Goal: Task Accomplishment & Management: Manage account settings

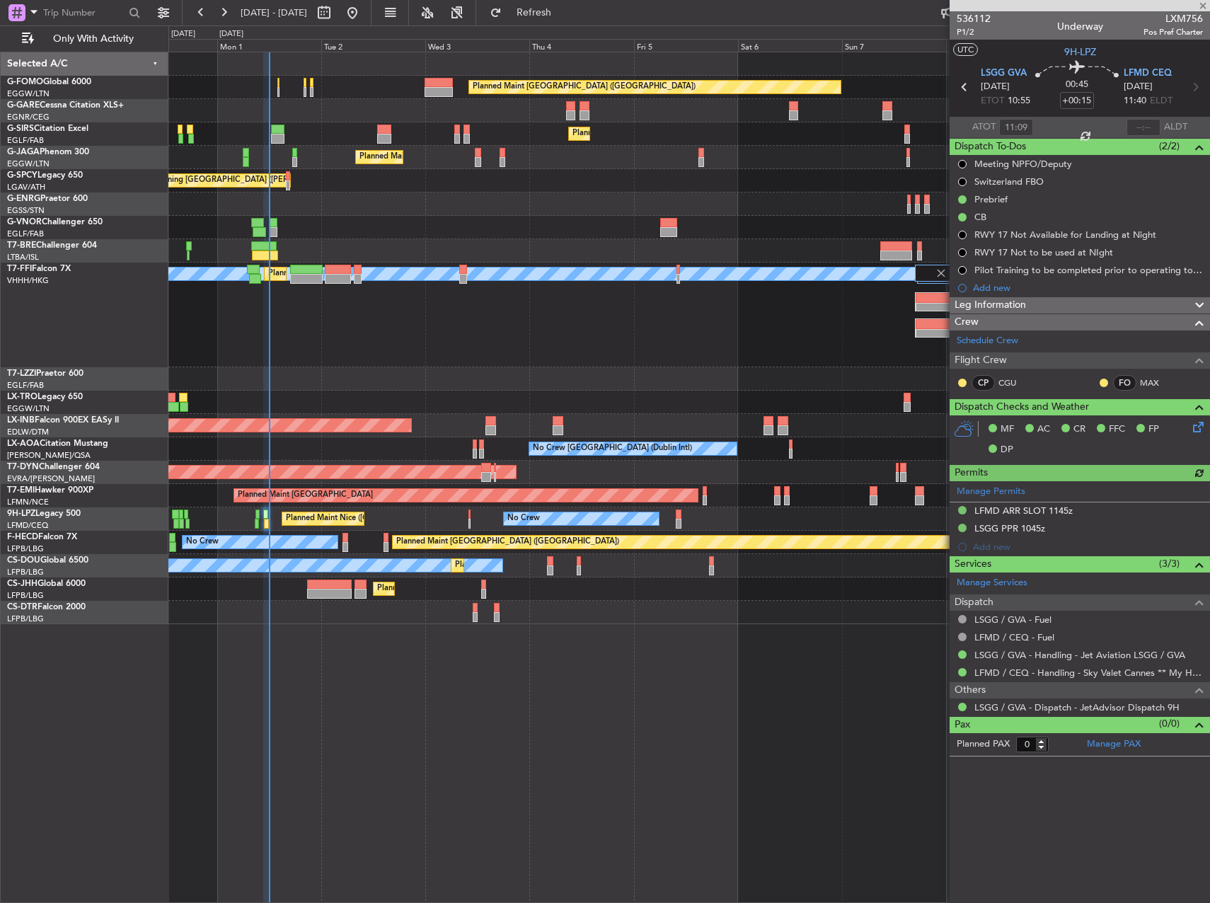
type input "+00:10"
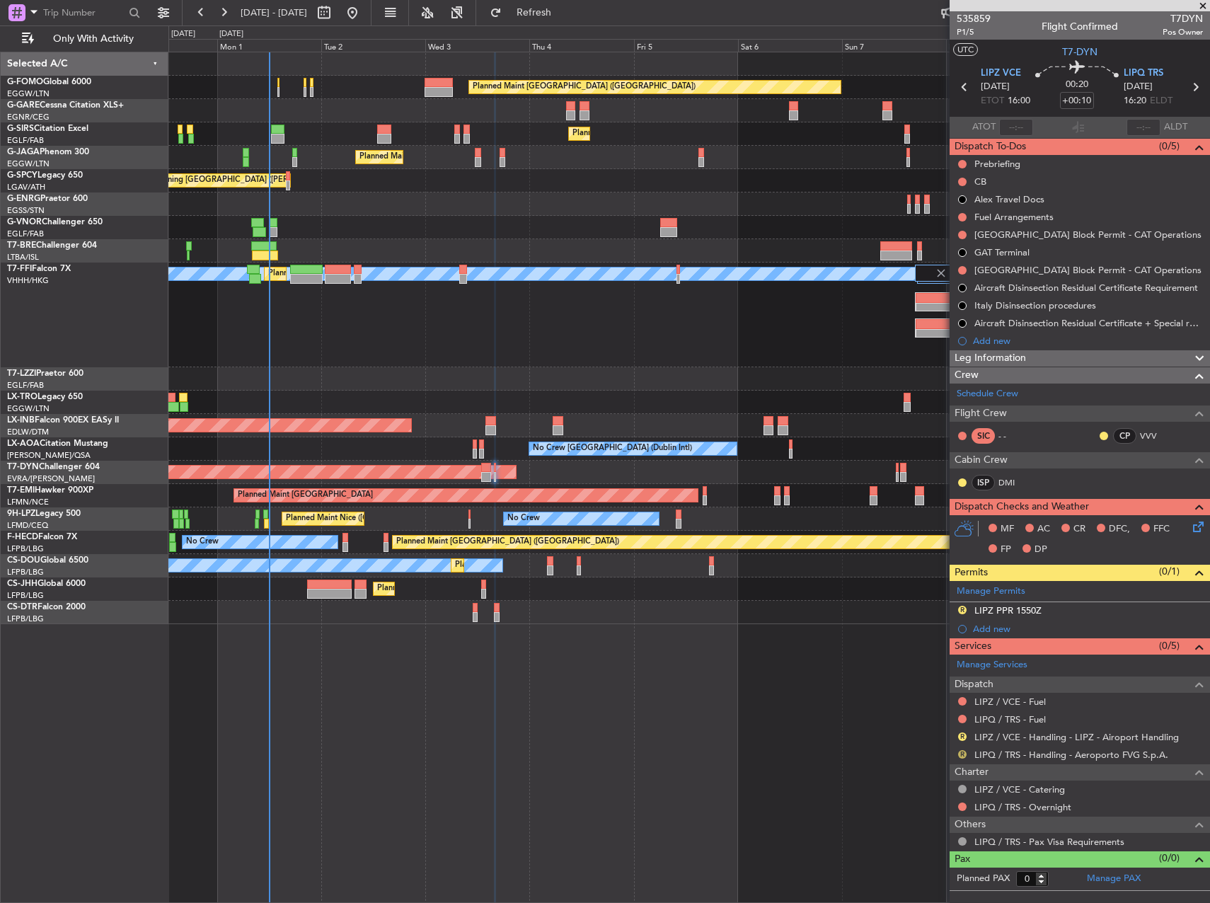
click at [960, 751] on button "R" at bounding box center [962, 754] width 8 height 8
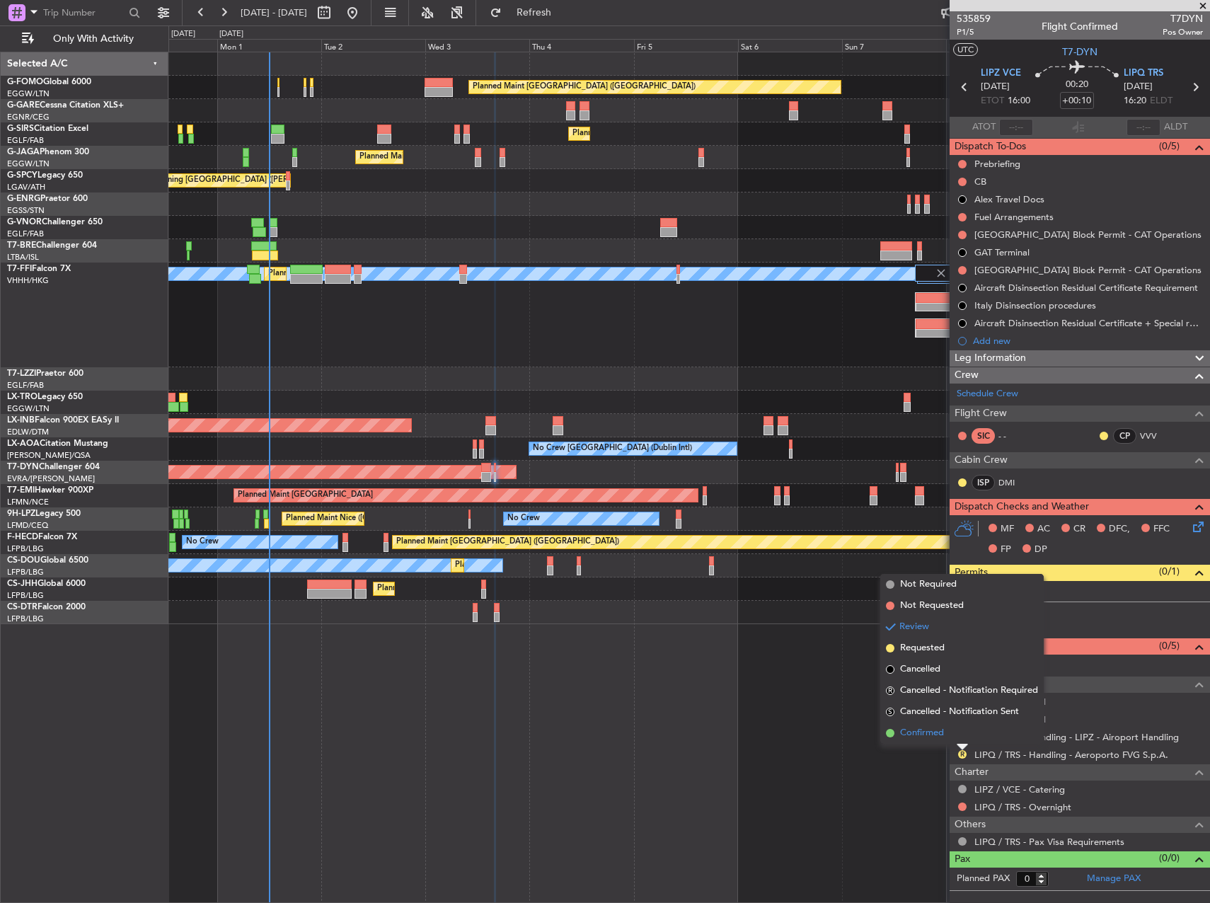
click at [930, 735] on span "Confirmed" at bounding box center [922, 733] width 44 height 14
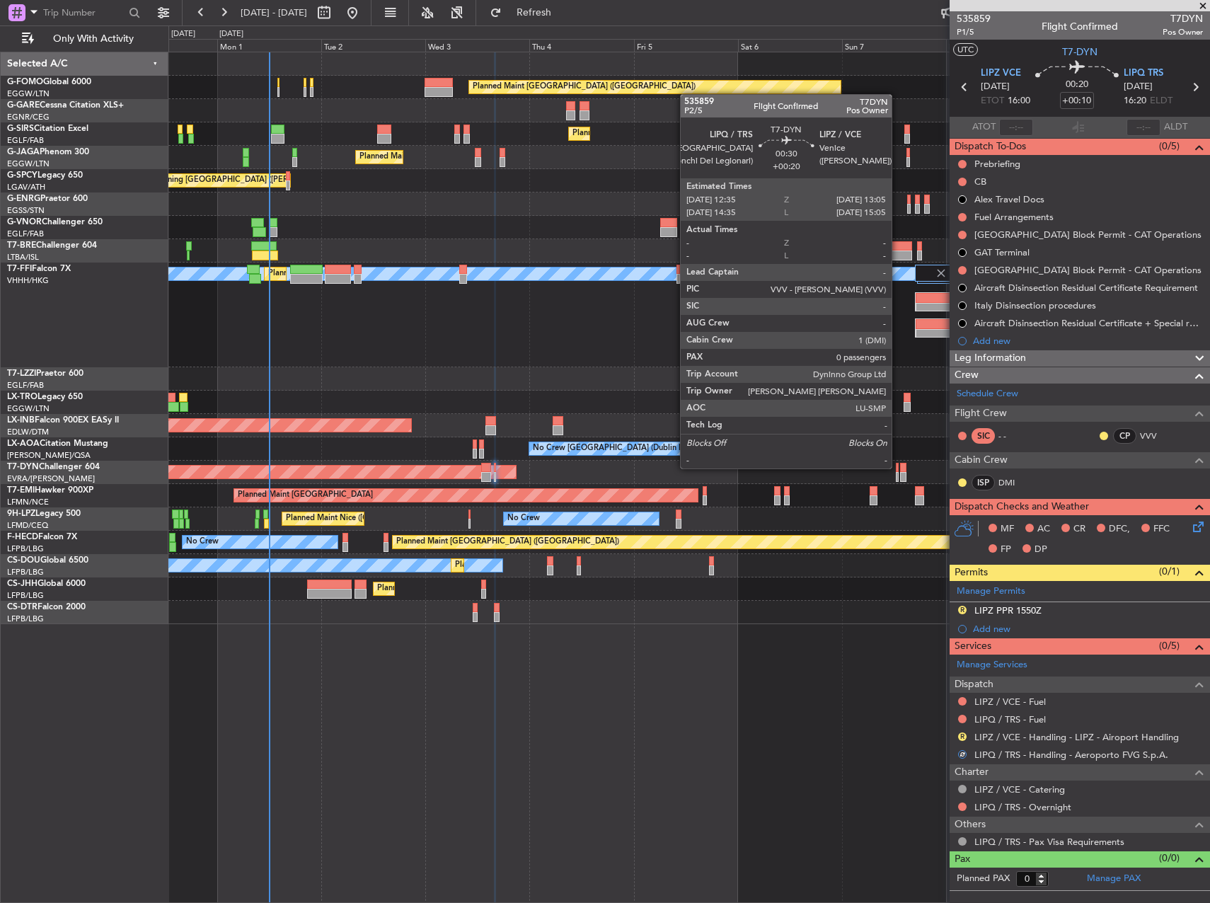
click at [898, 467] on div at bounding box center [897, 468] width 3 height 10
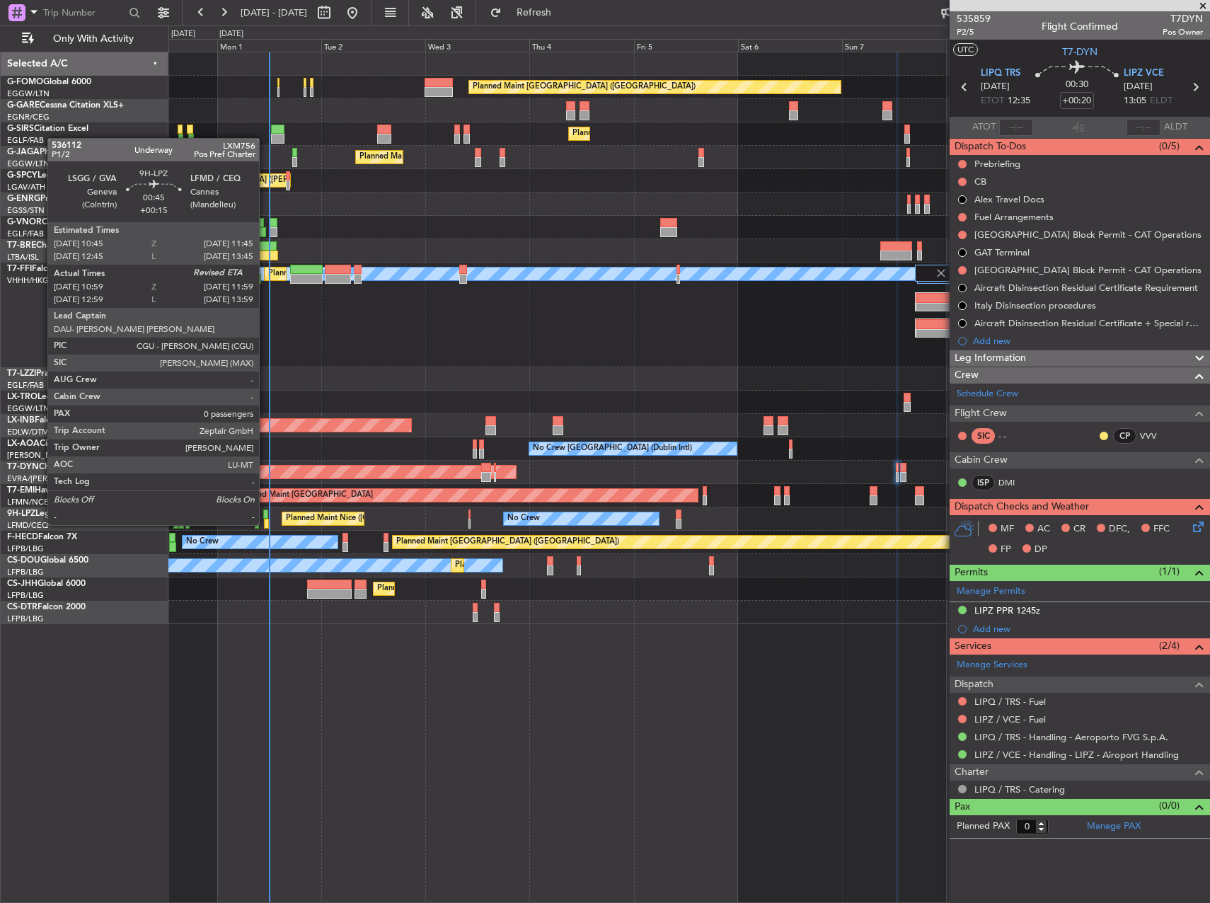
click at [265, 511] on div at bounding box center [265, 514] width 5 height 10
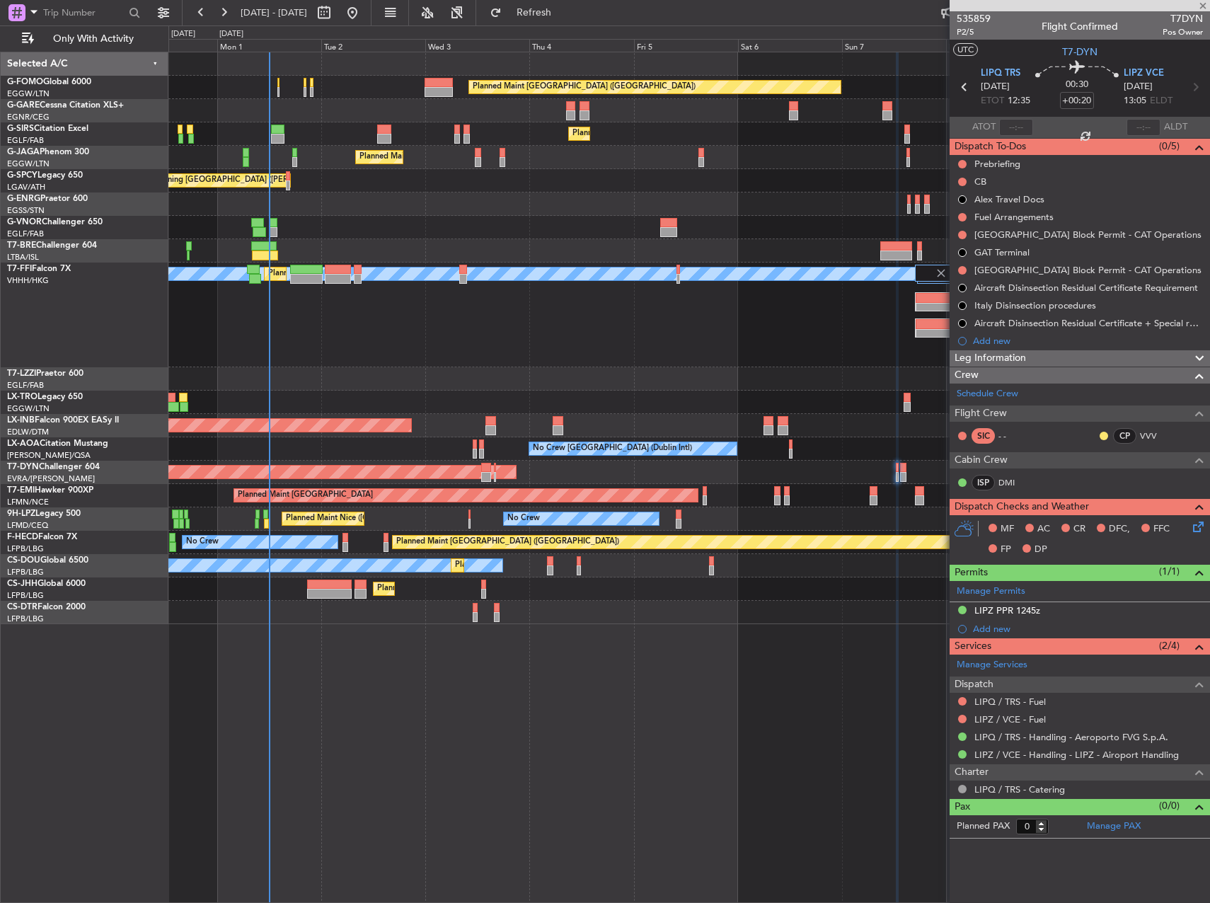
type input "+00:15"
type input "11:09"
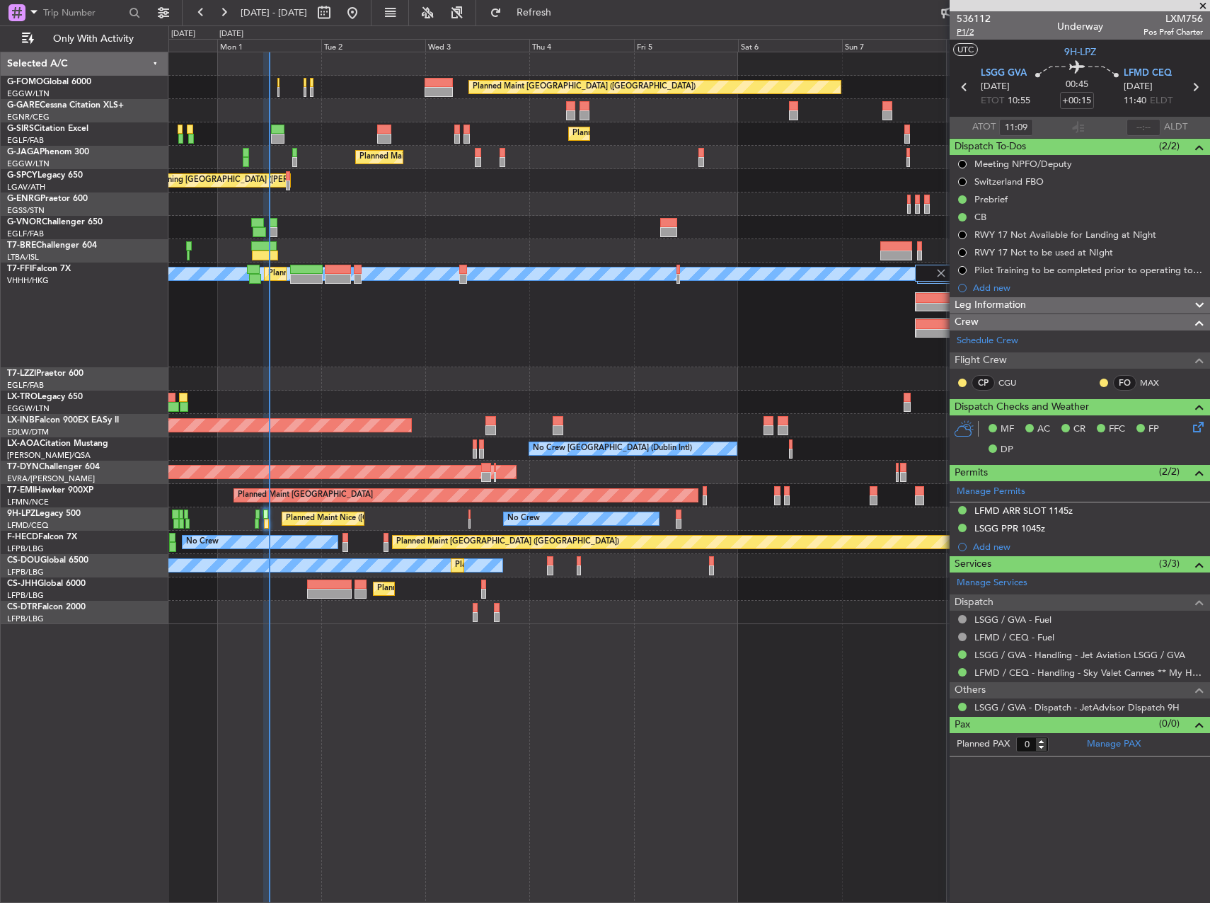
click at [963, 31] on span "P1/2" at bounding box center [974, 32] width 34 height 12
click at [564, 9] on span "Refresh" at bounding box center [534, 13] width 59 height 10
click at [969, 33] on span "P1/2" at bounding box center [974, 32] width 34 height 12
click at [564, 18] on span "Refresh" at bounding box center [534, 13] width 59 height 10
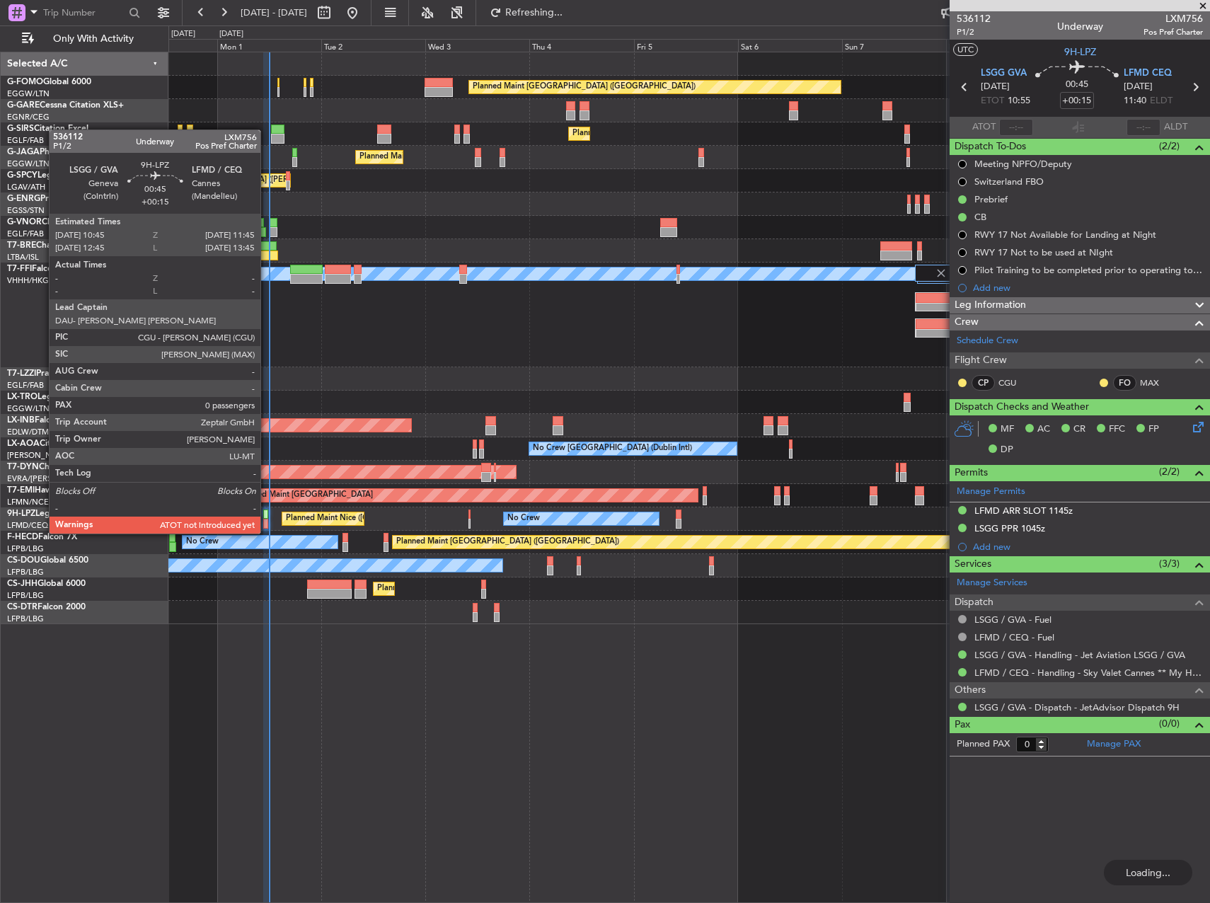
click at [267, 519] on div at bounding box center [265, 524] width 5 height 10
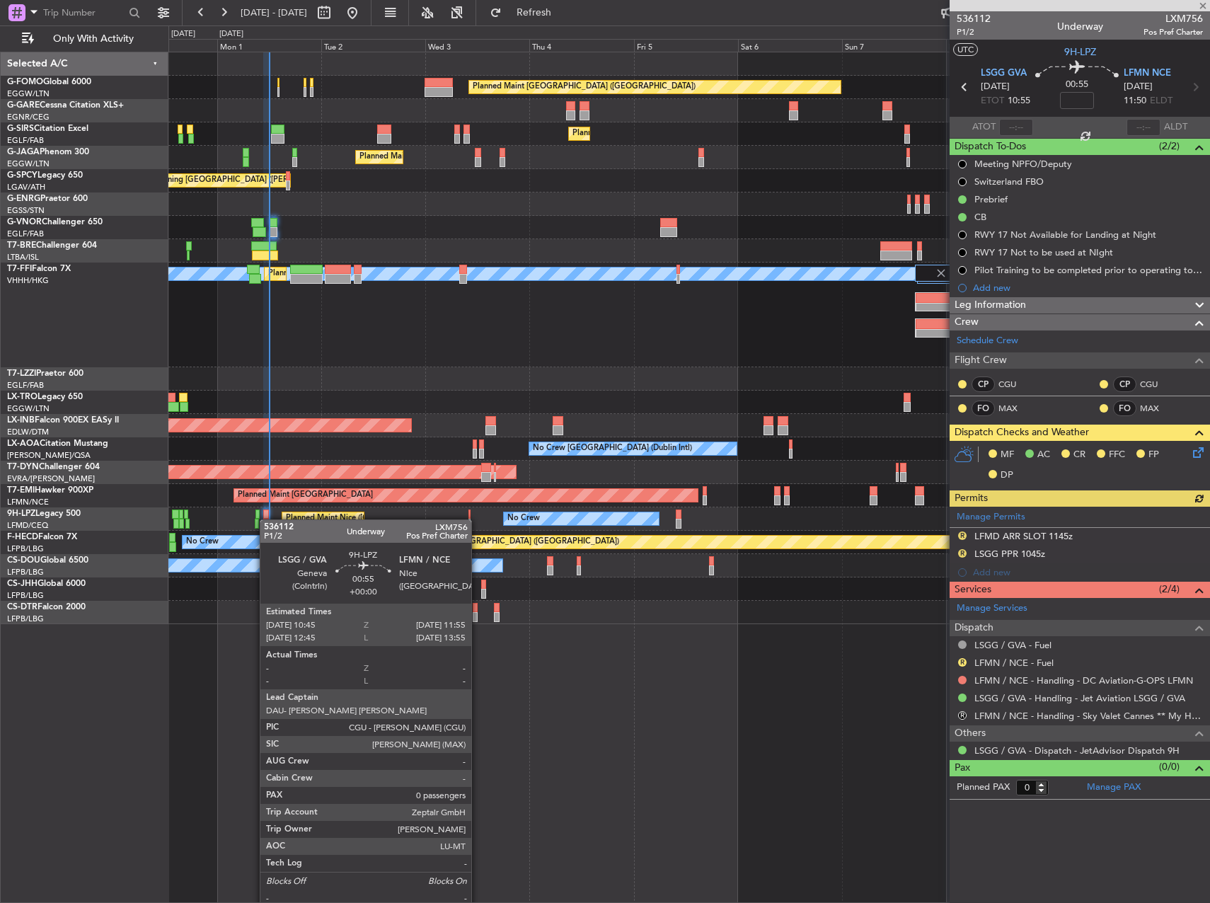
click at [267, 519] on div at bounding box center [266, 524] width 6 height 10
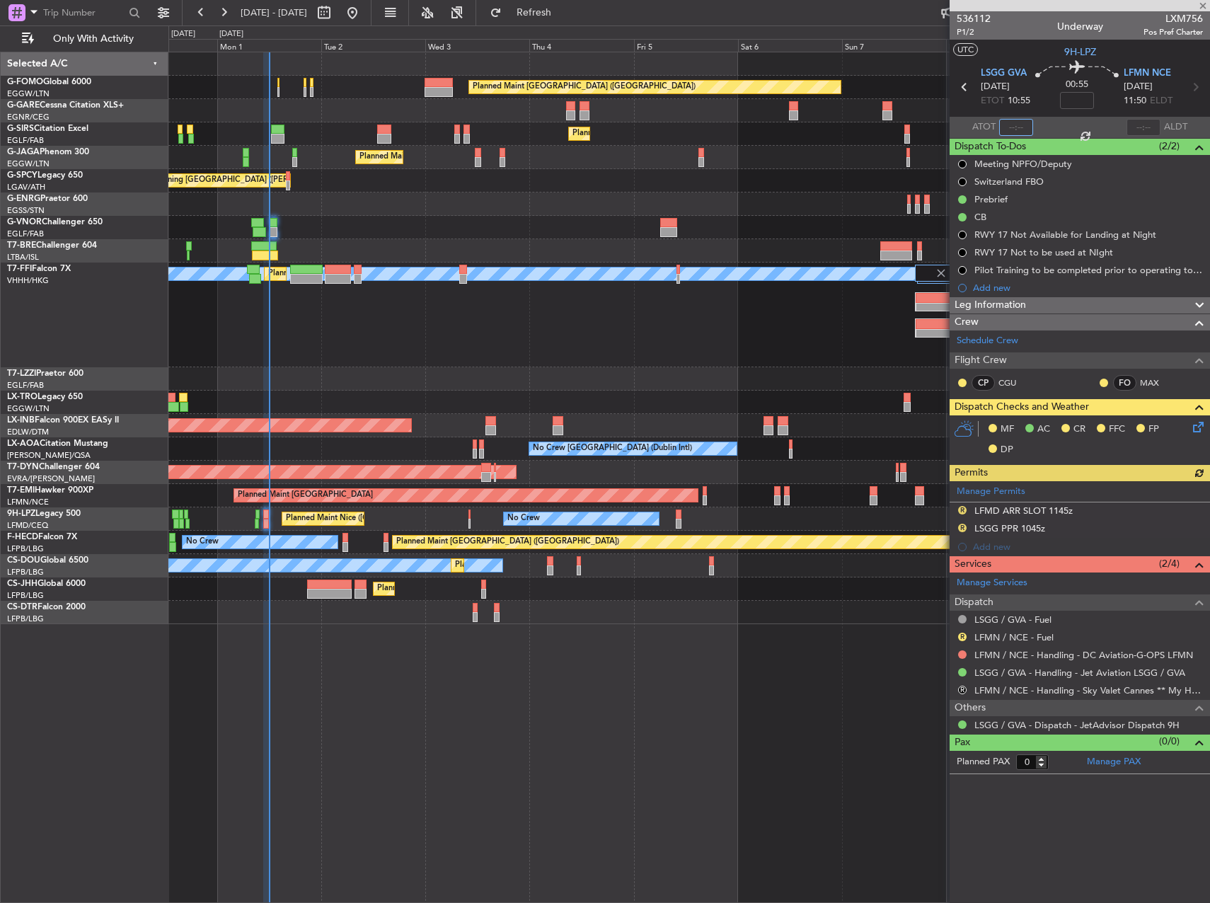
click at [1026, 127] on input "text" at bounding box center [1016, 127] width 34 height 17
type input "11:09"
click at [1194, 9] on div at bounding box center [1080, 5] width 260 height 11
click at [1194, 12] on span "LXM756" at bounding box center [1173, 18] width 59 height 15
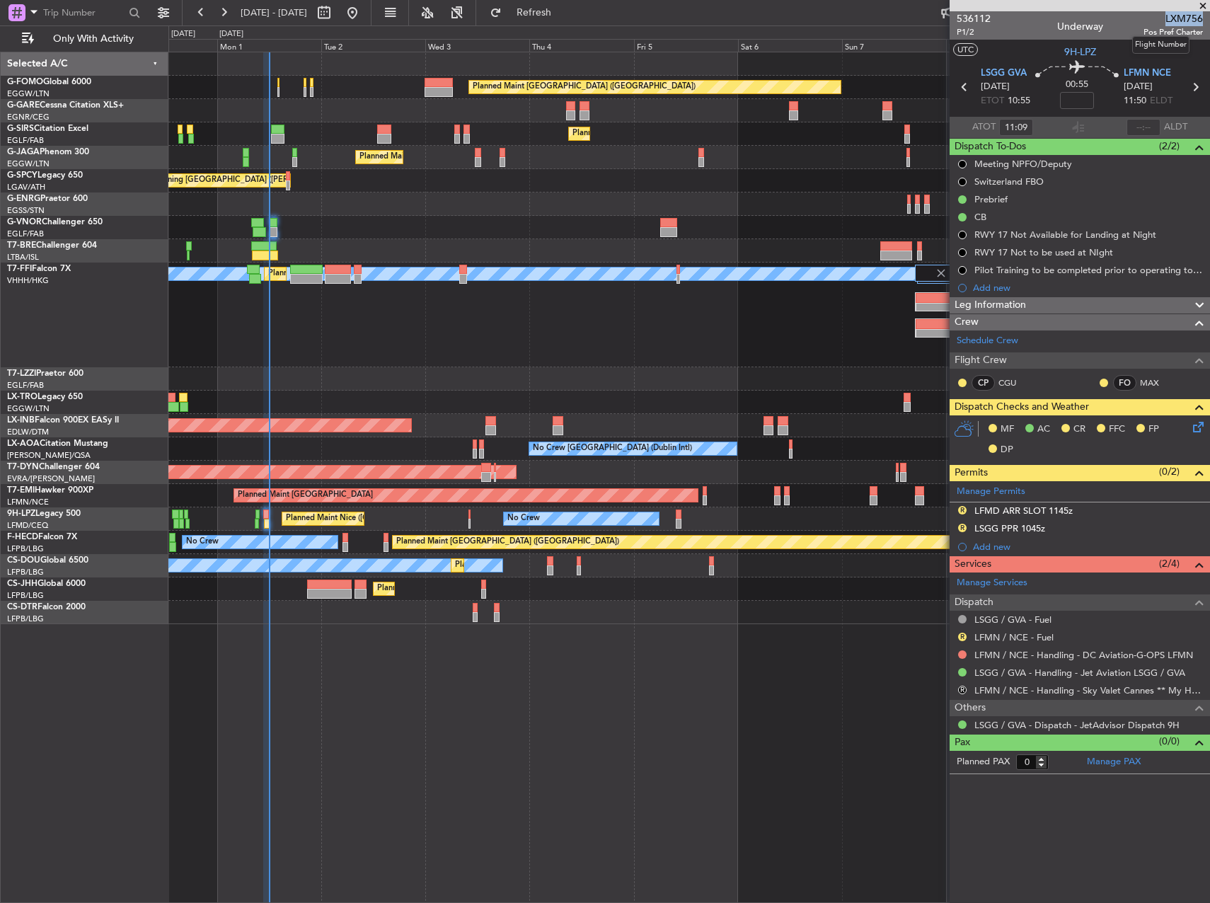
click at [1194, 12] on span "LXM756" at bounding box center [1173, 18] width 59 height 15
copy span "LXM756"
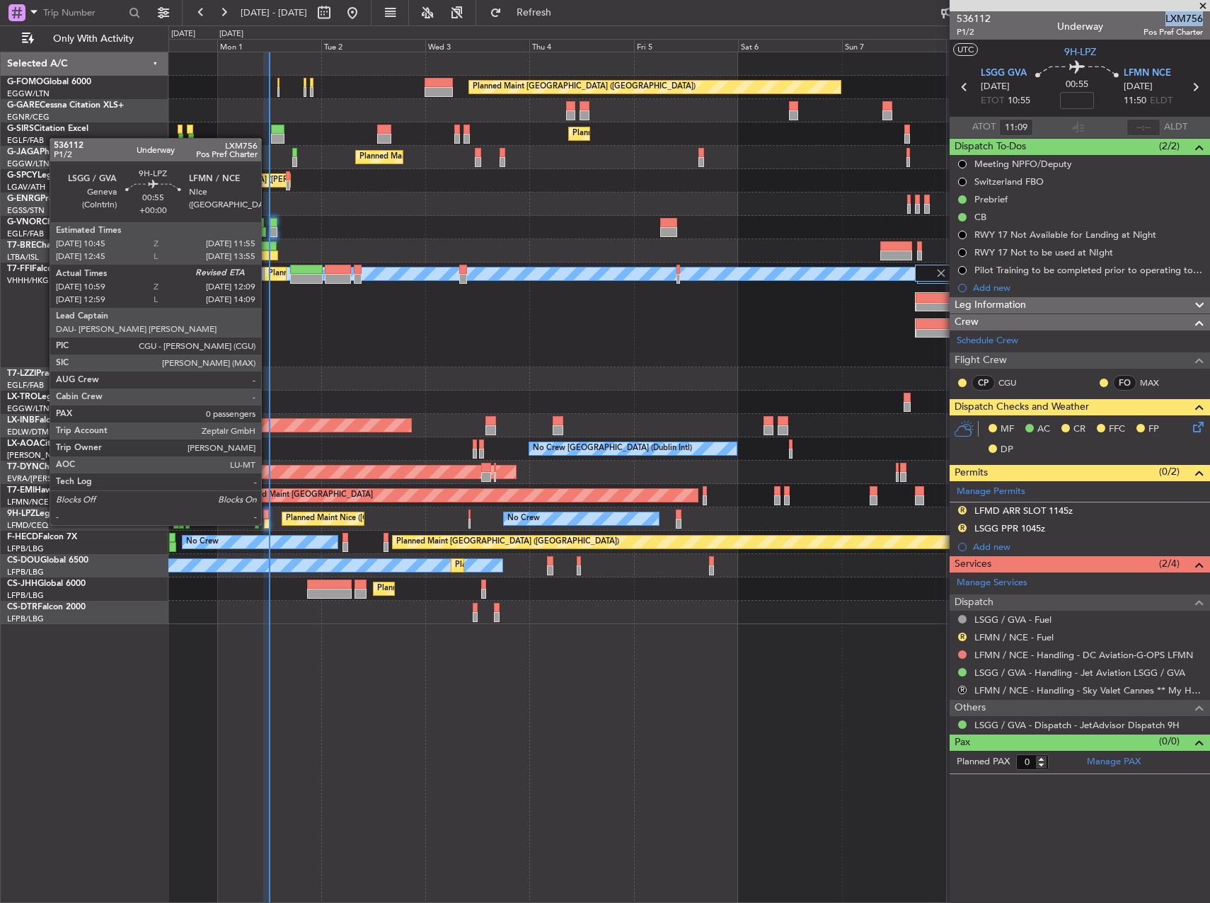
click at [268, 511] on div at bounding box center [266, 514] width 6 height 10
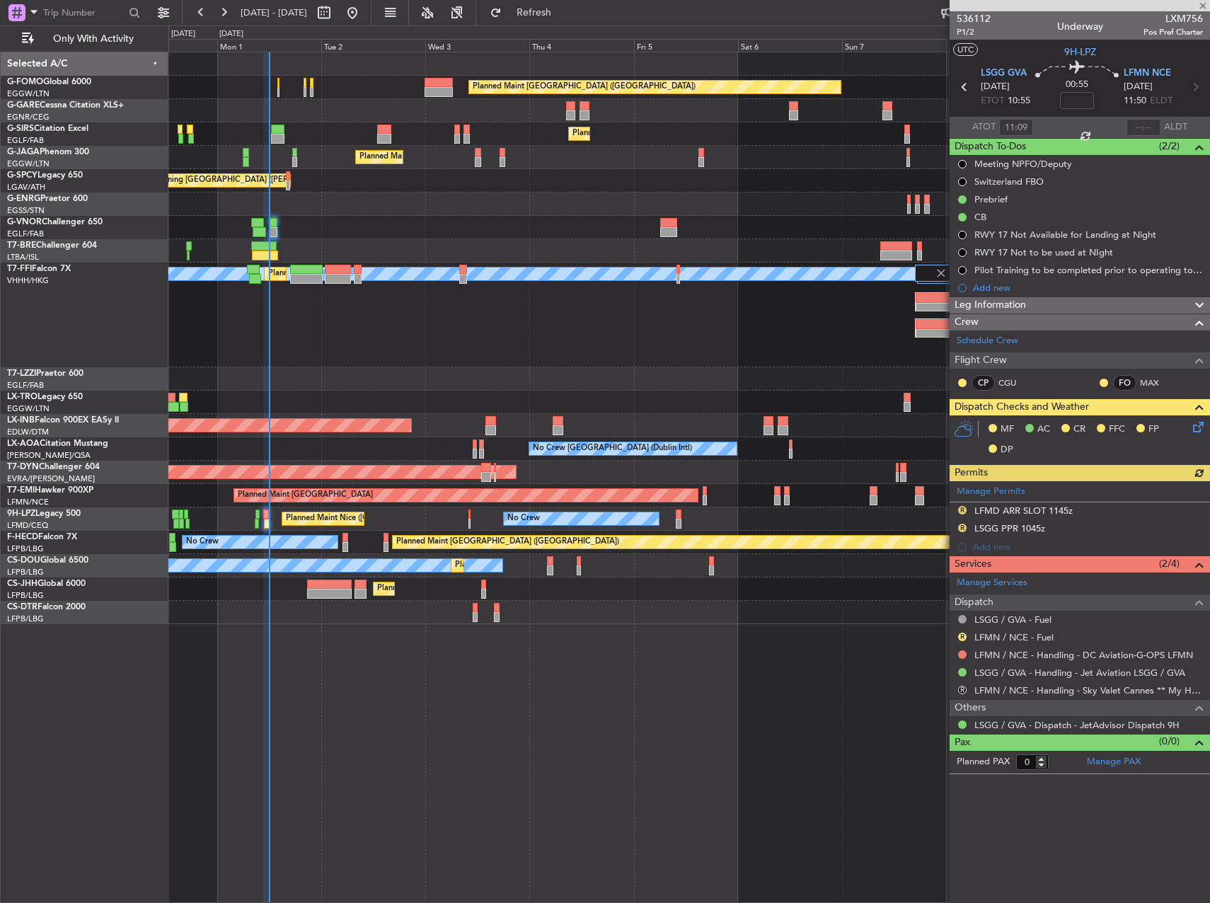
click at [1148, 124] on div at bounding box center [1144, 127] width 34 height 17
click at [1139, 125] on input "text" at bounding box center [1144, 127] width 34 height 17
type input "11:58"
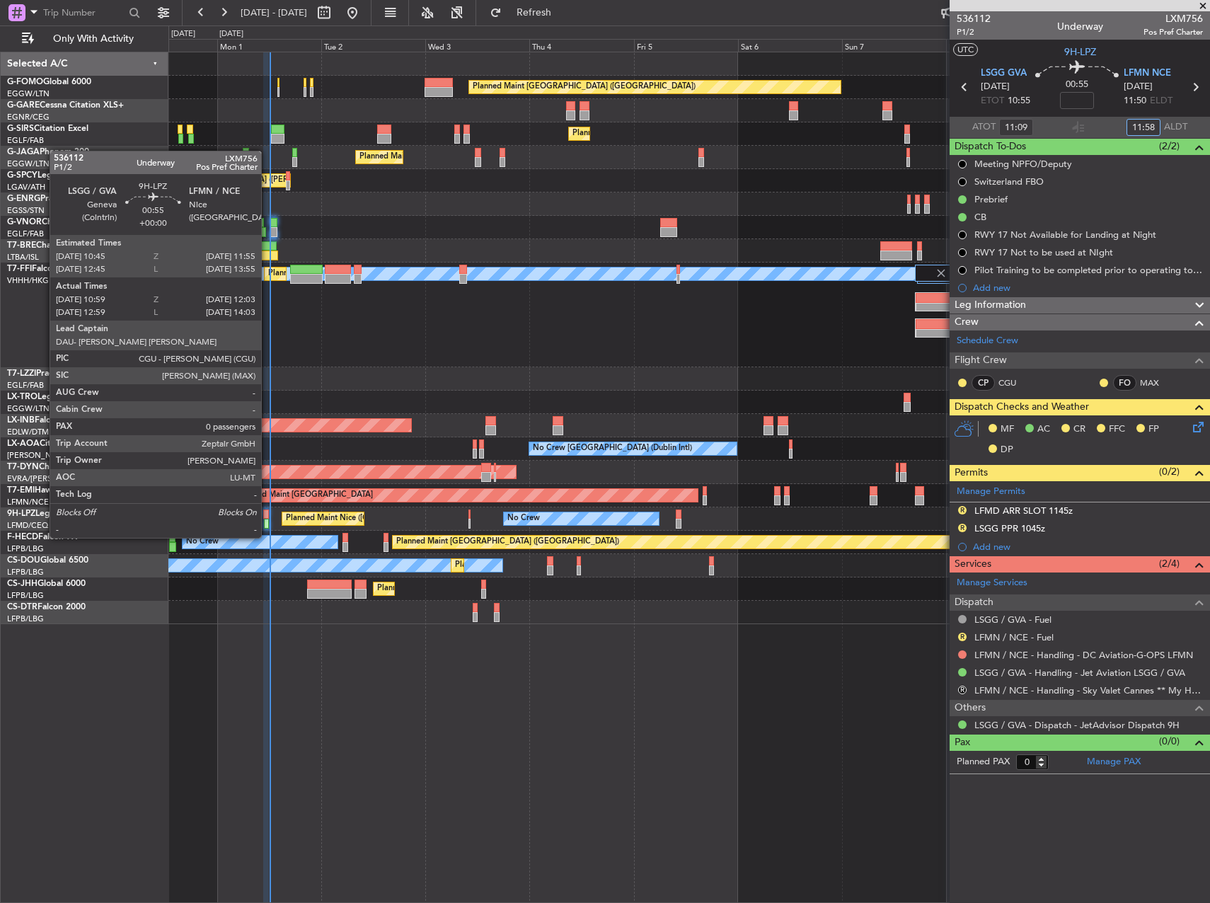
click at [264, 524] on div at bounding box center [266, 524] width 5 height 10
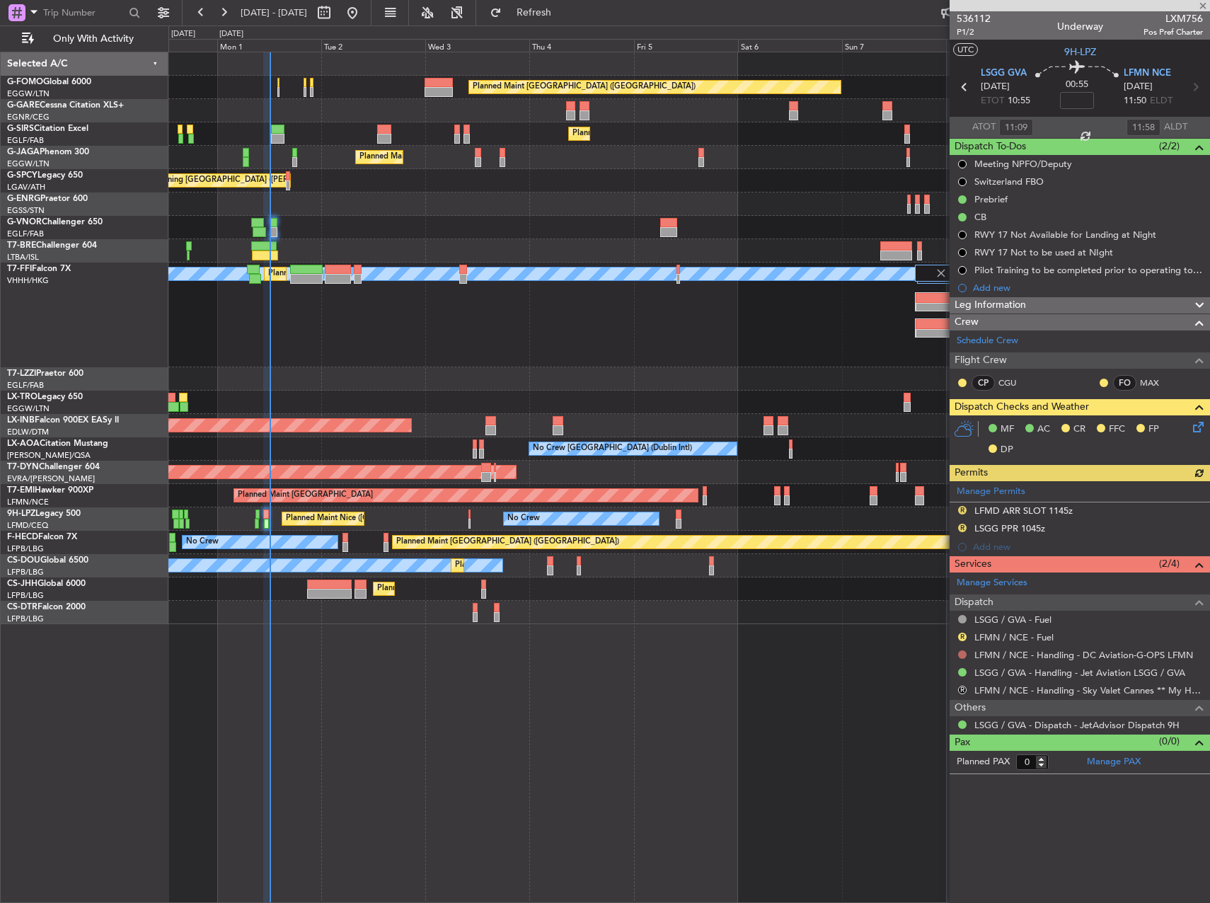
click at [960, 652] on button at bounding box center [962, 654] width 8 height 8
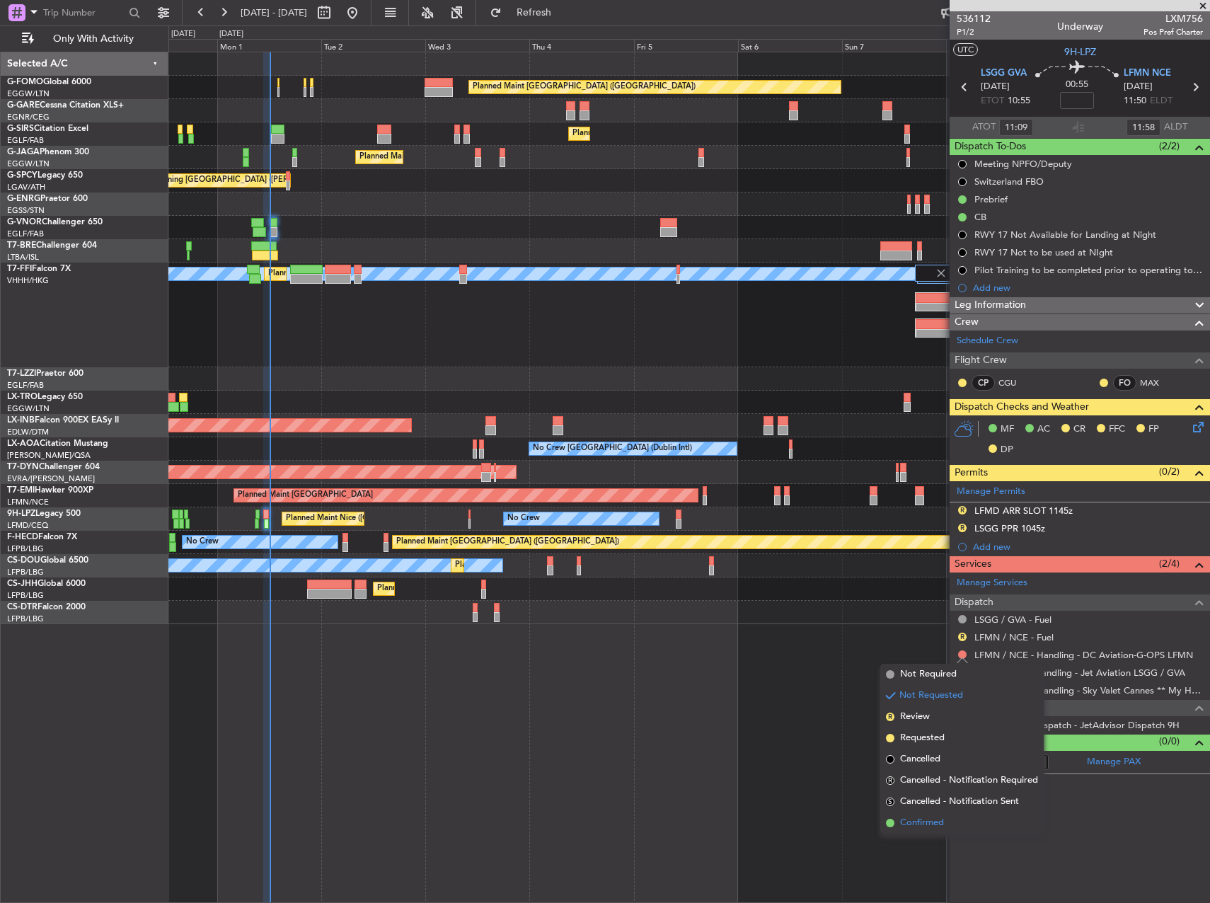
click at [931, 826] on span "Confirmed" at bounding box center [922, 823] width 44 height 14
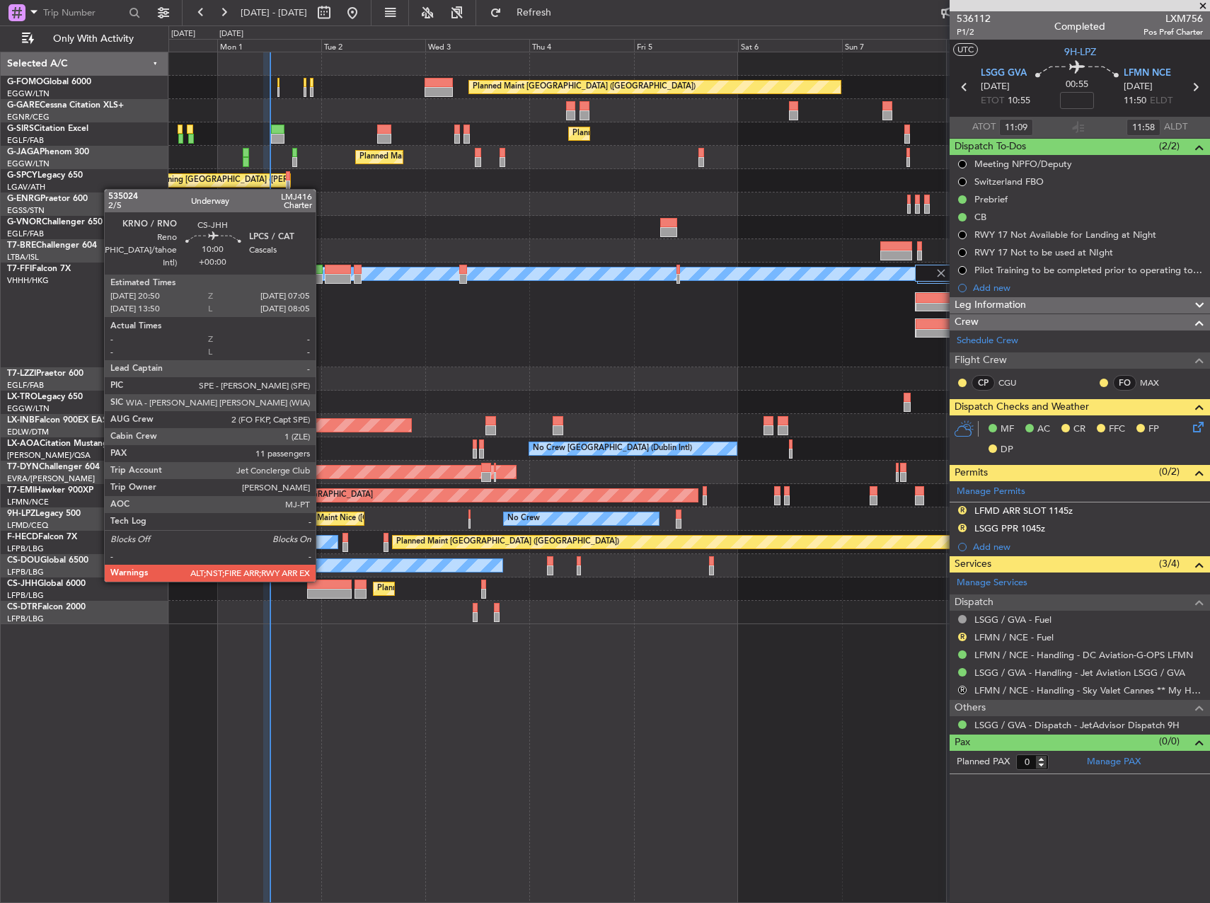
click at [324, 582] on div at bounding box center [329, 585] width 45 height 10
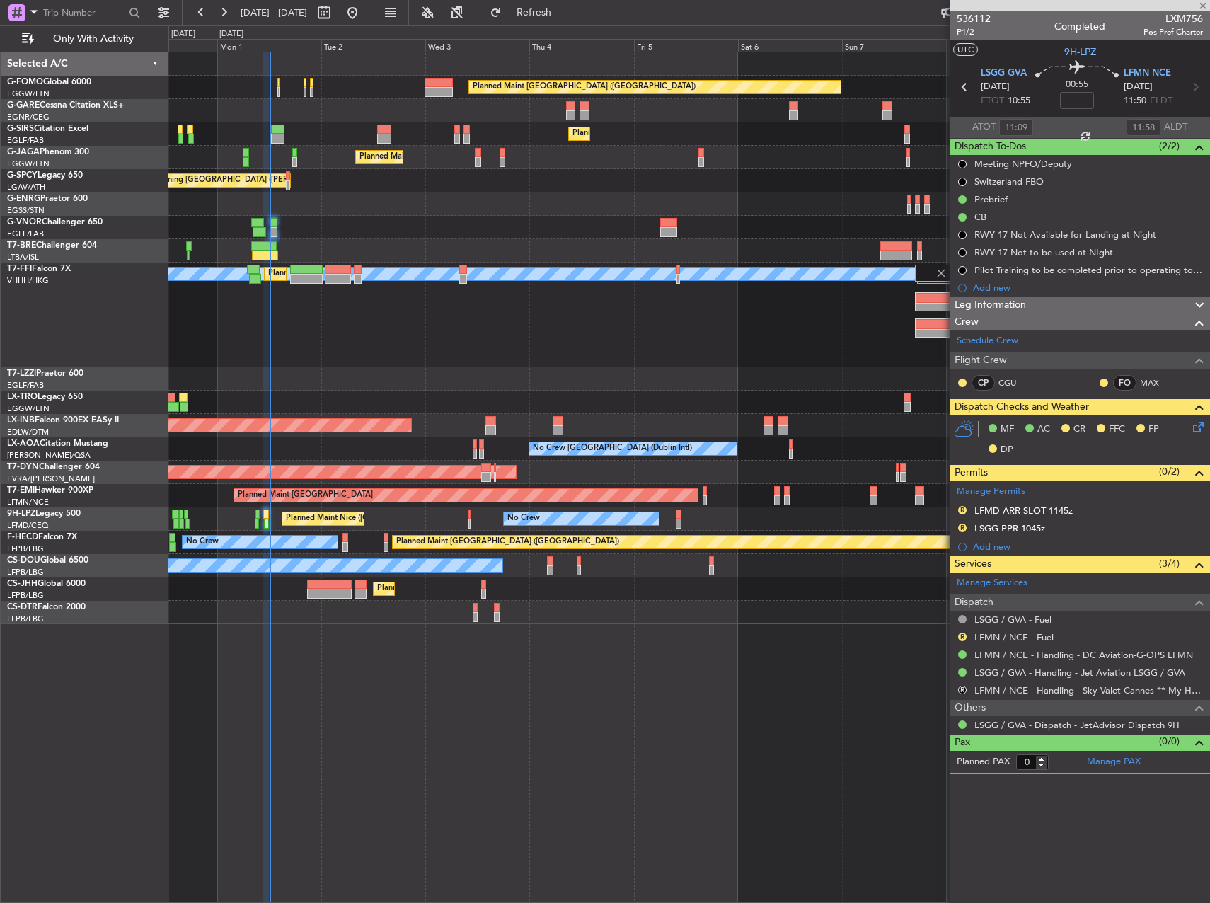
type input "11"
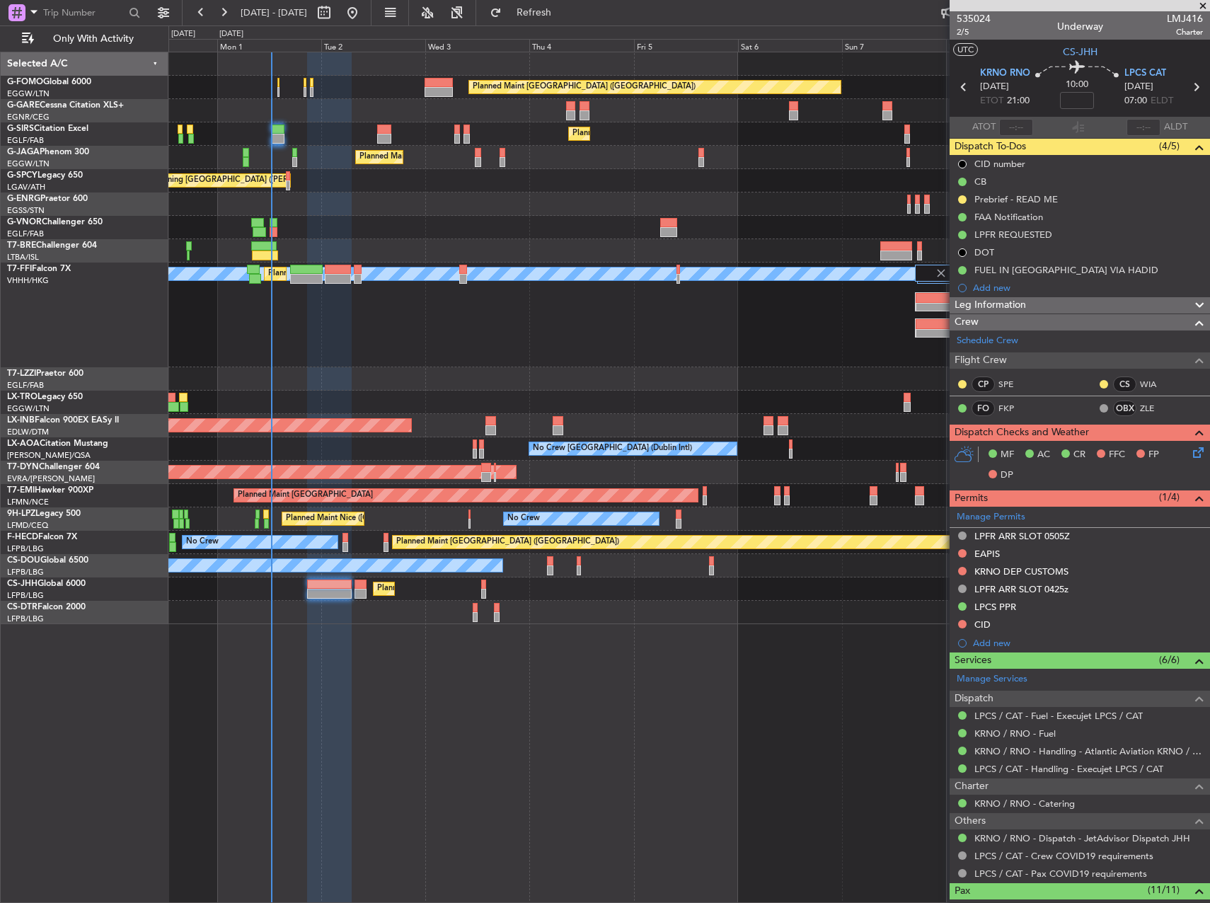
click at [1047, 296] on div "Leg Information Warnings ALT, NST, FIRE ARR, RWY ARR EX Flight Released By... I…" at bounding box center [1080, 304] width 260 height 17
click at [1045, 304] on div "Leg Information" at bounding box center [1080, 305] width 260 height 16
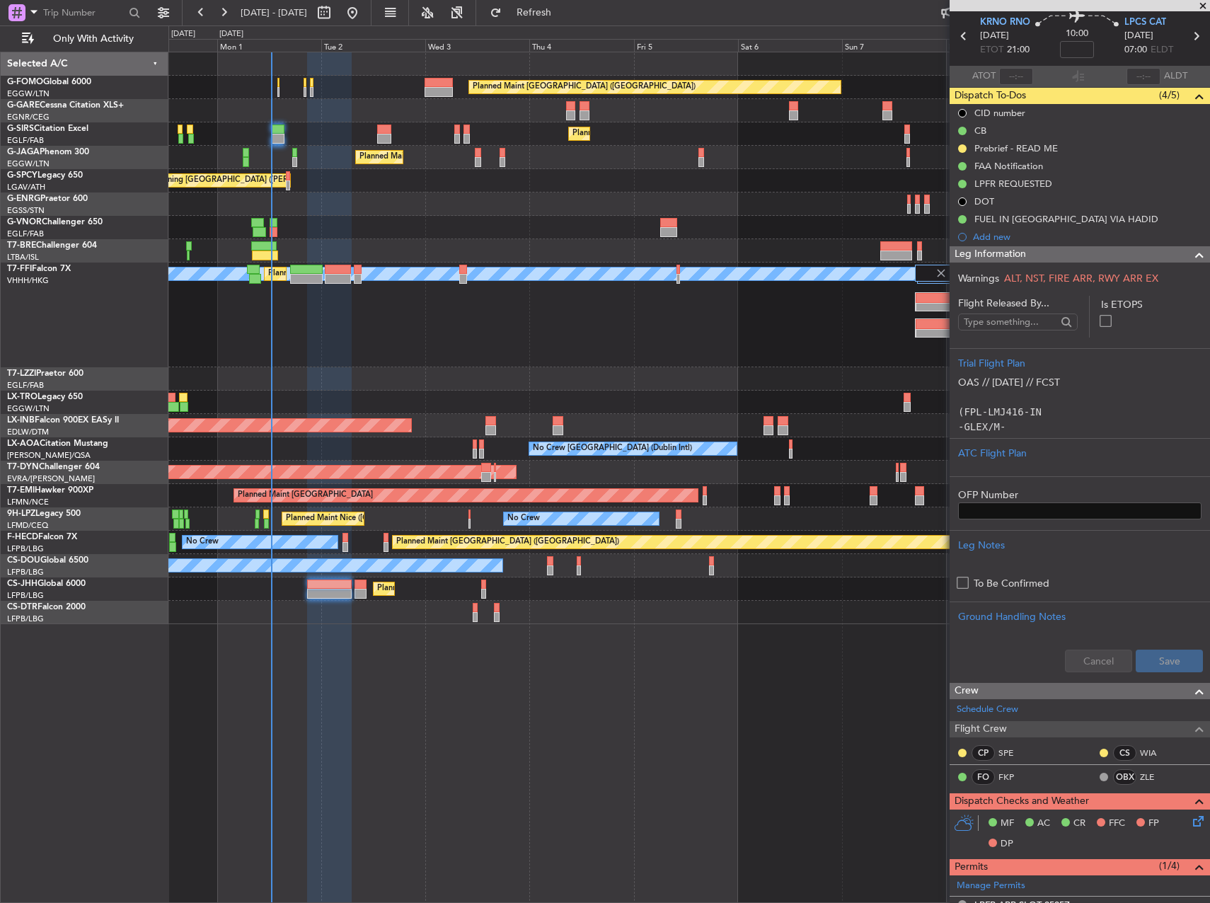
scroll to position [71, 0]
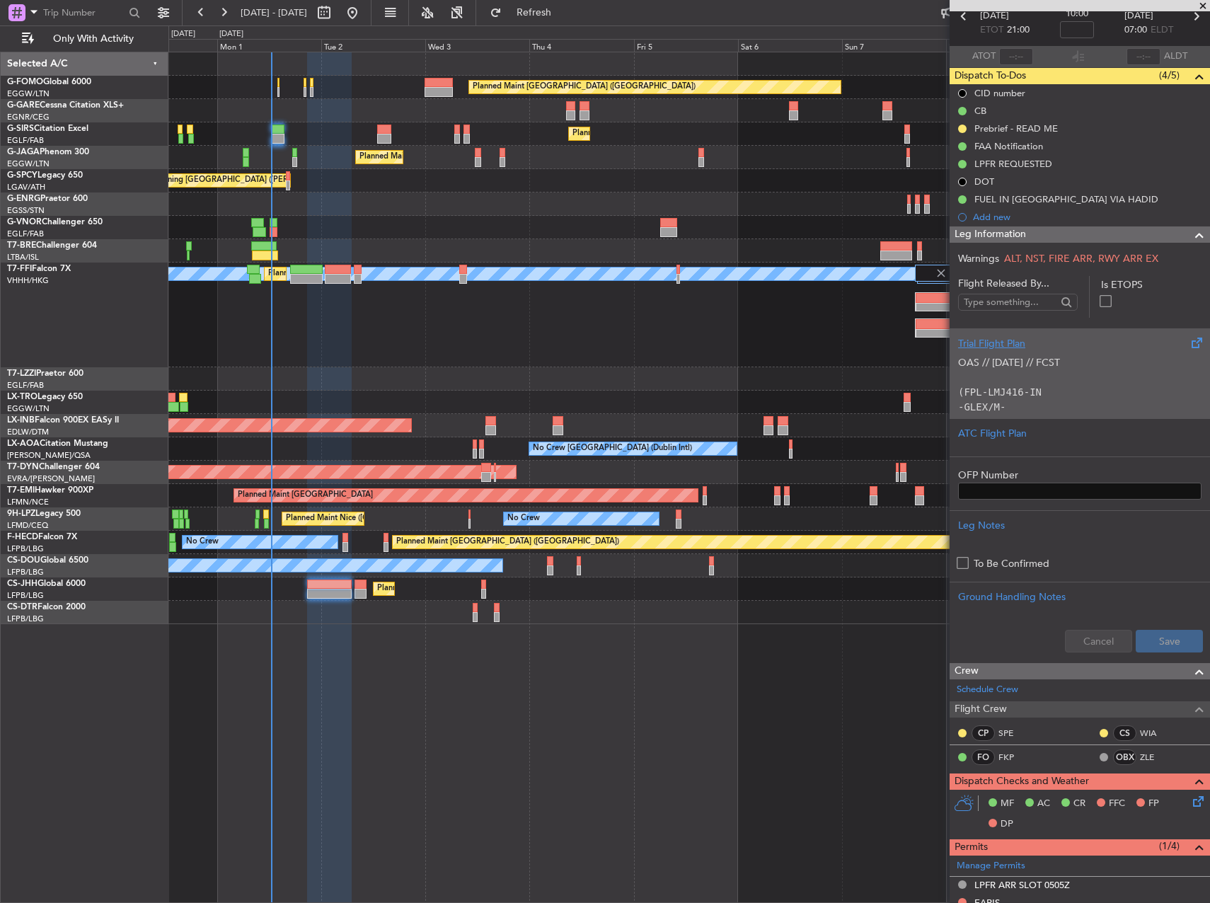
click at [1057, 362] on div "OAS // [DATE] // FCST (FPL-LMJ416-IN -GLEX/M-SBDE1E2E3FGHIJ1J3J4J5LM1M2OP2RWXYZ…" at bounding box center [1079, 381] width 243 height 60
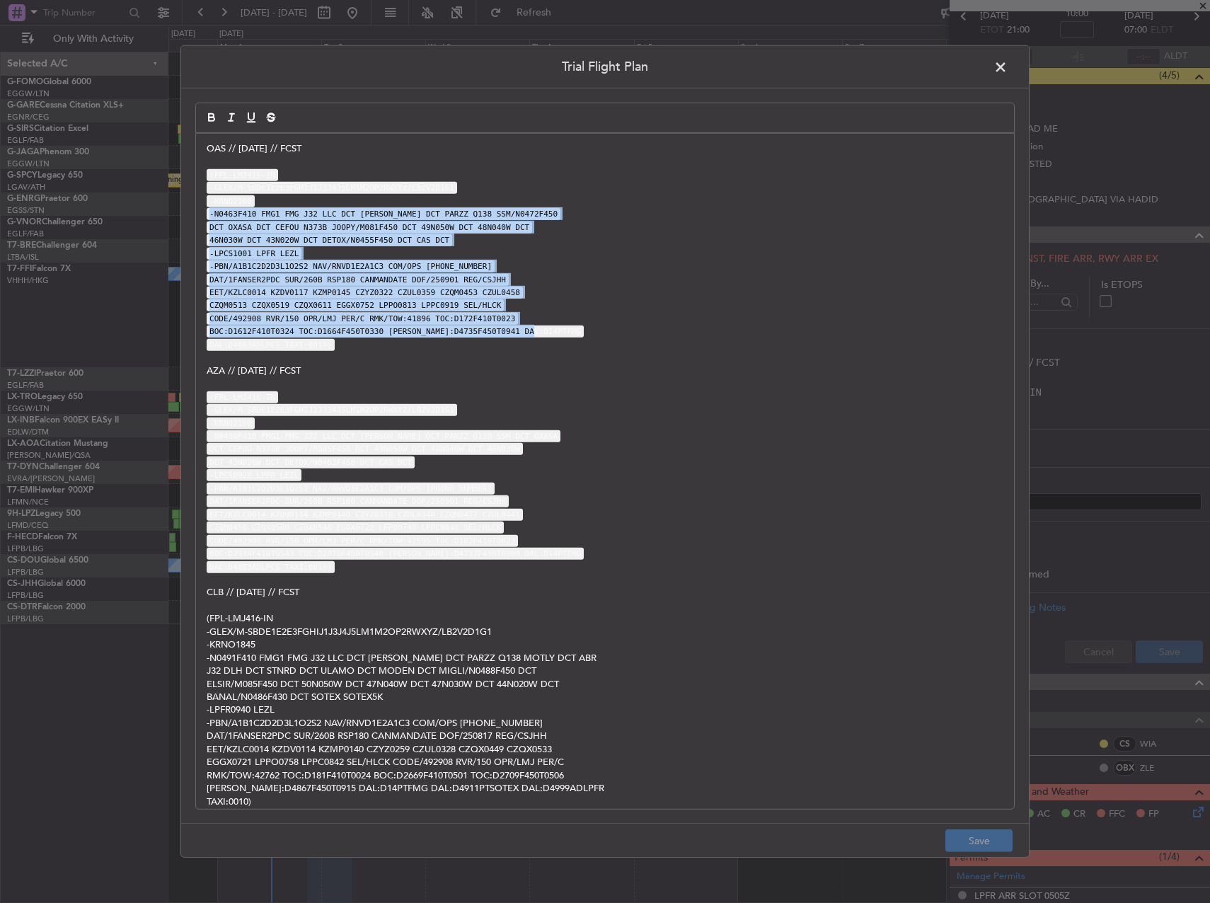
drag, startPoint x: 558, startPoint y: 330, endPoint x: 517, endPoint y: 197, distance: 139.7
click at [517, 197] on div "OAS // [DATE] // FCST (FPL-LMJ416-IN -GLEX/M-SBDE1E2E3FGHIJ1J3J4J5LM1M2OP2RWXYZ…" at bounding box center [605, 471] width 818 height 675
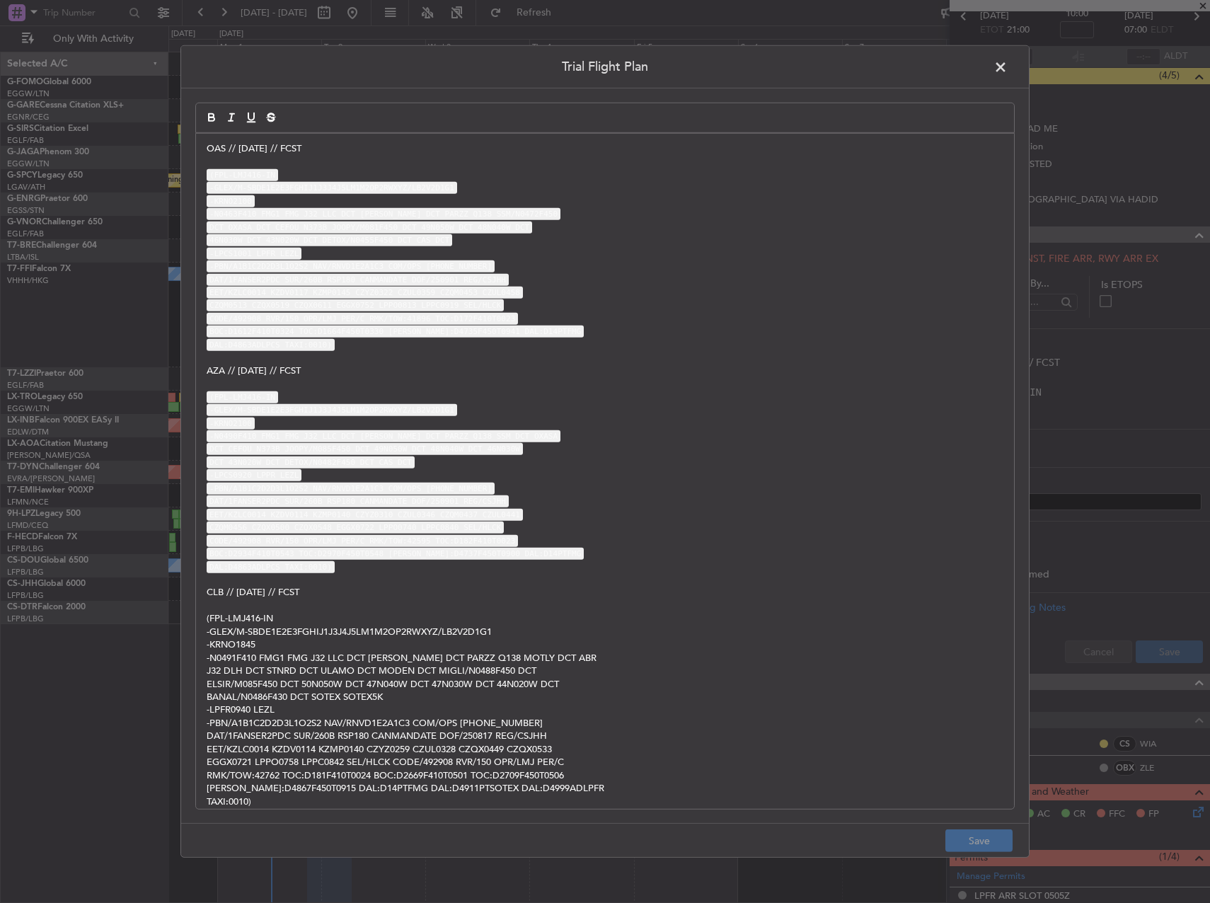
click at [1008, 63] on span at bounding box center [1008, 71] width 0 height 28
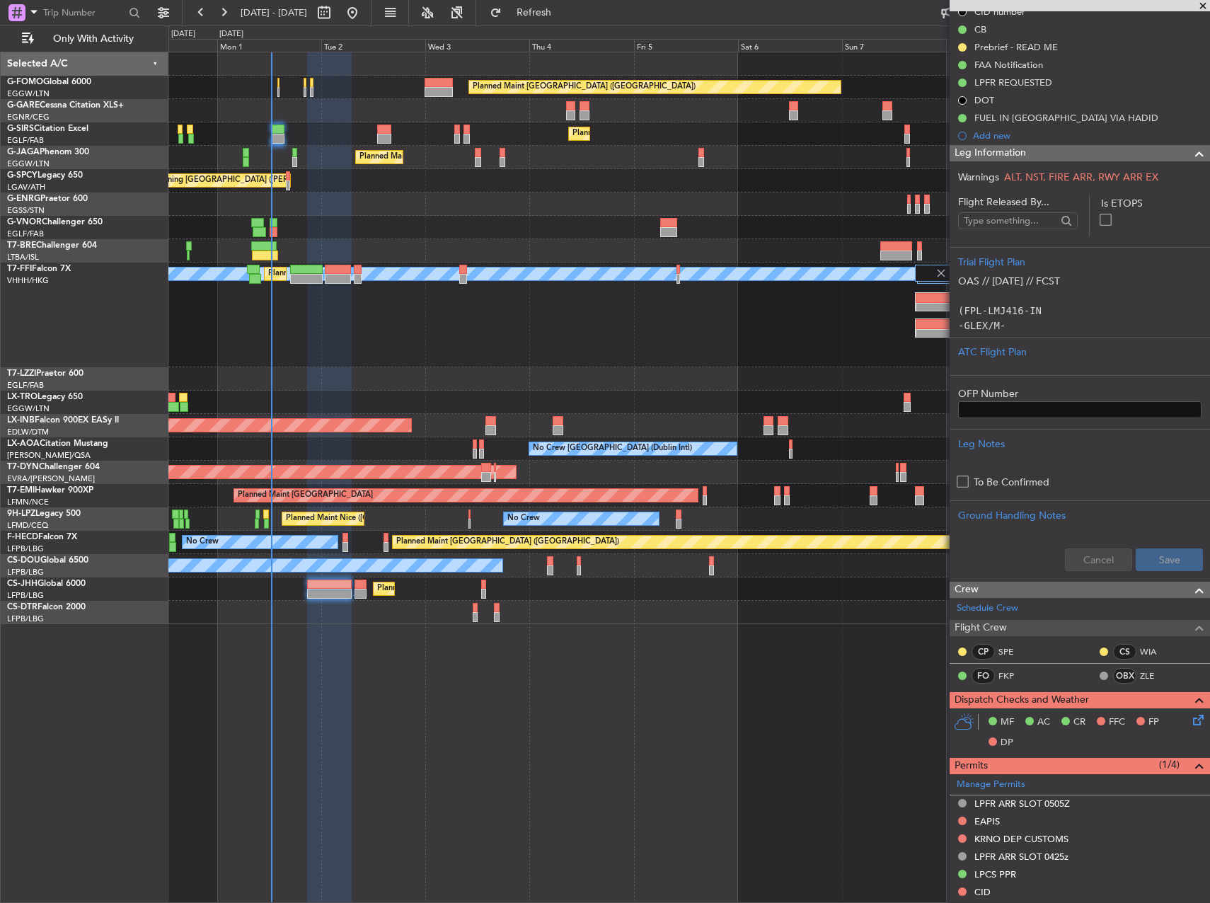
scroll to position [0, 0]
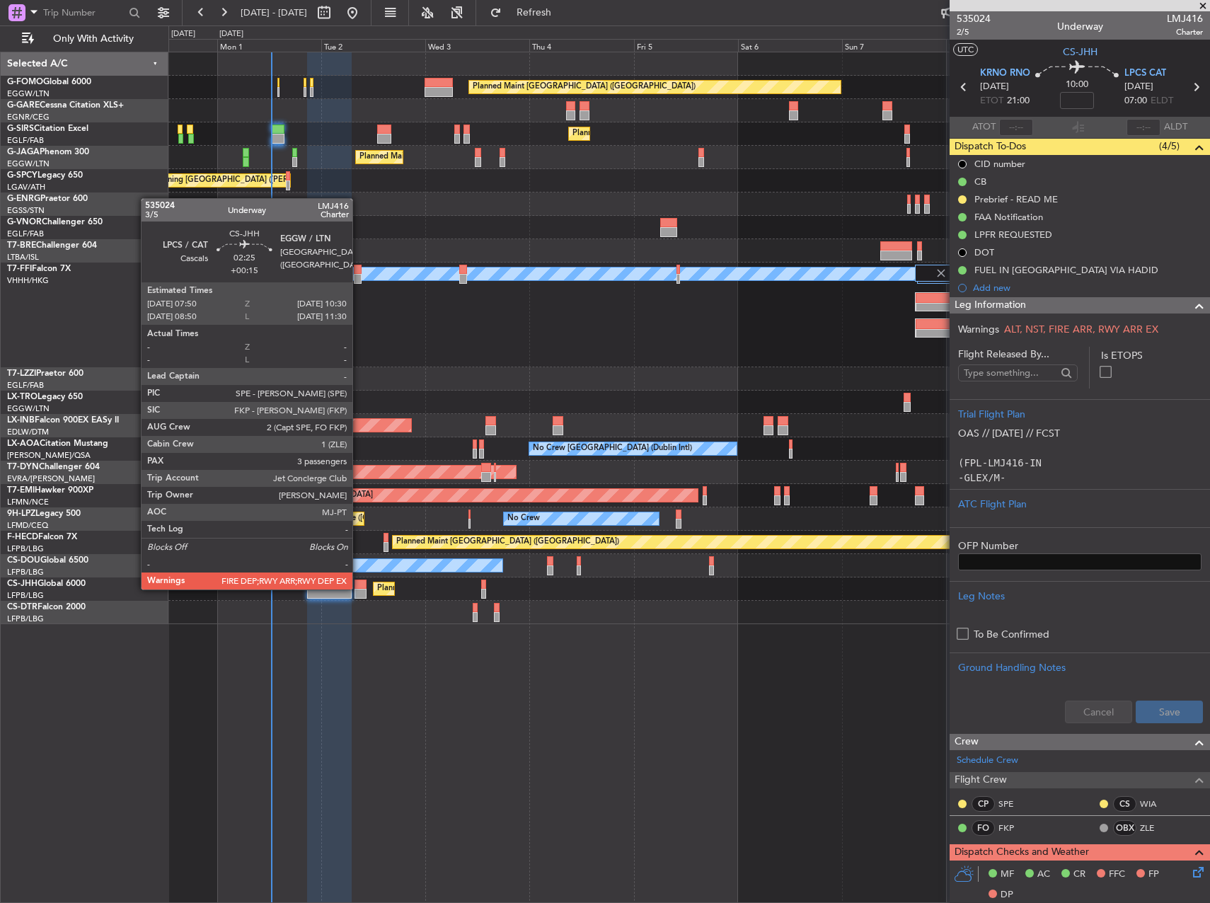
click at [359, 588] on div at bounding box center [361, 585] width 12 height 10
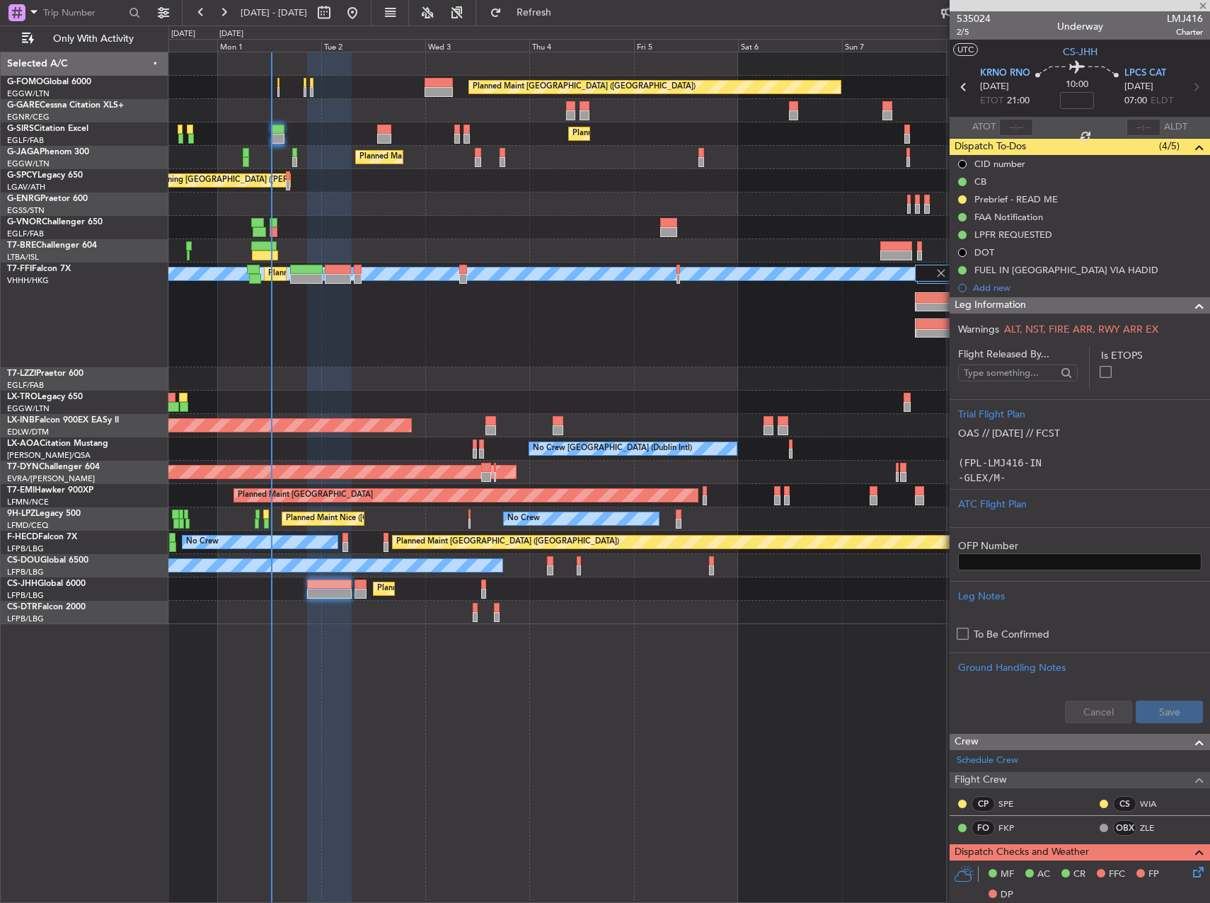
type input "+00:15"
type input "3"
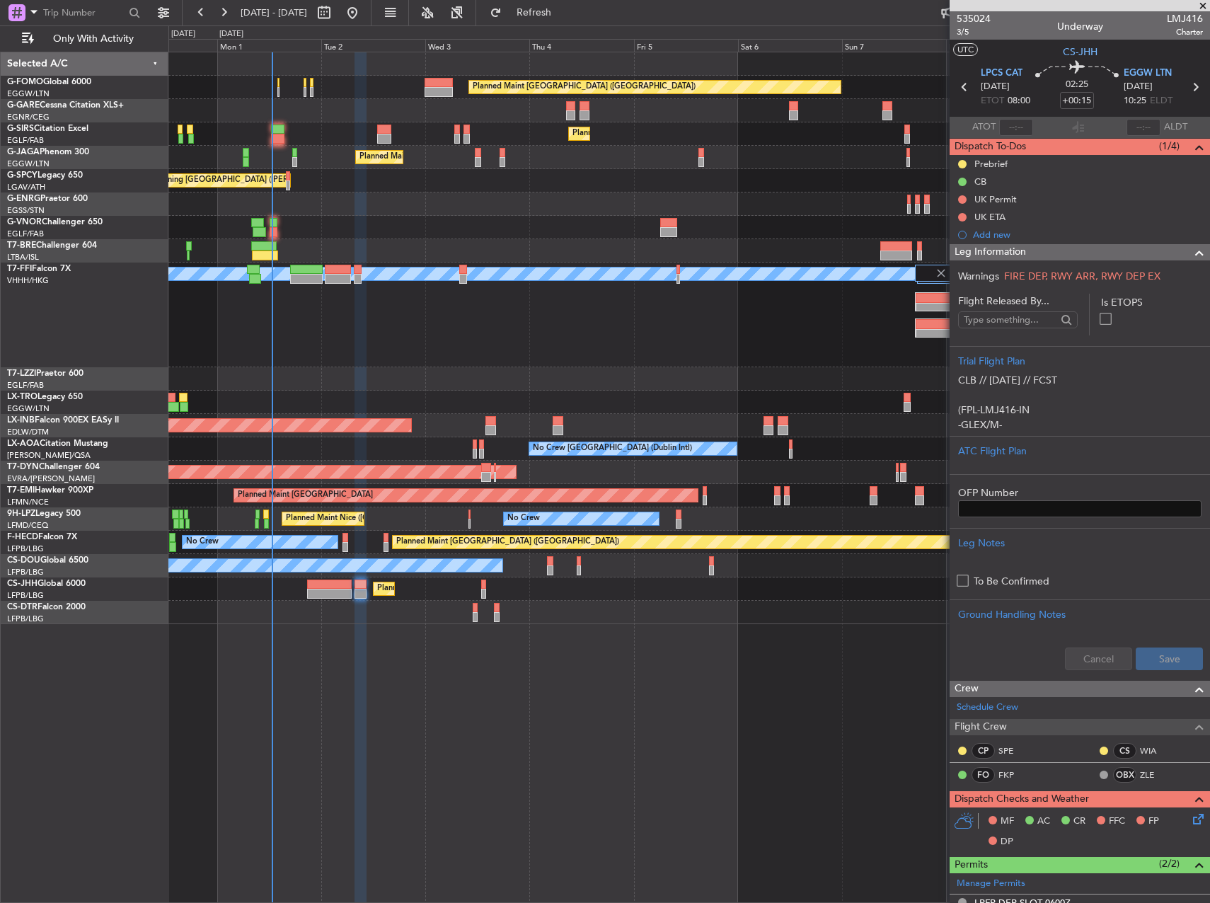
click at [330, 575] on div "Planned Maint [GEOGRAPHIC_DATA] ([GEOGRAPHIC_DATA]) No Crew Planned Maint [GEOG…" at bounding box center [688, 565] width 1041 height 23
click at [1023, 201] on div "UK Permit" at bounding box center [1080, 199] width 260 height 18
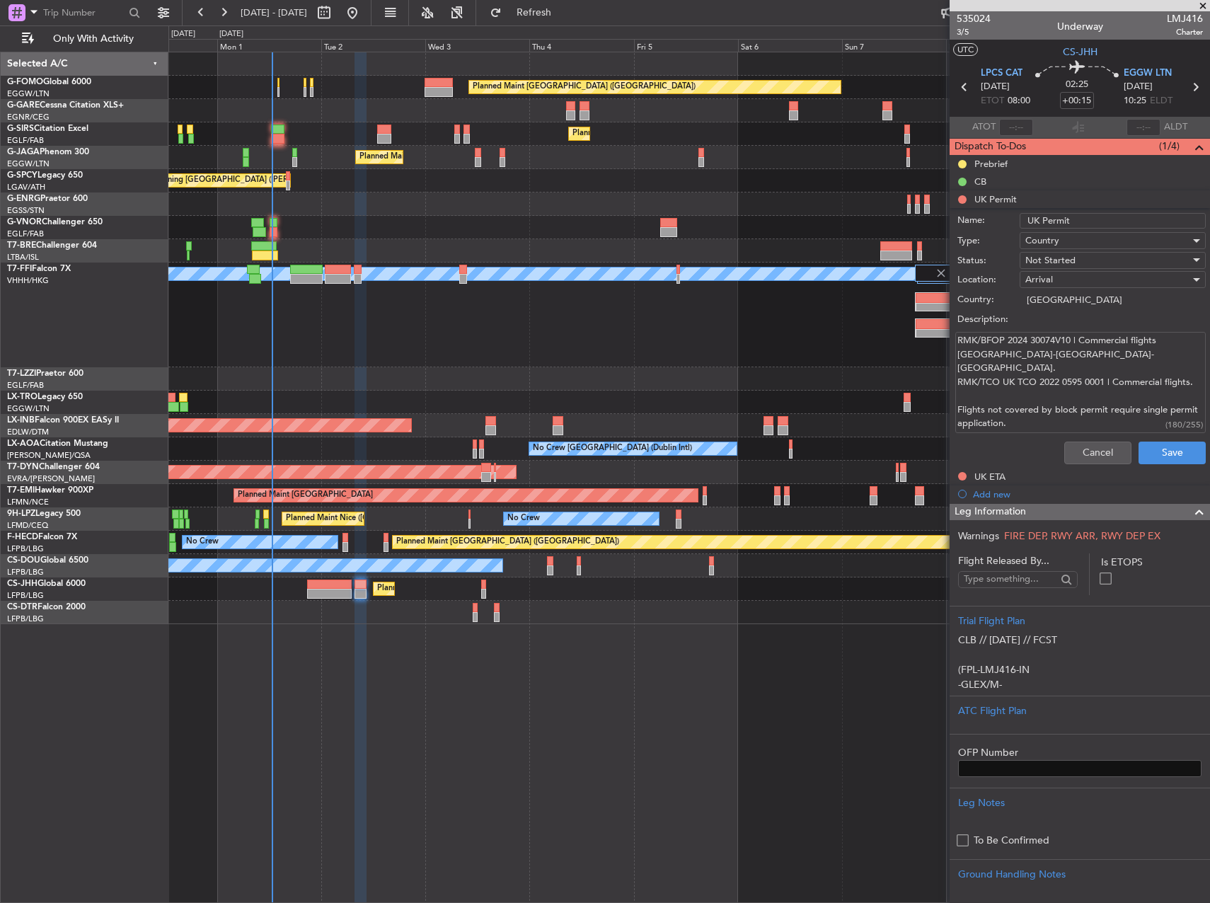
scroll to position [71, 0]
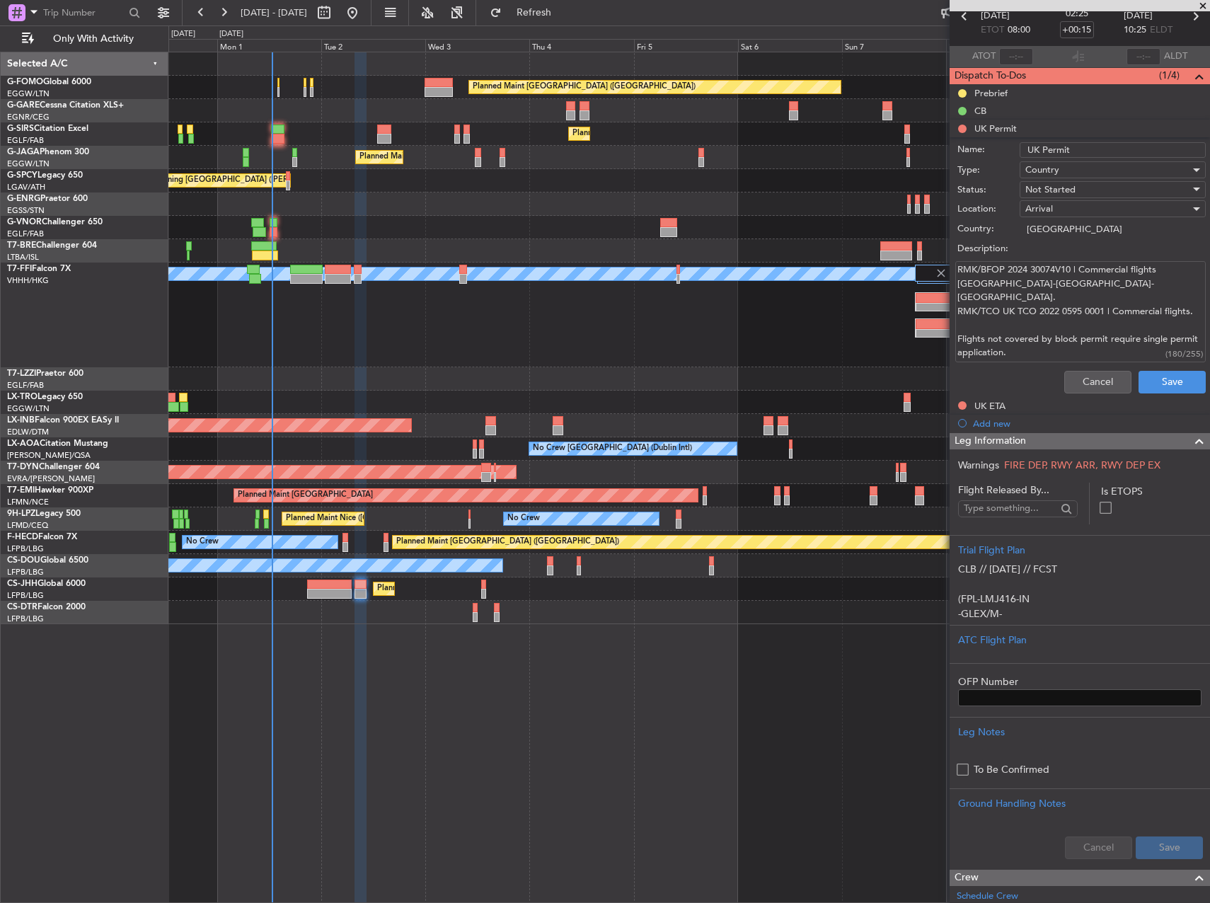
click at [1081, 393] on div "Cancel Save" at bounding box center [1076, 382] width 267 height 34
click at [1081, 376] on button "Cancel" at bounding box center [1097, 382] width 67 height 23
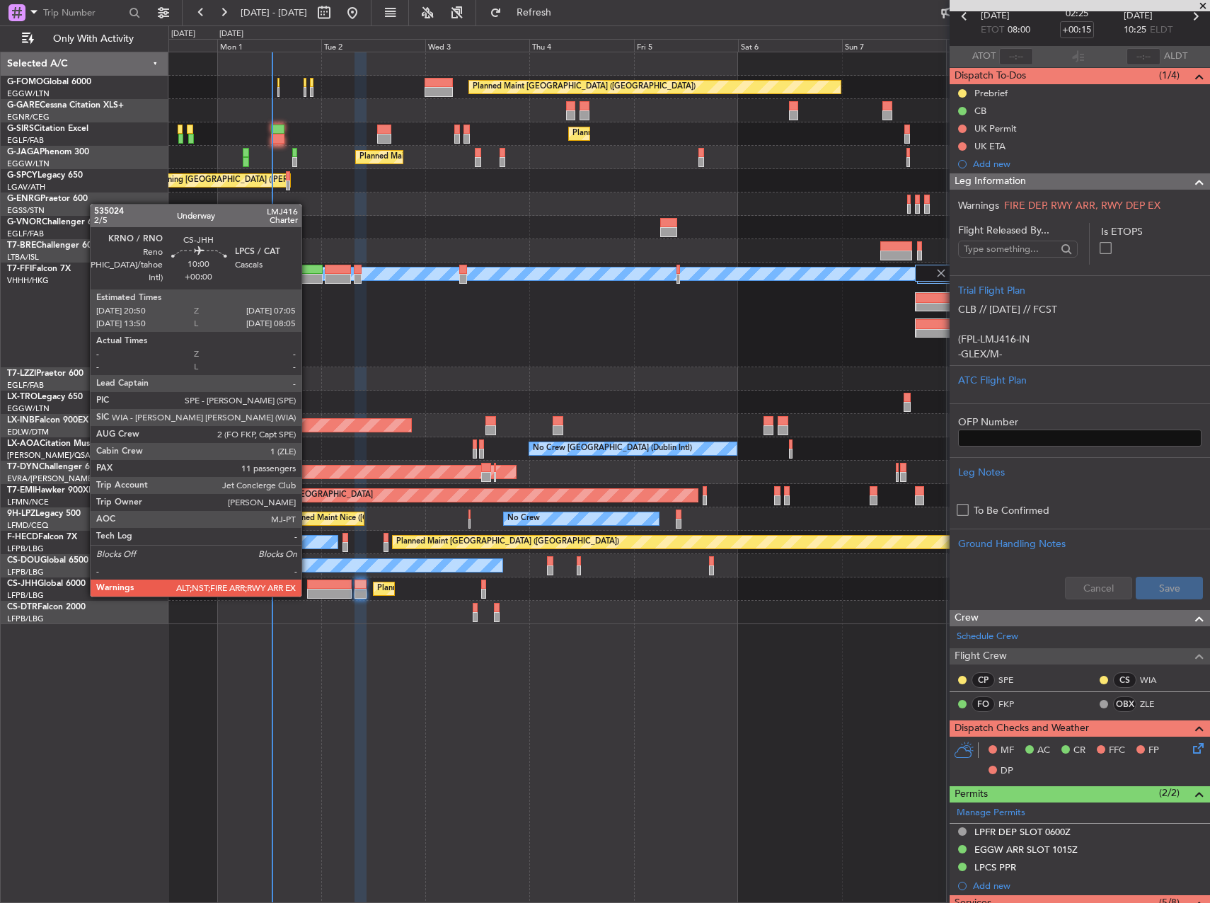
click at [308, 595] on div at bounding box center [329, 594] width 45 height 10
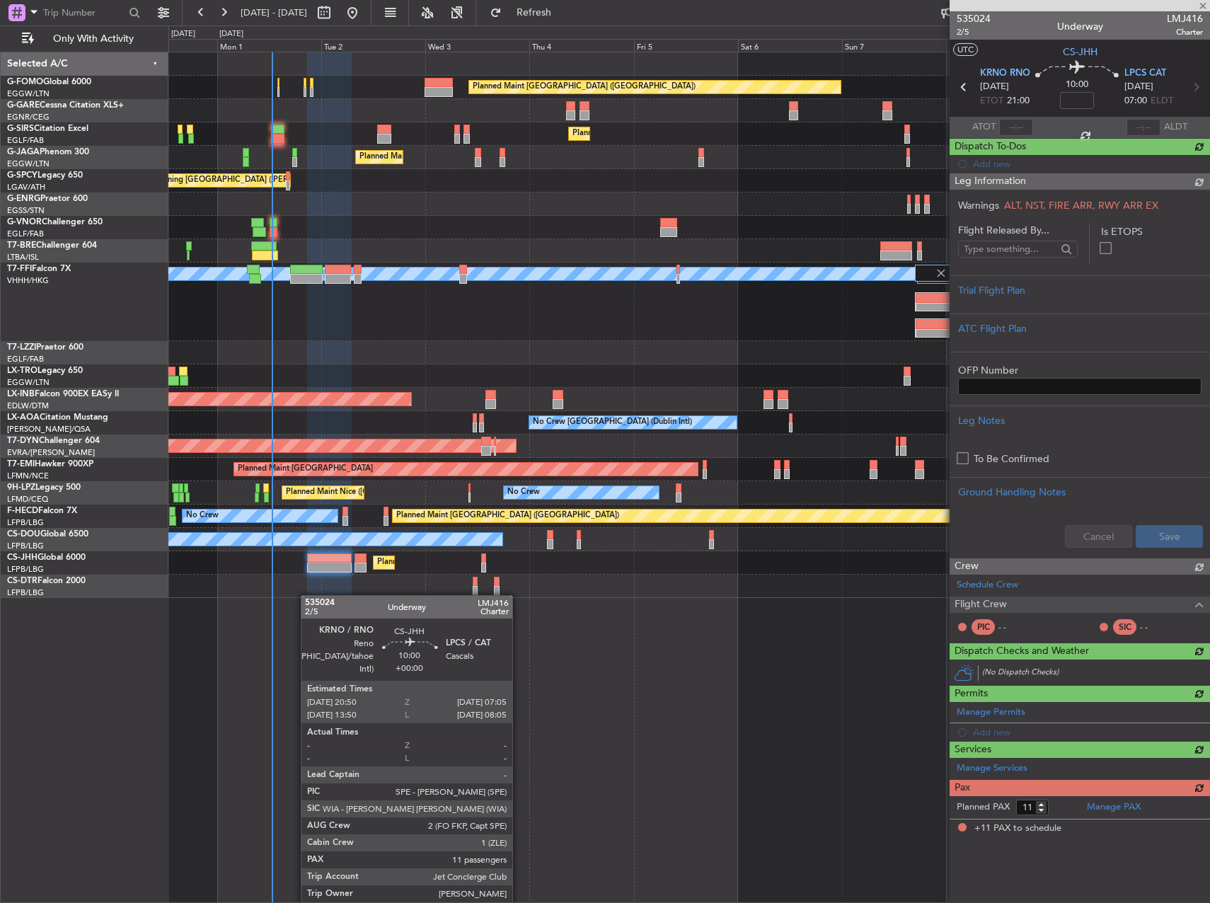
scroll to position [0, 0]
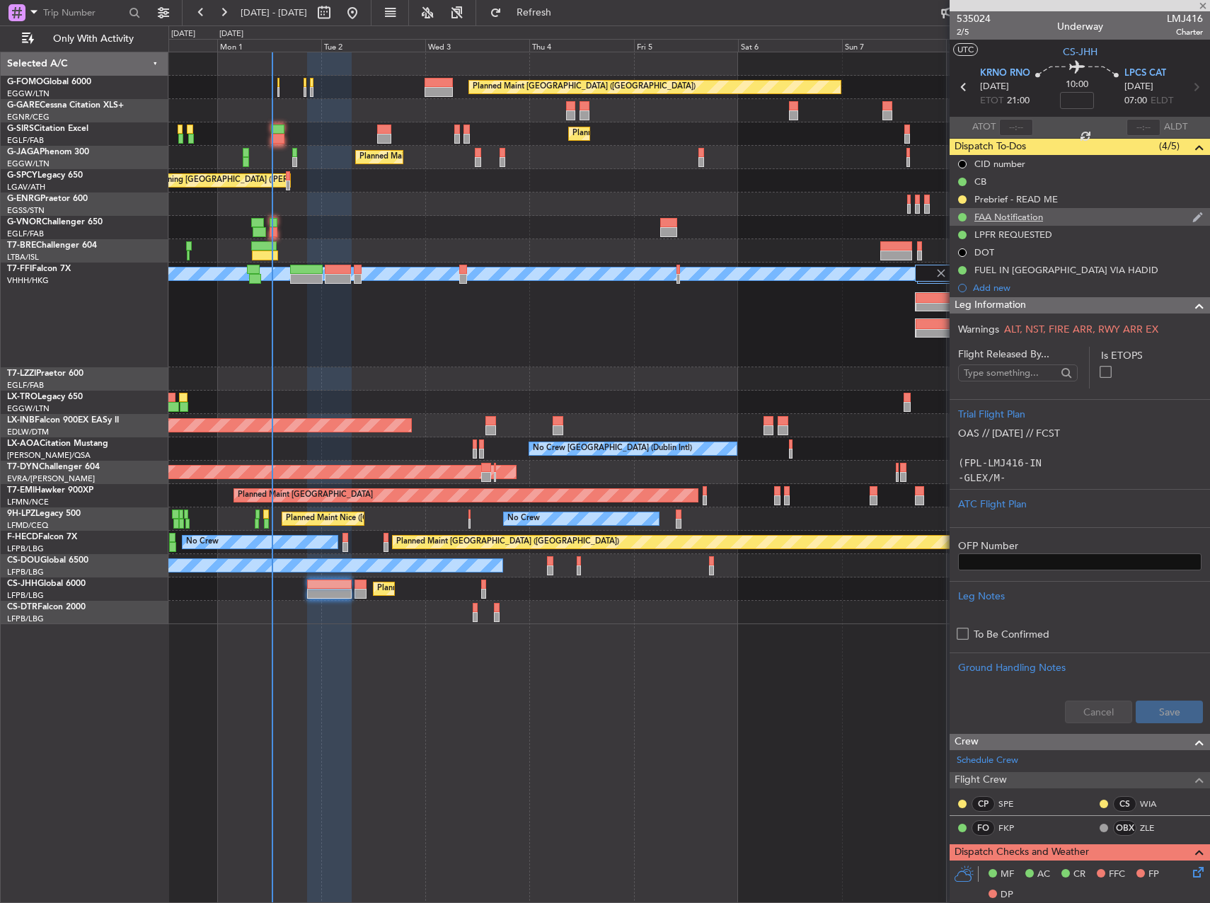
click at [1056, 208] on div "FAA Notification" at bounding box center [1080, 217] width 260 height 18
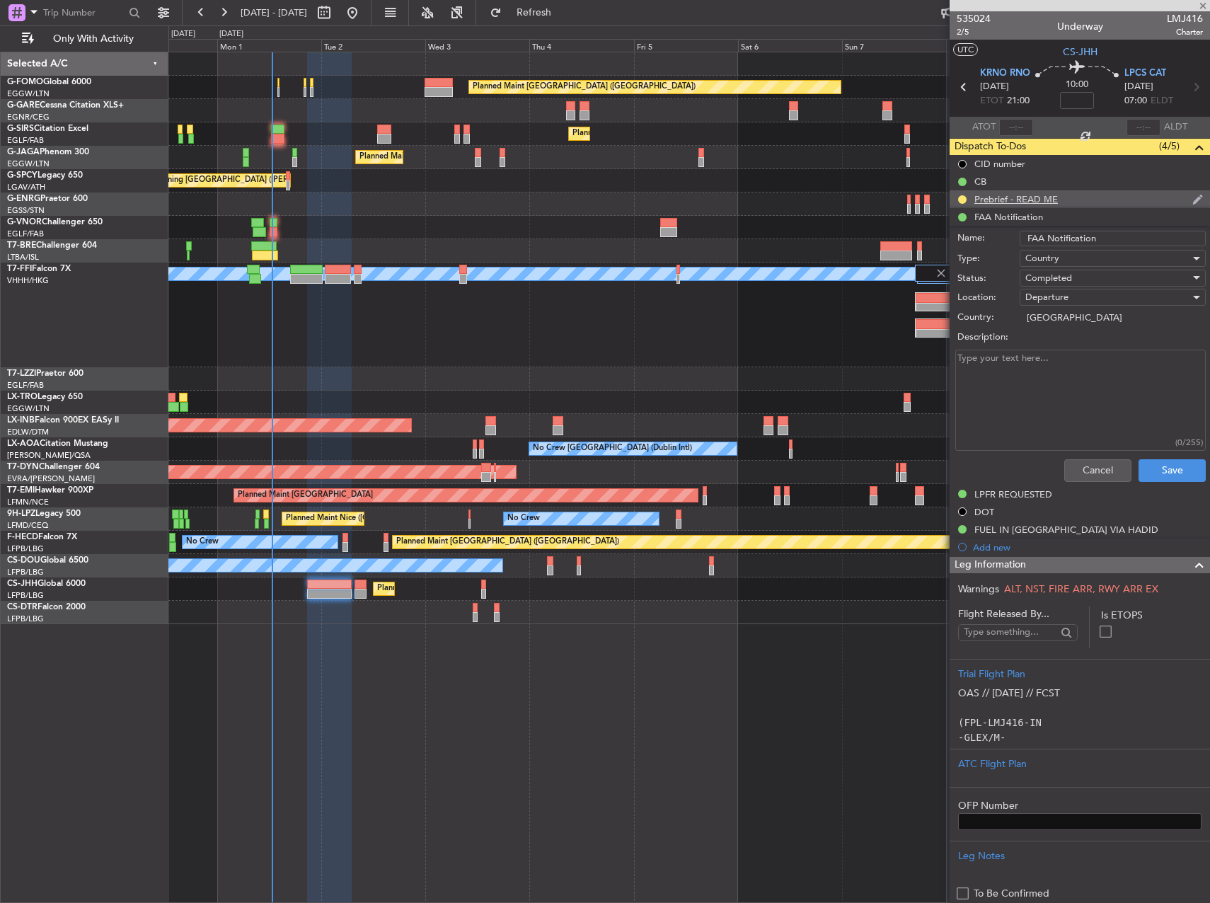
click at [1059, 195] on div "Prebrief - READ ME" at bounding box center [1080, 199] width 260 height 18
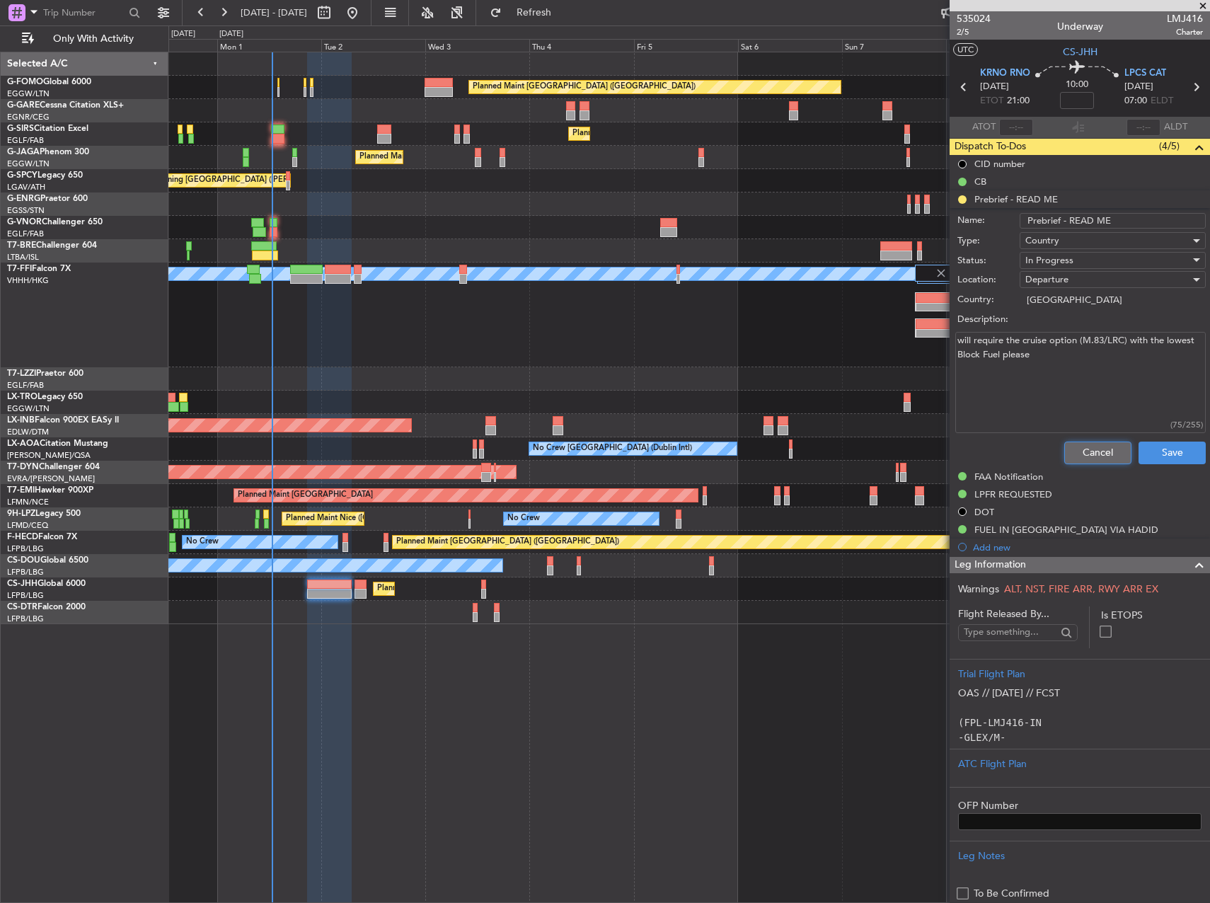
click at [1072, 456] on button "Cancel" at bounding box center [1097, 453] width 67 height 23
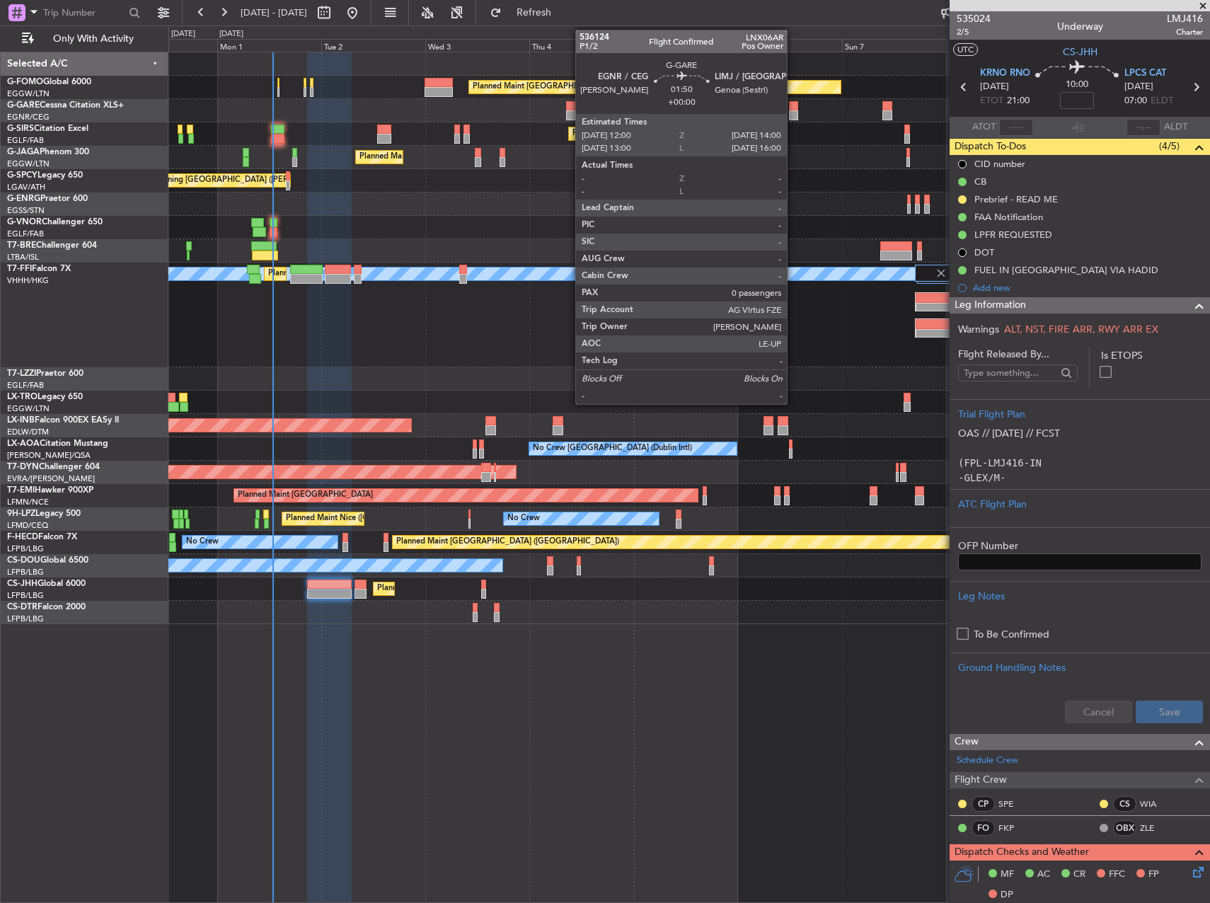
click at [793, 112] on div at bounding box center [793, 115] width 9 height 10
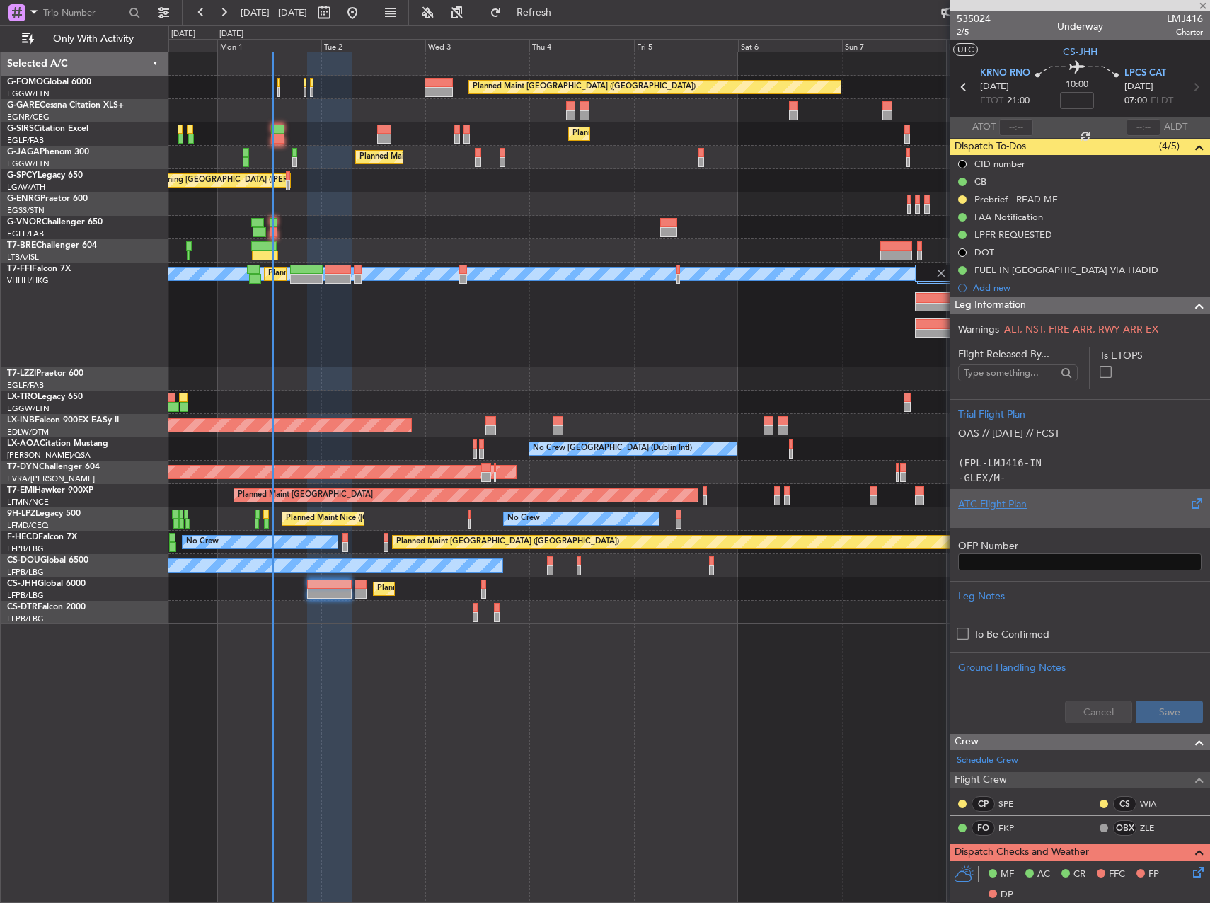
type input "0"
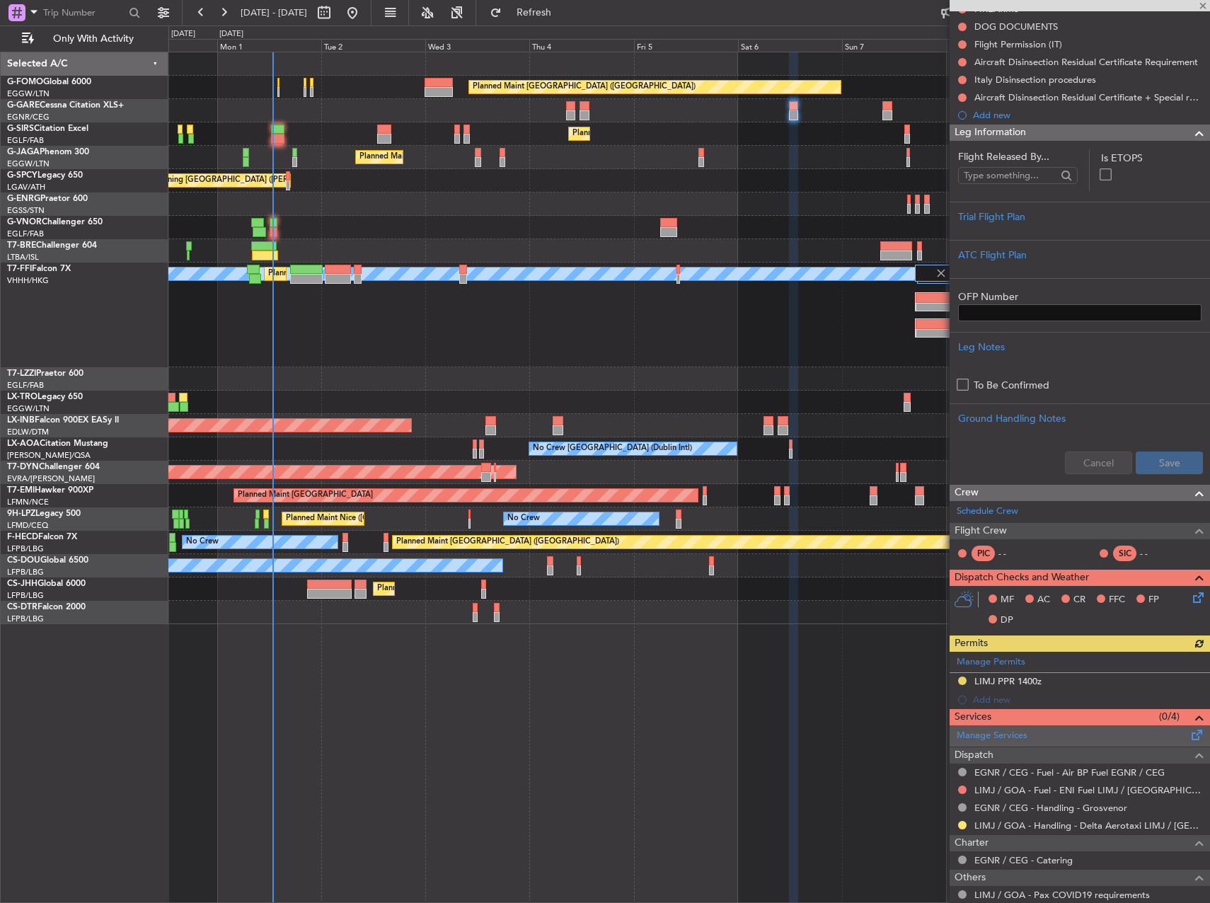
scroll to position [212, 0]
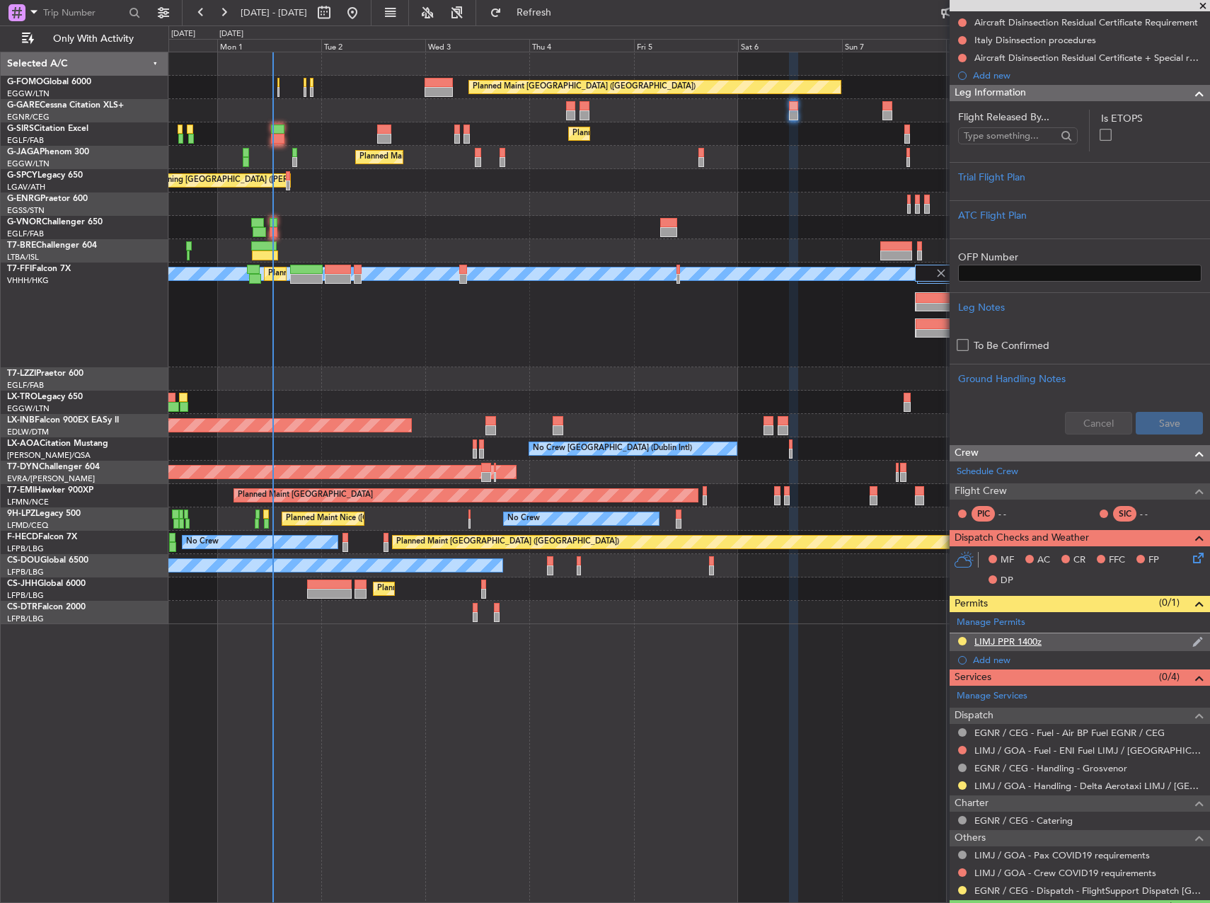
click at [1090, 633] on div "LIMJ PPR 1400z" at bounding box center [1080, 642] width 260 height 18
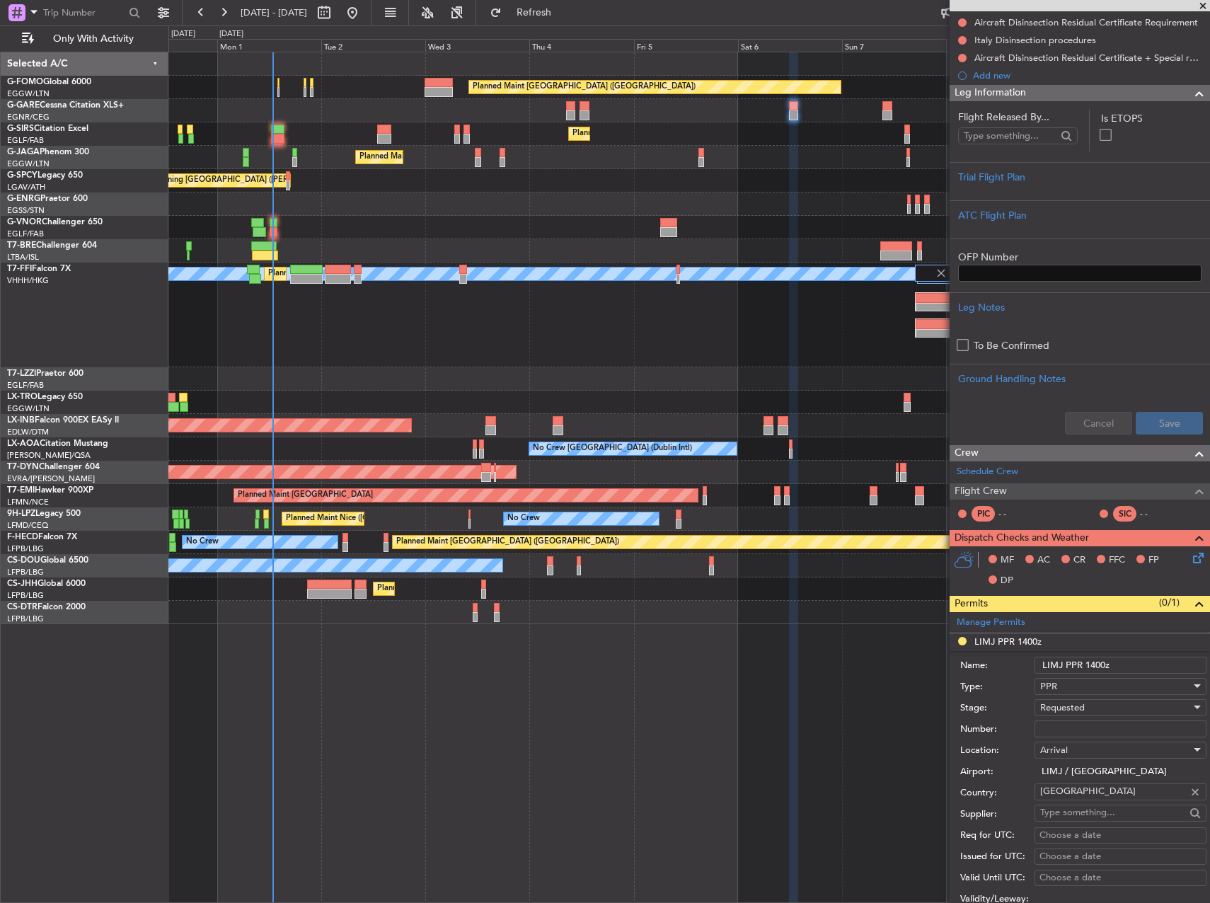
click at [1110, 735] on input "Number:" at bounding box center [1121, 728] width 172 height 17
paste input "2531/25"
type input "2531/25"
click at [1087, 708] on div "Requested" at bounding box center [1115, 707] width 151 height 21
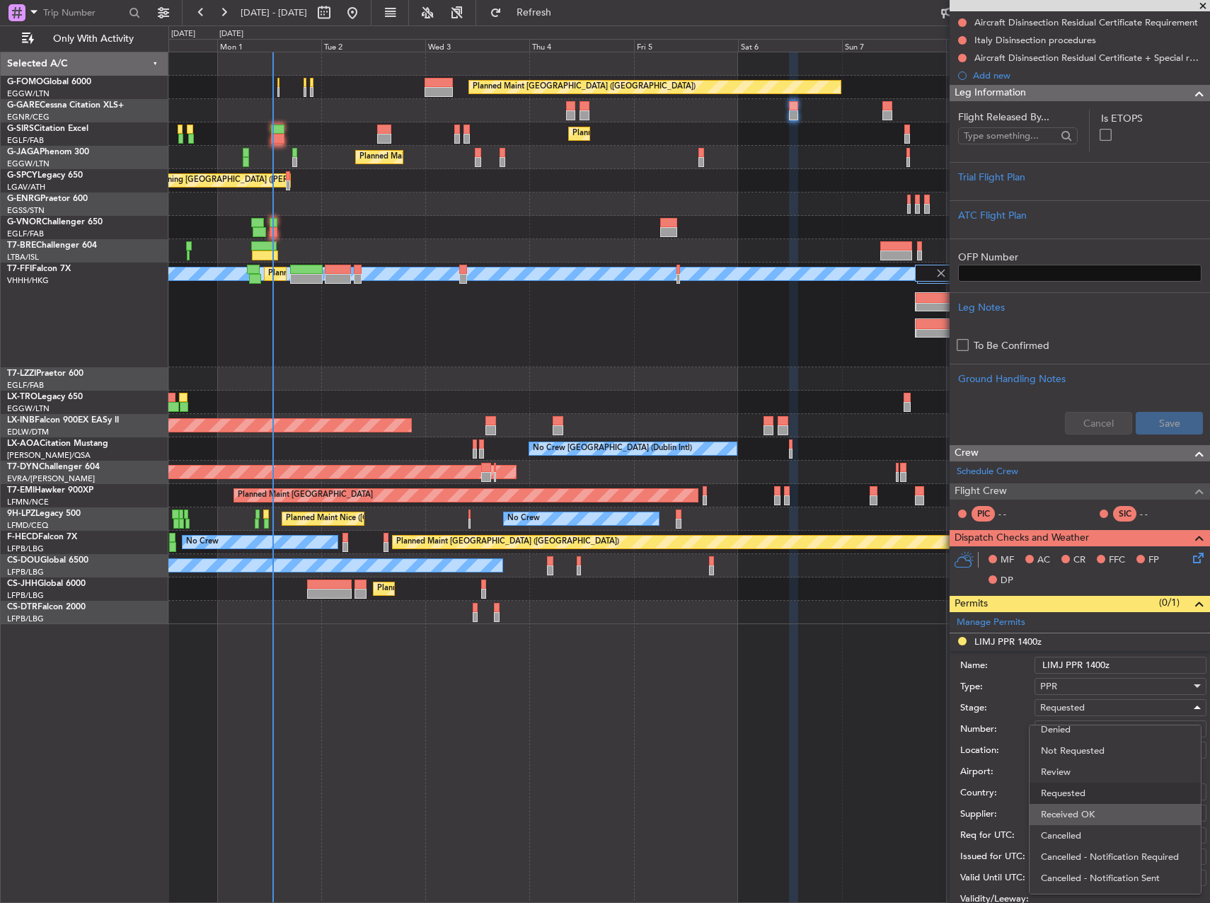
click at [1112, 811] on span "Received OK" at bounding box center [1115, 814] width 149 height 21
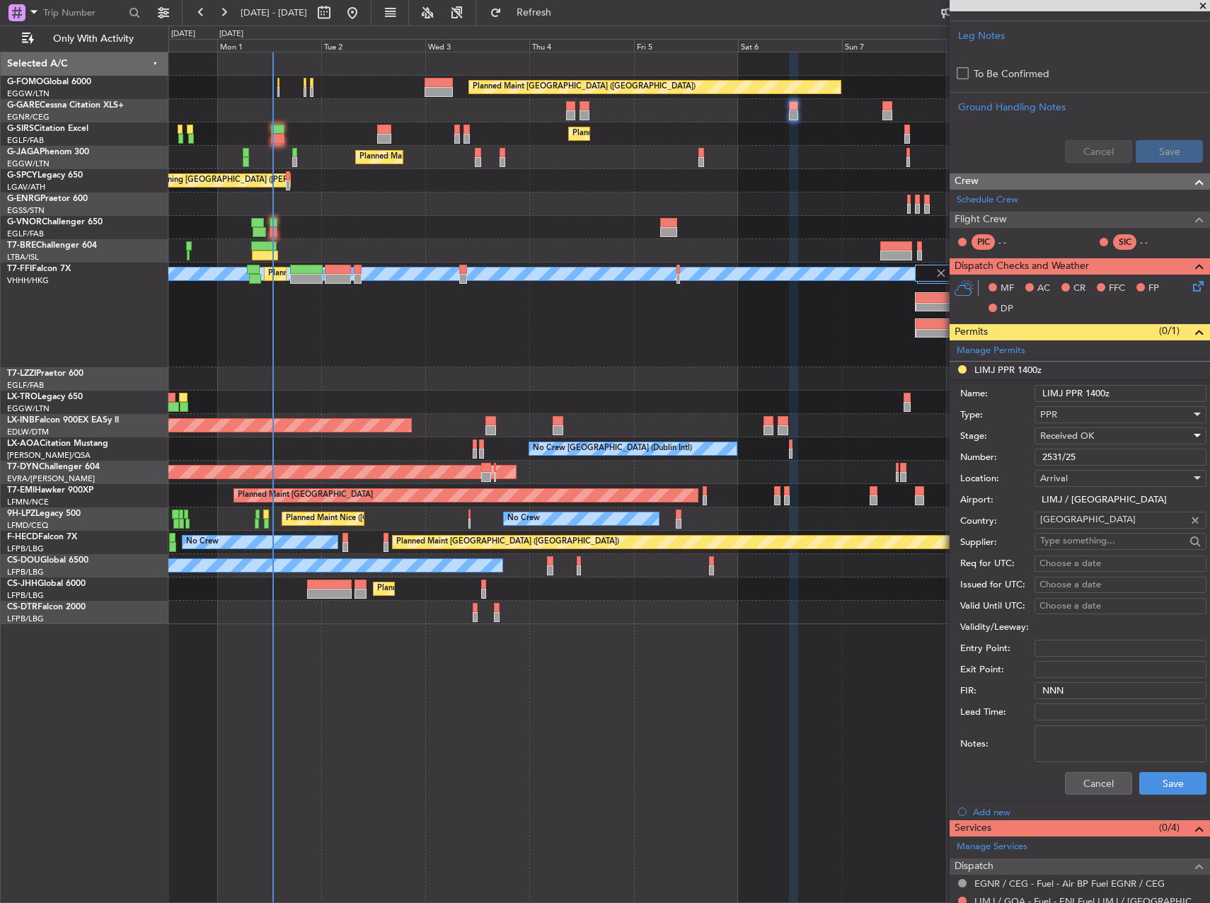
scroll to position [637, 0]
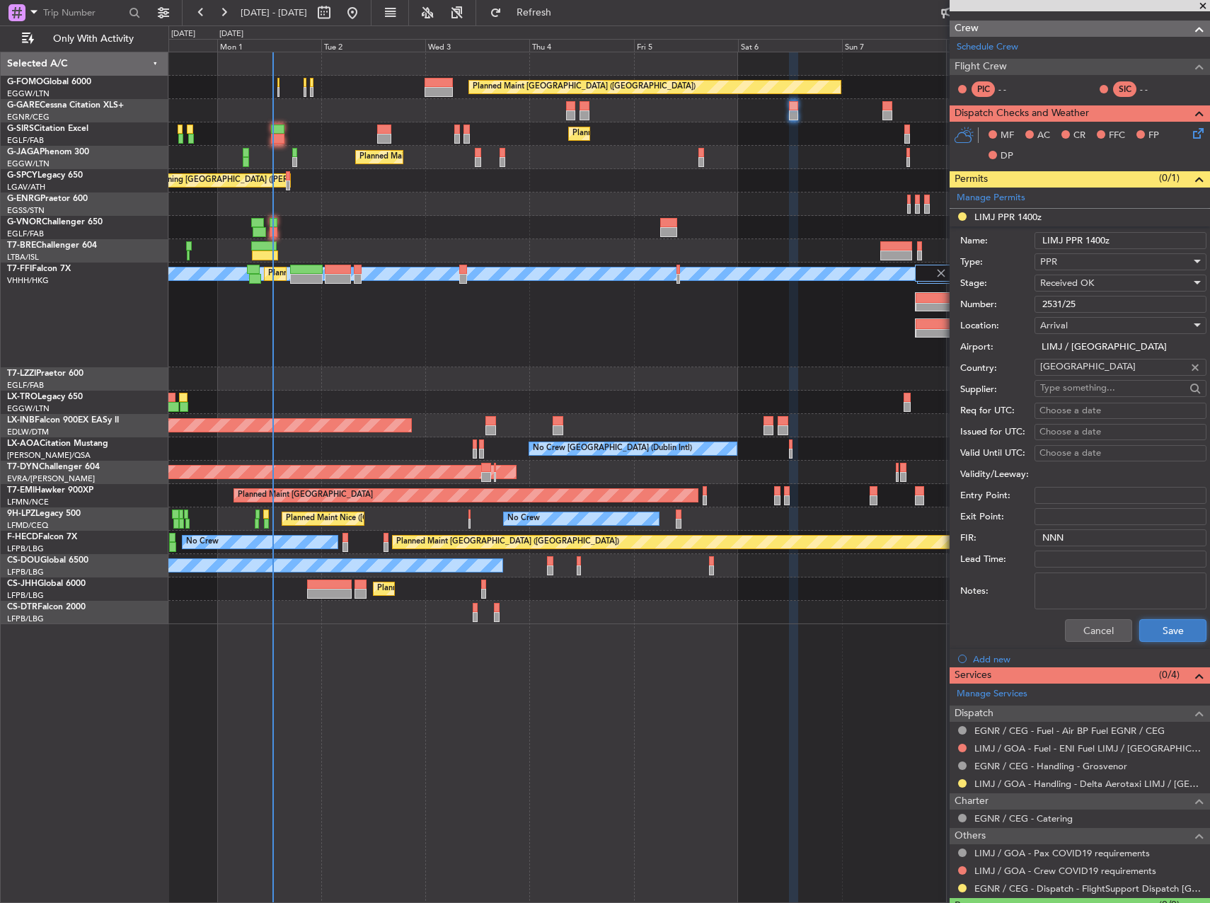
click at [1161, 626] on button "Save" at bounding box center [1172, 630] width 67 height 23
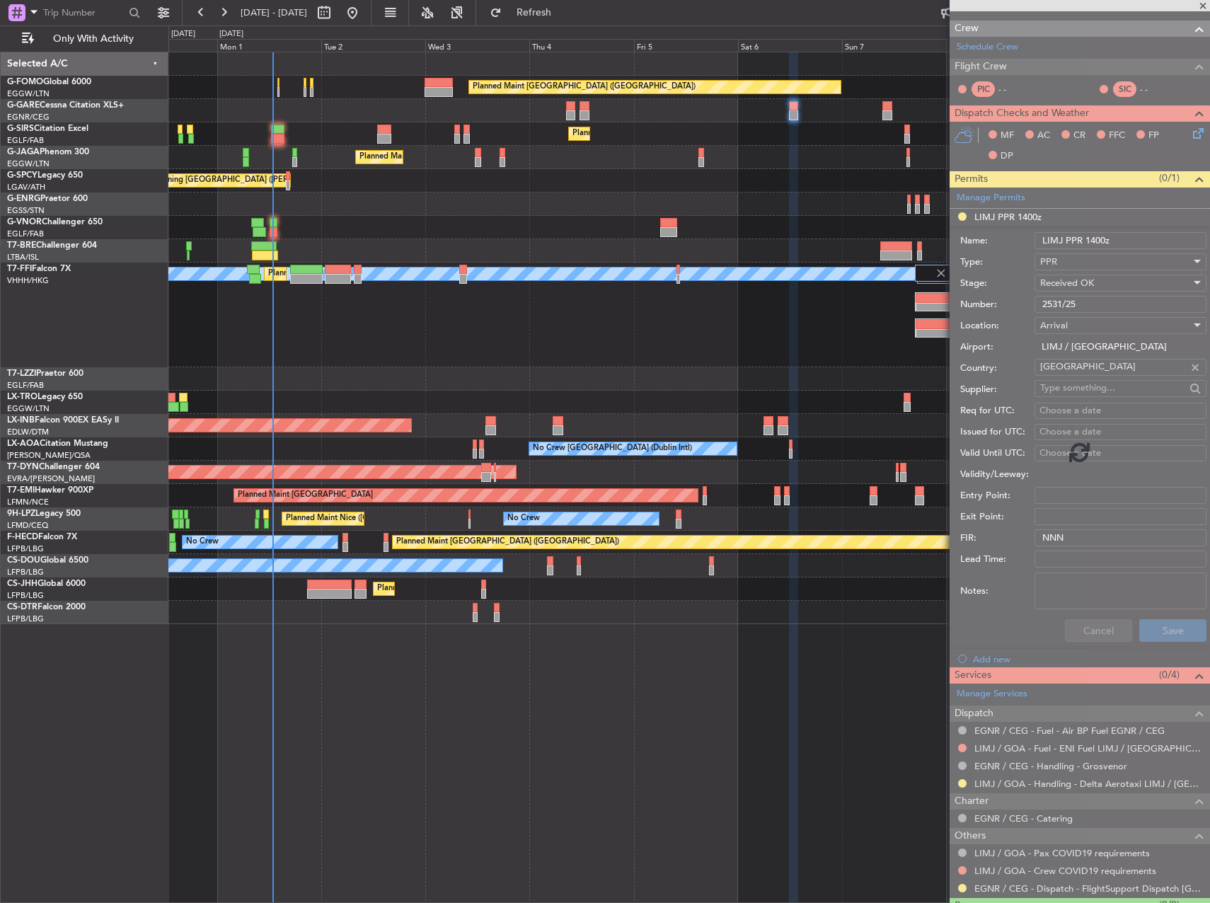
scroll to position [248, 0]
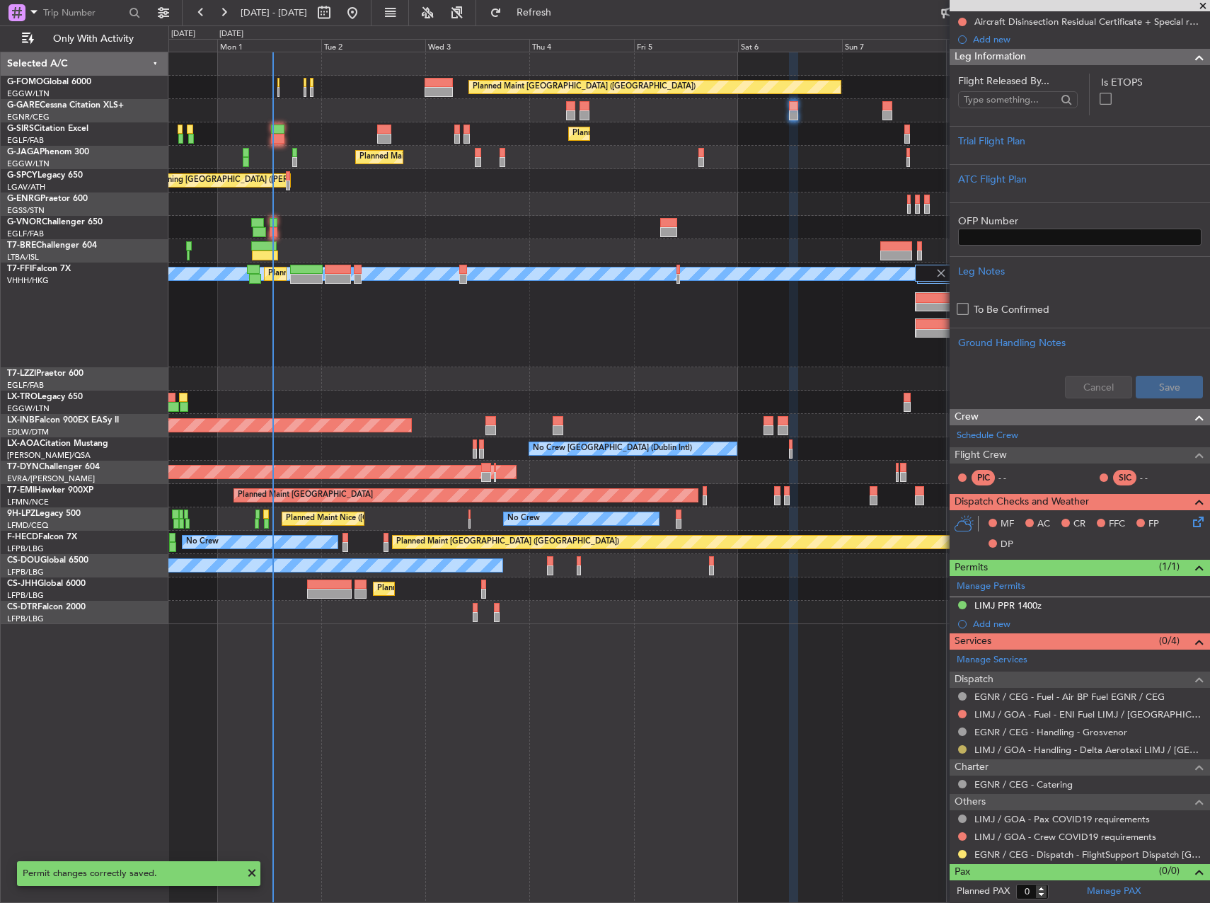
click at [964, 750] on button at bounding box center [962, 749] width 8 height 8
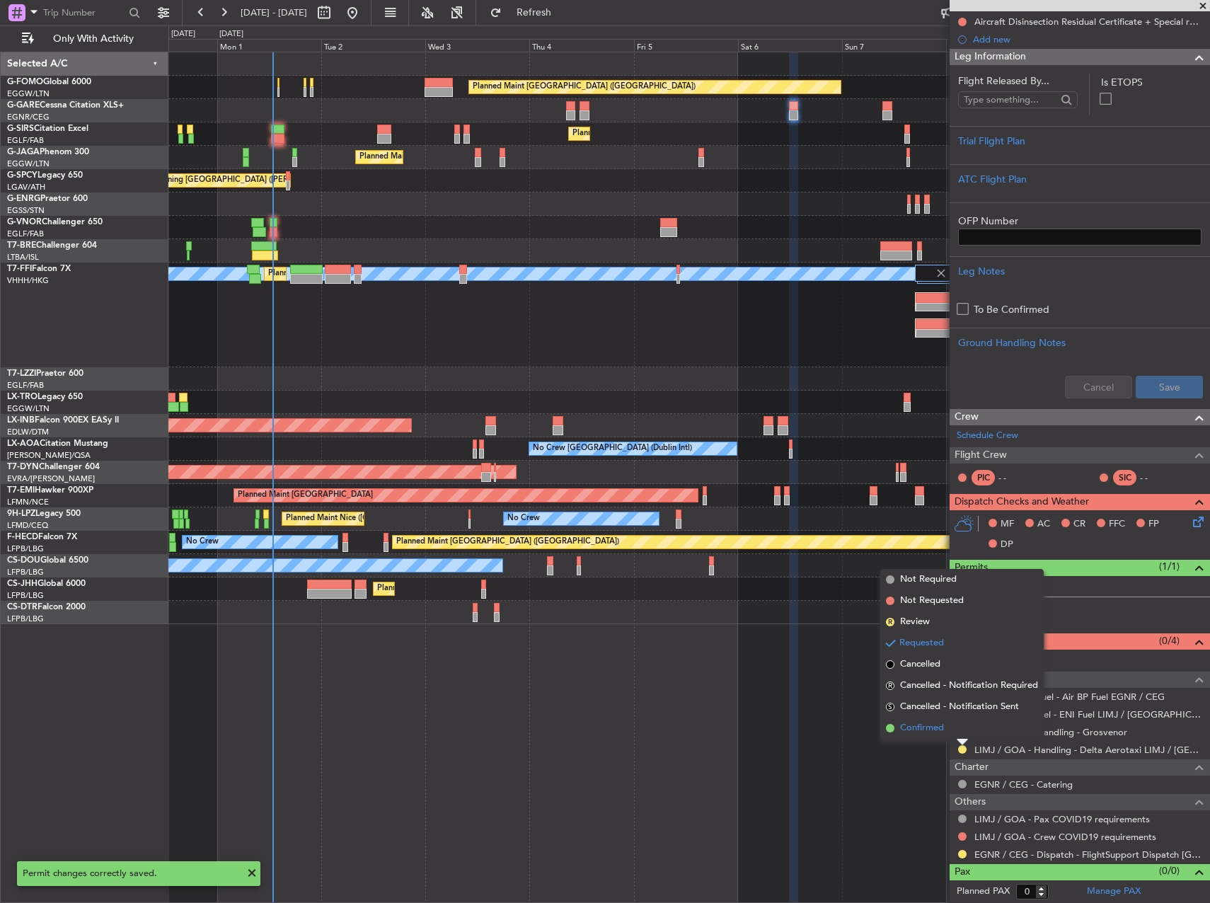
click at [929, 728] on span "Confirmed" at bounding box center [922, 728] width 44 height 14
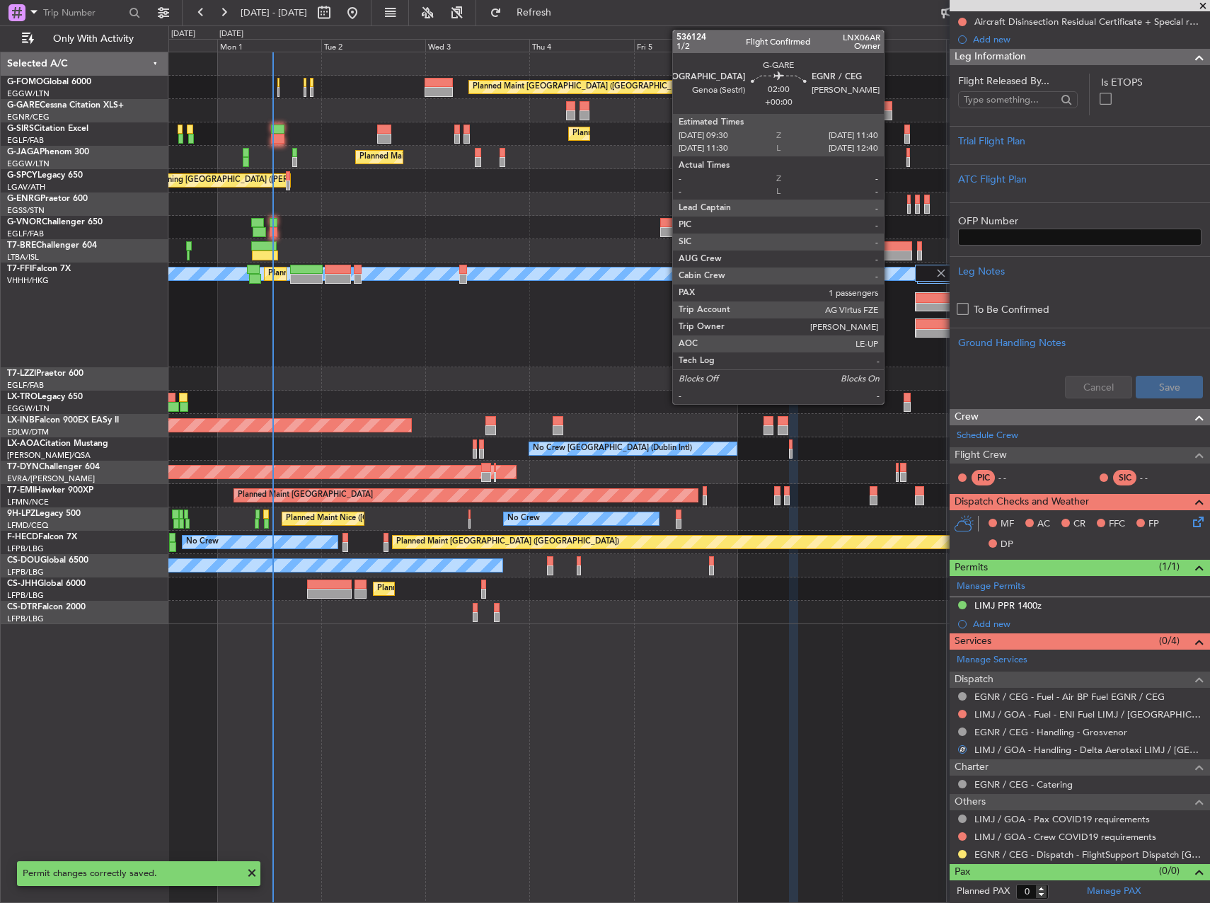
click at [890, 108] on div at bounding box center [887, 106] width 10 height 10
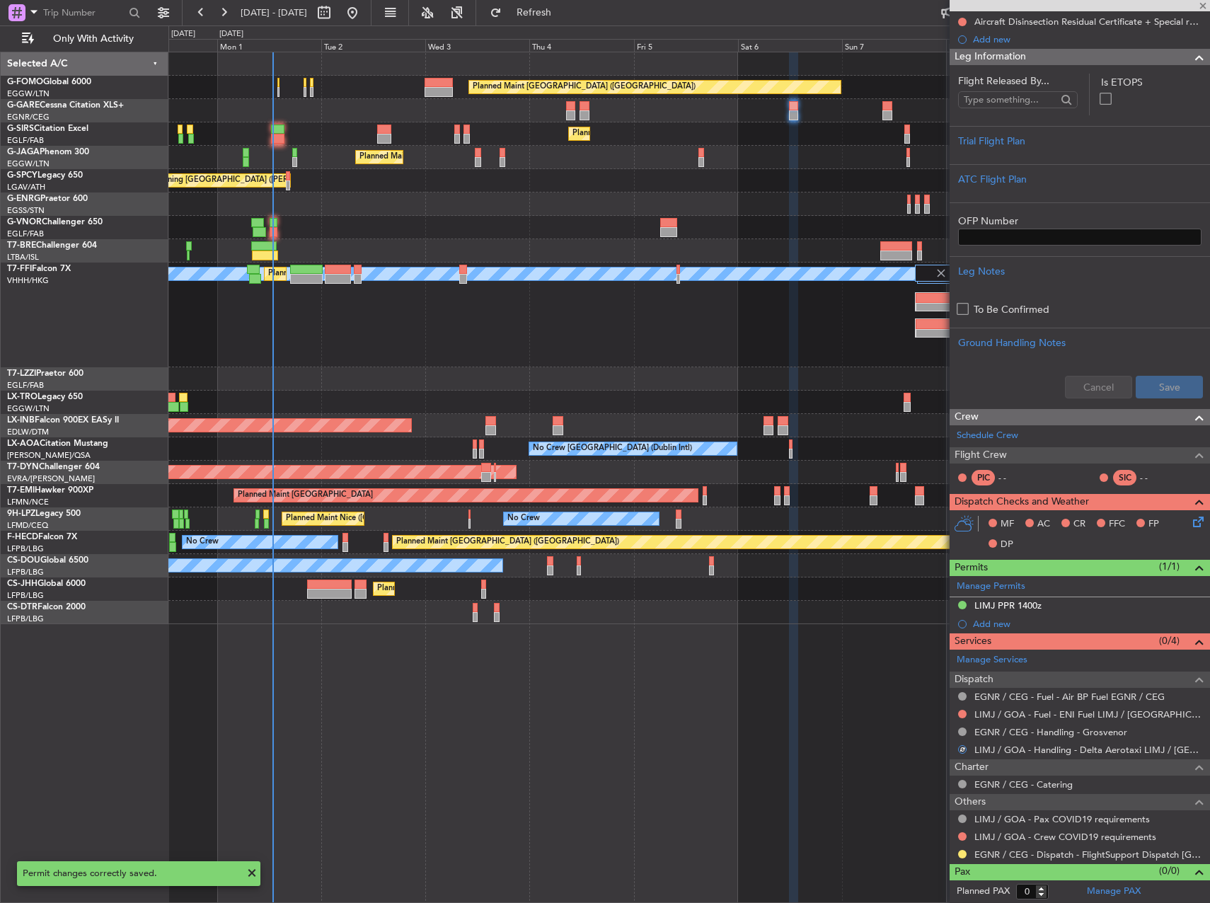
type input "1"
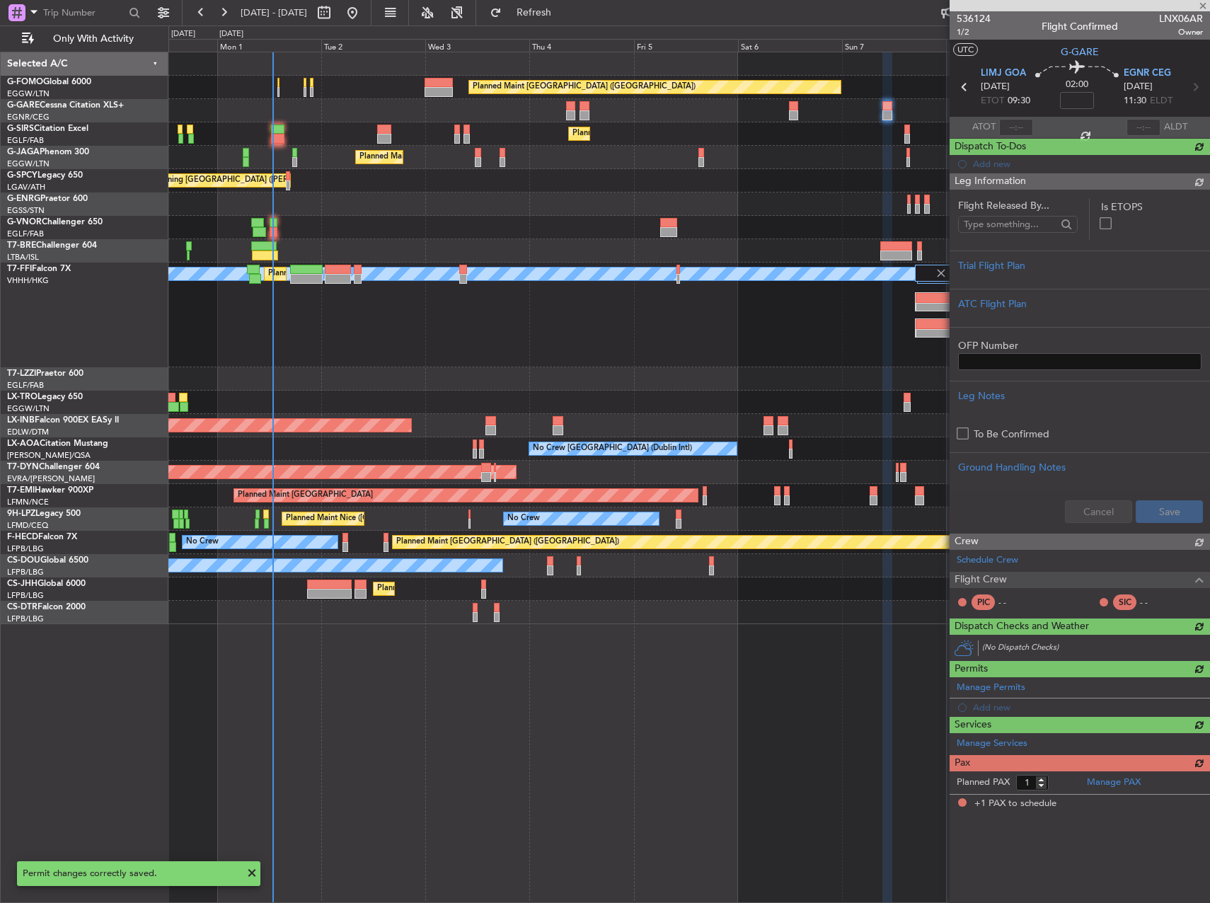
scroll to position [0, 0]
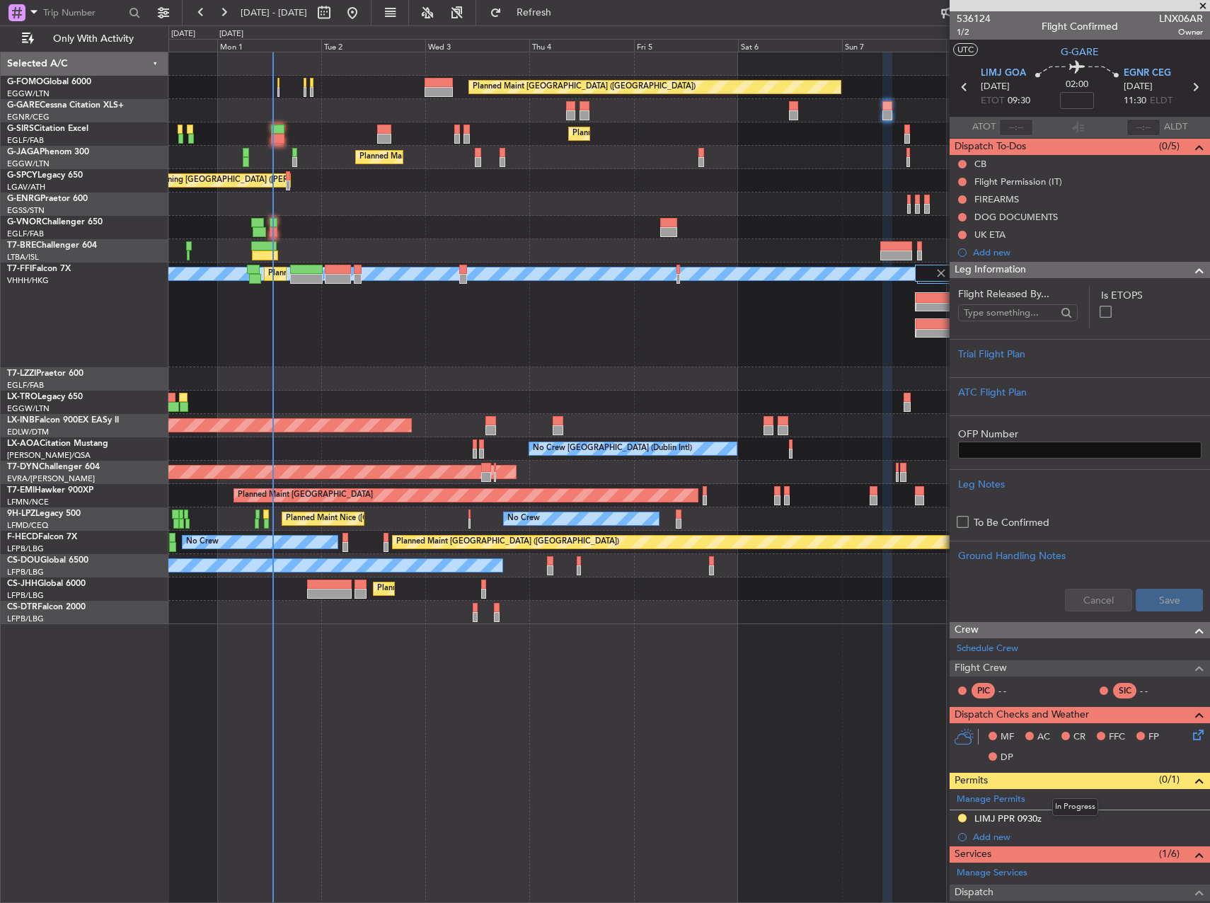
click at [1073, 819] on mat-tooltip-component "In Progress" at bounding box center [1075, 807] width 66 height 38
click at [979, 814] on div "LIMJ PPR 0930z" at bounding box center [1007, 818] width 67 height 12
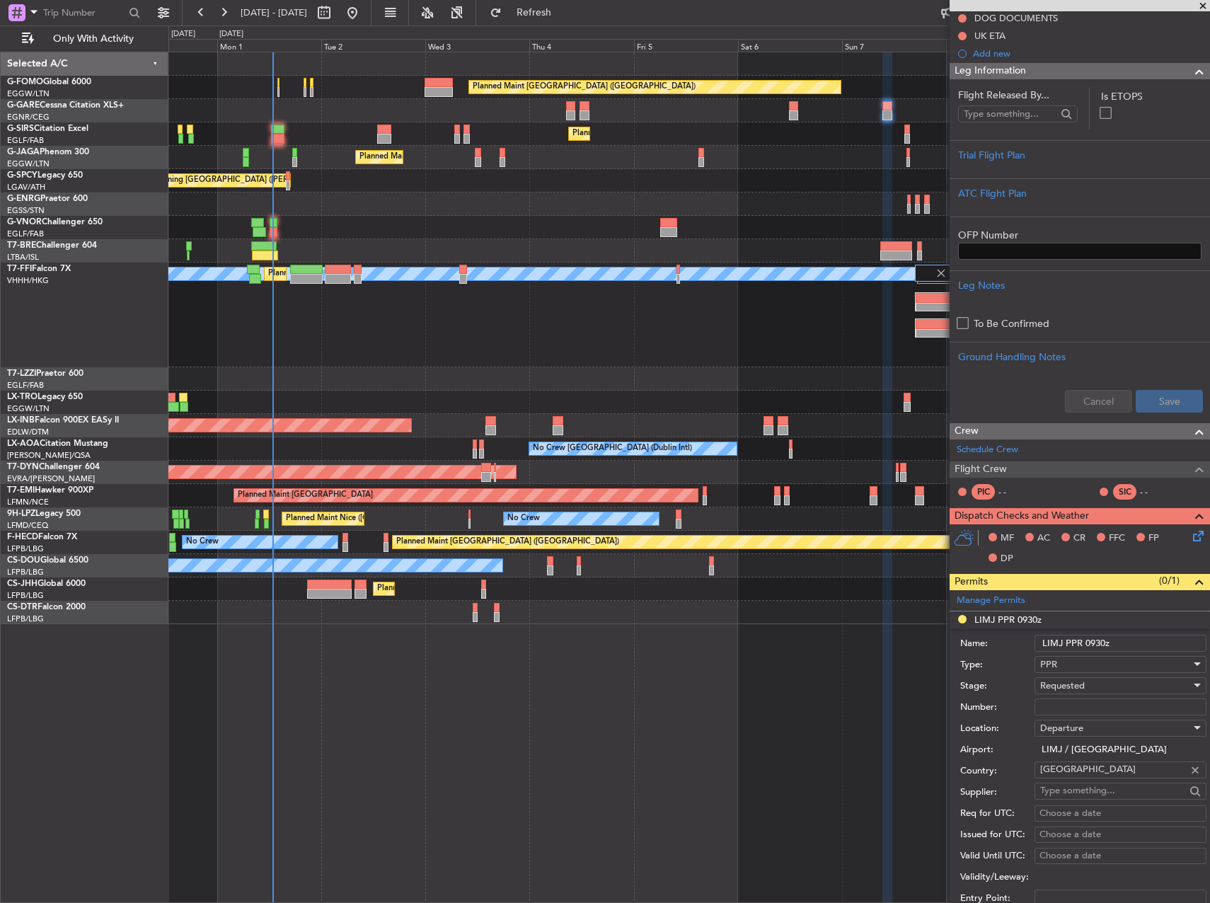
scroll to position [212, 0]
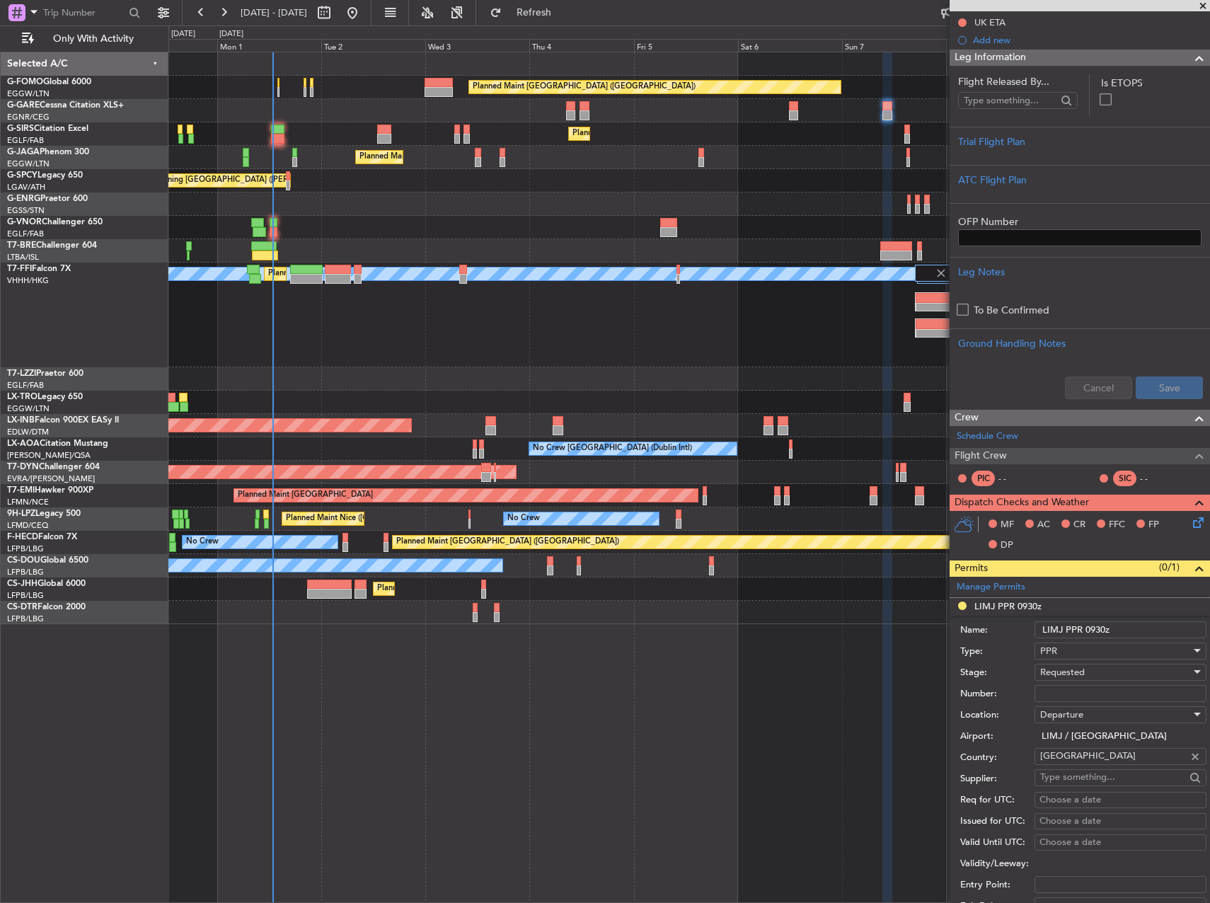
click at [1066, 693] on input "Number:" at bounding box center [1121, 693] width 172 height 17
paste input "2531/25"
type input "2531/25"
click at [1071, 668] on span "Requested" at bounding box center [1062, 672] width 45 height 13
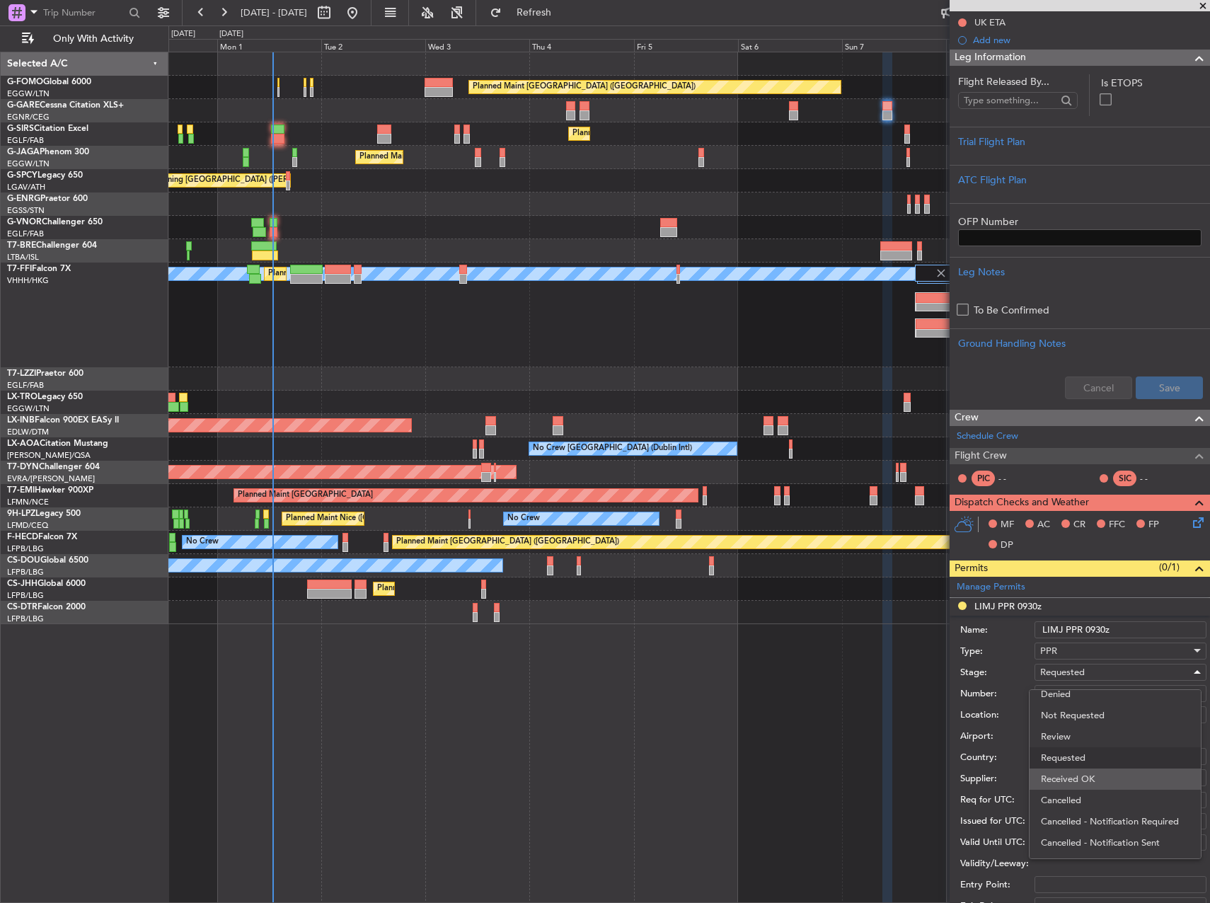
click at [1083, 781] on span "Received OK" at bounding box center [1115, 778] width 149 height 21
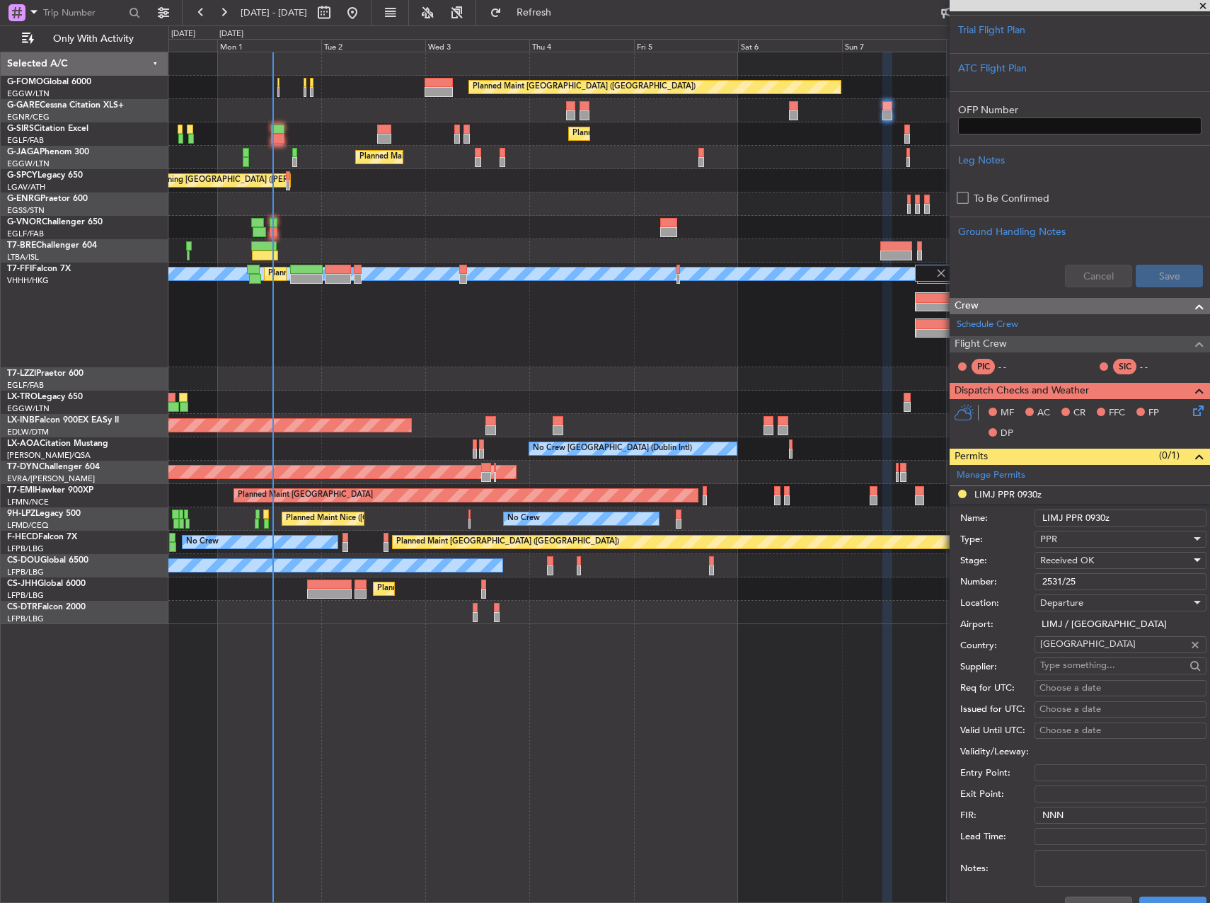
scroll to position [495, 0]
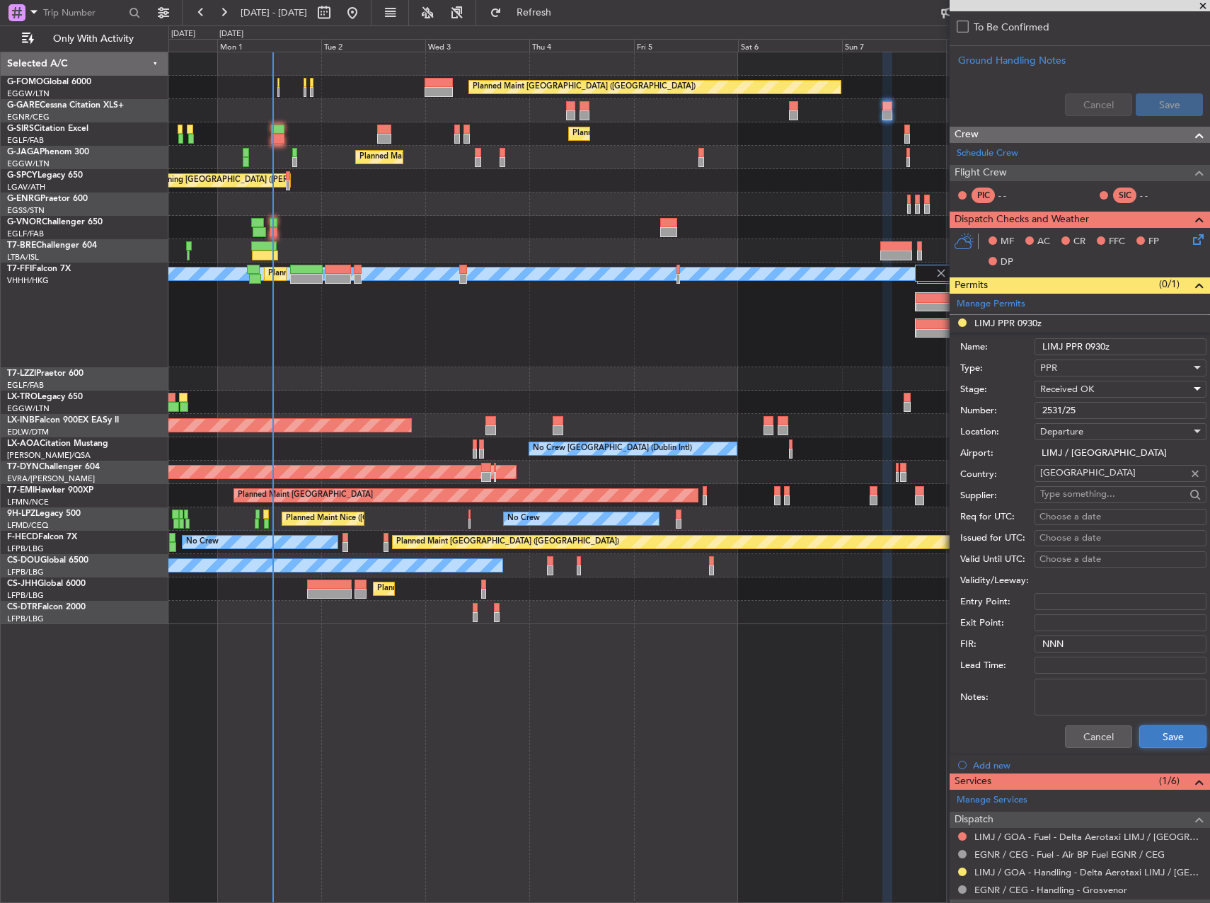
click at [1160, 742] on button "Save" at bounding box center [1172, 736] width 67 height 23
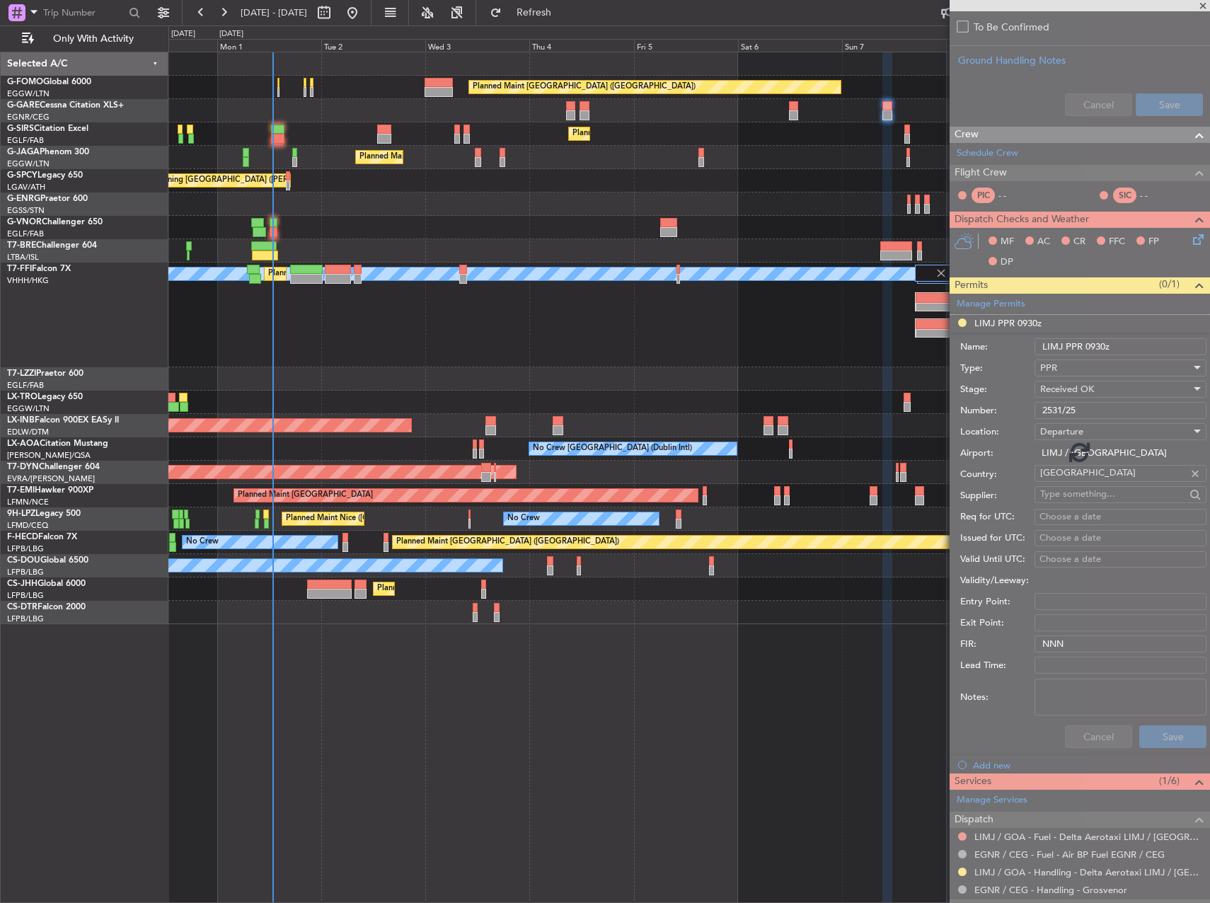
scroll to position [245, 0]
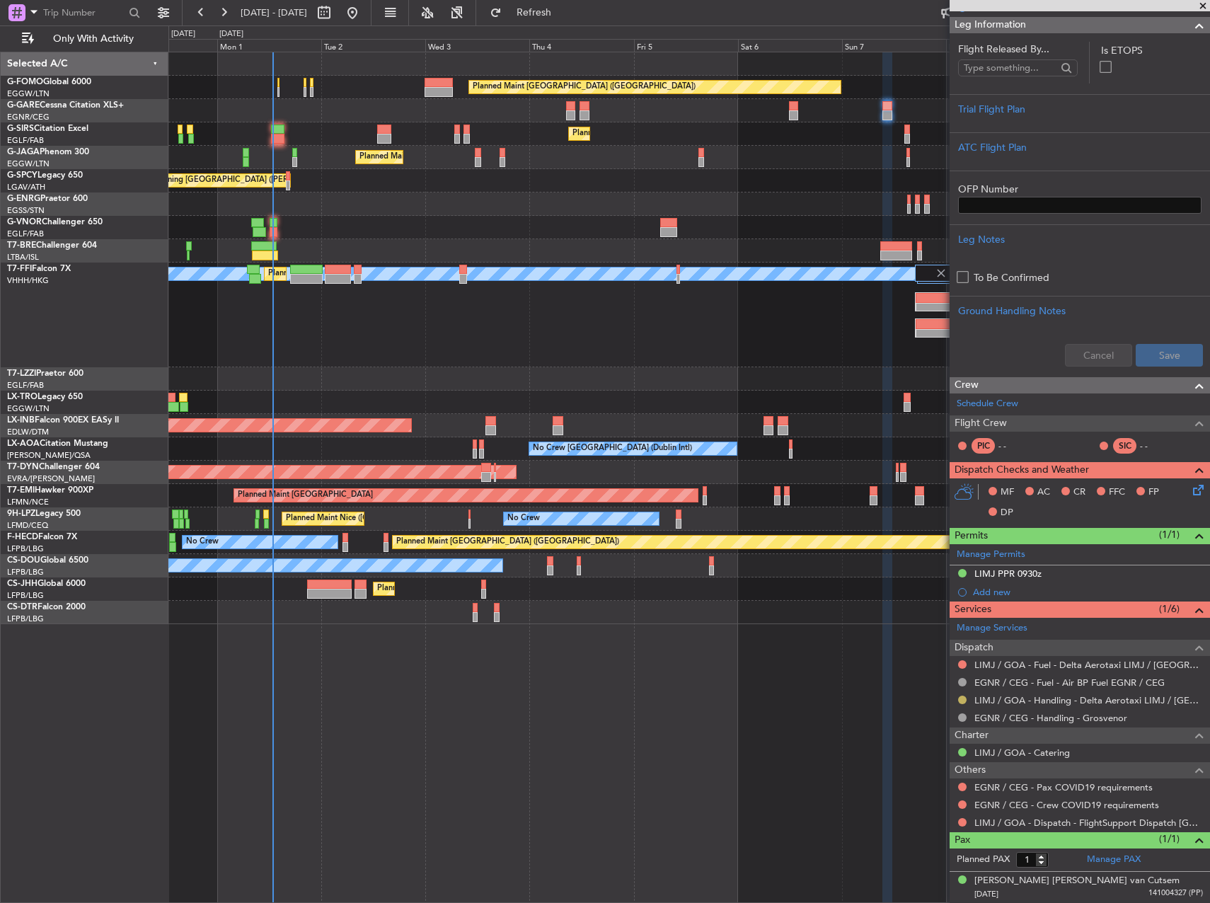
click at [962, 700] on button at bounding box center [962, 700] width 8 height 8
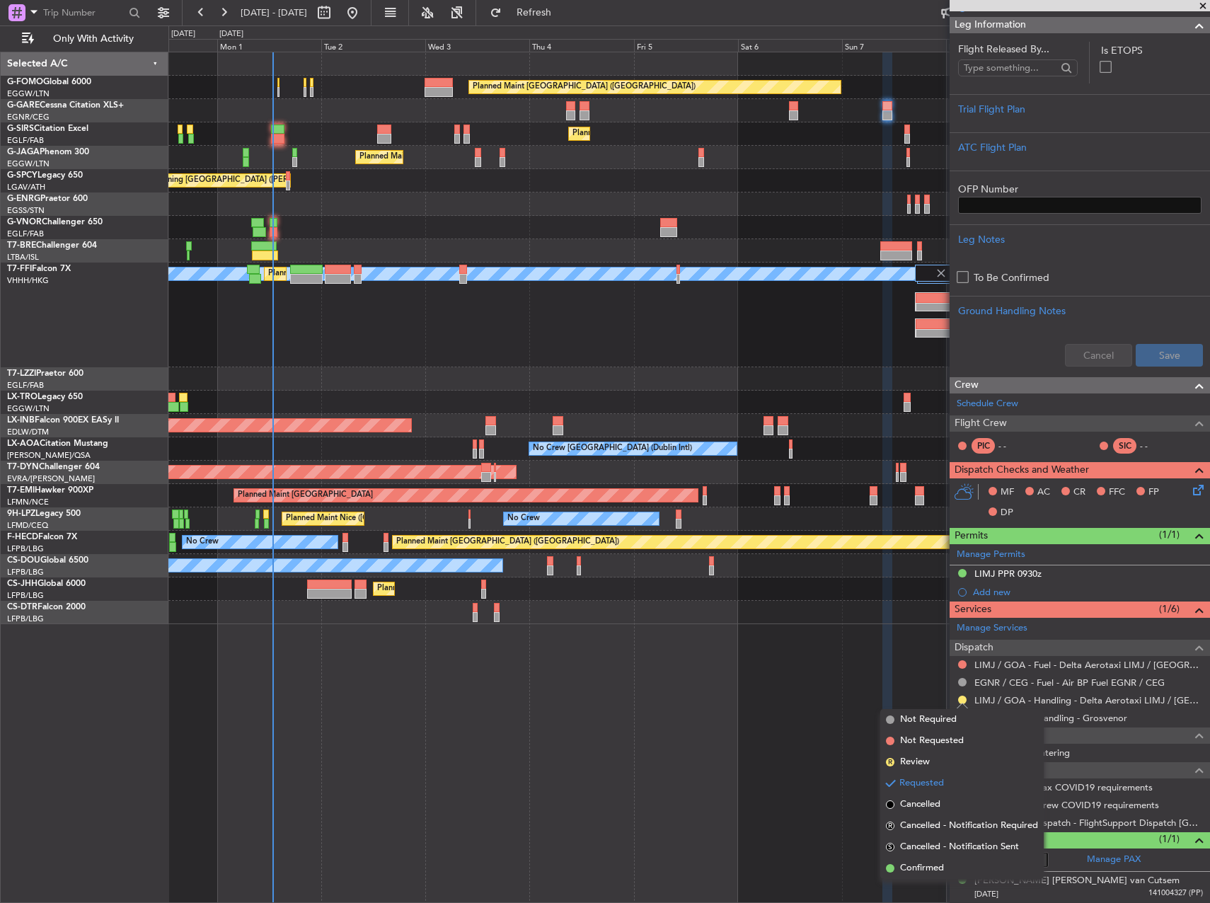
drag, startPoint x: 946, startPoint y: 862, endPoint x: 948, endPoint y: 845, distance: 17.1
click at [946, 862] on li "Confirmed" at bounding box center [961, 868] width 163 height 21
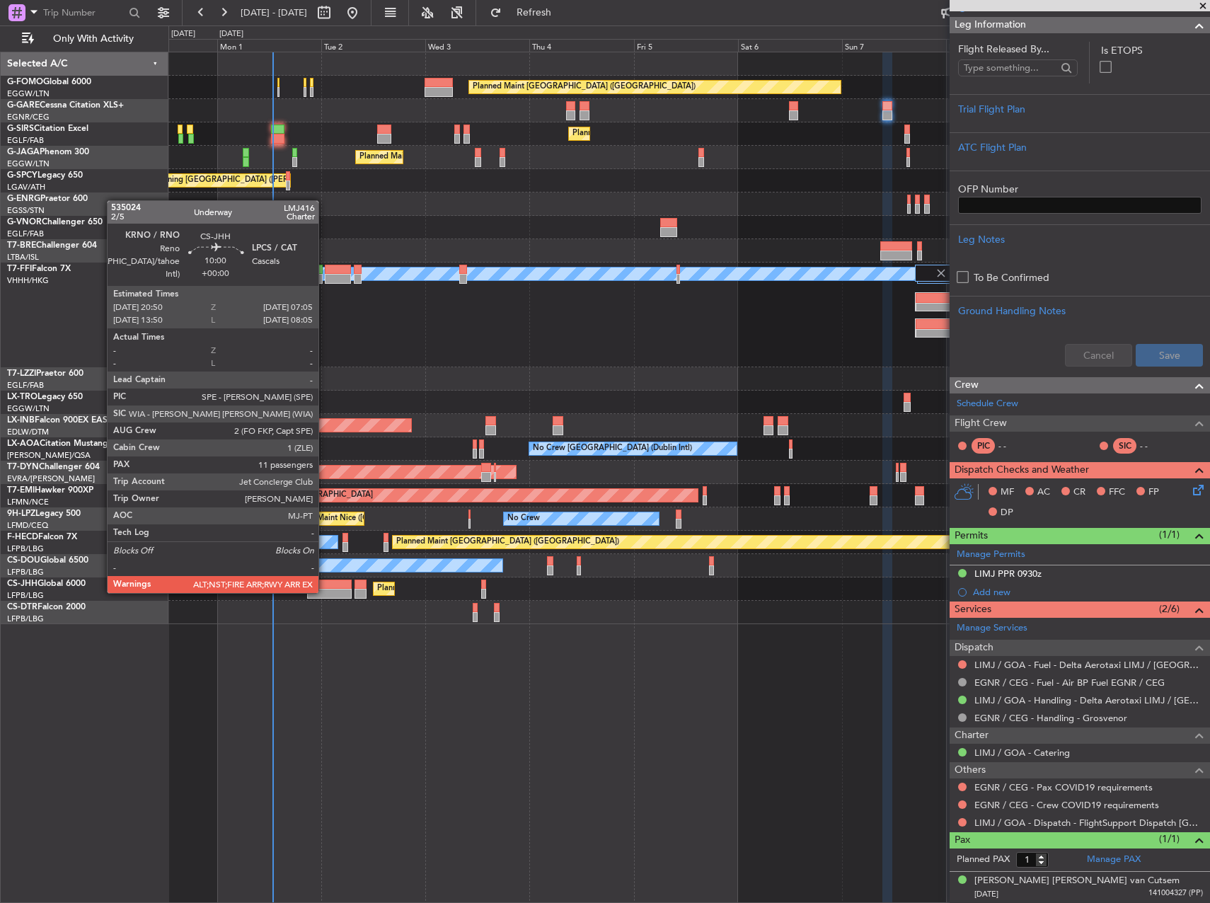
click at [326, 595] on div at bounding box center [329, 594] width 45 height 10
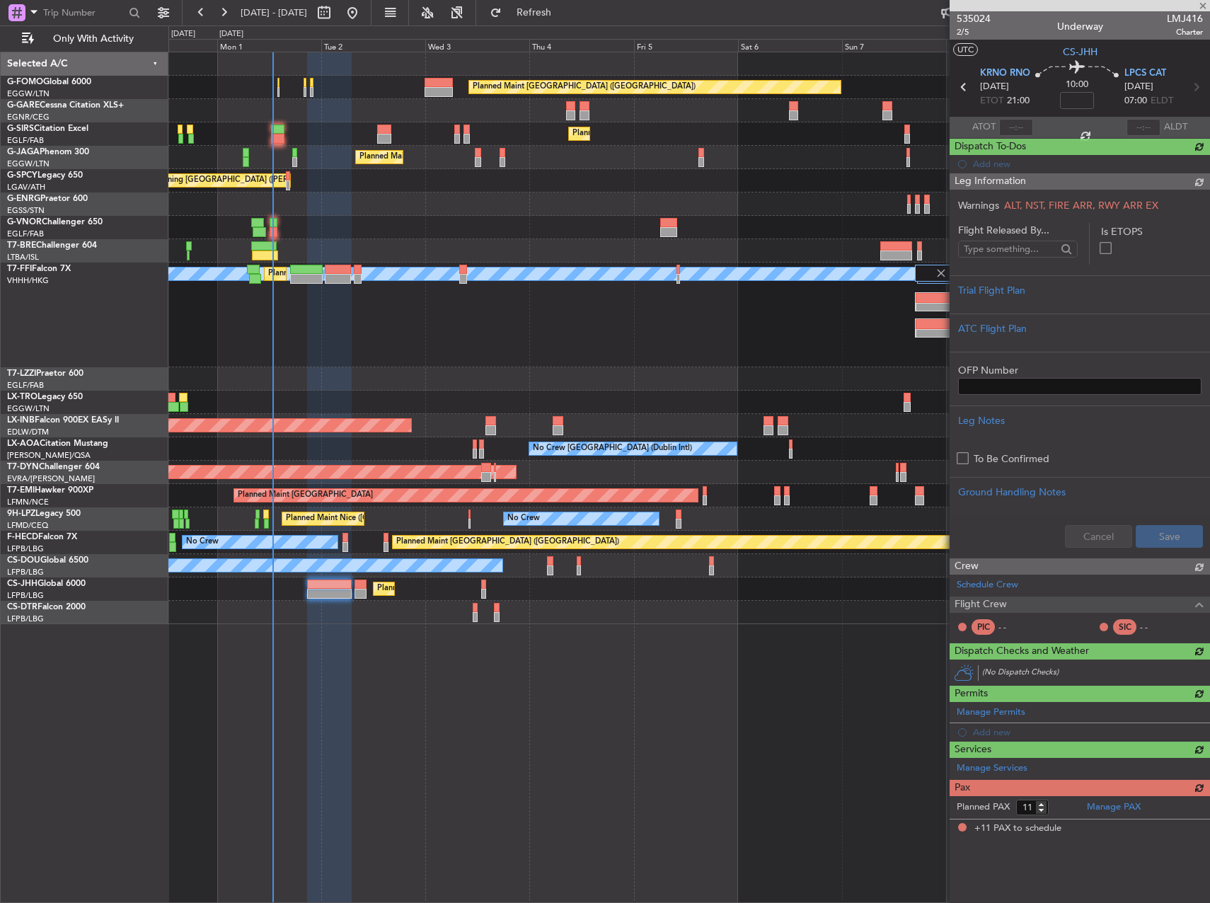
scroll to position [0, 0]
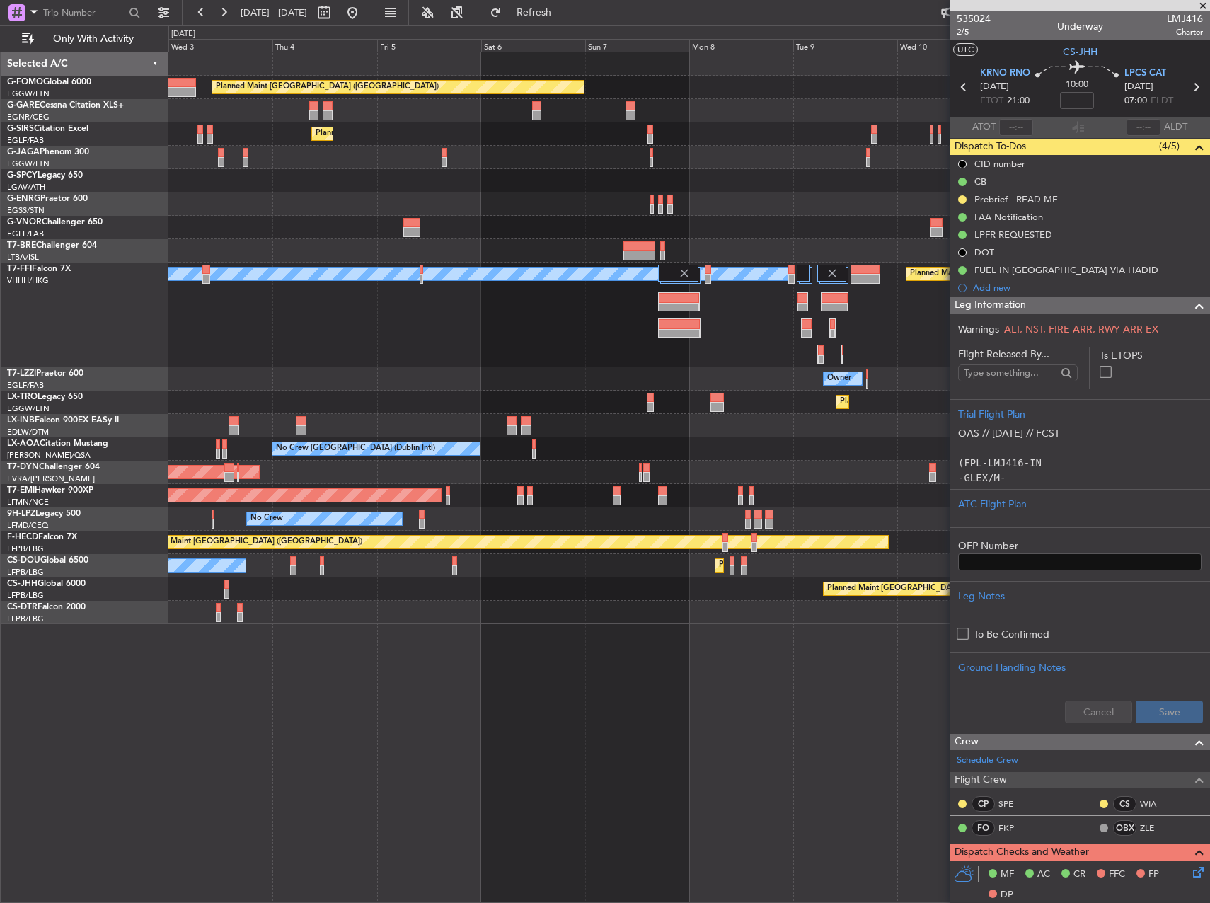
click at [516, 584] on div "Planned Maint [GEOGRAPHIC_DATA] ([GEOGRAPHIC_DATA]) Planned Maint [GEOGRAPHIC_D…" at bounding box center [688, 588] width 1041 height 23
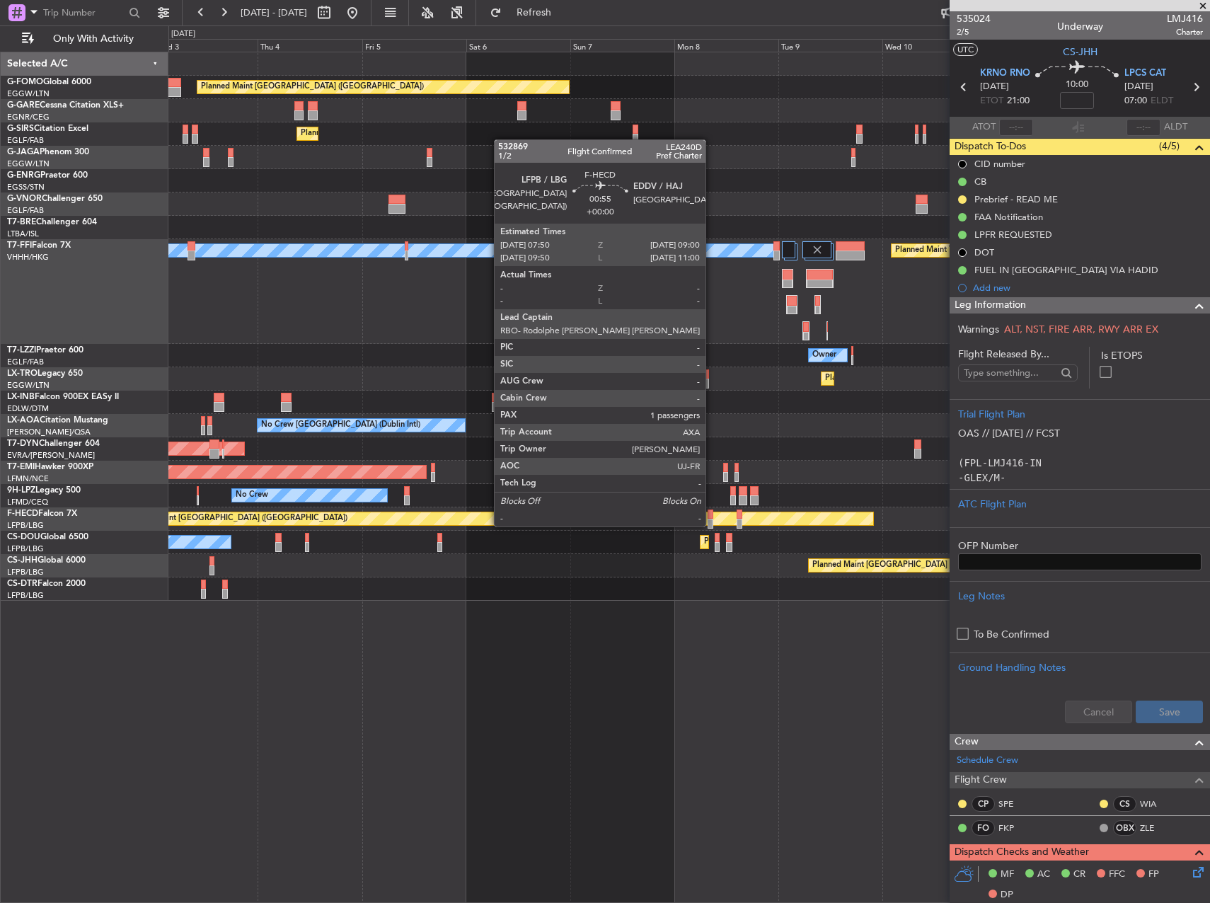
click at [713, 512] on div at bounding box center [711, 514] width 6 height 10
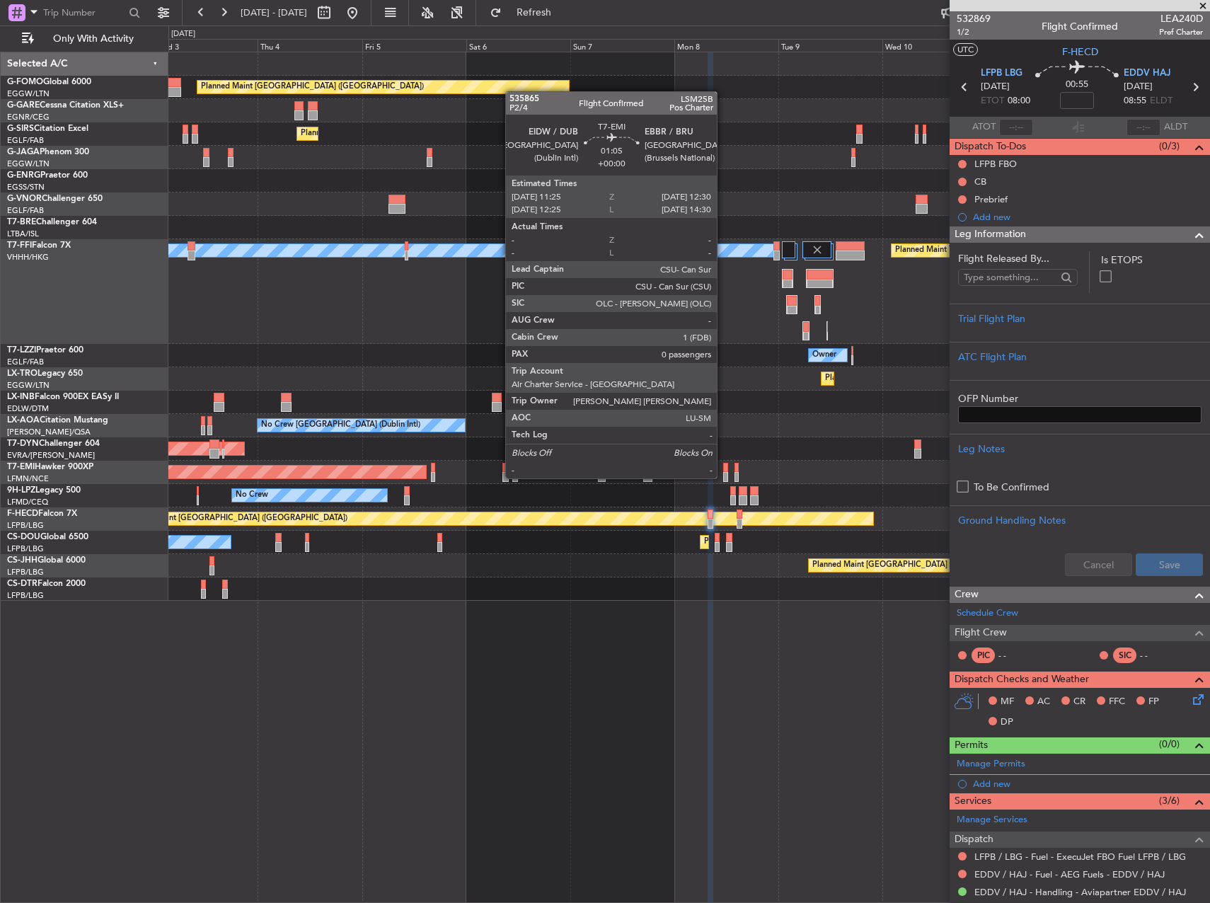
click at [725, 466] on div at bounding box center [725, 468] width 5 height 10
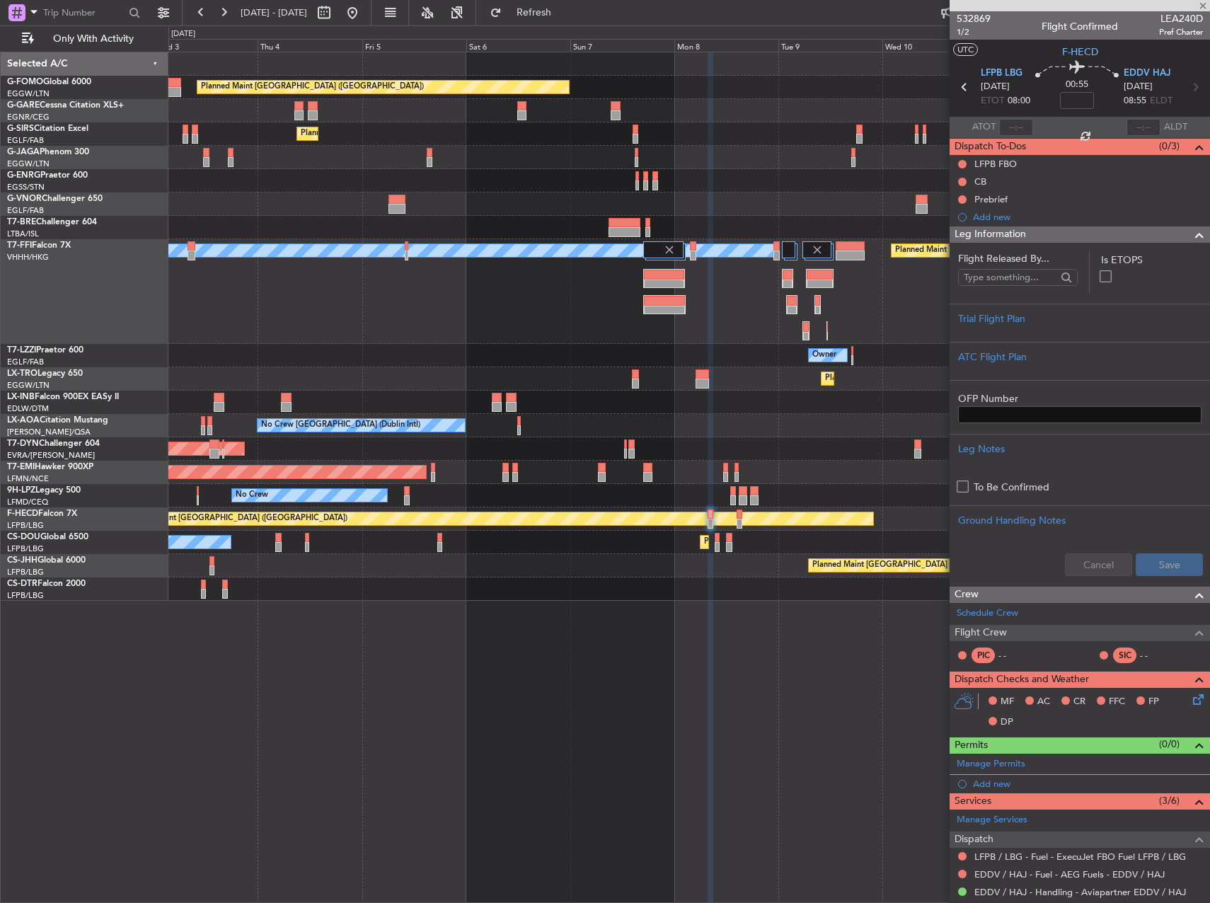
type input "0"
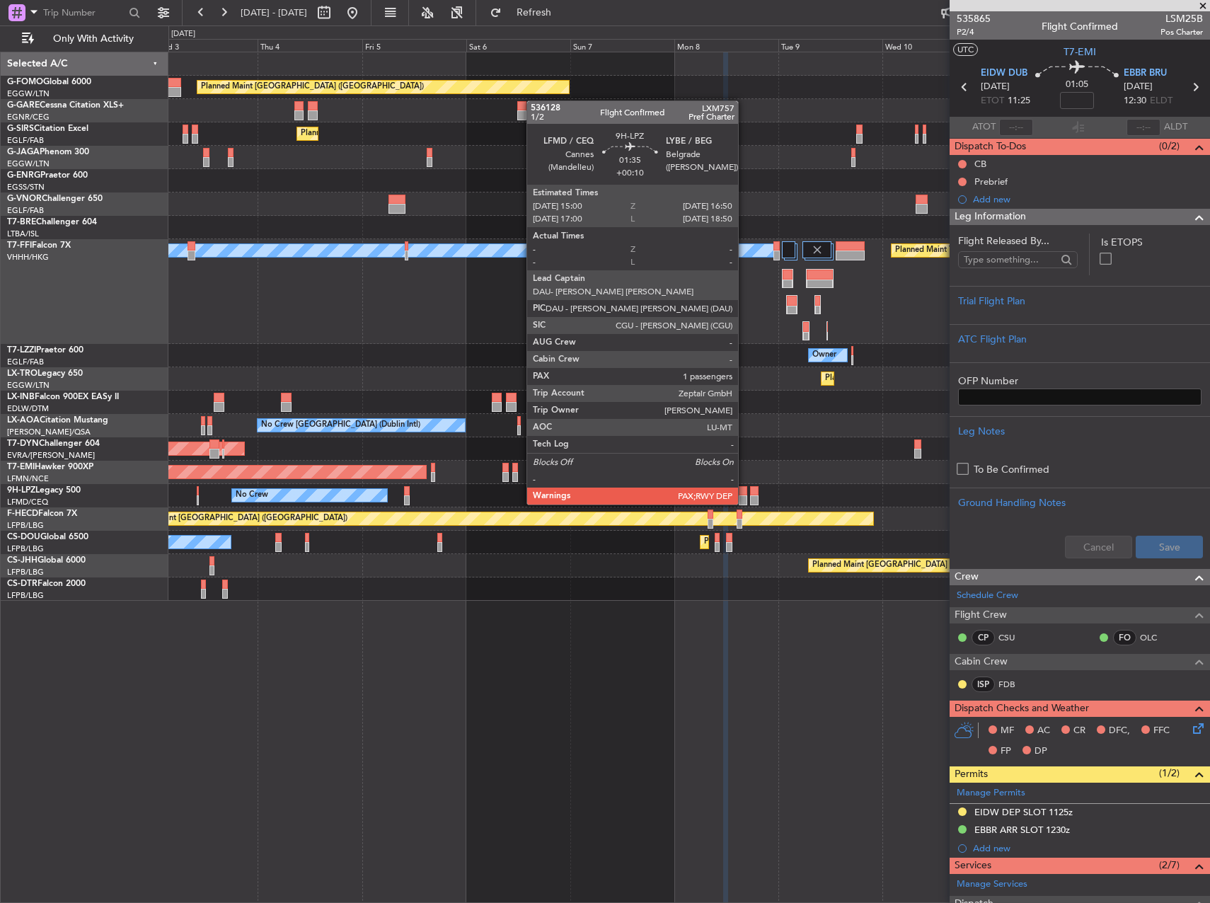
click at [744, 490] on div at bounding box center [743, 491] width 8 height 10
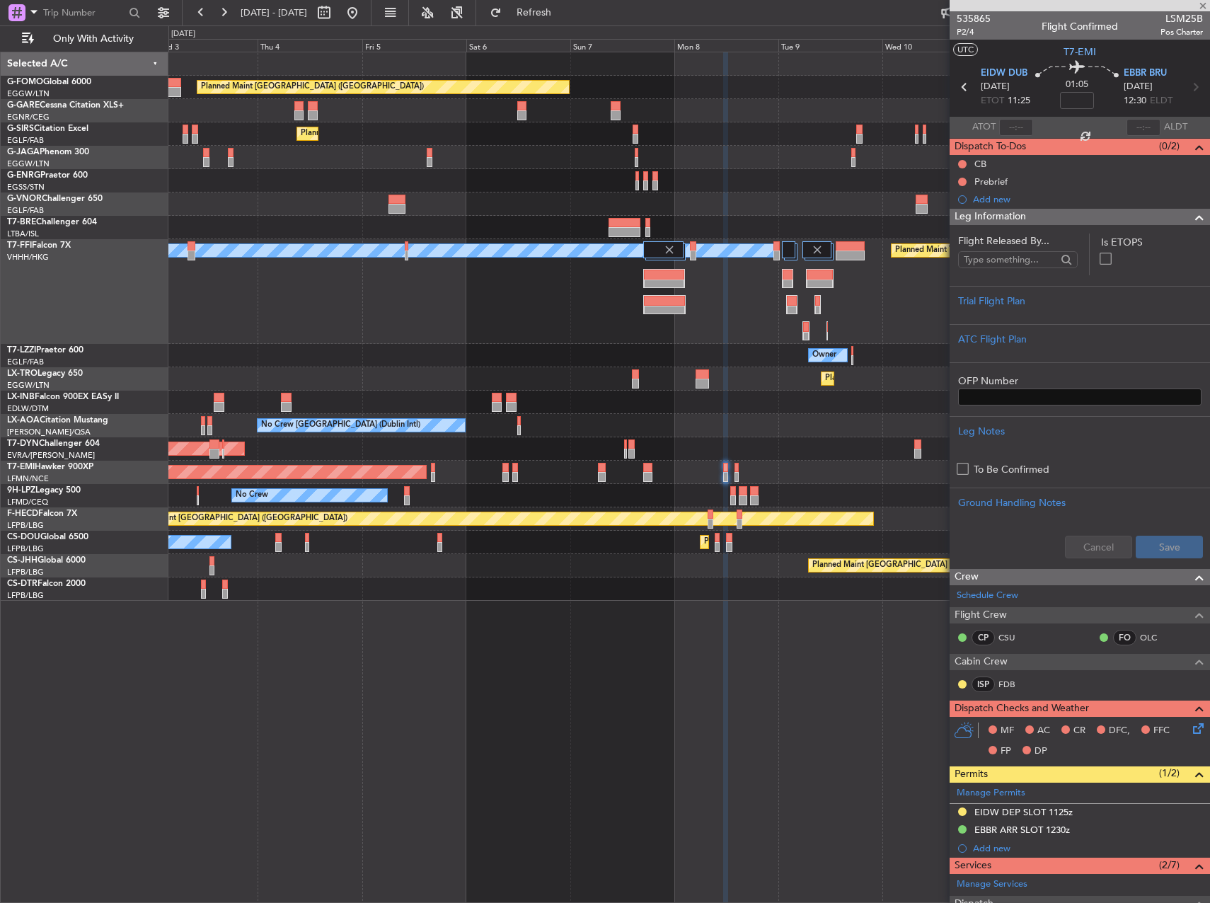
type input "+00:10"
type input "1"
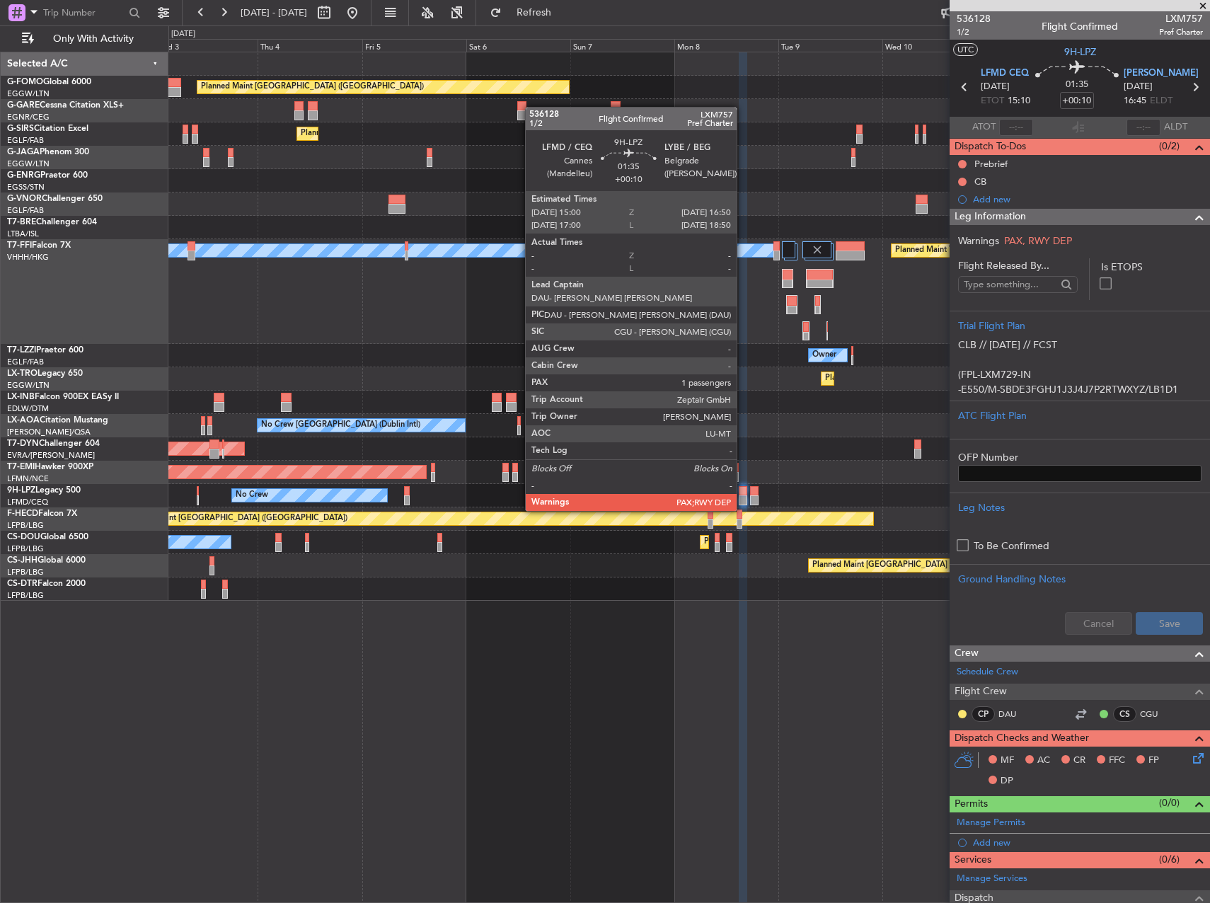
click at [743, 497] on div at bounding box center [743, 500] width 8 height 10
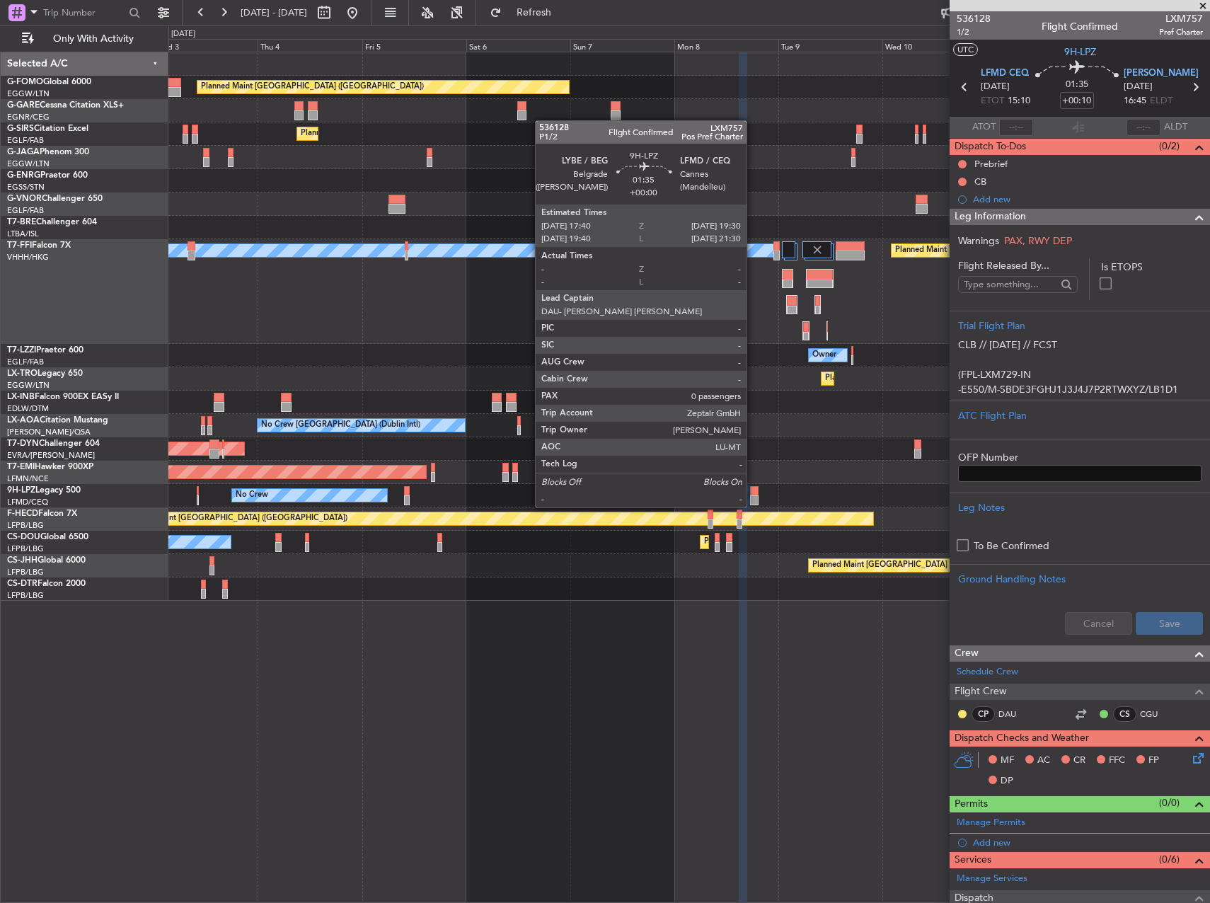
click at [754, 493] on div at bounding box center [754, 491] width 8 height 10
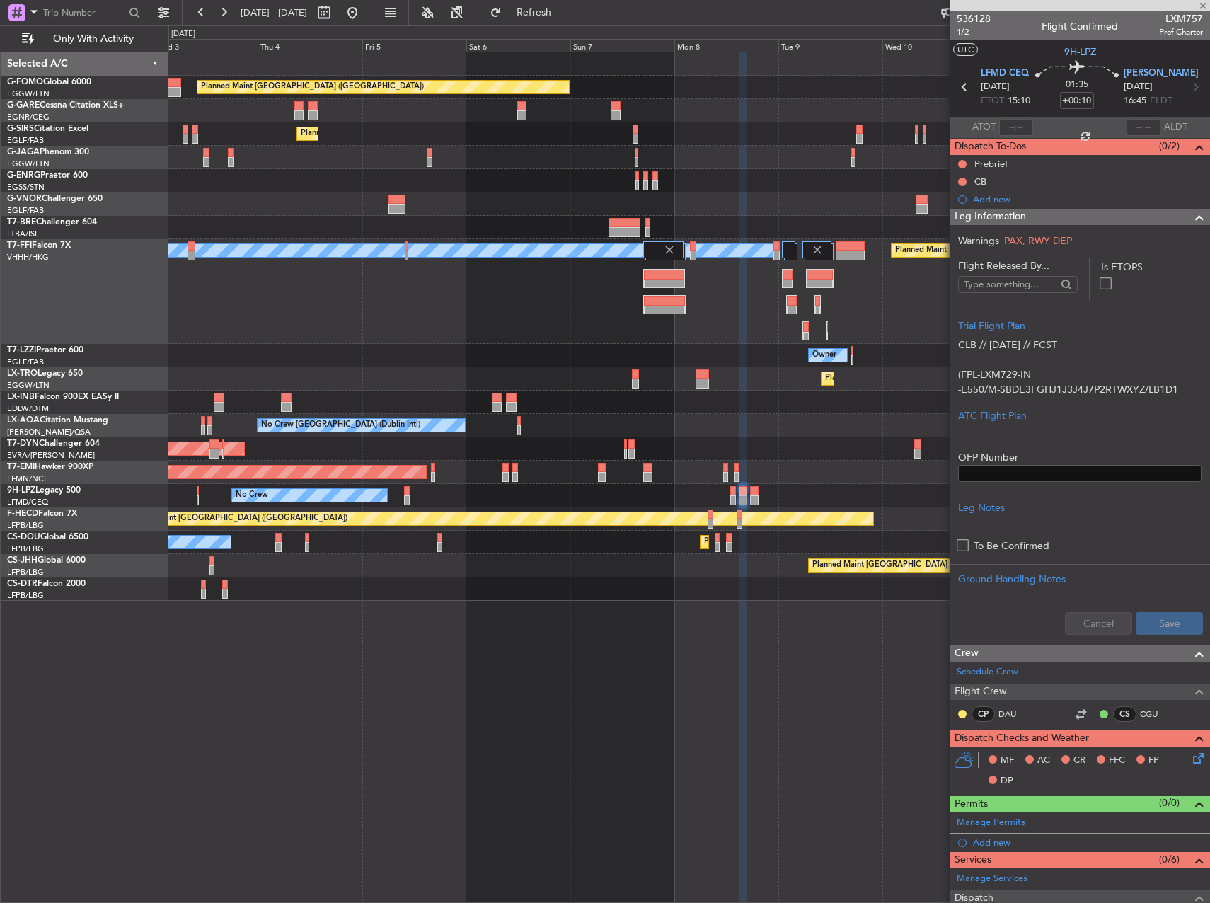
type input "0"
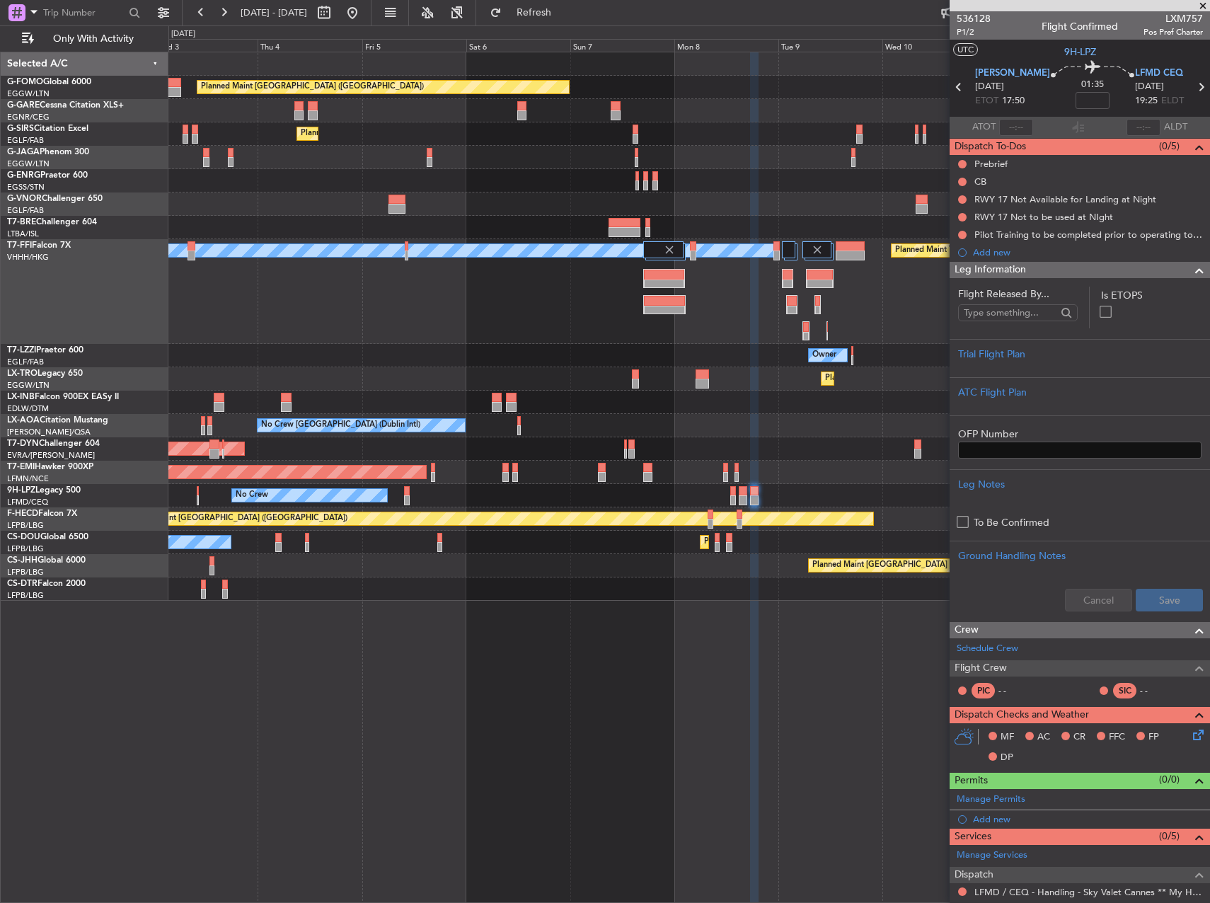
click at [749, 490] on div "No Crew No Crew [GEOGRAPHIC_DATA] ([GEOGRAPHIC_DATA])" at bounding box center [688, 495] width 1041 height 23
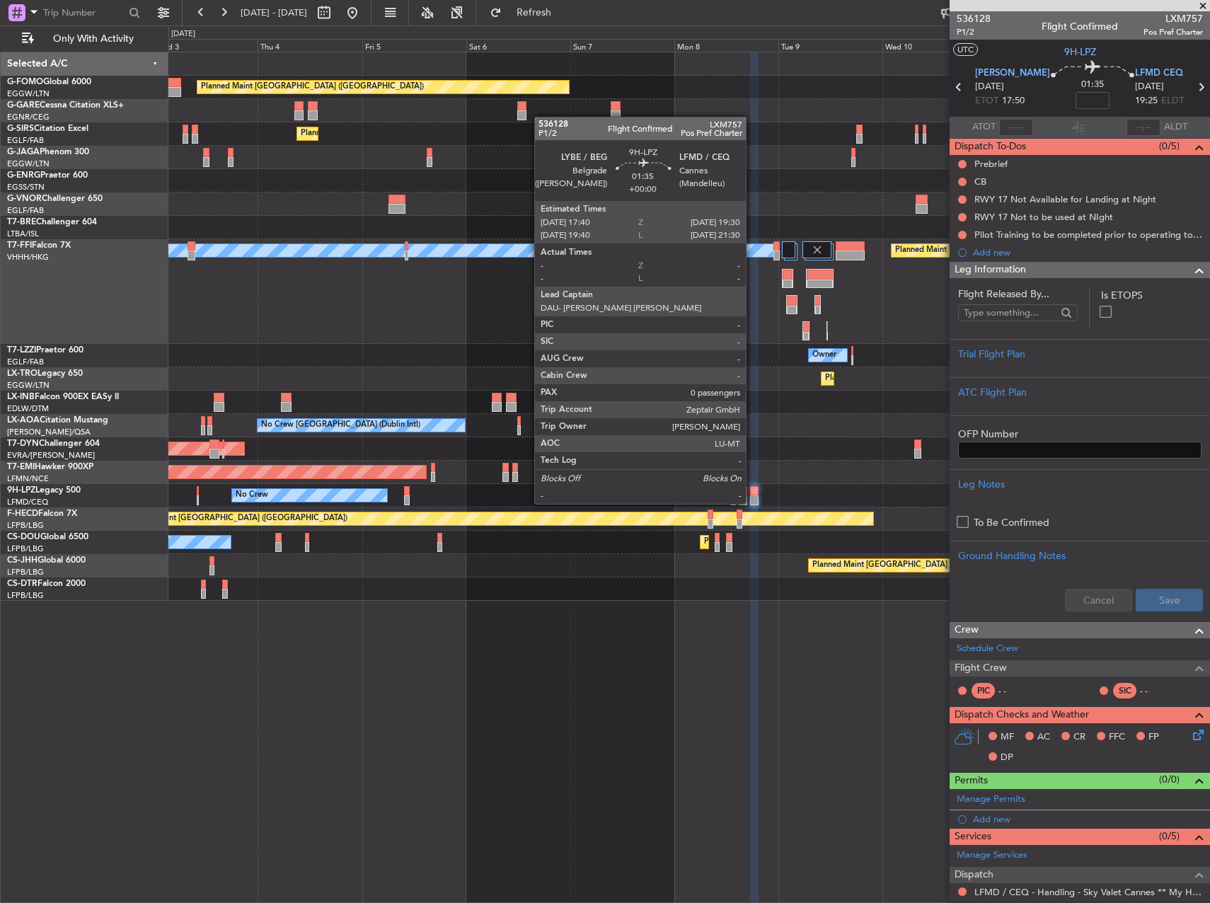
click at [752, 490] on div at bounding box center [754, 491] width 8 height 10
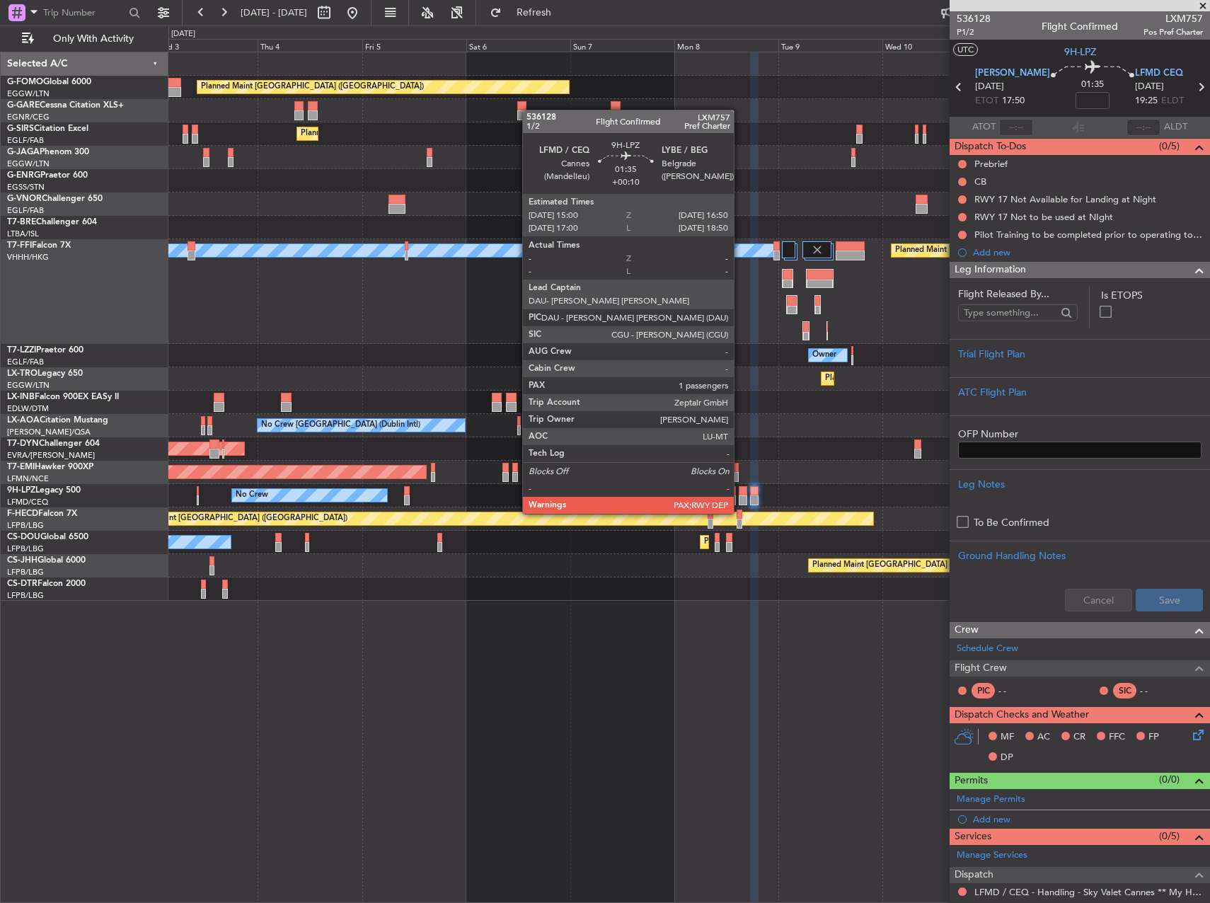
click at [740, 500] on div at bounding box center [743, 500] width 8 height 10
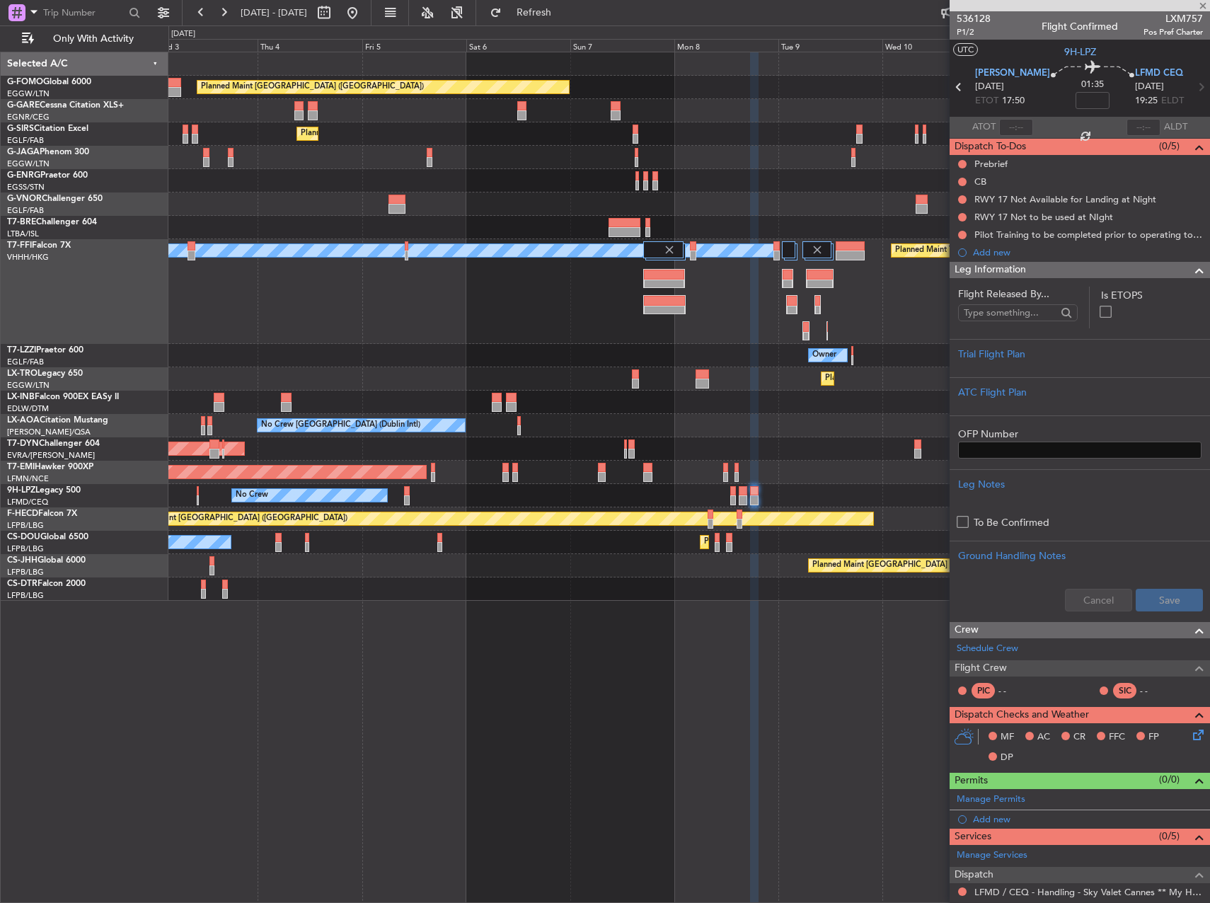
type input "+00:10"
type input "1"
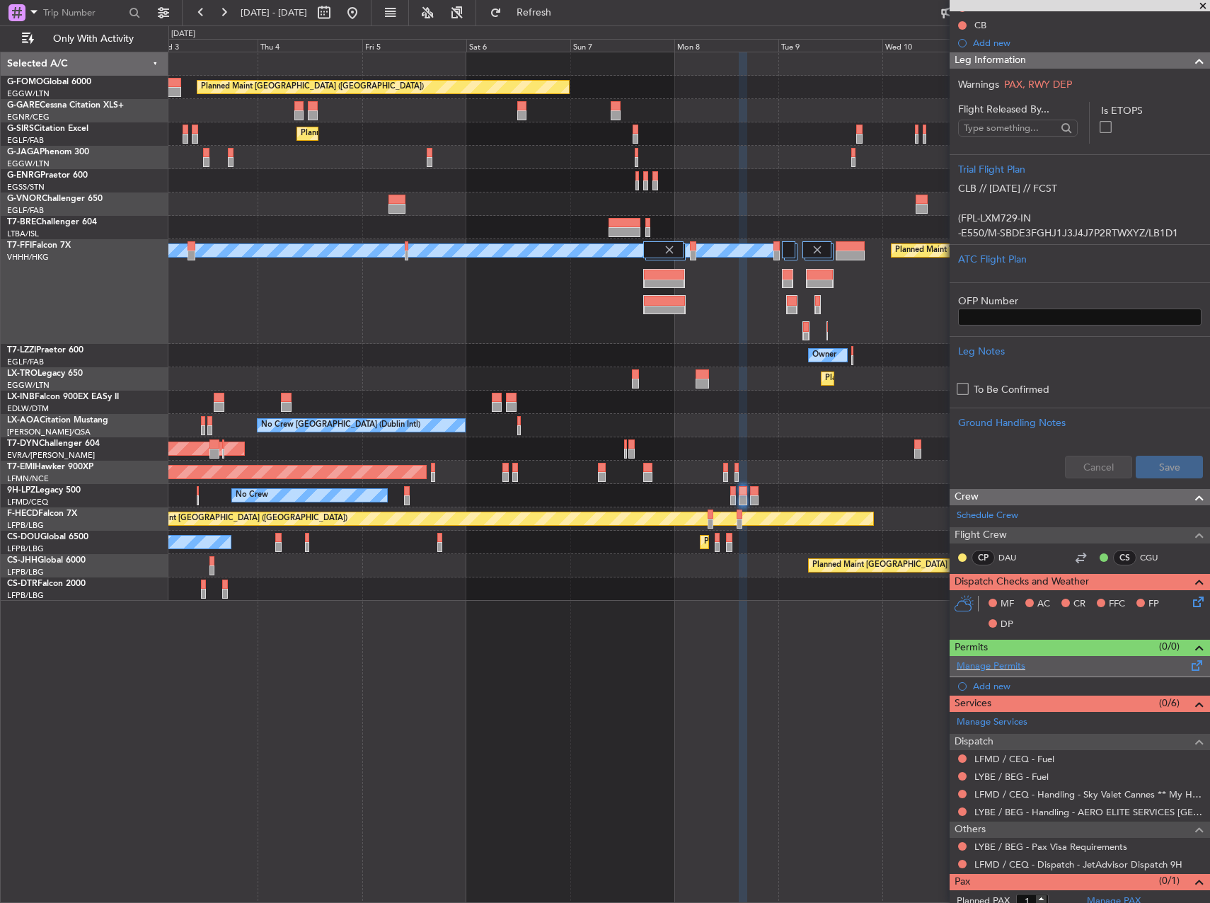
scroll to position [184, 0]
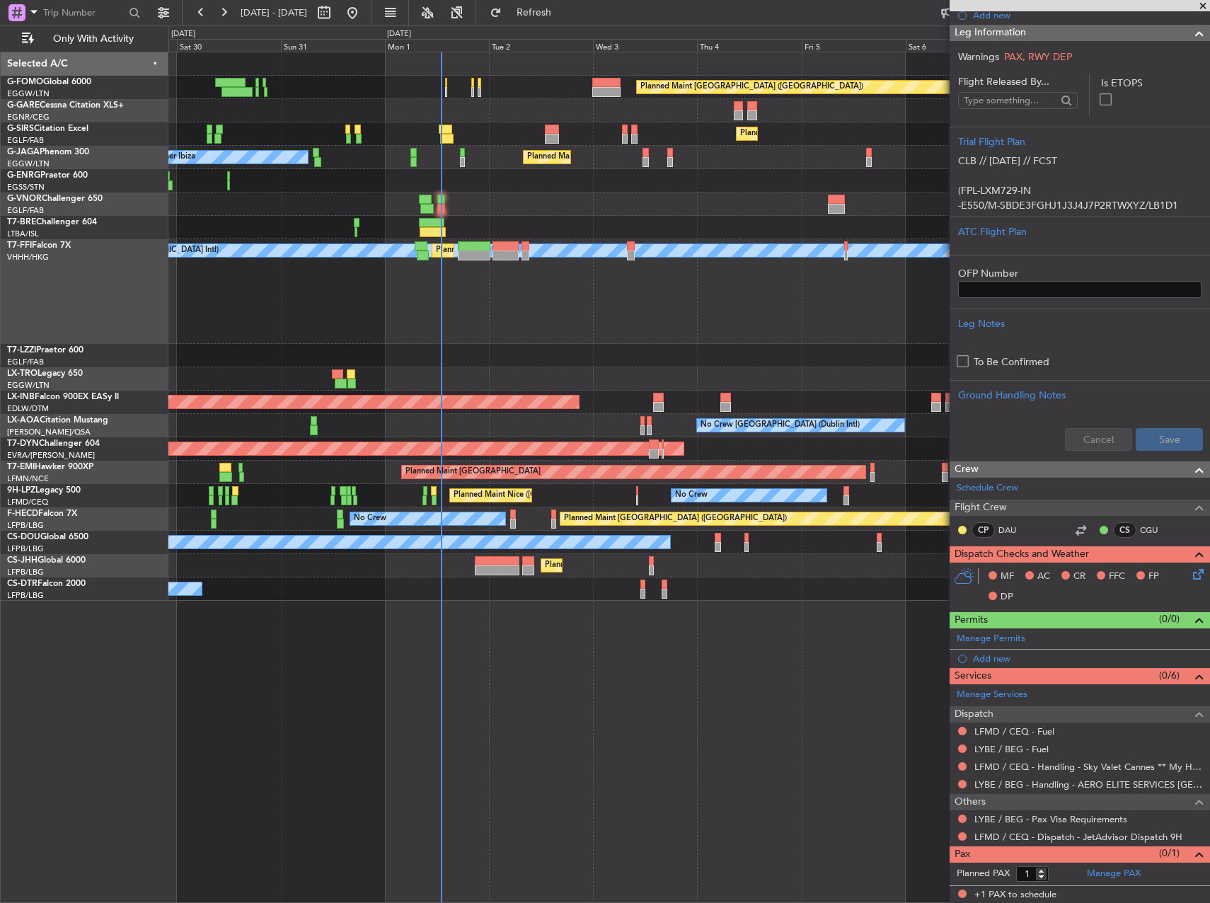
click at [768, 338] on div "[PERSON_NAME][GEOGRAPHIC_DATA] ([GEOGRAPHIC_DATA] Intl) Planned Maint [GEOGRAPH…" at bounding box center [688, 291] width 1041 height 105
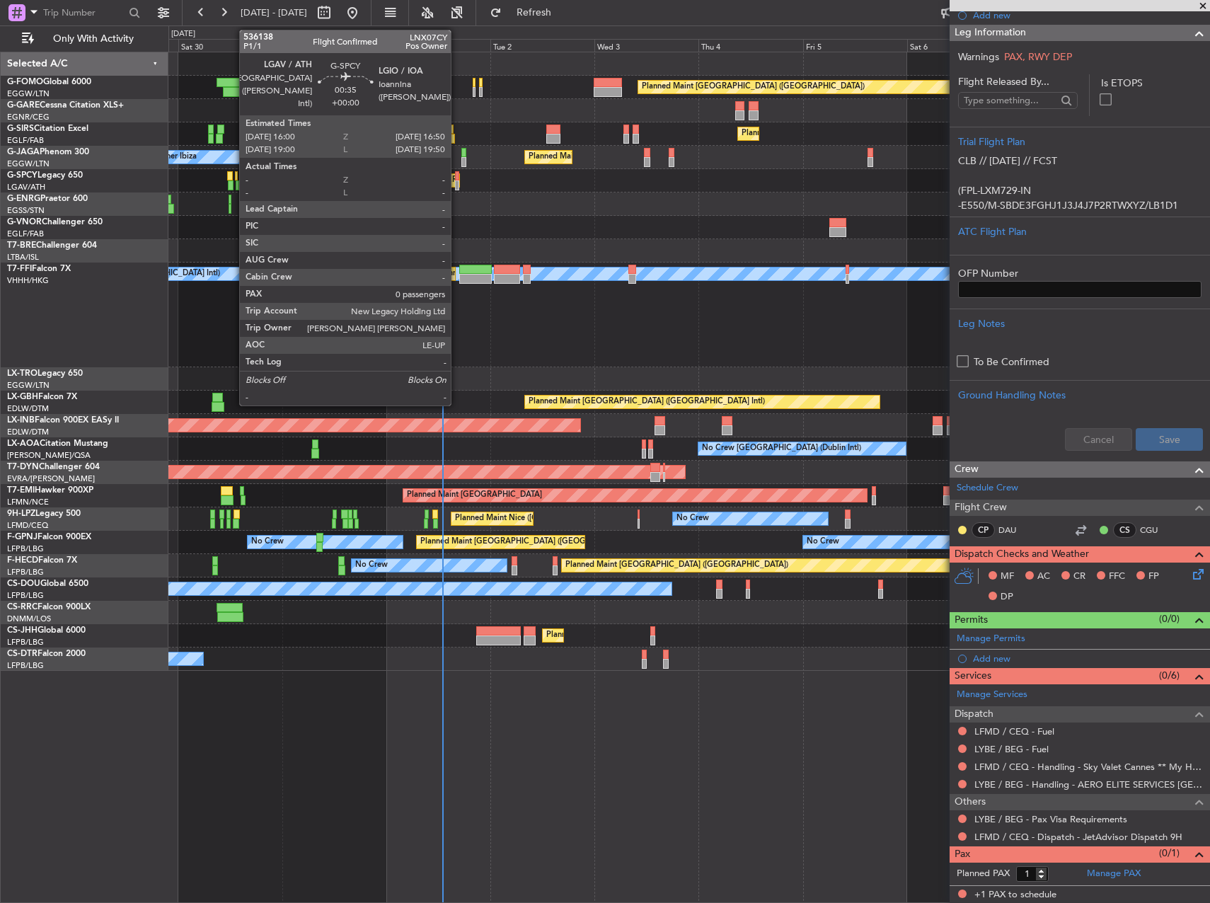
click at [457, 178] on div at bounding box center [457, 176] width 4 height 10
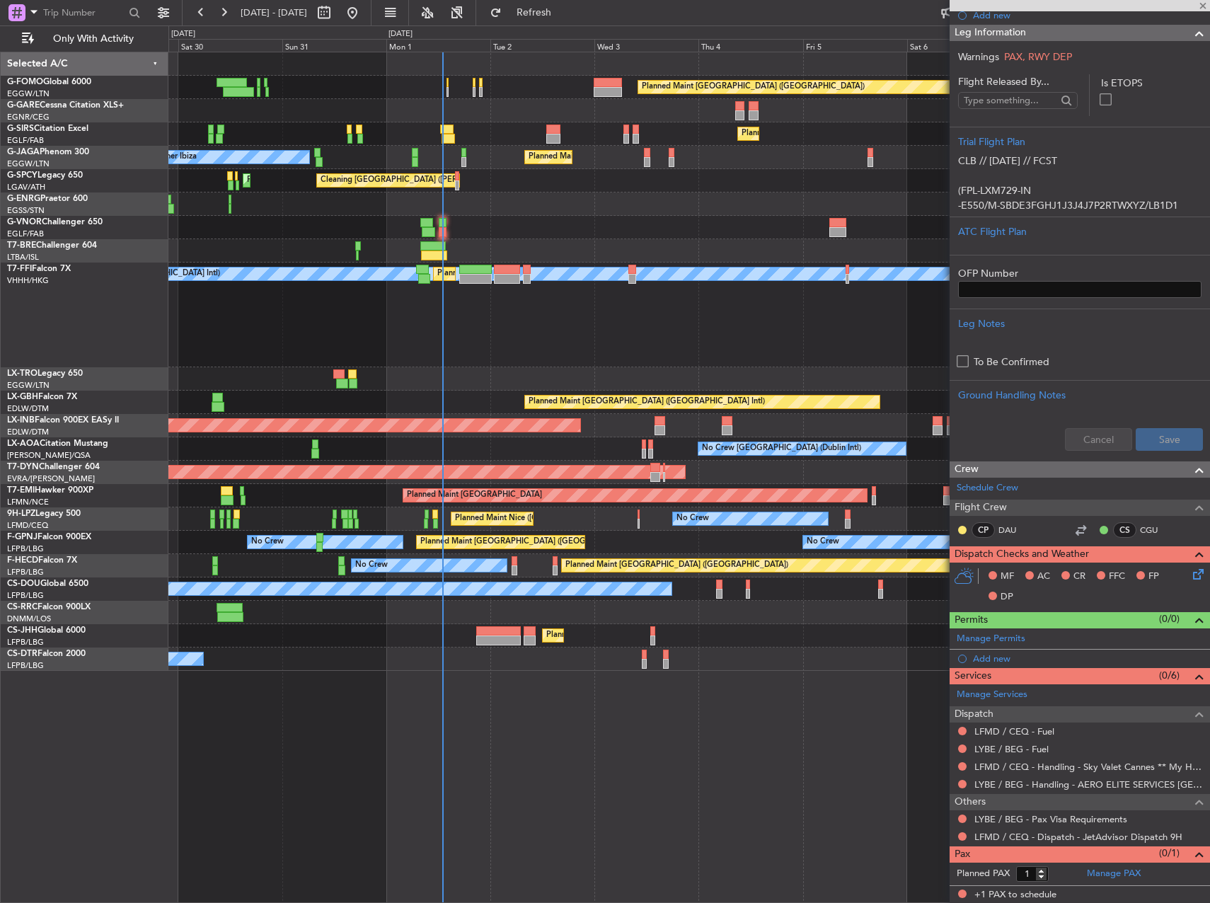
type input "0"
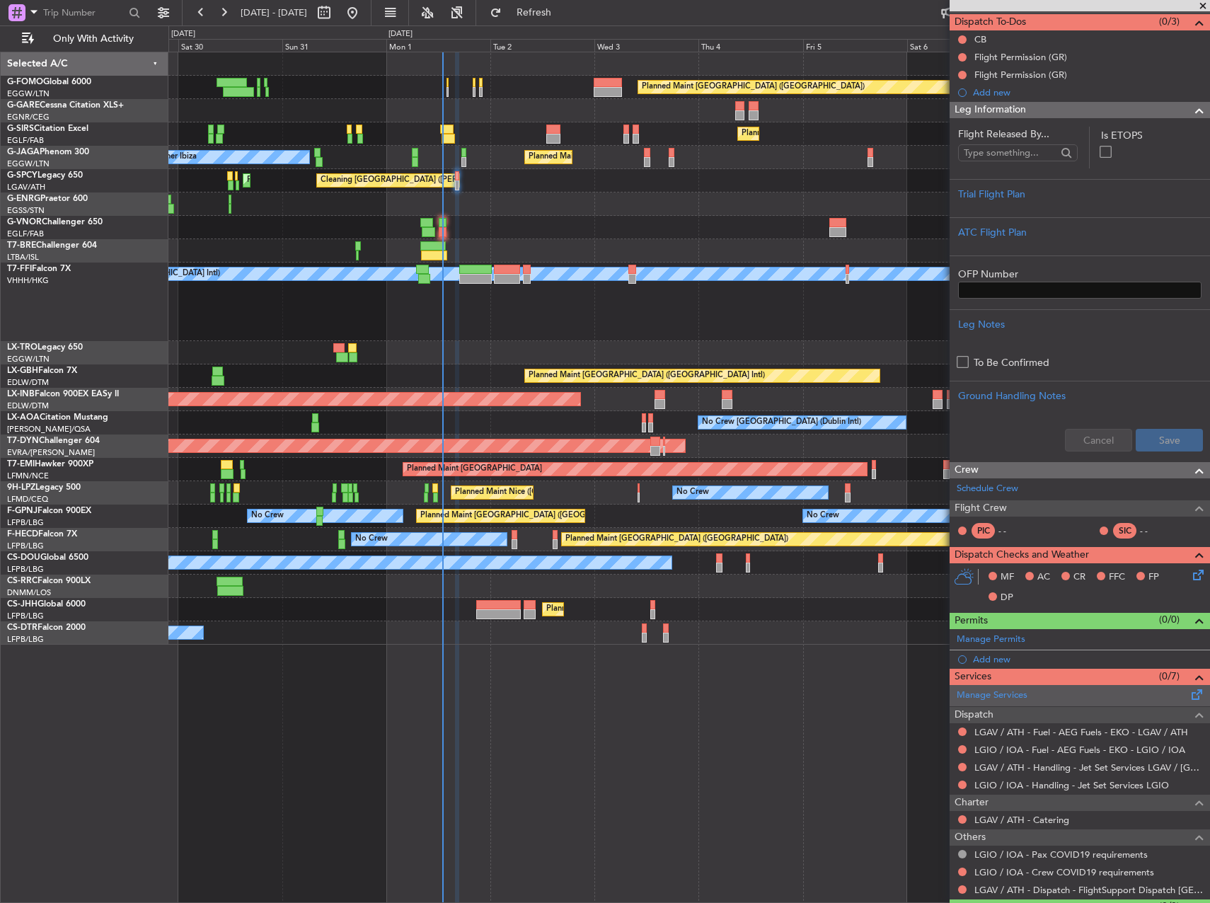
scroll to position [142, 0]
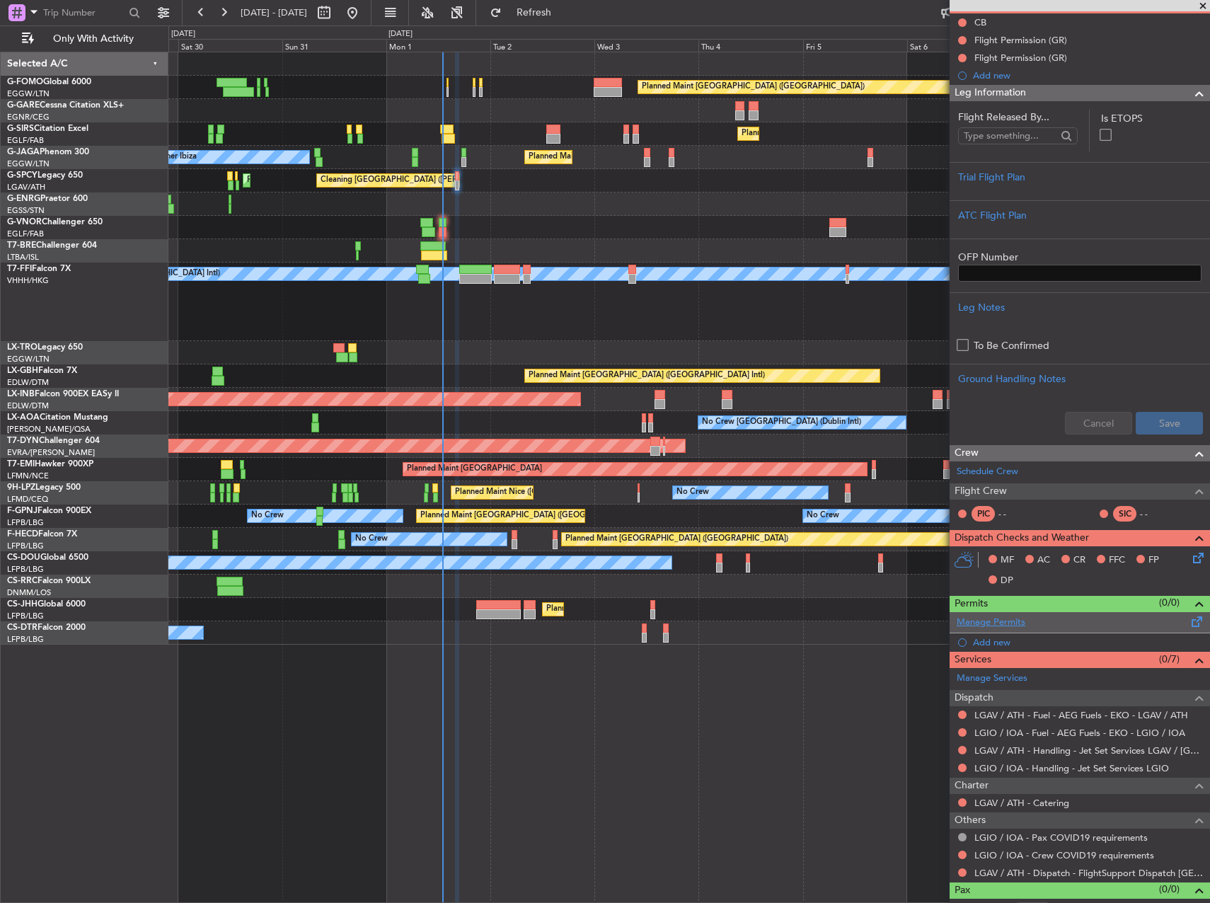
click at [1017, 623] on link "Manage Permits" at bounding box center [991, 623] width 69 height 14
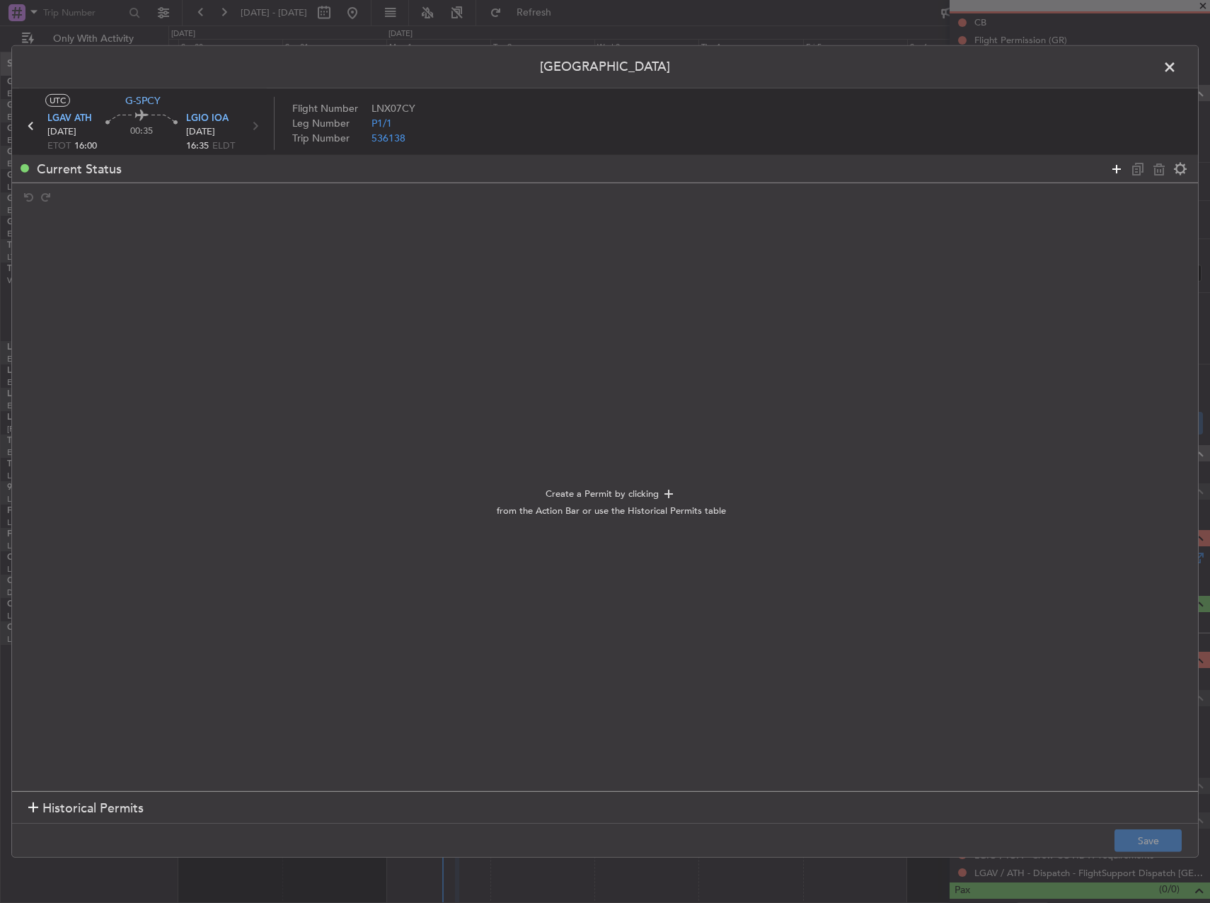
click at [1112, 175] on icon at bounding box center [1116, 168] width 17 height 17
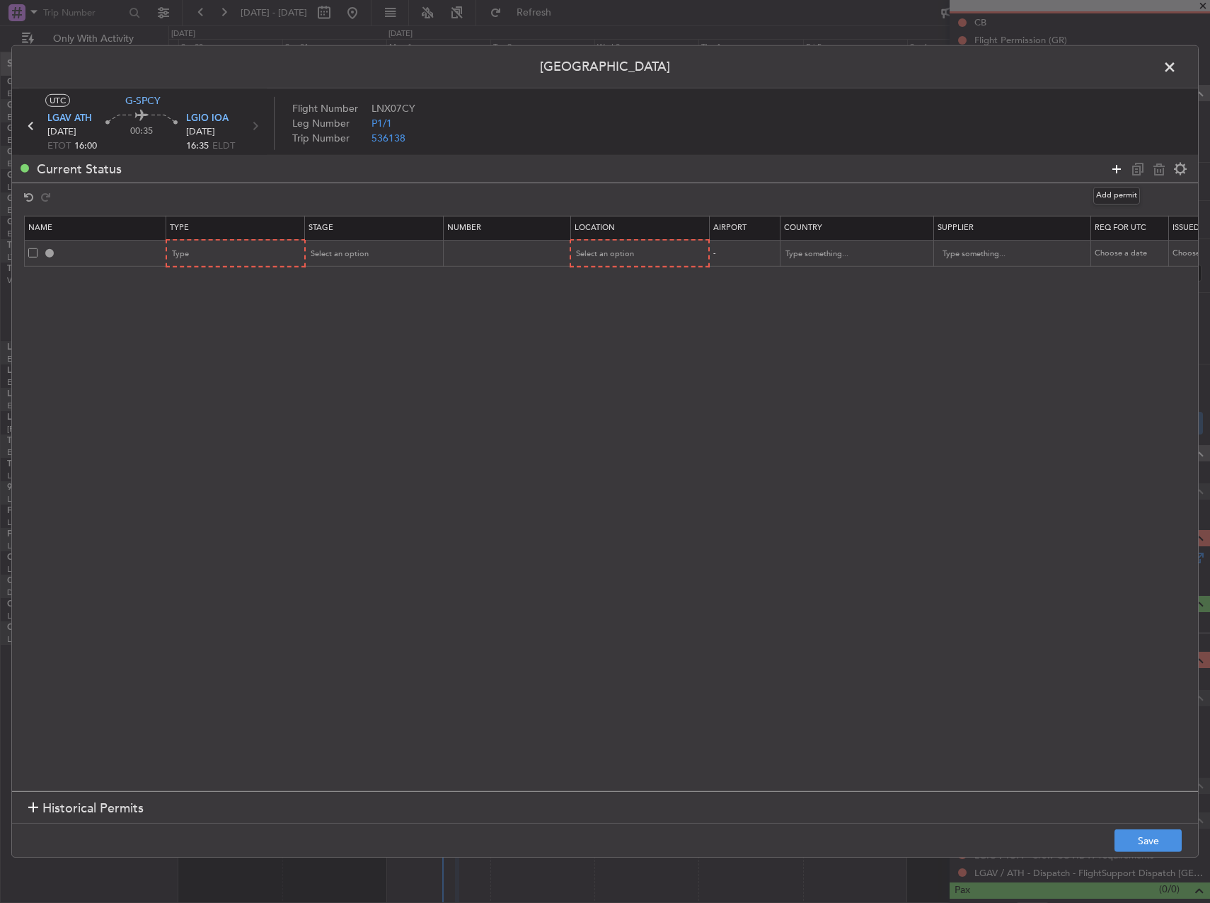
click at [1112, 175] on icon at bounding box center [1116, 168] width 17 height 17
click at [250, 238] on th "Type" at bounding box center [235, 228] width 139 height 24
click at [251, 249] on div "Type" at bounding box center [231, 253] width 117 height 21
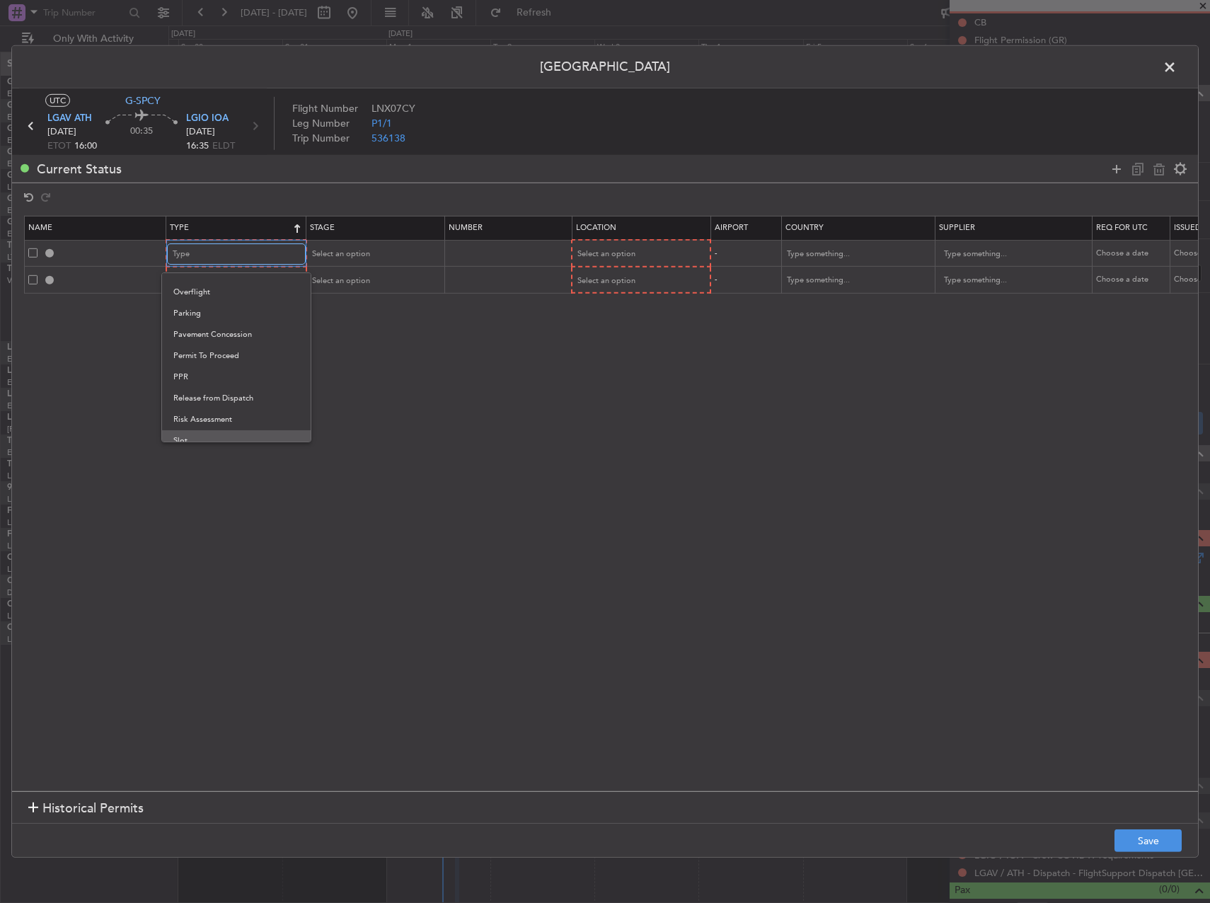
scroll to position [426, 0]
click at [236, 394] on span "Slot" at bounding box center [236, 388] width 126 height 21
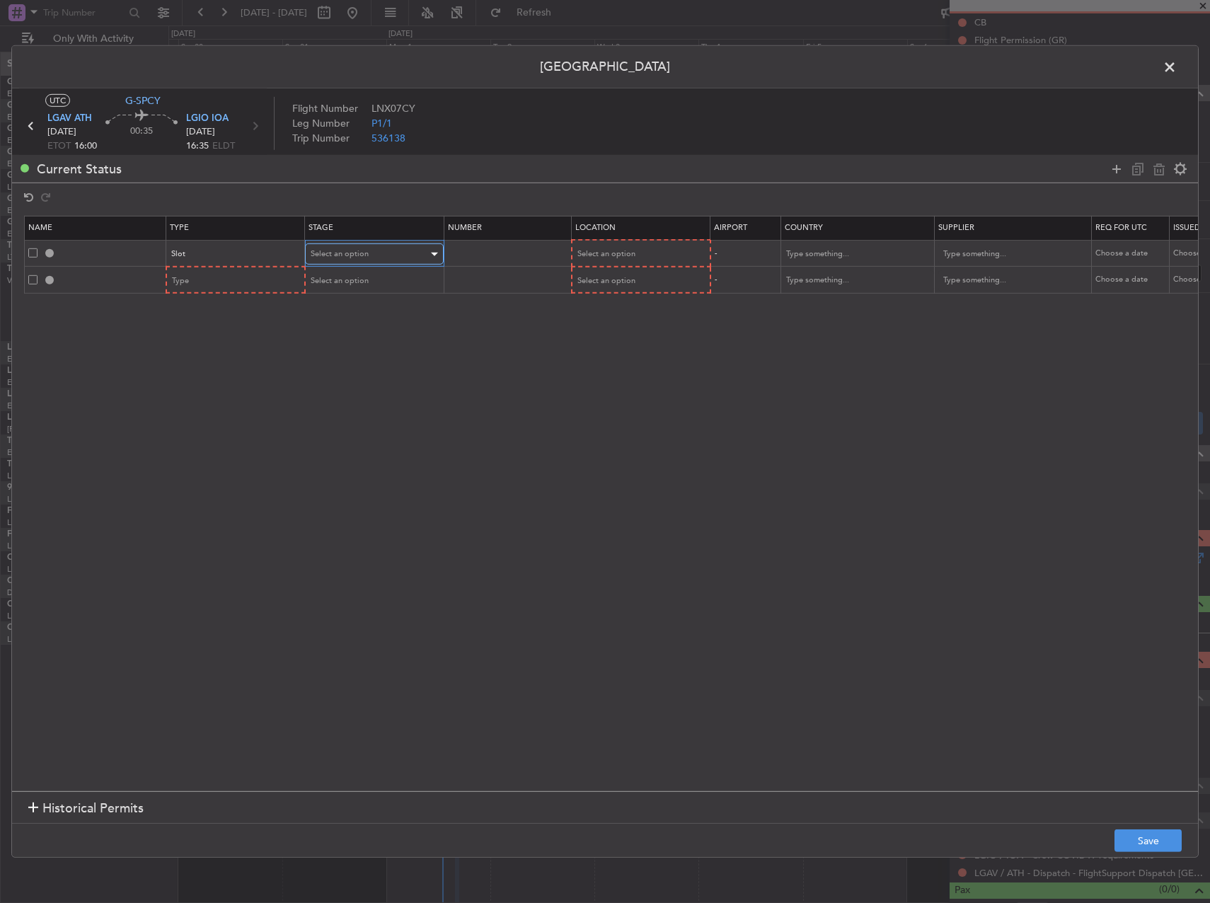
click at [362, 244] on div "Select an option" at bounding box center [369, 253] width 117 height 21
drag, startPoint x: 351, startPoint y: 365, endPoint x: 543, endPoint y: 306, distance: 200.8
click at [356, 363] on span "Received OK" at bounding box center [374, 368] width 126 height 21
click at [665, 236] on th "Location" at bounding box center [639, 228] width 139 height 24
drag, startPoint x: 466, startPoint y: 242, endPoint x: 471, endPoint y: 248, distance: 7.7
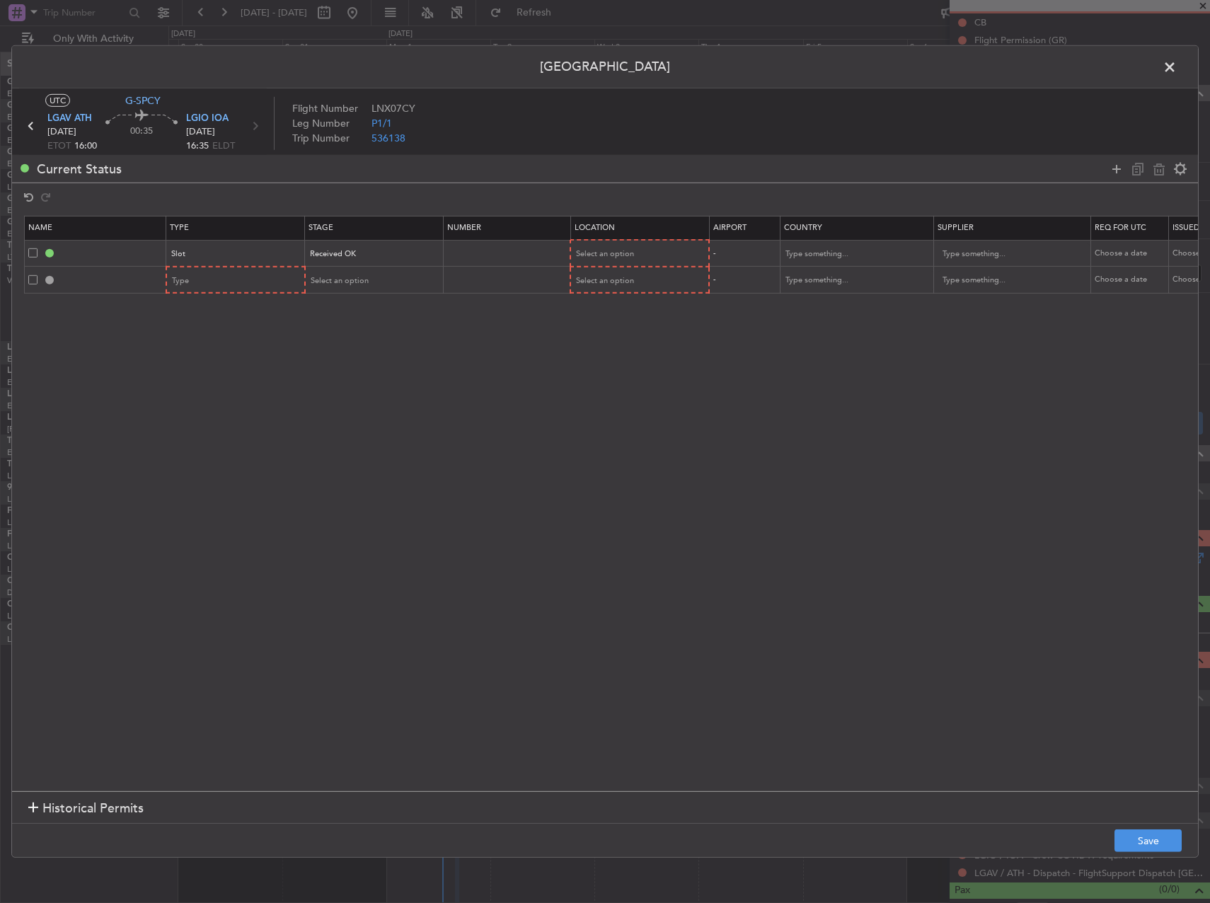
click at [466, 243] on td at bounding box center [506, 253] width 127 height 27
click at [476, 251] on input "text" at bounding box center [508, 253] width 123 height 12
paste input "LGAVDJST011100"
type input "LGAVDJST011100"
click at [644, 255] on div "Select an option" at bounding box center [635, 253] width 117 height 21
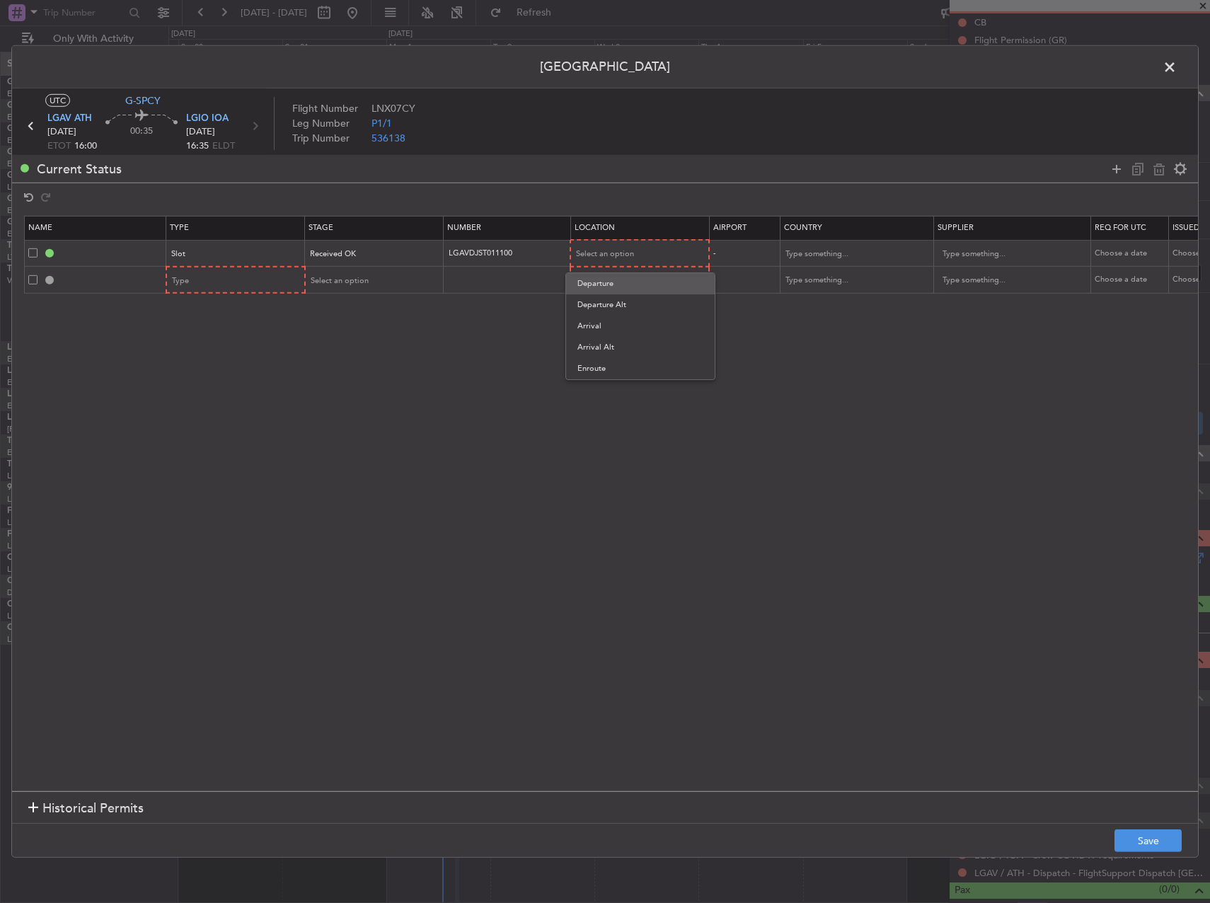
click at [635, 276] on span "Departure" at bounding box center [640, 283] width 126 height 21
click at [1146, 836] on button "Save" at bounding box center [1148, 840] width 67 height 23
click at [227, 282] on div "Type" at bounding box center [231, 280] width 117 height 21
drag, startPoint x: 737, startPoint y: 359, endPoint x: 798, endPoint y: 368, distance: 61.4
click at [758, 369] on div at bounding box center [605, 451] width 1210 height 903
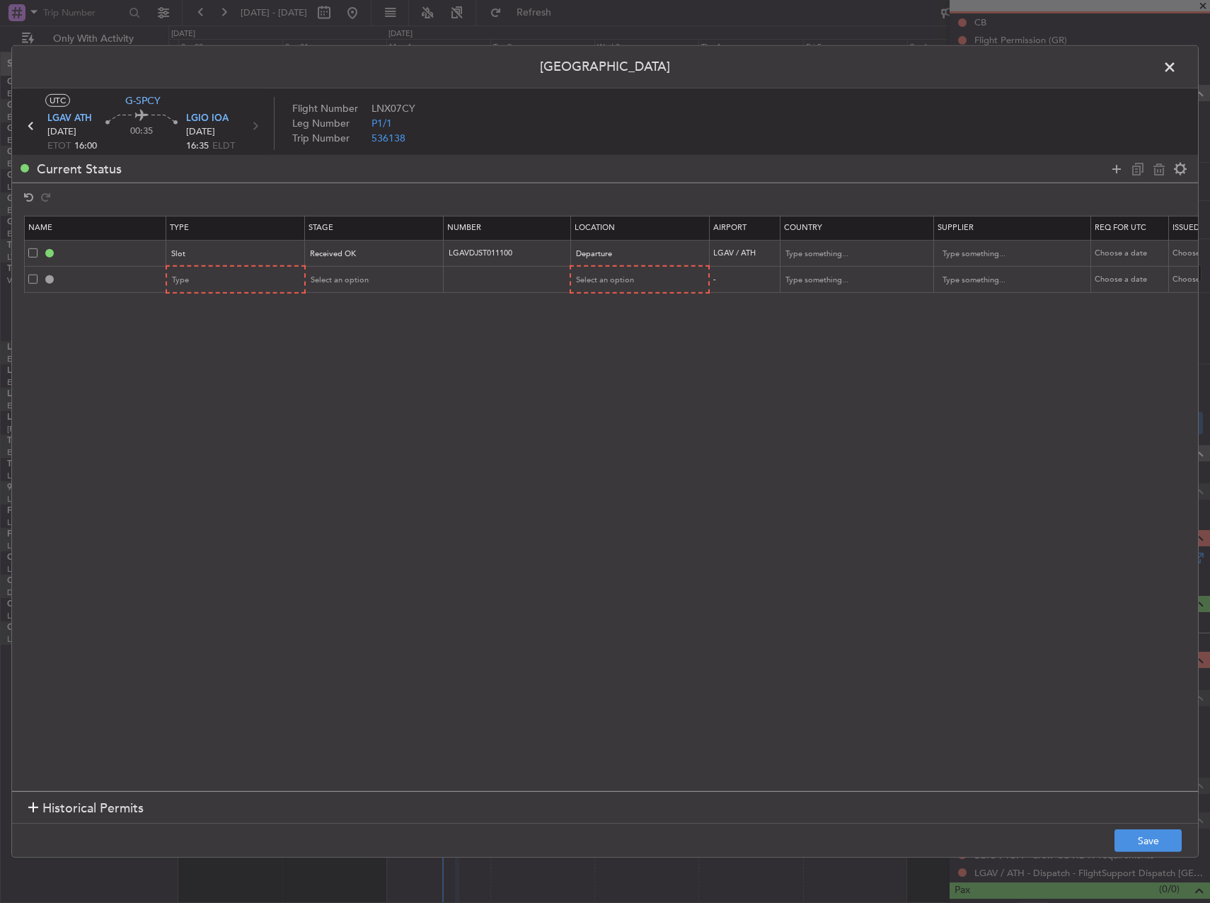
click at [1177, 71] on span at bounding box center [1177, 71] width 0 height 28
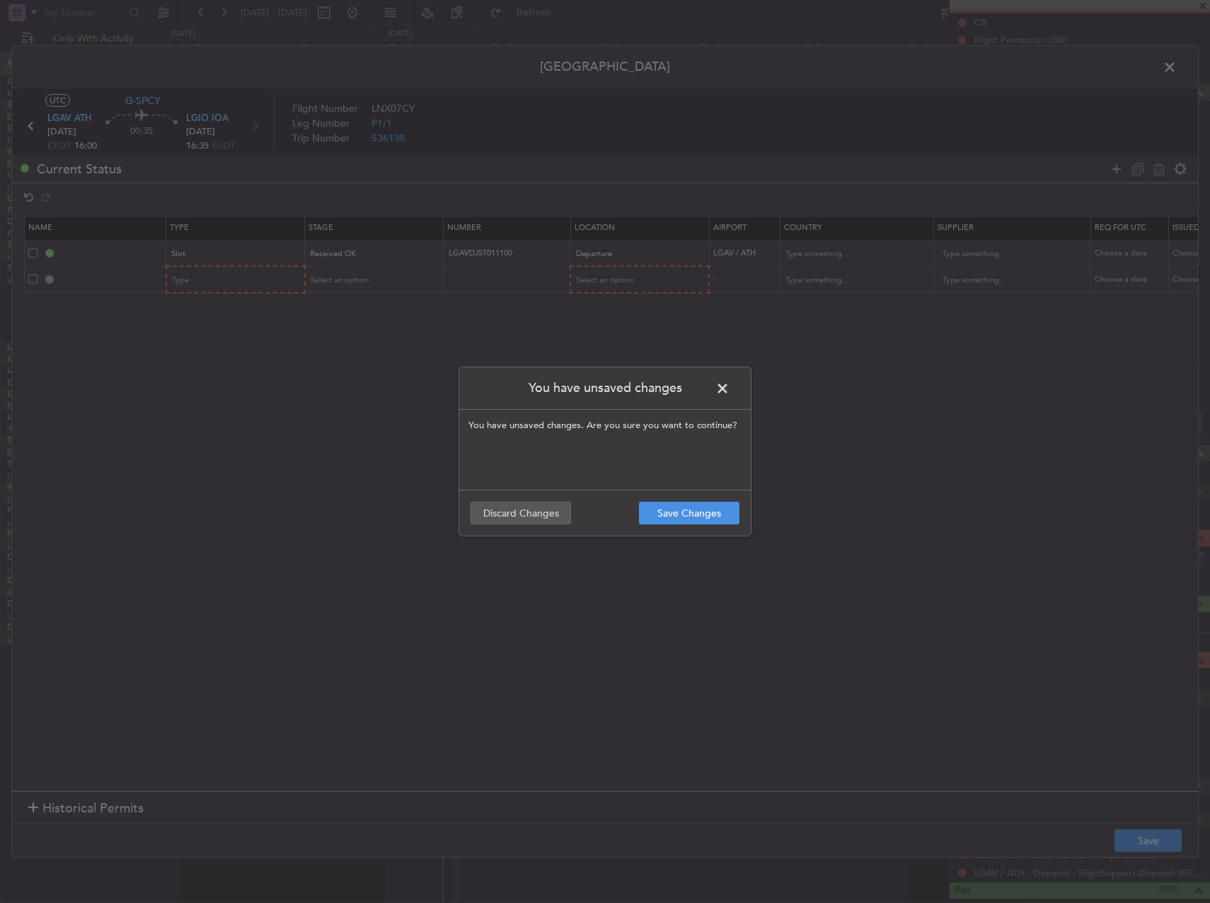
click at [730, 387] on span at bounding box center [730, 392] width 0 height 28
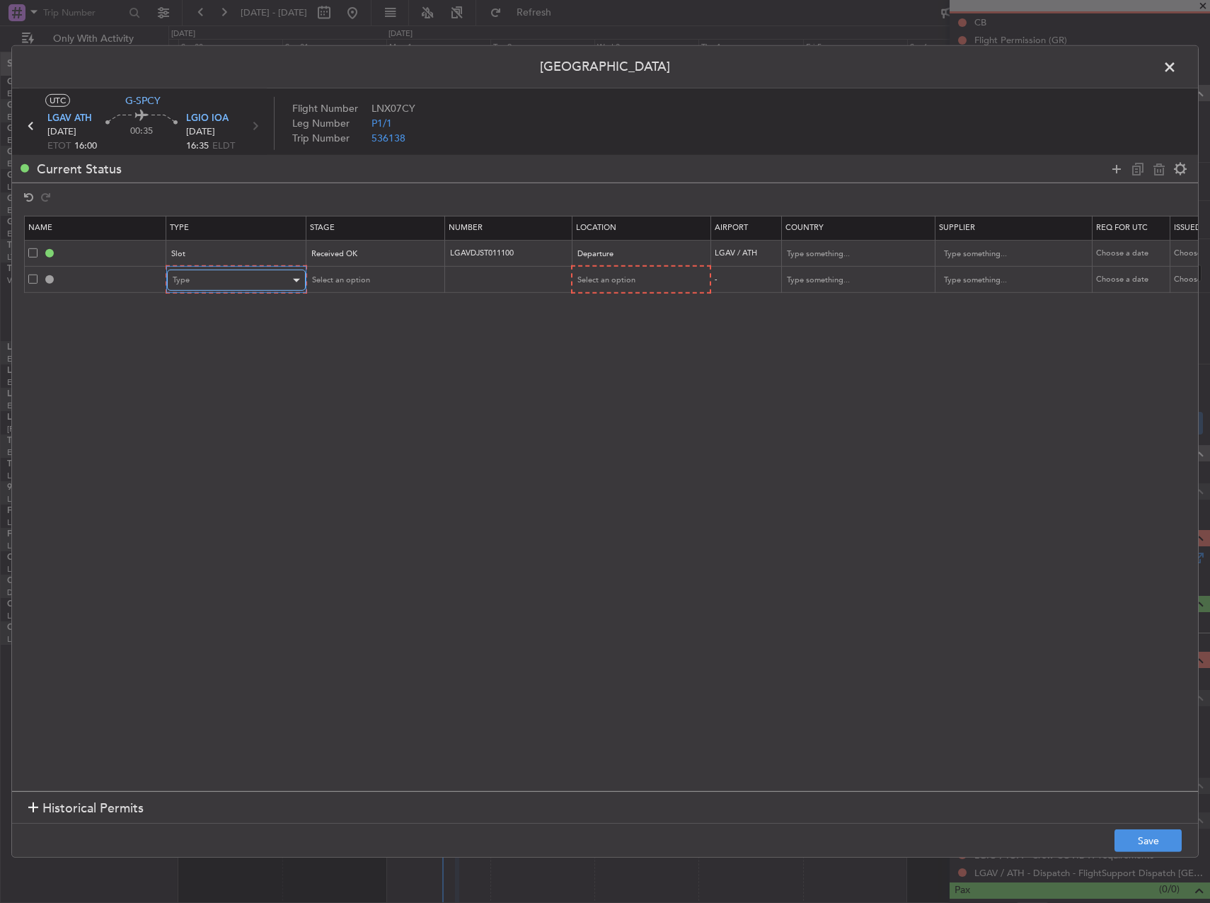
click at [215, 284] on div "Type" at bounding box center [231, 280] width 117 height 21
click at [202, 415] on span "Slot" at bounding box center [236, 414] width 126 height 21
click at [379, 286] on div "Select an option" at bounding box center [368, 280] width 117 height 21
click at [350, 368] on span "Requested" at bounding box center [374, 373] width 126 height 21
click at [681, 282] on div "Select an option" at bounding box center [634, 280] width 117 height 21
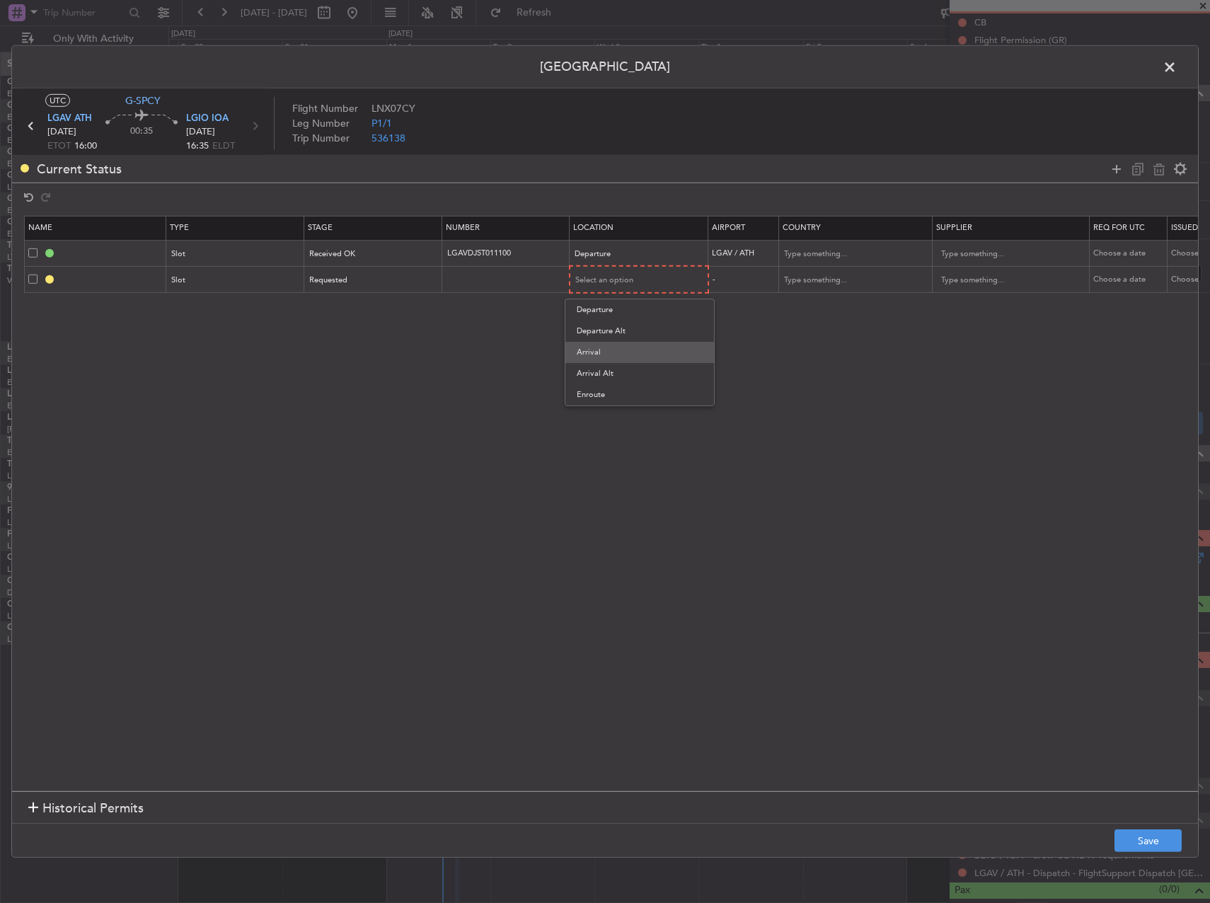
click at [640, 345] on span "Arrival" at bounding box center [640, 352] width 126 height 21
click at [1144, 839] on button "Save" at bounding box center [1148, 840] width 67 height 23
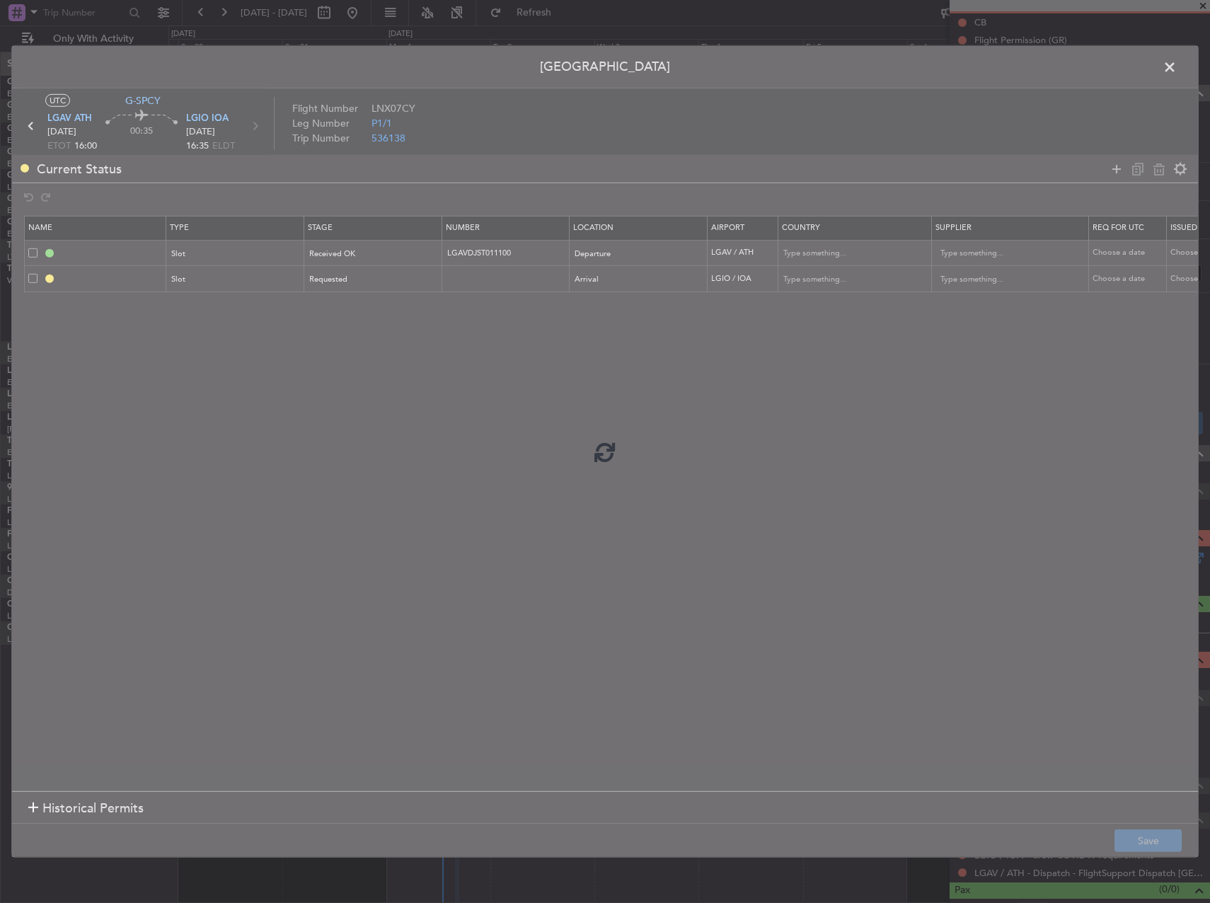
type input "LGAV DEP SLOT"
type input "LGAVDJST011100"
type input "[GEOGRAPHIC_DATA]"
type input "NNN"
type input "LGIO ARR SLOT"
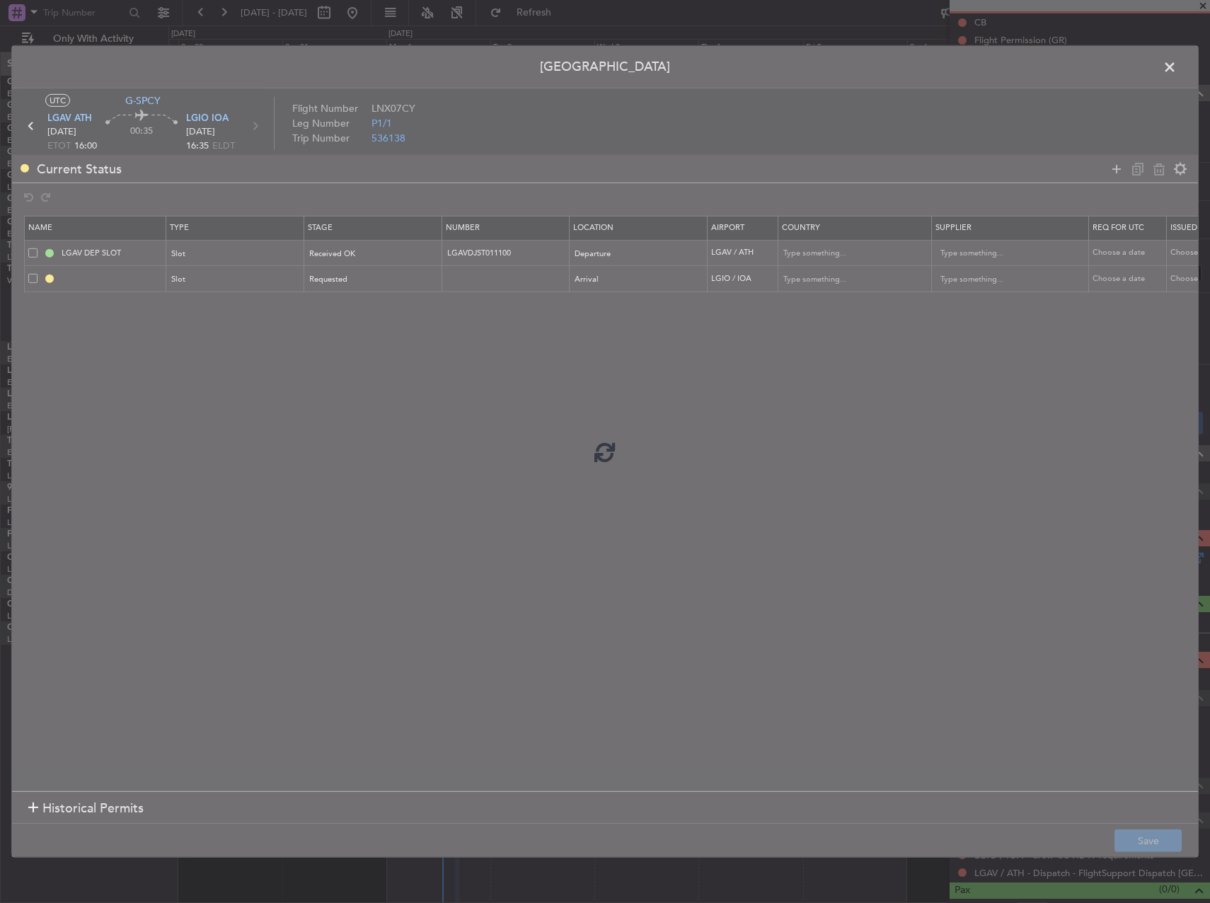
type input "[GEOGRAPHIC_DATA]"
type input "NNN"
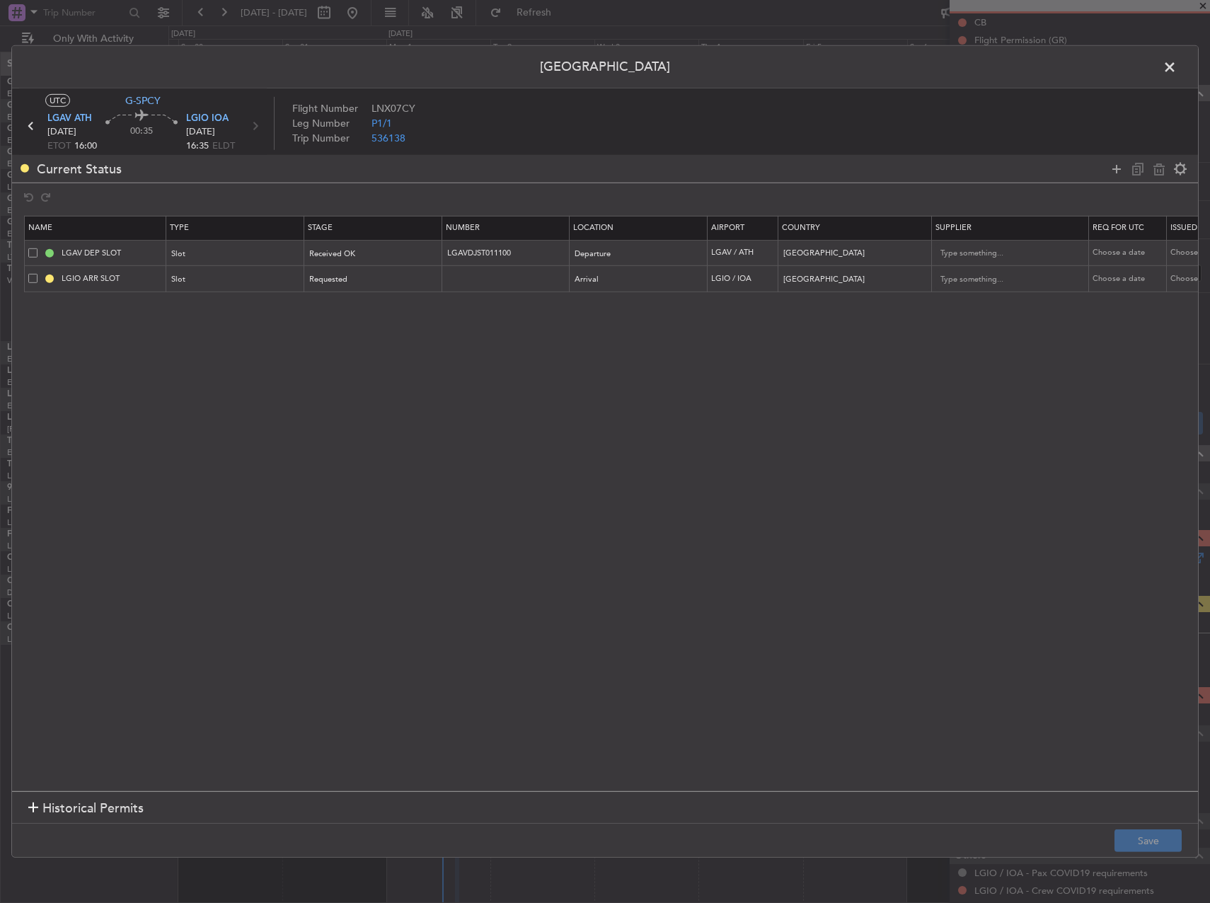
click at [1158, 64] on header "[GEOGRAPHIC_DATA]" at bounding box center [605, 67] width 1186 height 42
click at [1177, 63] on span at bounding box center [1177, 71] width 0 height 28
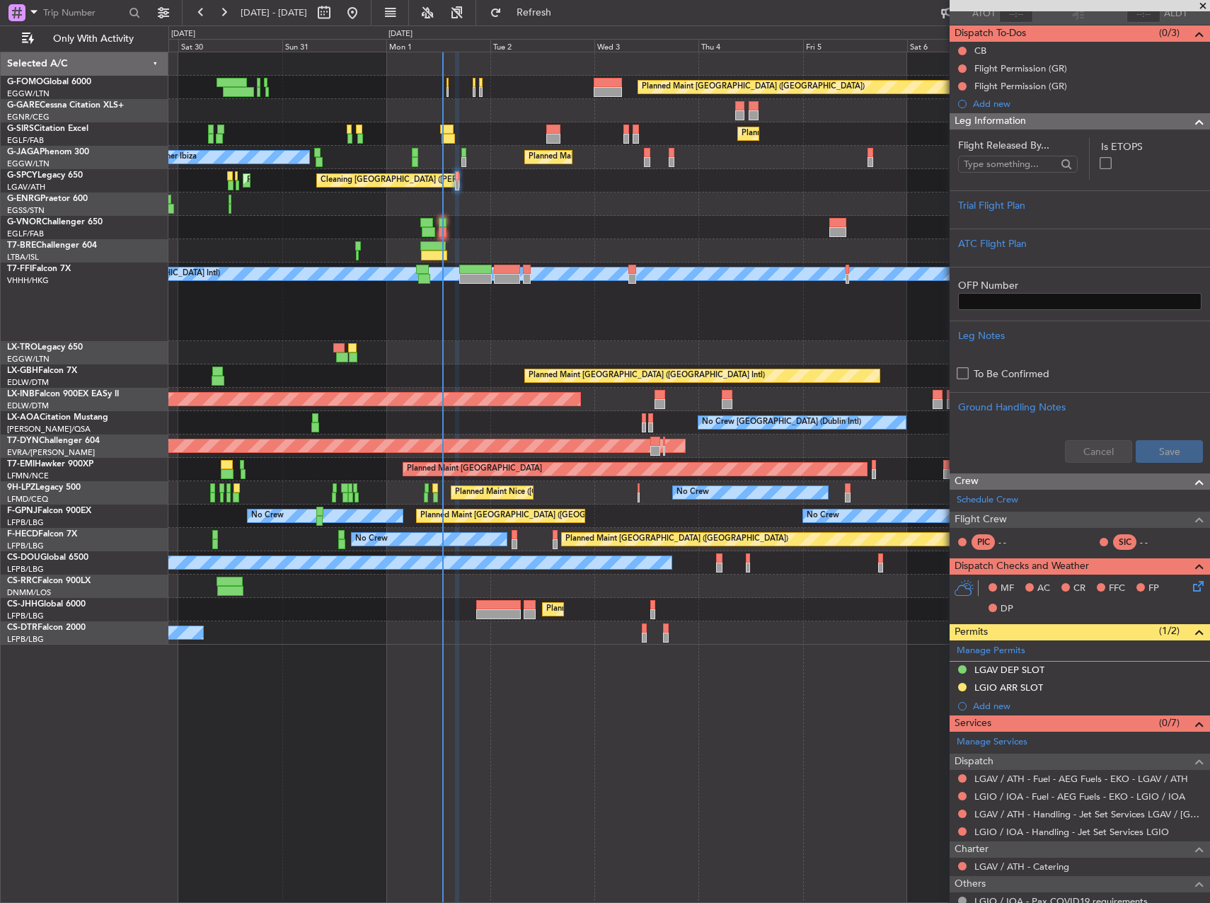
scroll to position [195, 0]
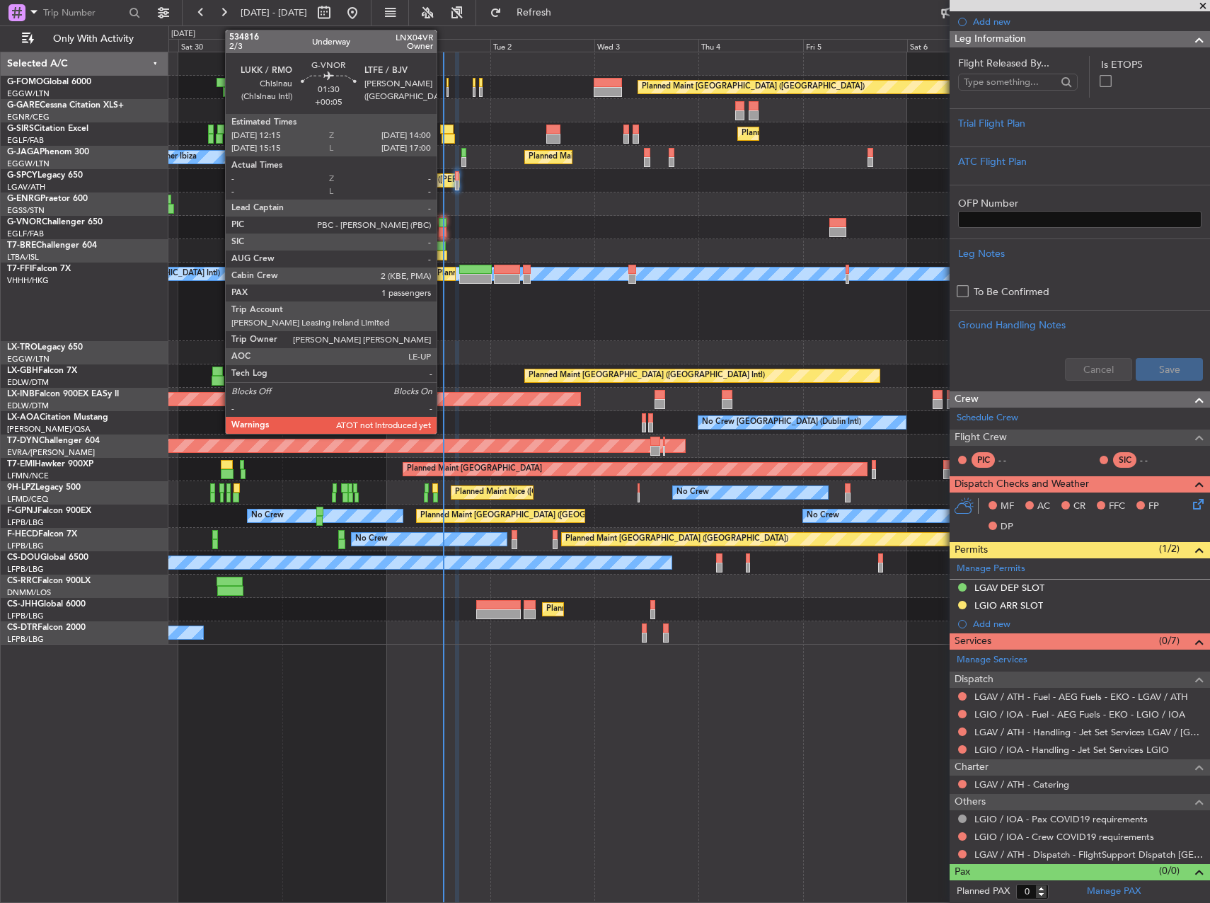
click at [443, 225] on div at bounding box center [443, 223] width 8 height 10
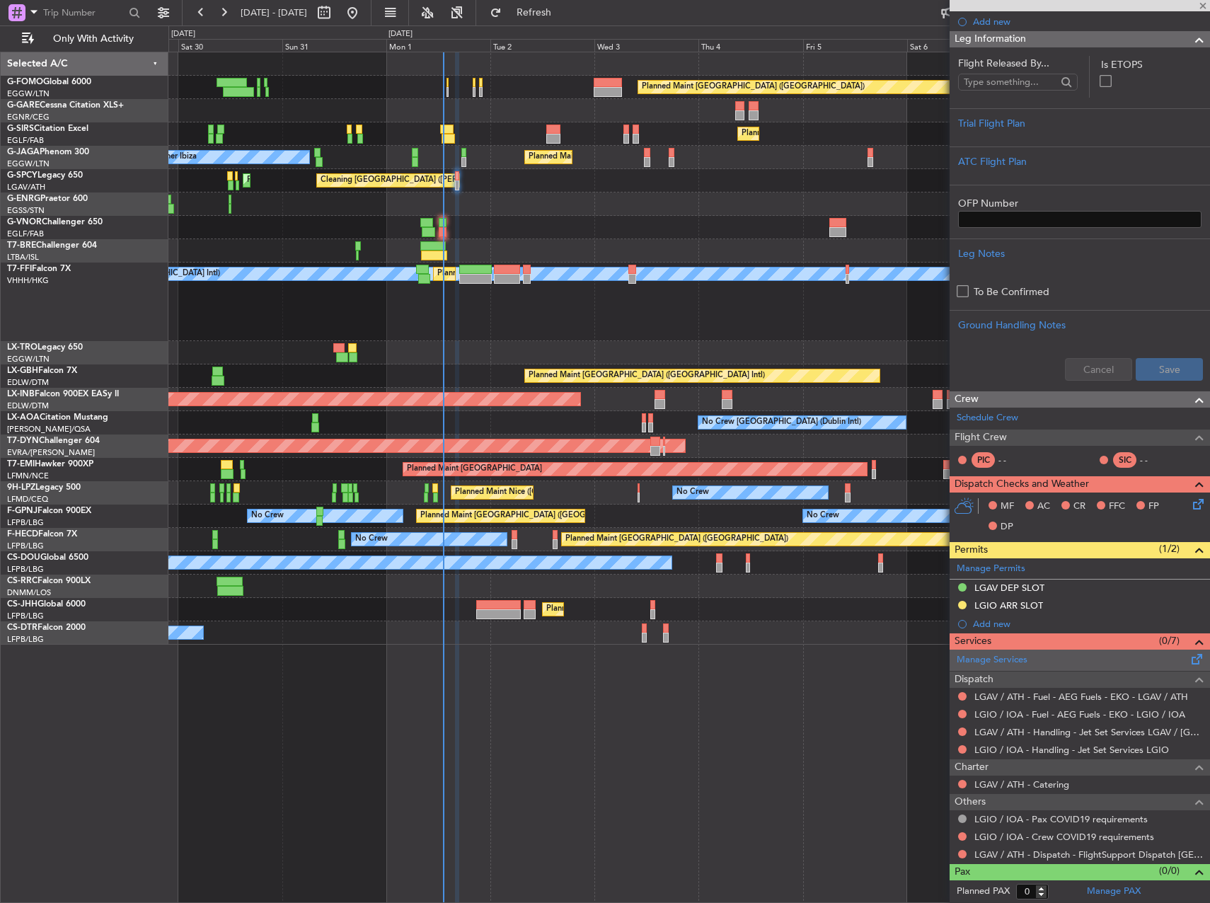
type input "+00:05"
type input "1"
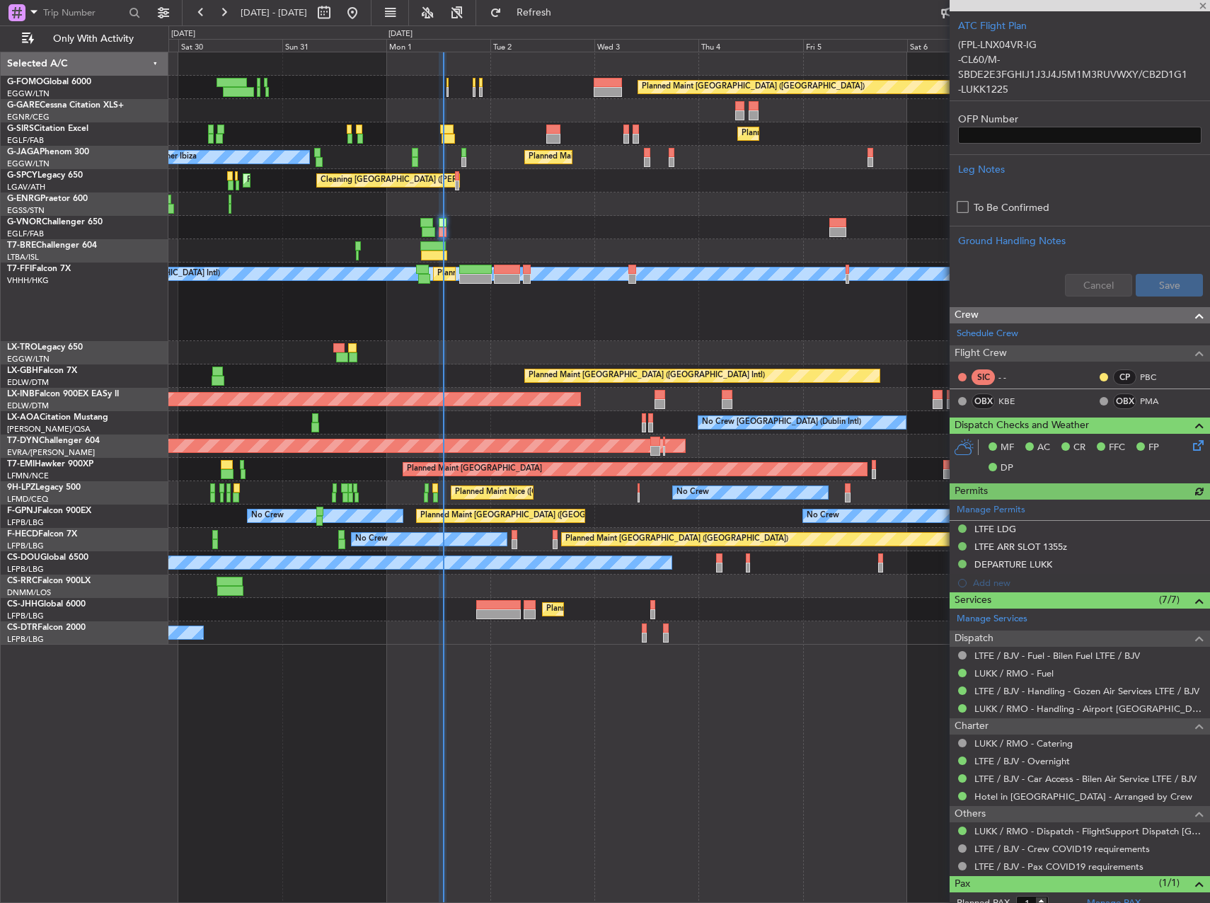
scroll to position [409, 0]
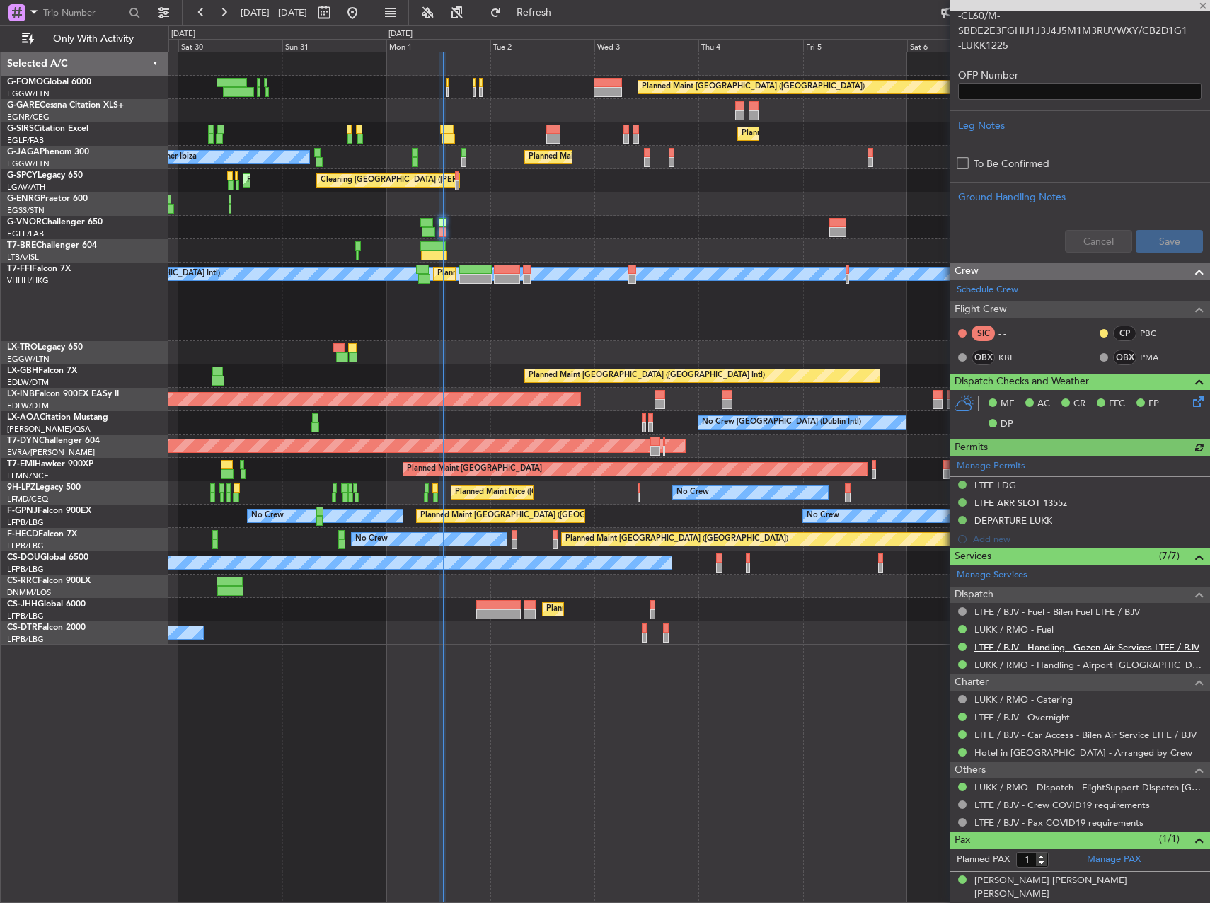
click at [1050, 647] on link "LTFE / BJV - Handling - Gozen Air Services LTFE / BJV" at bounding box center [1086, 647] width 225 height 12
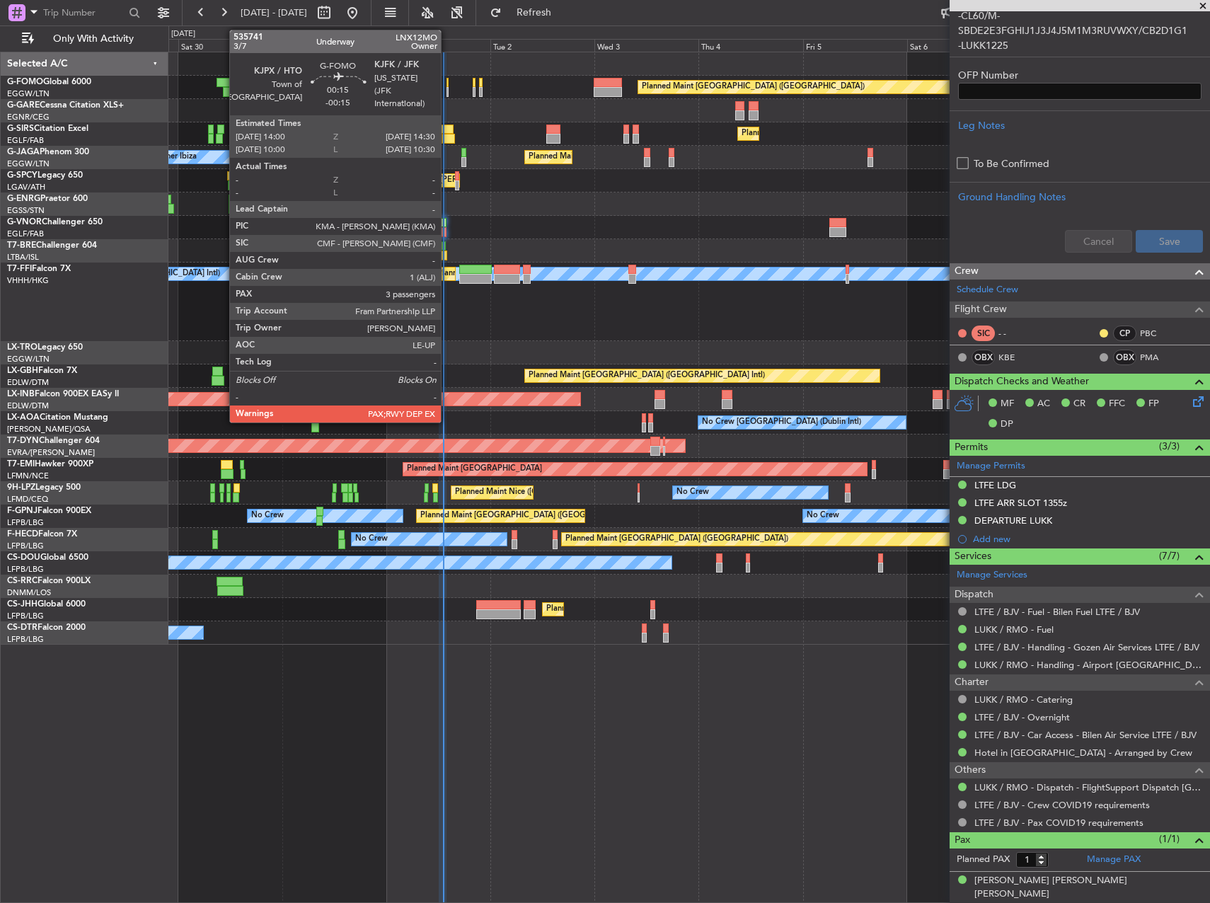
click at [447, 86] on div at bounding box center [448, 83] width 3 height 10
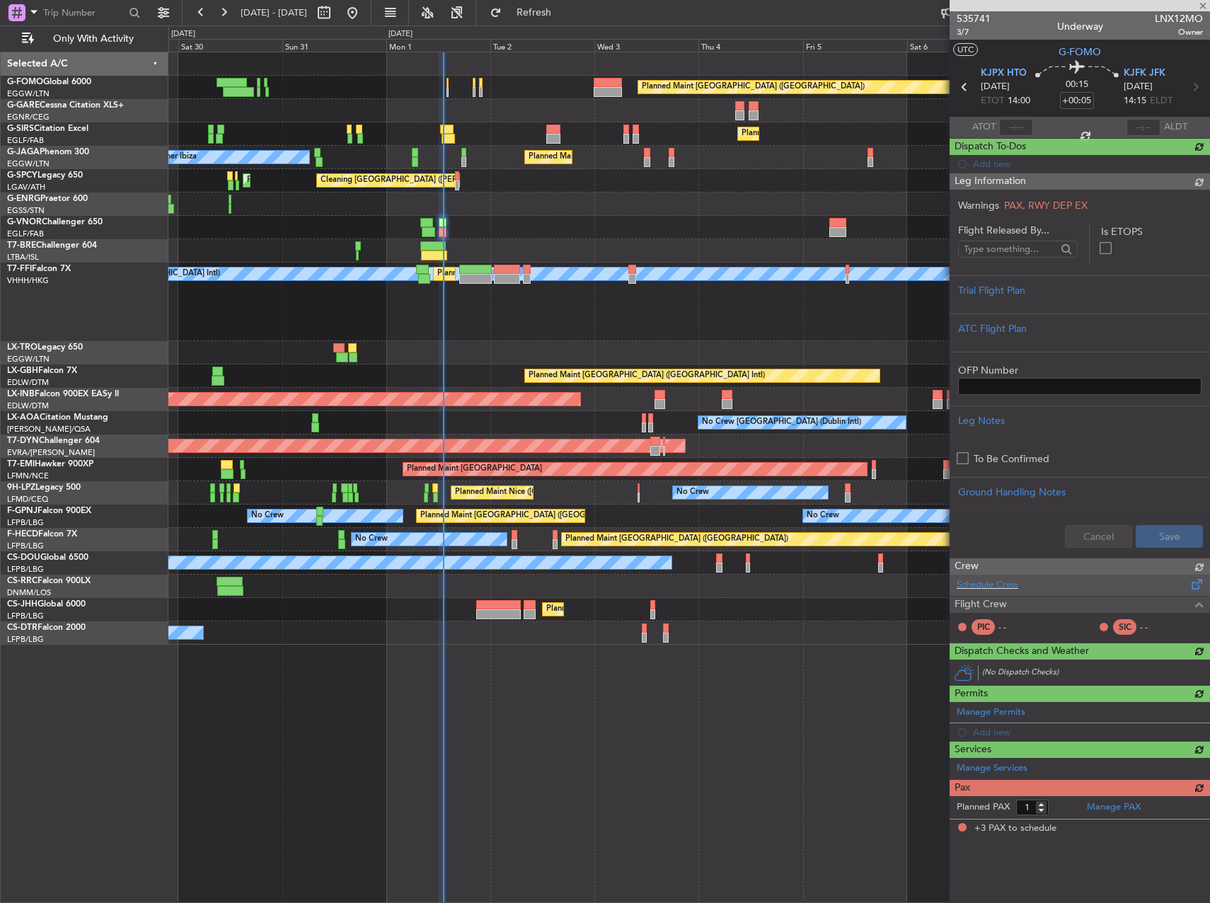
type input "-00:15"
type input "3"
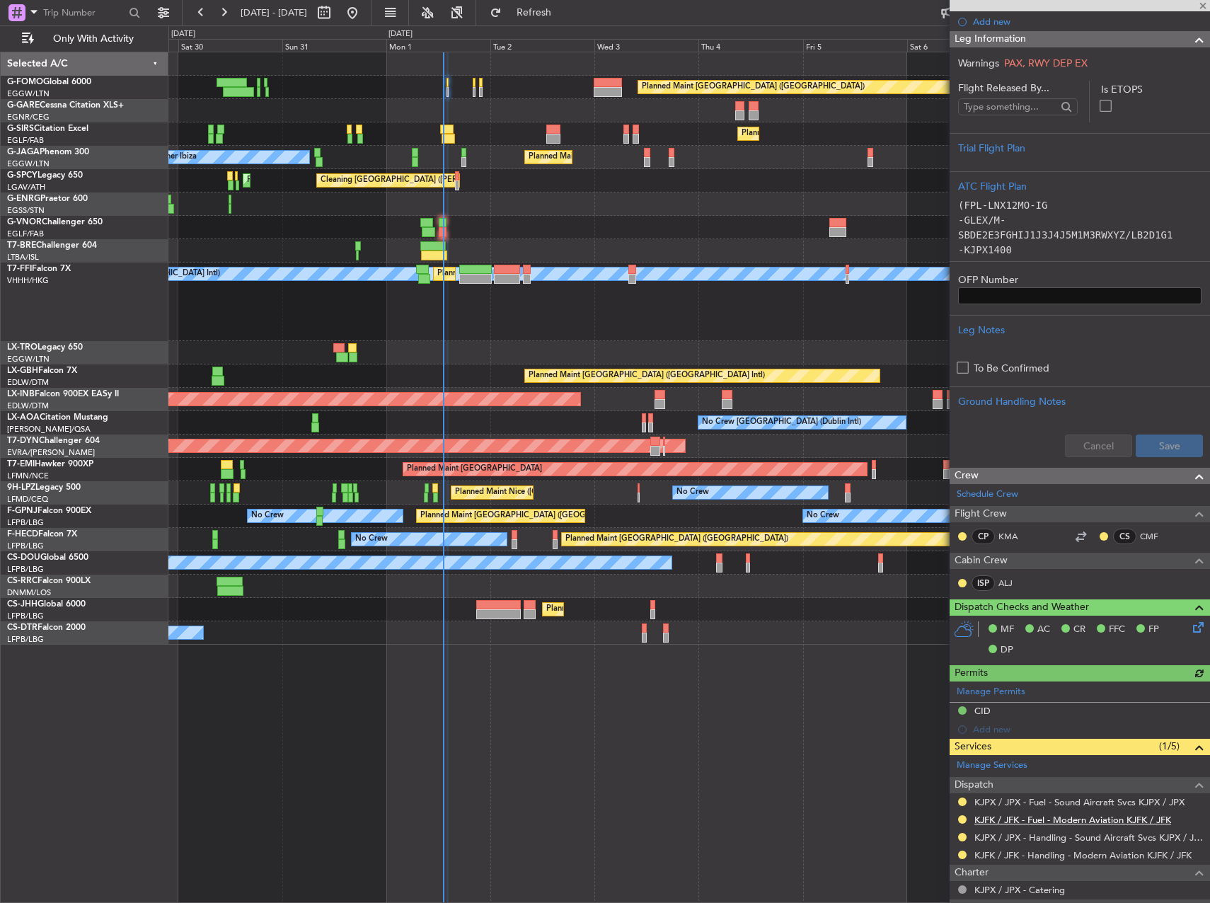
scroll to position [396, 0]
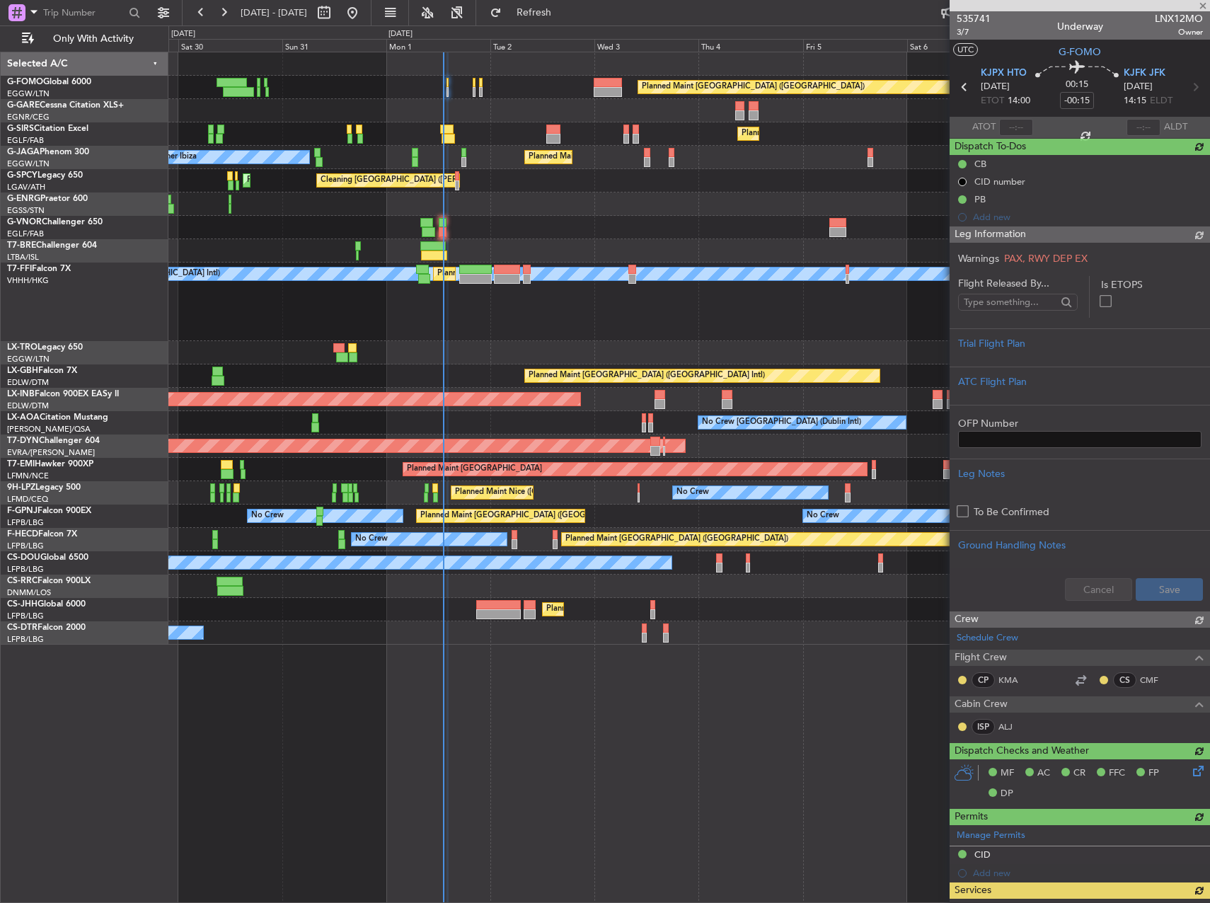
type input "4"
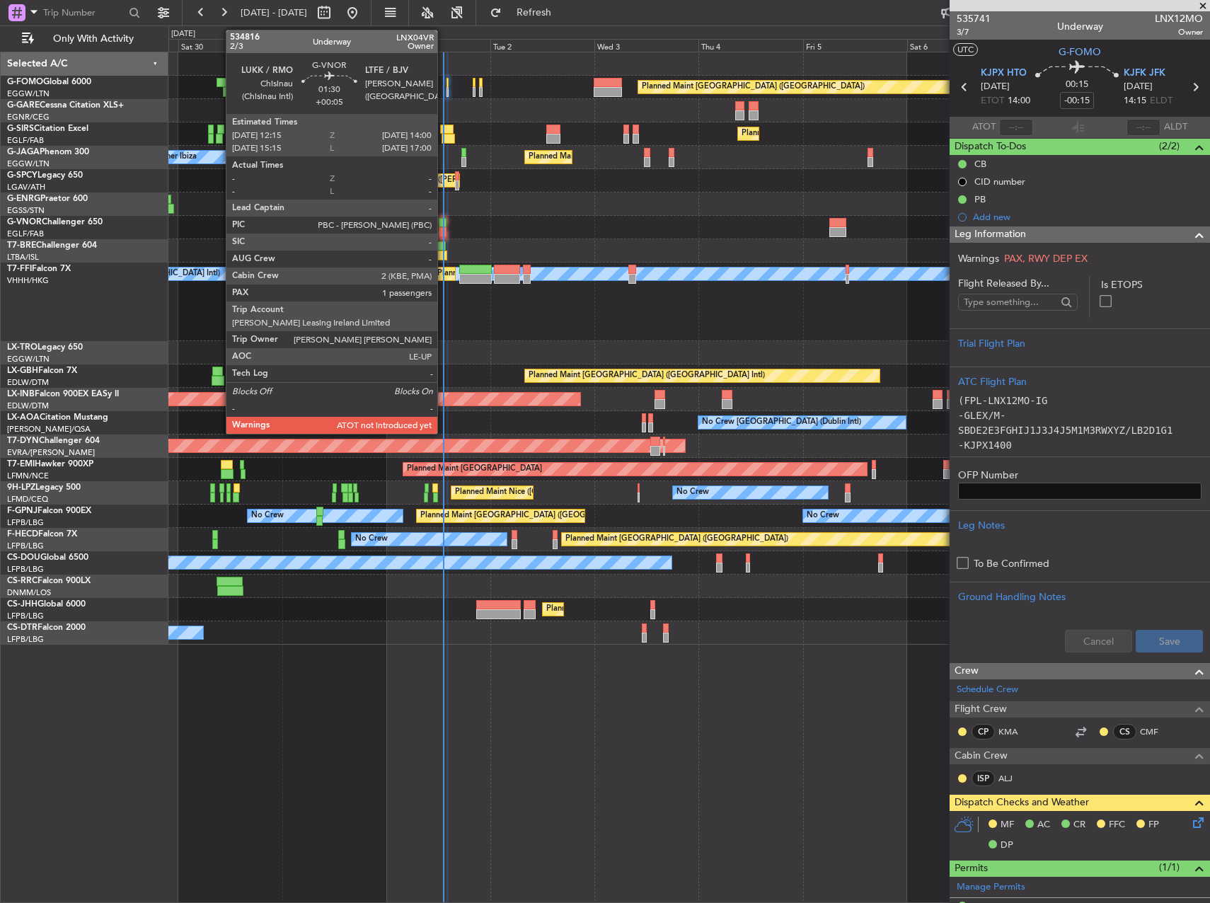
click at [444, 226] on div at bounding box center [443, 223] width 8 height 10
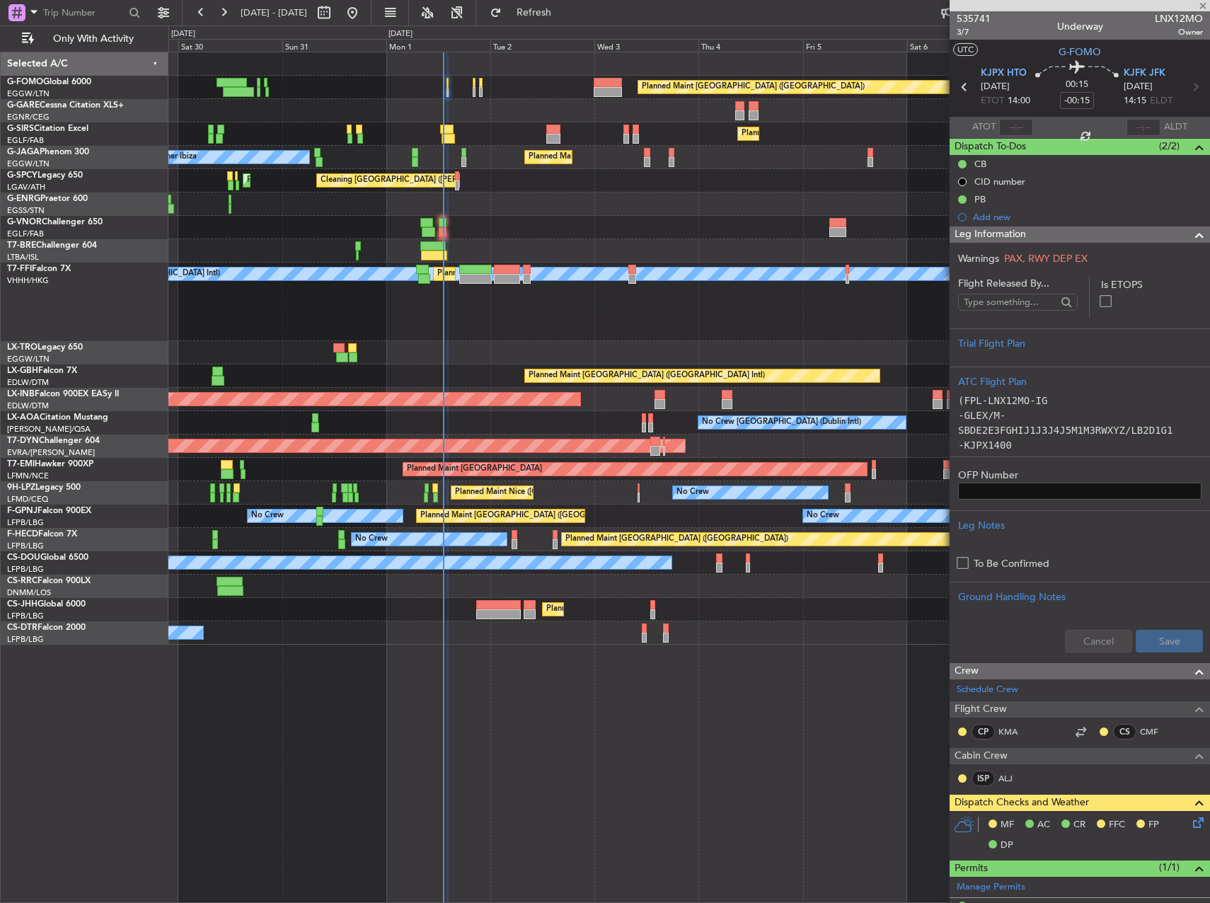
type input "+00:05"
type input "1"
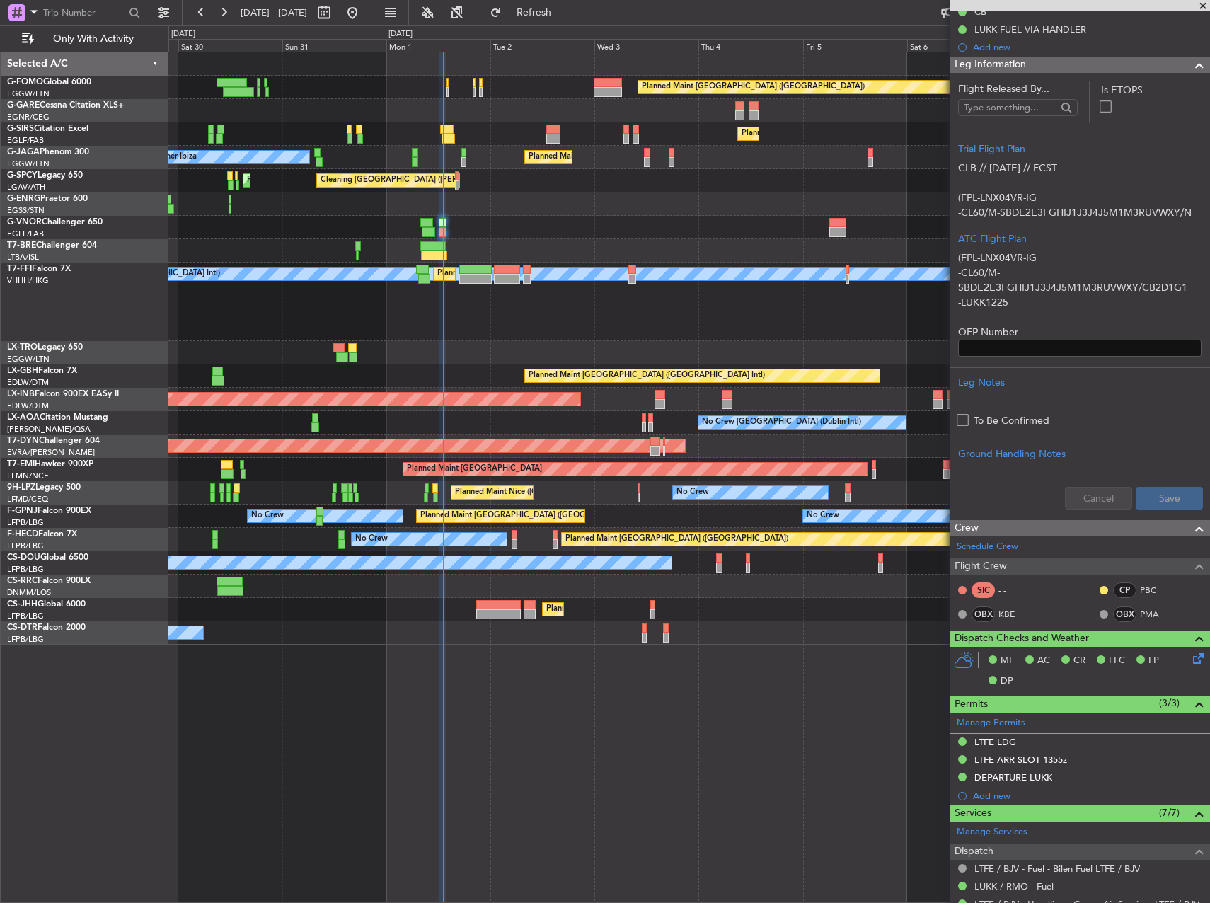
scroll to position [409, 0]
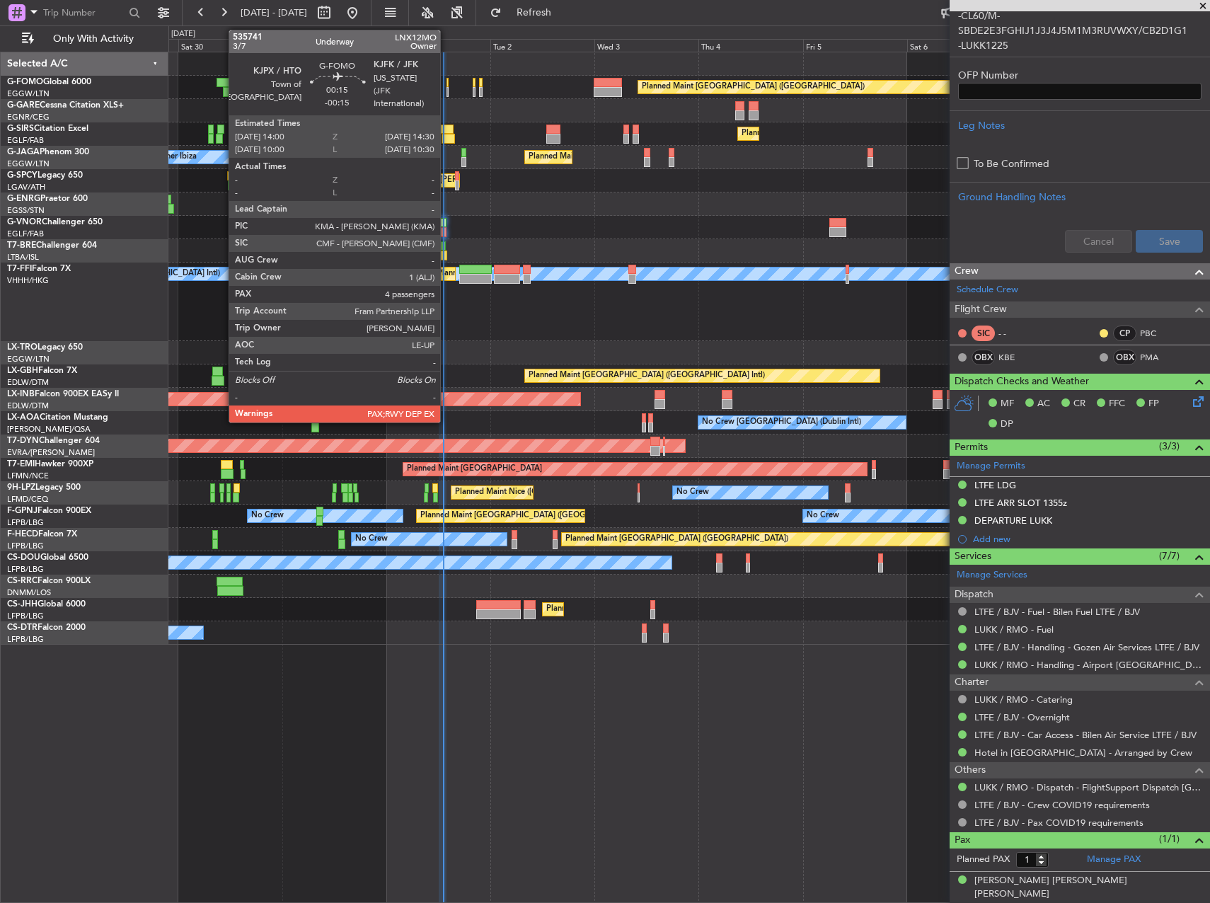
click at [447, 85] on div at bounding box center [448, 83] width 3 height 10
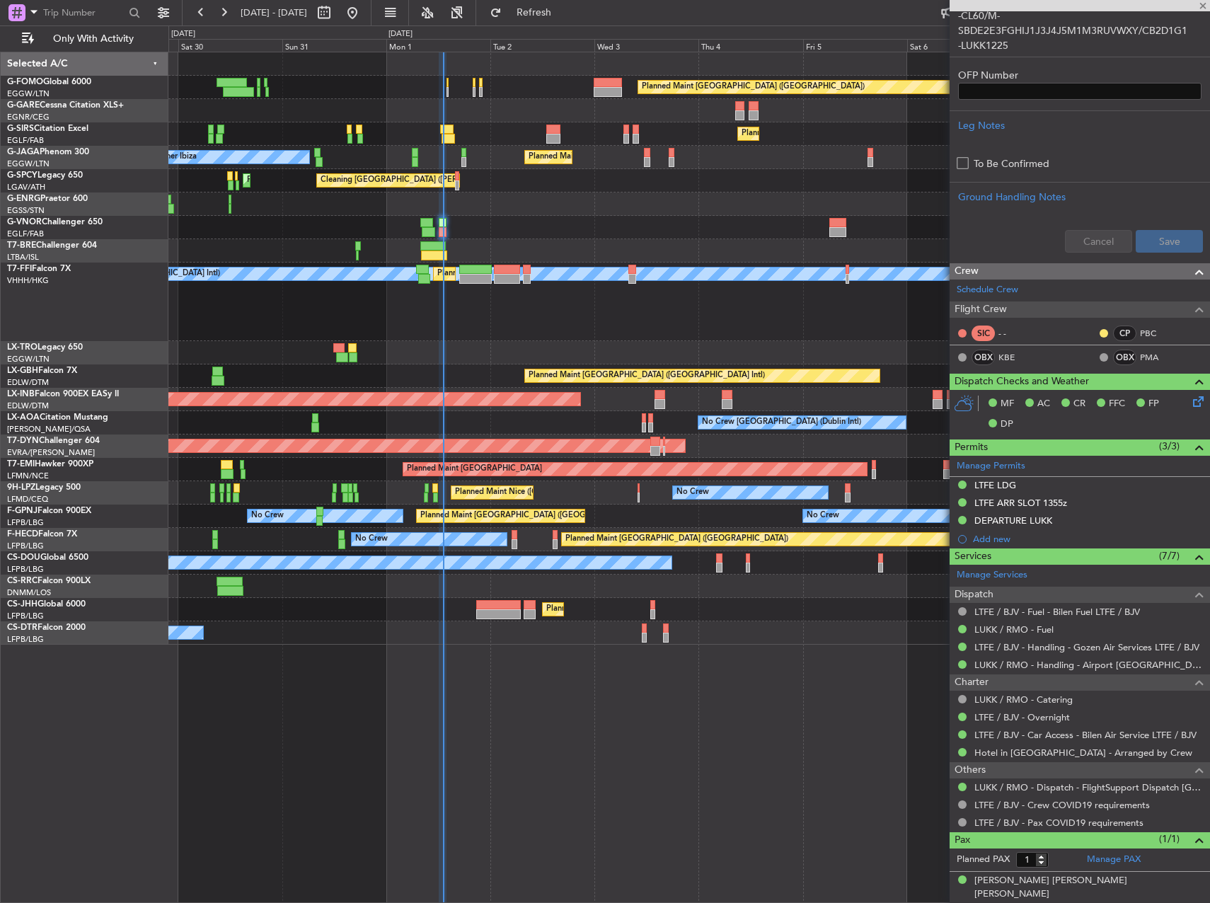
type input "-00:15"
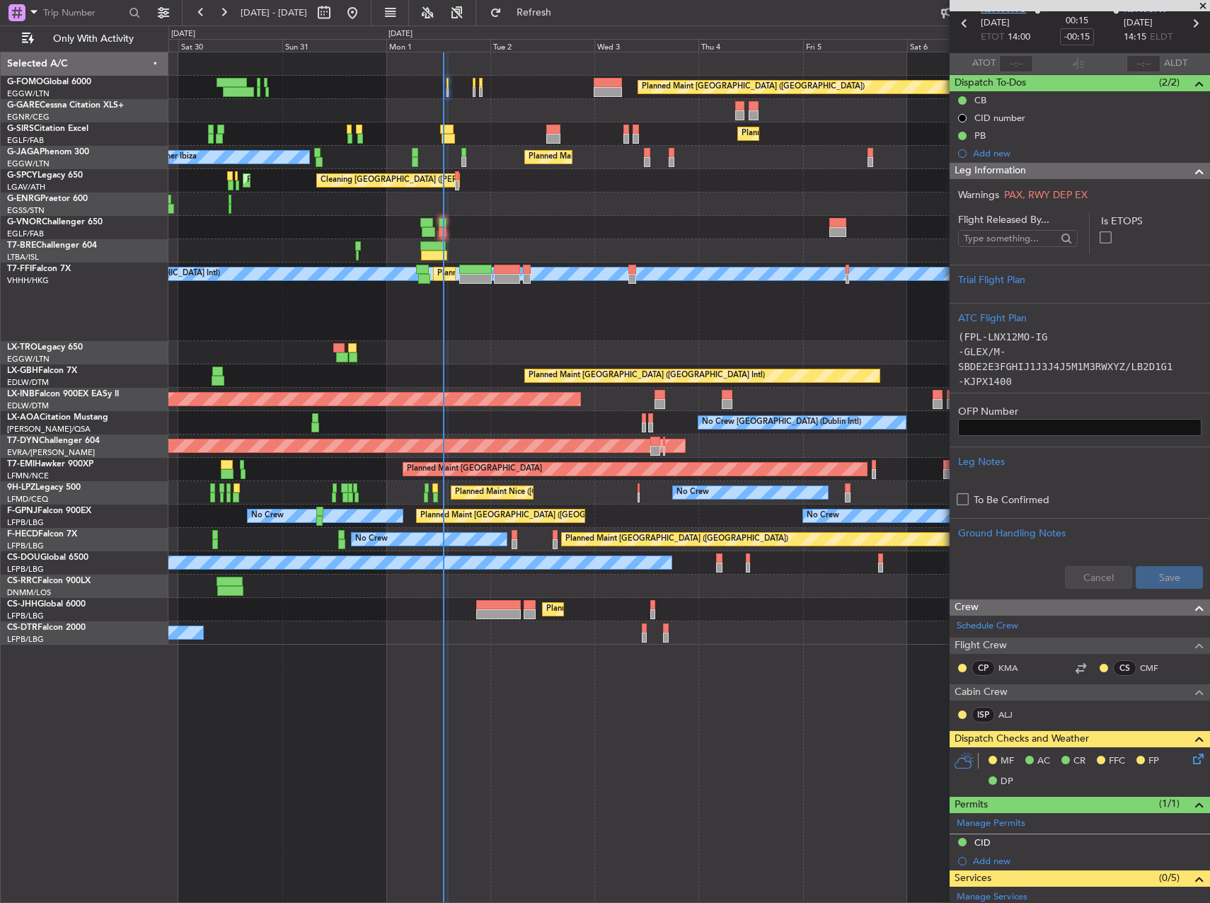
scroll to position [0, 0]
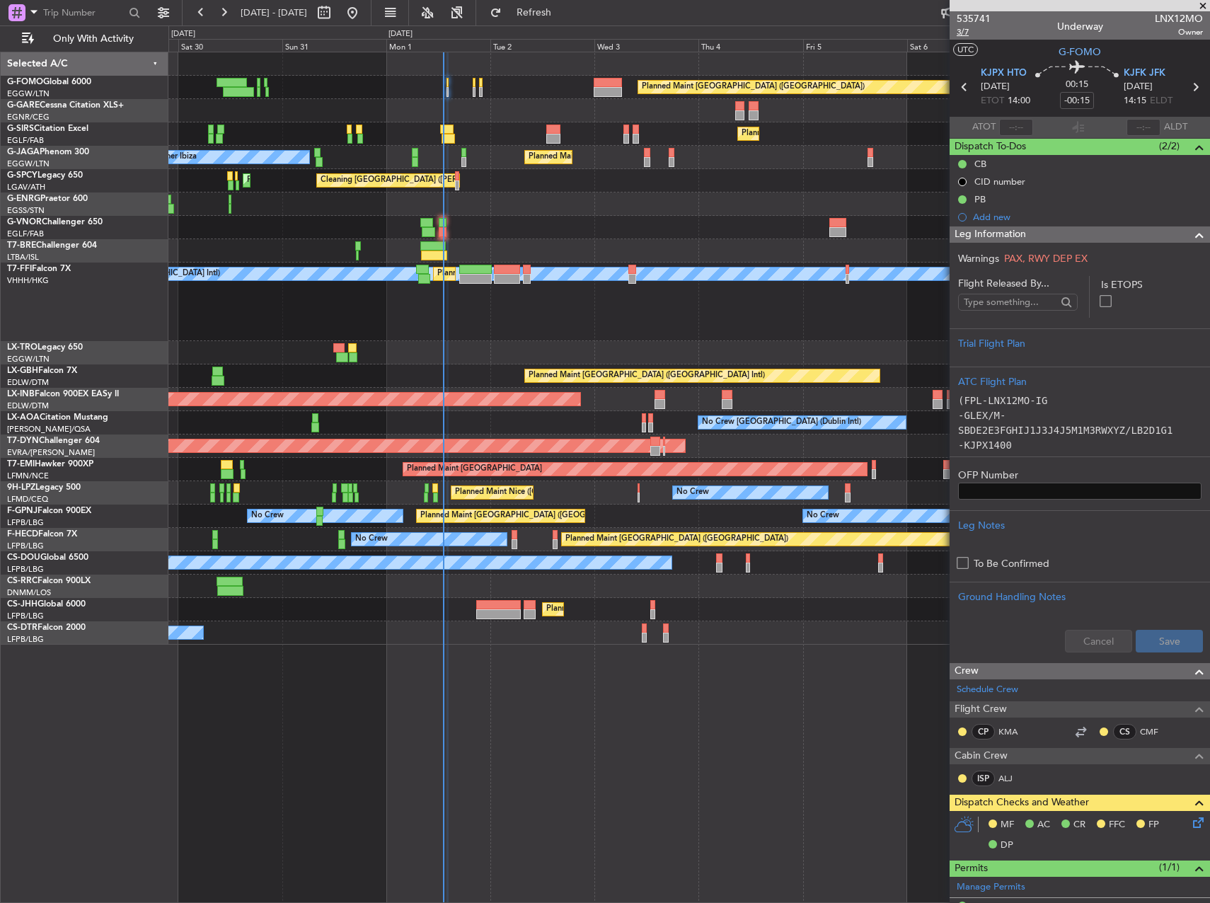
click at [965, 31] on span "3/7" at bounding box center [974, 32] width 34 height 12
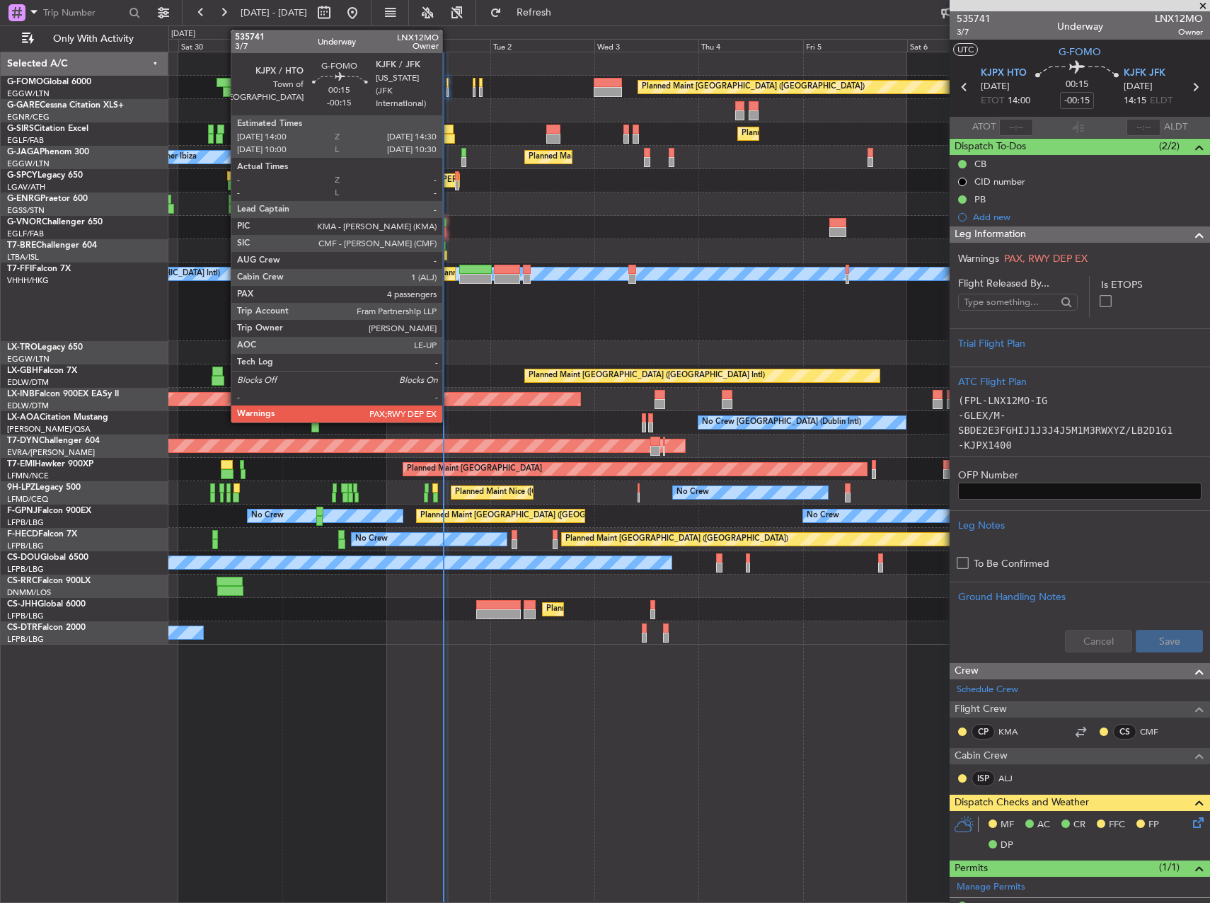
click at [449, 90] on div at bounding box center [448, 92] width 3 height 10
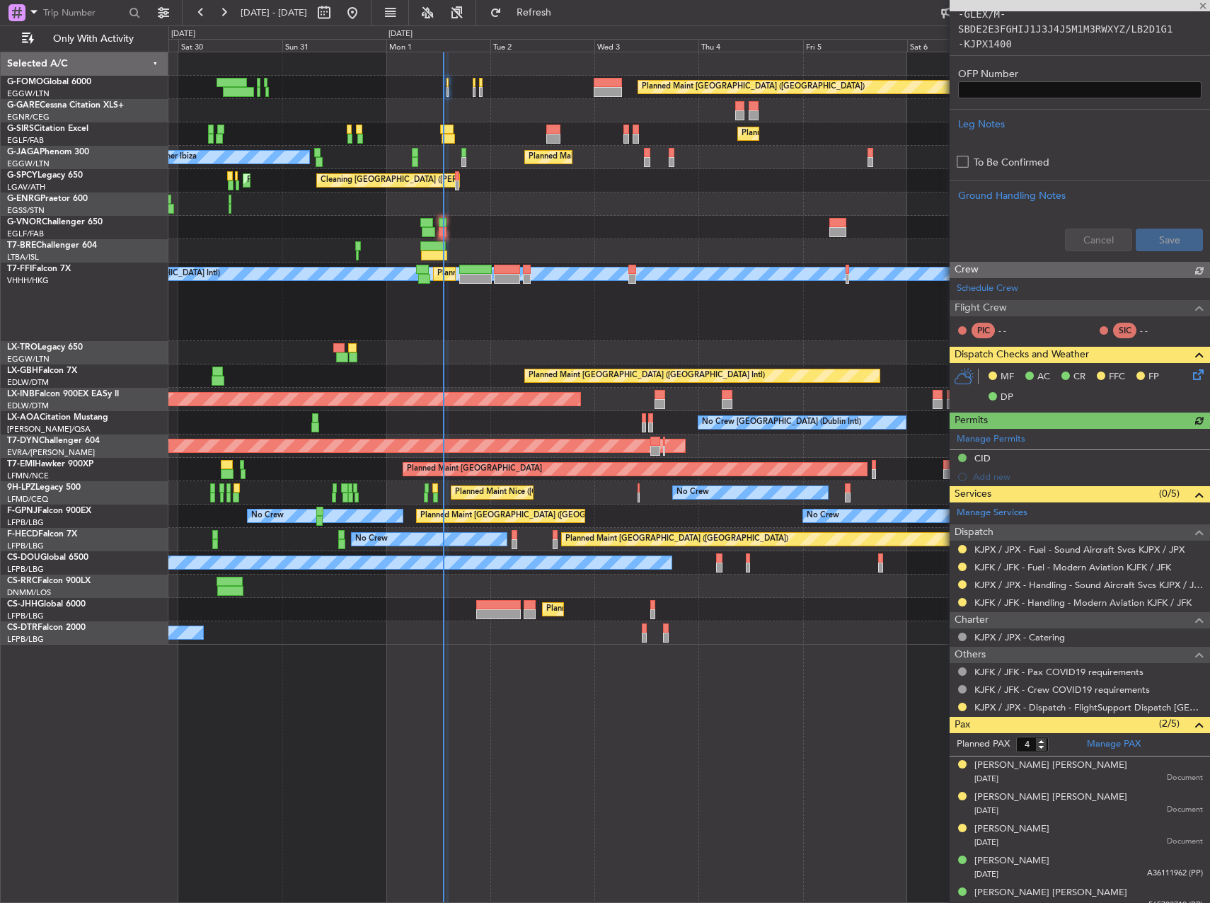
scroll to position [413, 0]
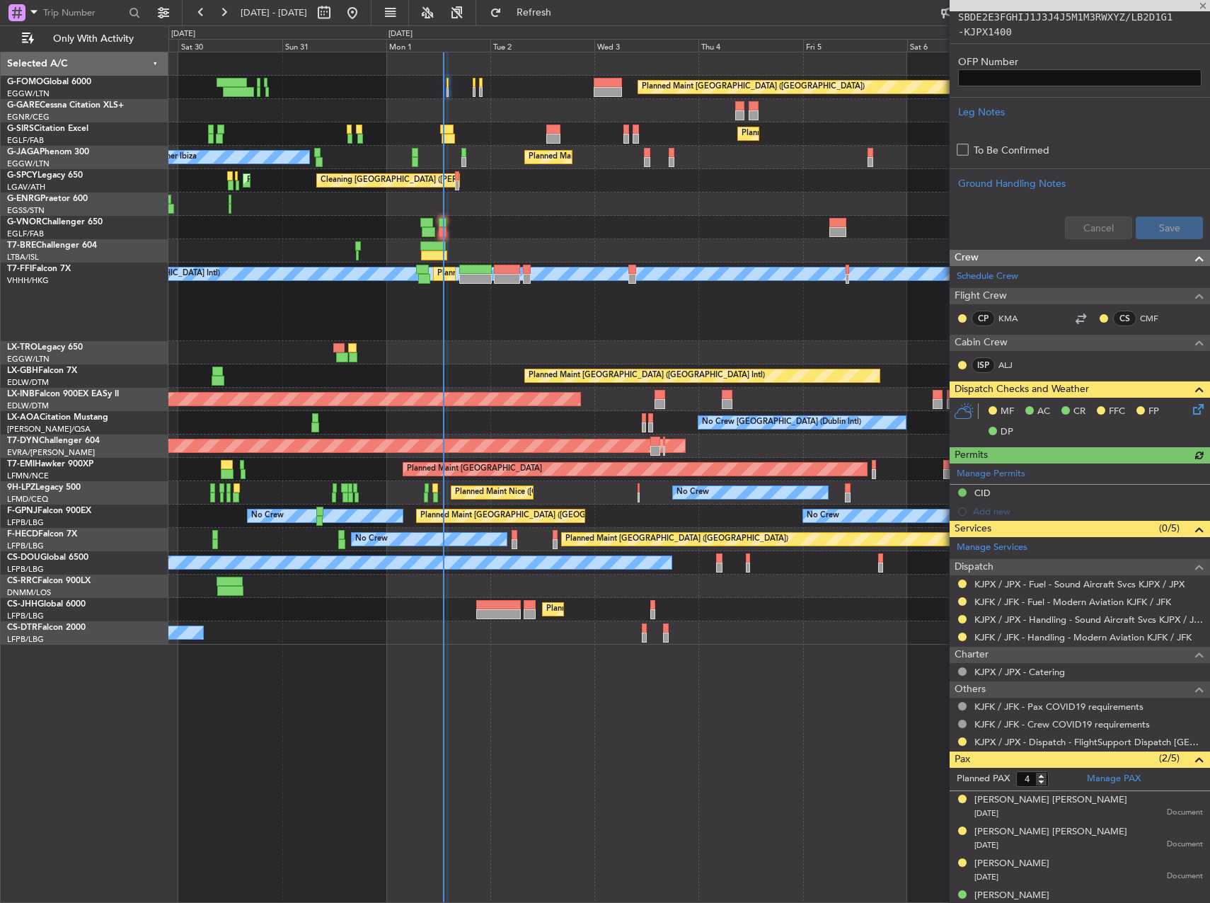
click at [1190, 404] on icon at bounding box center [1195, 406] width 11 height 11
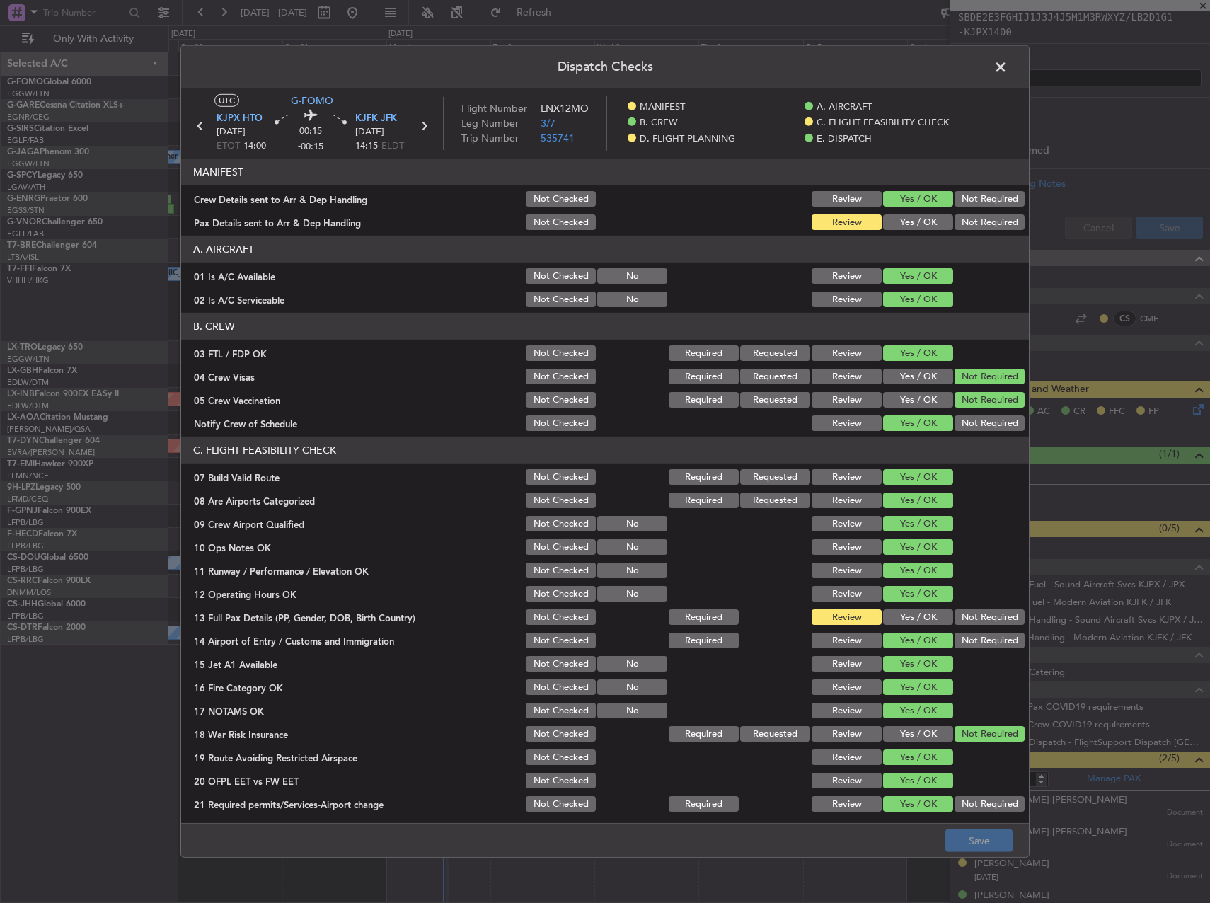
click at [906, 620] on button "Yes / OK" at bounding box center [918, 617] width 70 height 16
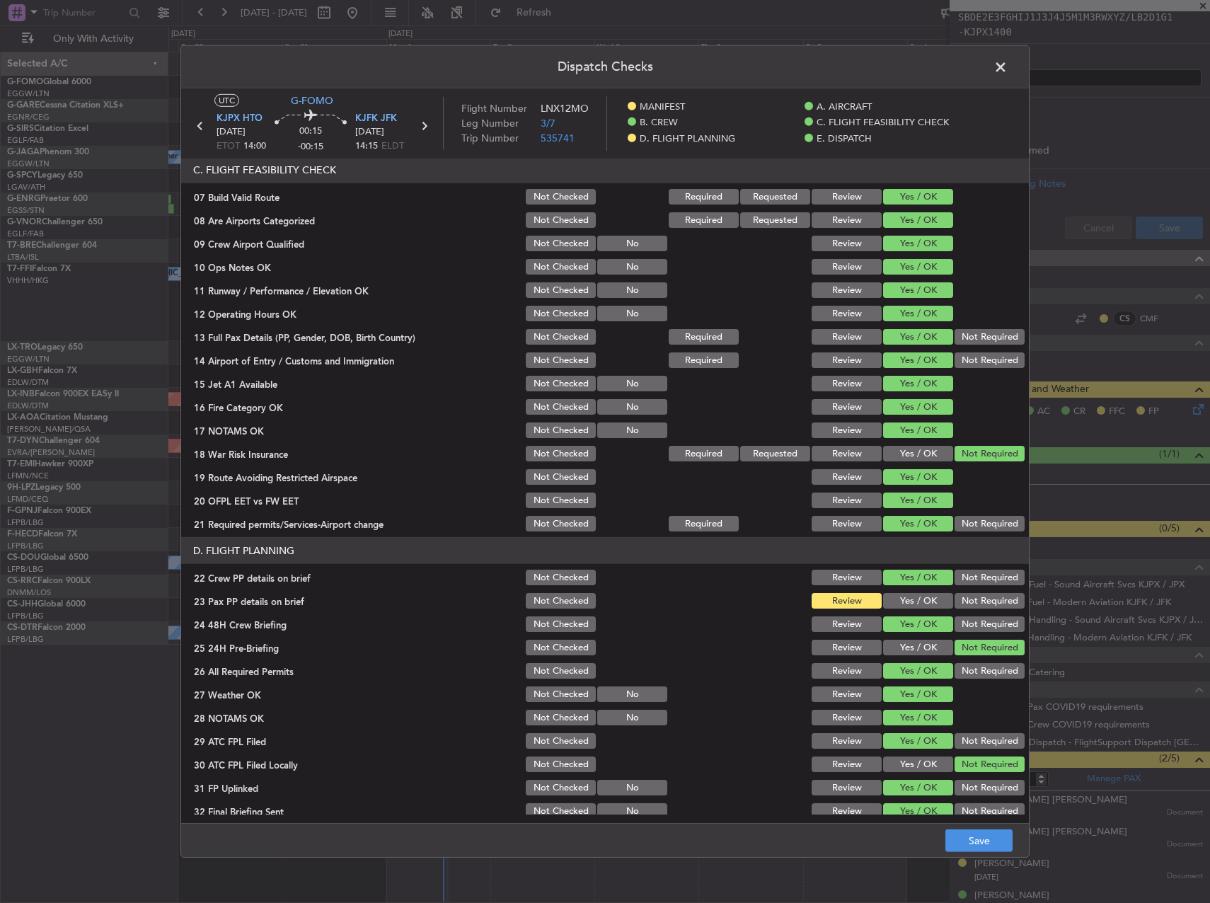
scroll to position [425, 0]
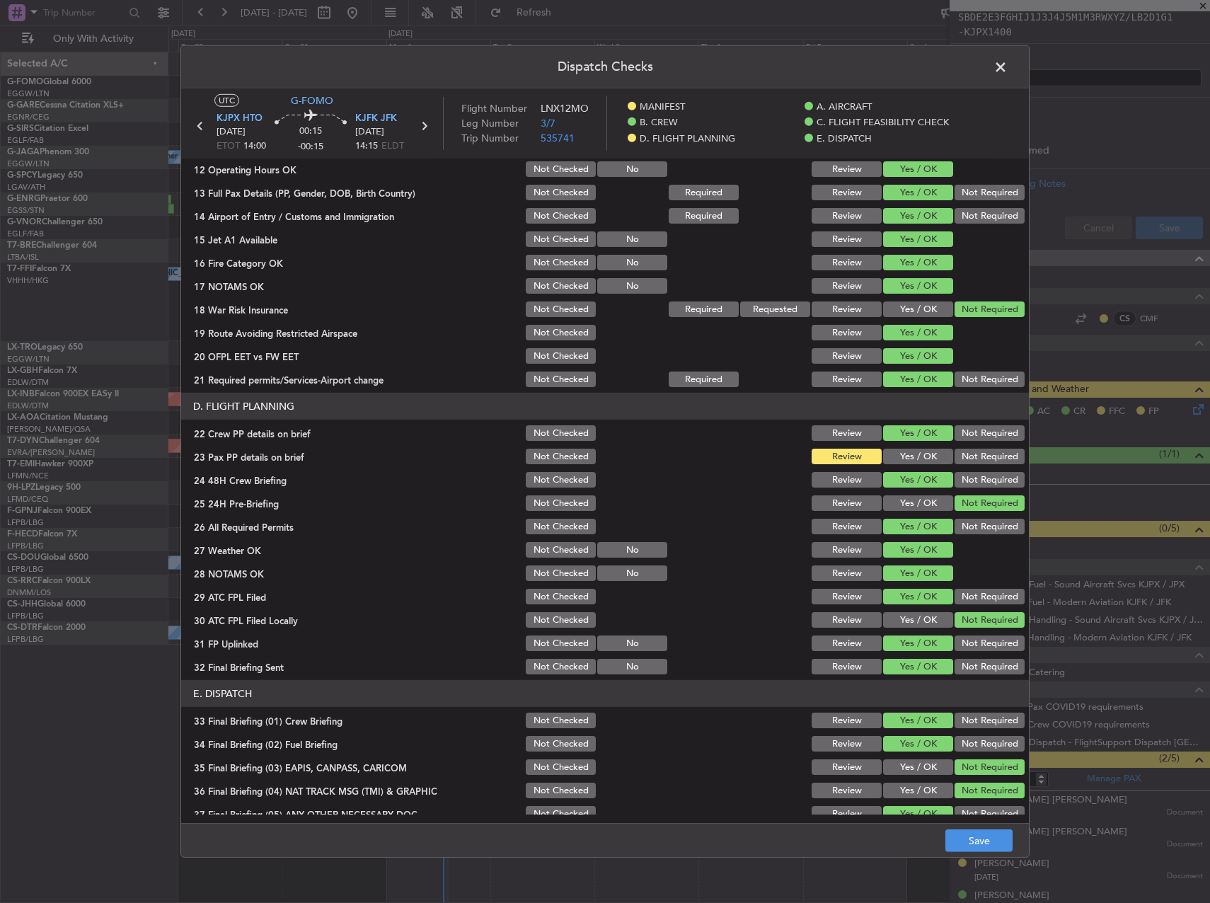
click at [907, 456] on button "Yes / OK" at bounding box center [918, 457] width 70 height 16
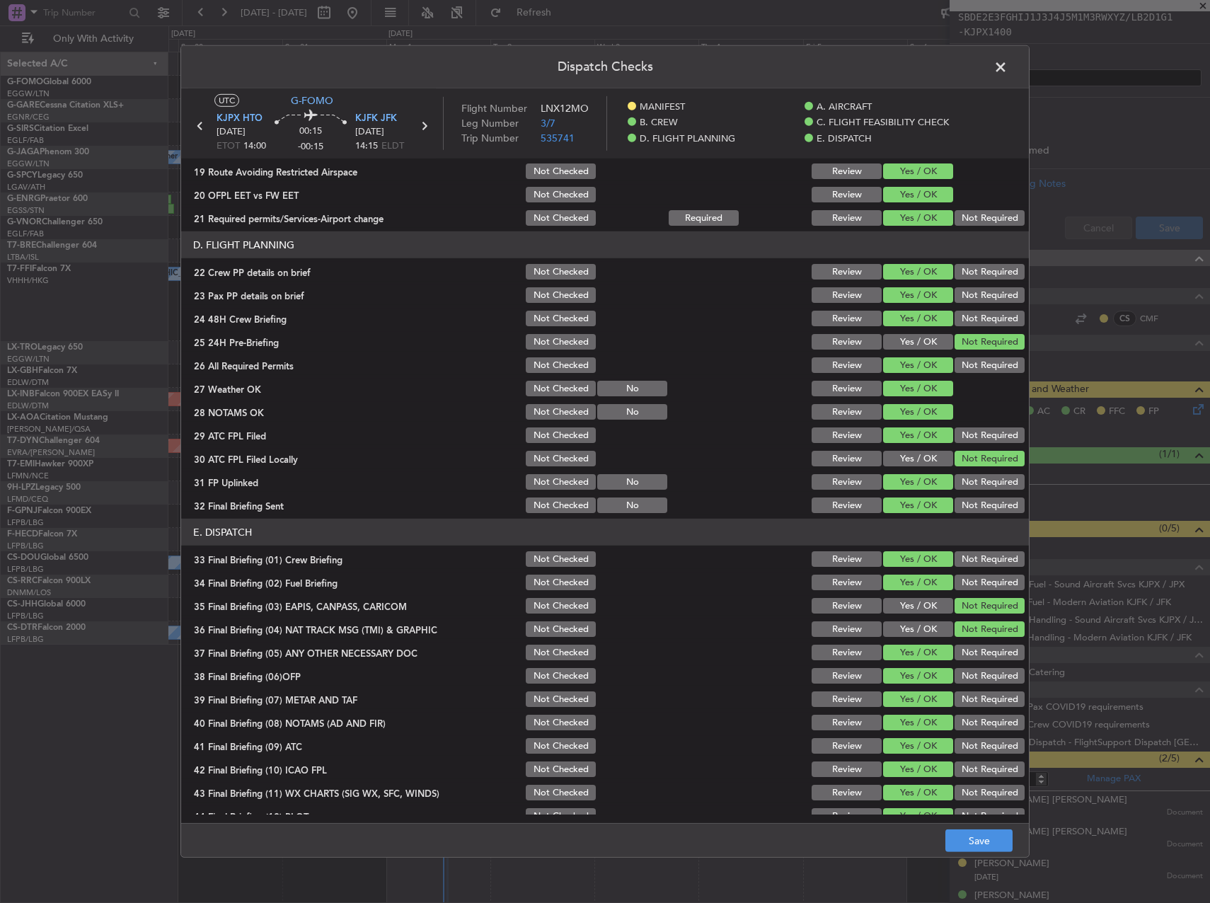
scroll to position [601, 0]
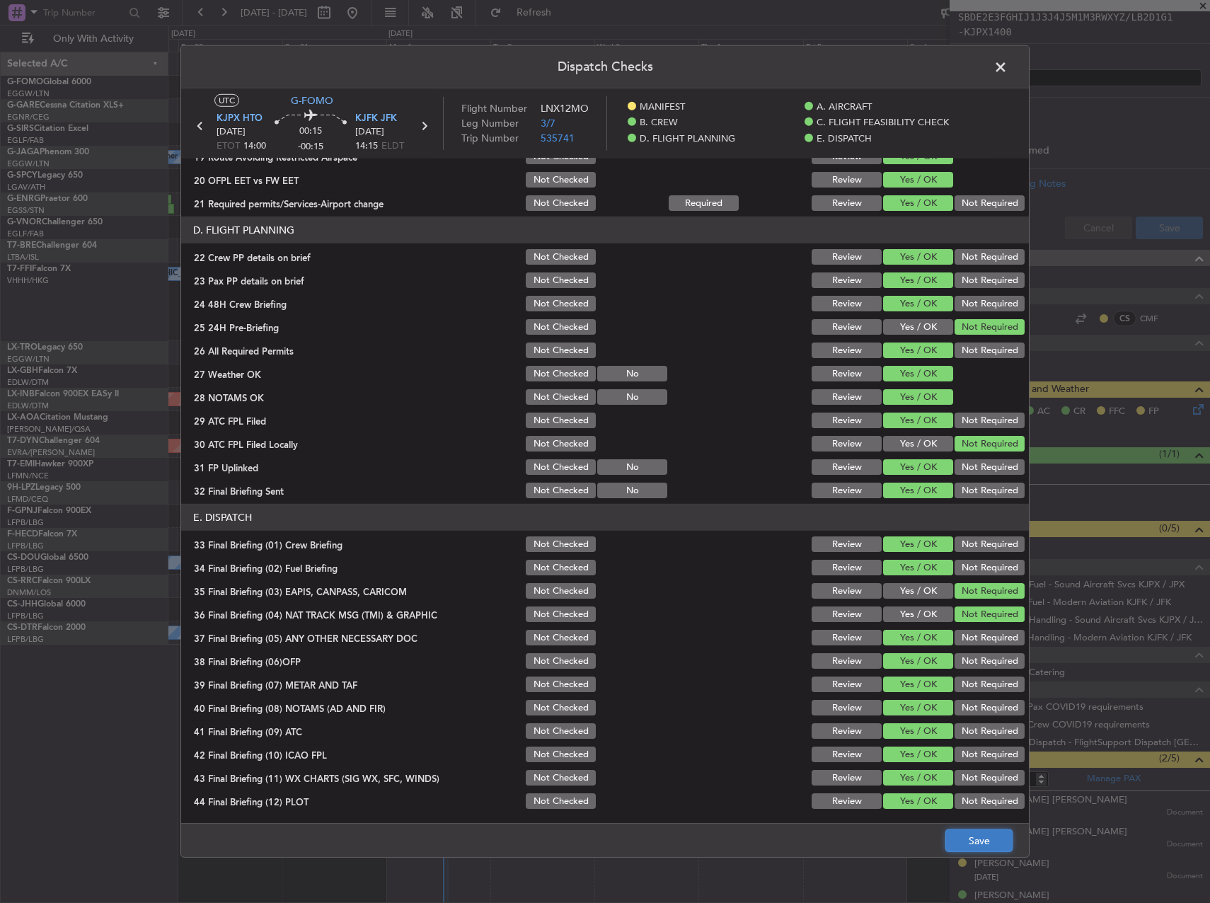
click at [989, 837] on button "Save" at bounding box center [978, 840] width 67 height 23
type input "5"
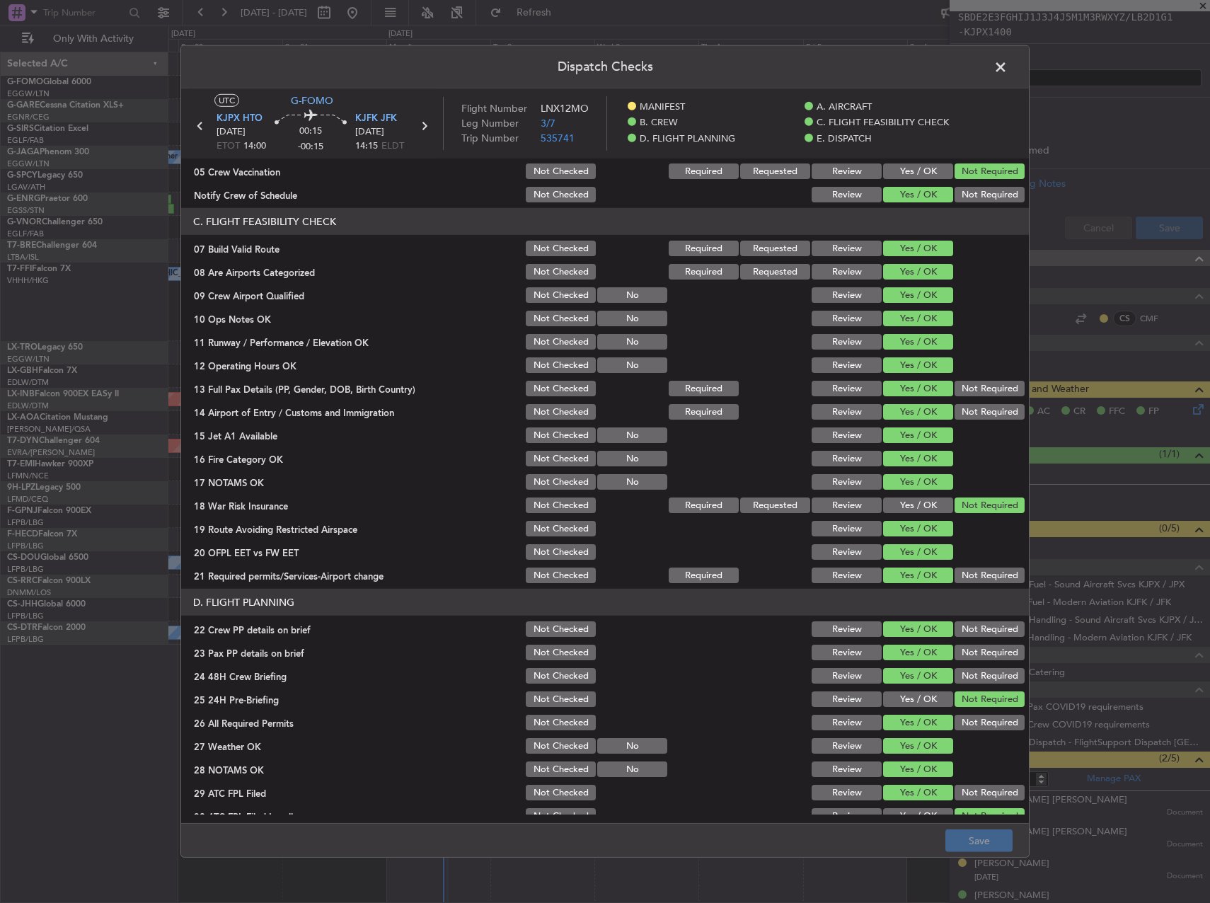
scroll to position [0, 0]
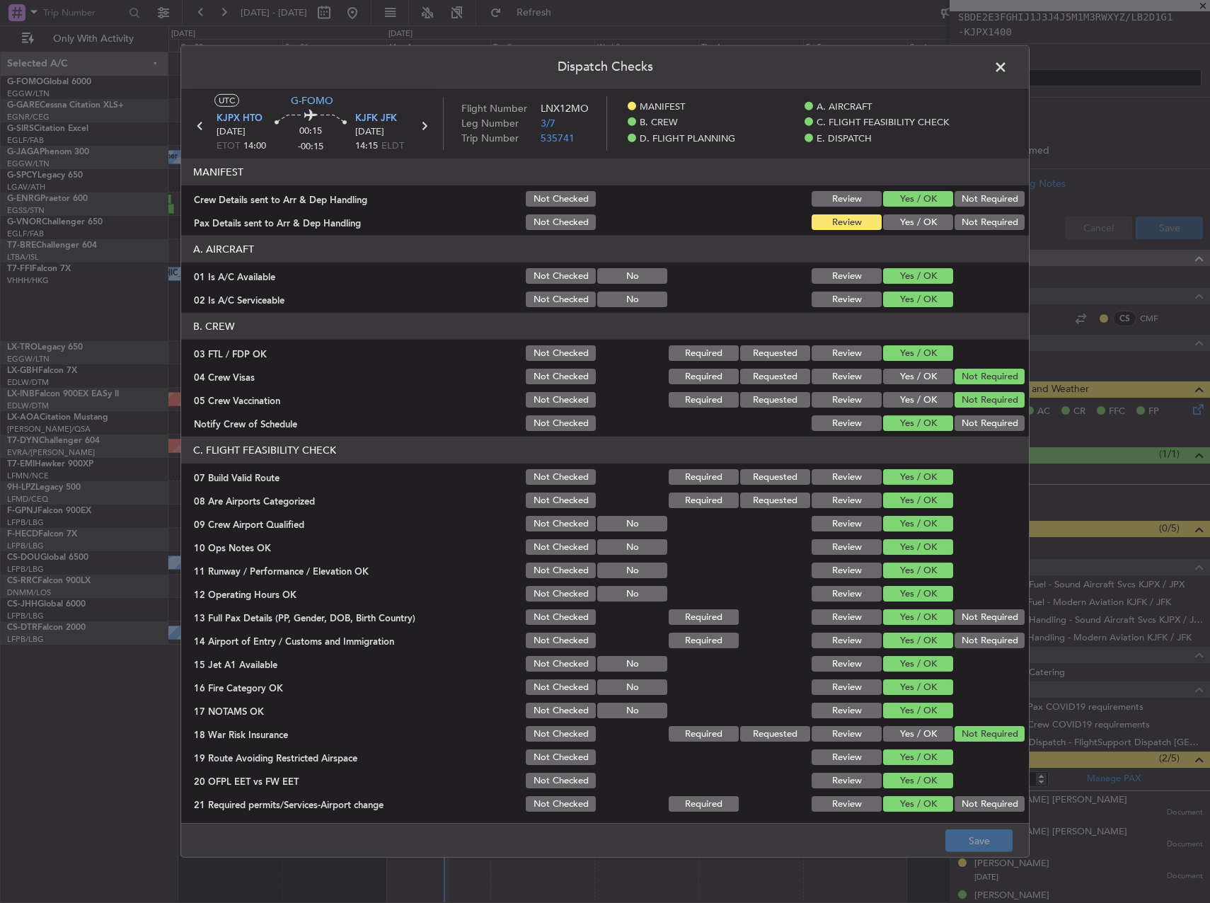
click at [1008, 62] on span at bounding box center [1008, 71] width 0 height 28
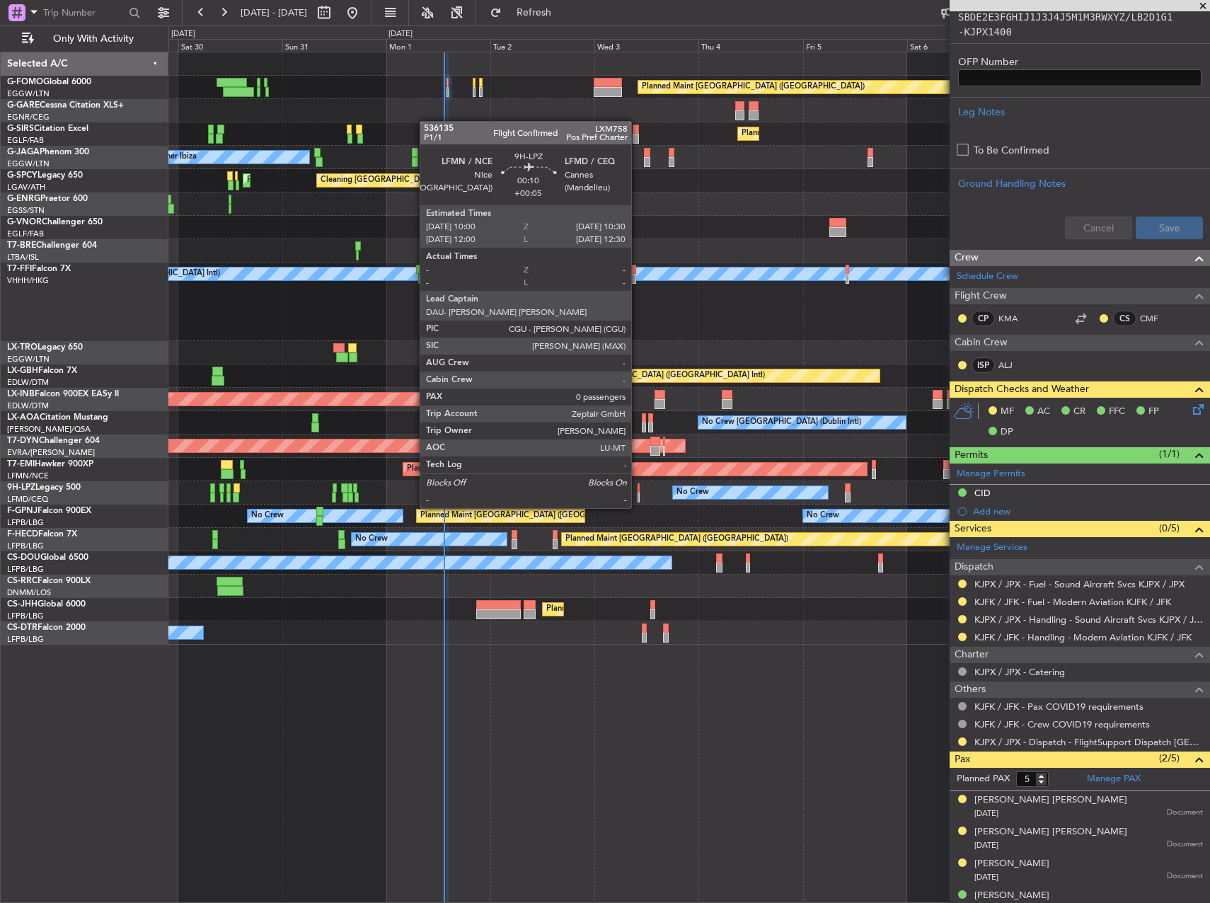
click at [638, 494] on div at bounding box center [639, 498] width 3 height 10
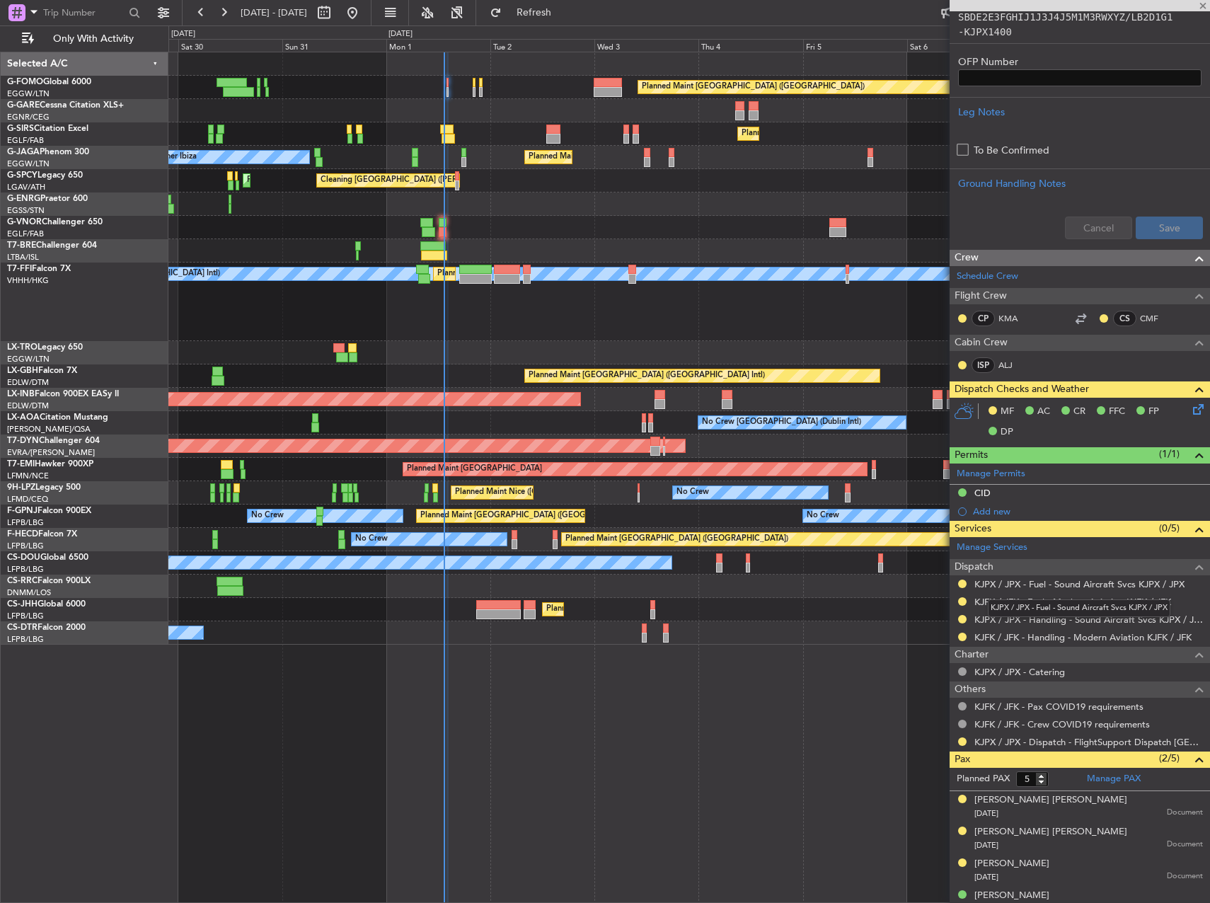
type input "+00:05"
type input "0"
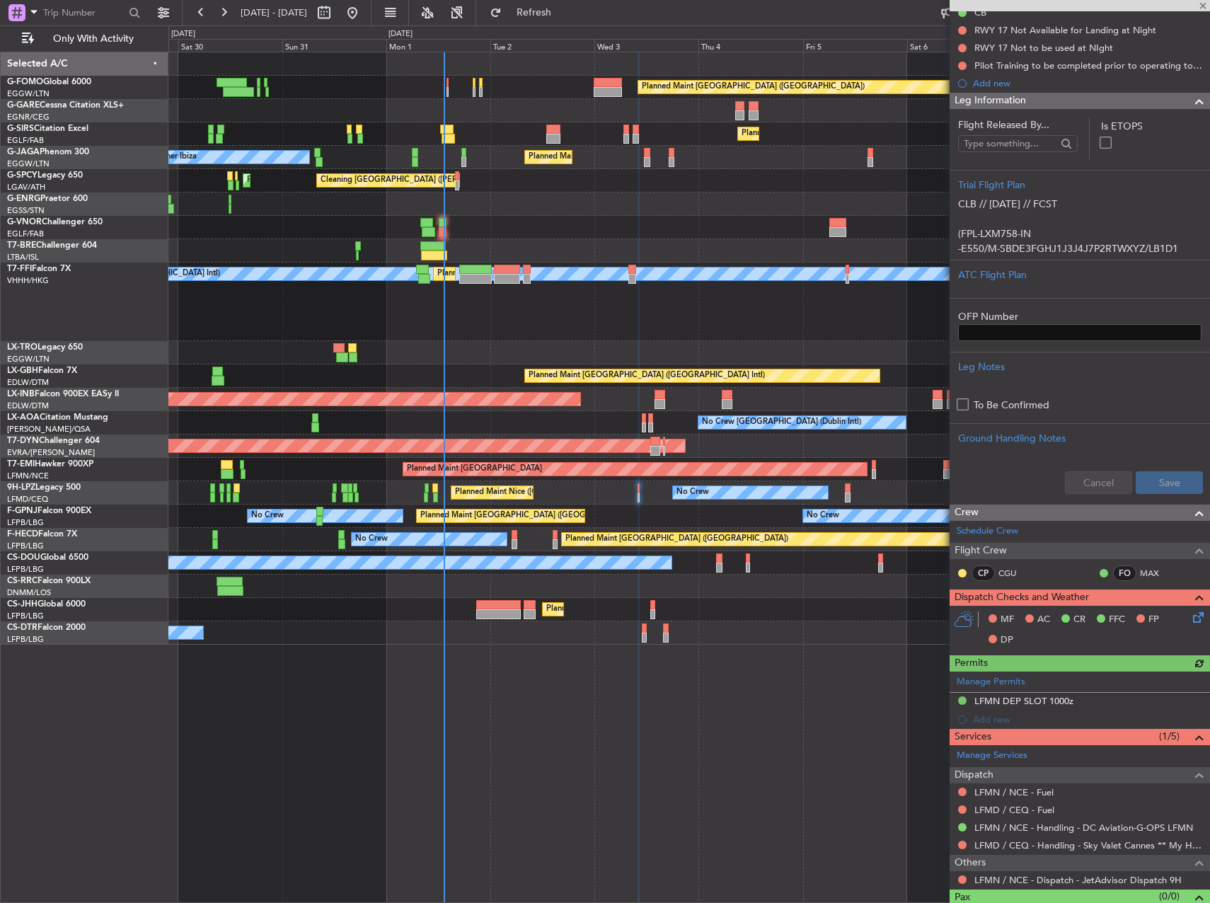
scroll to position [195, 0]
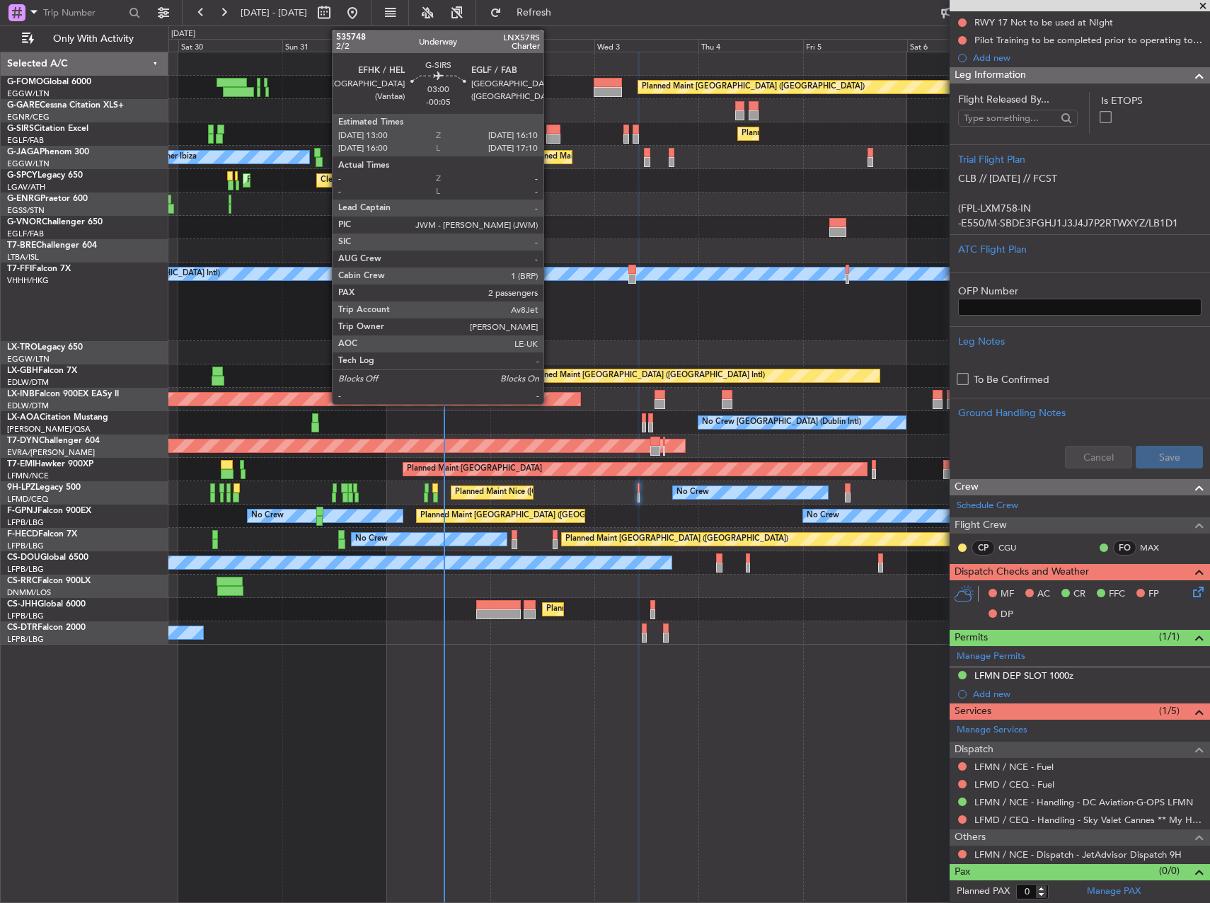
click at [550, 135] on div at bounding box center [553, 139] width 14 height 10
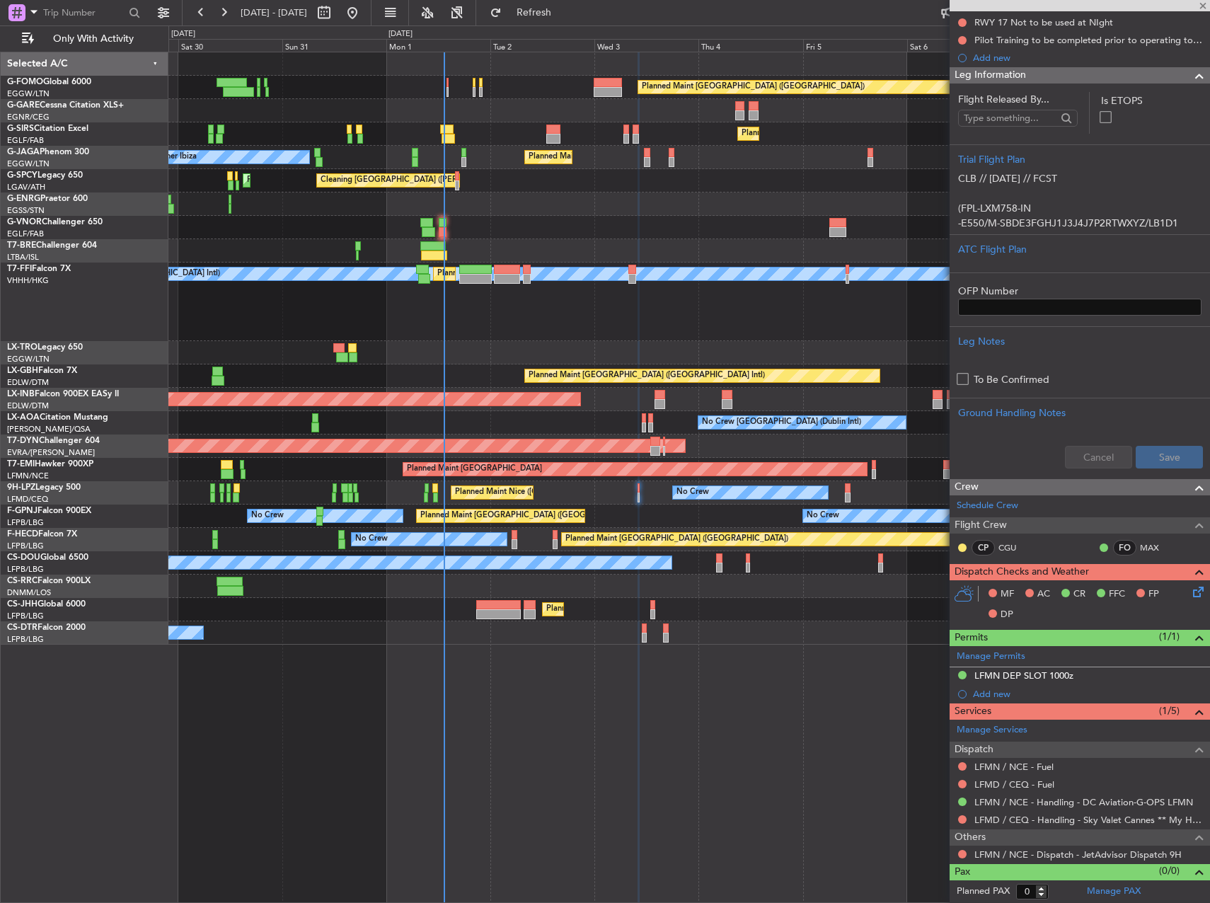
type input "-00:05"
type input "2"
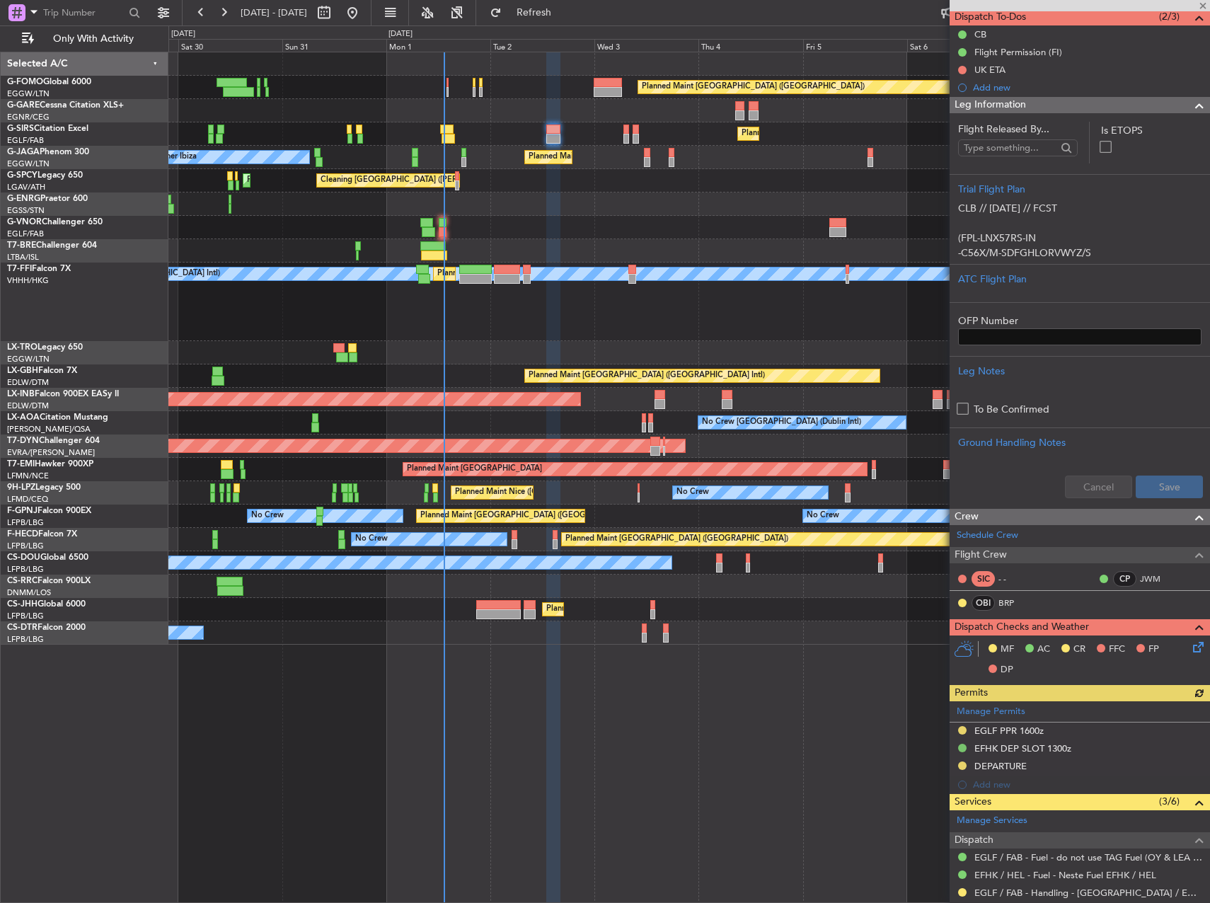
scroll to position [354, 0]
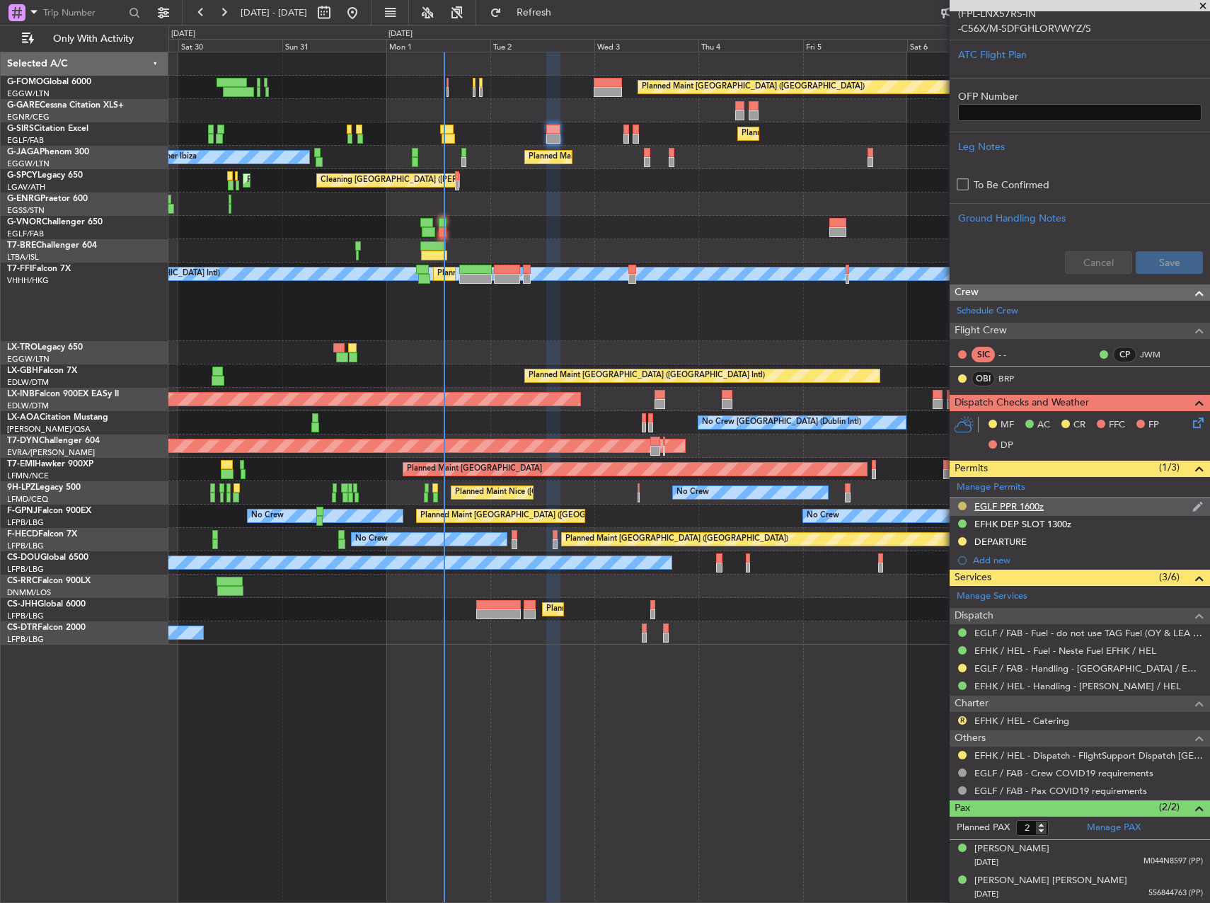
click at [964, 509] on button at bounding box center [962, 506] width 8 height 8
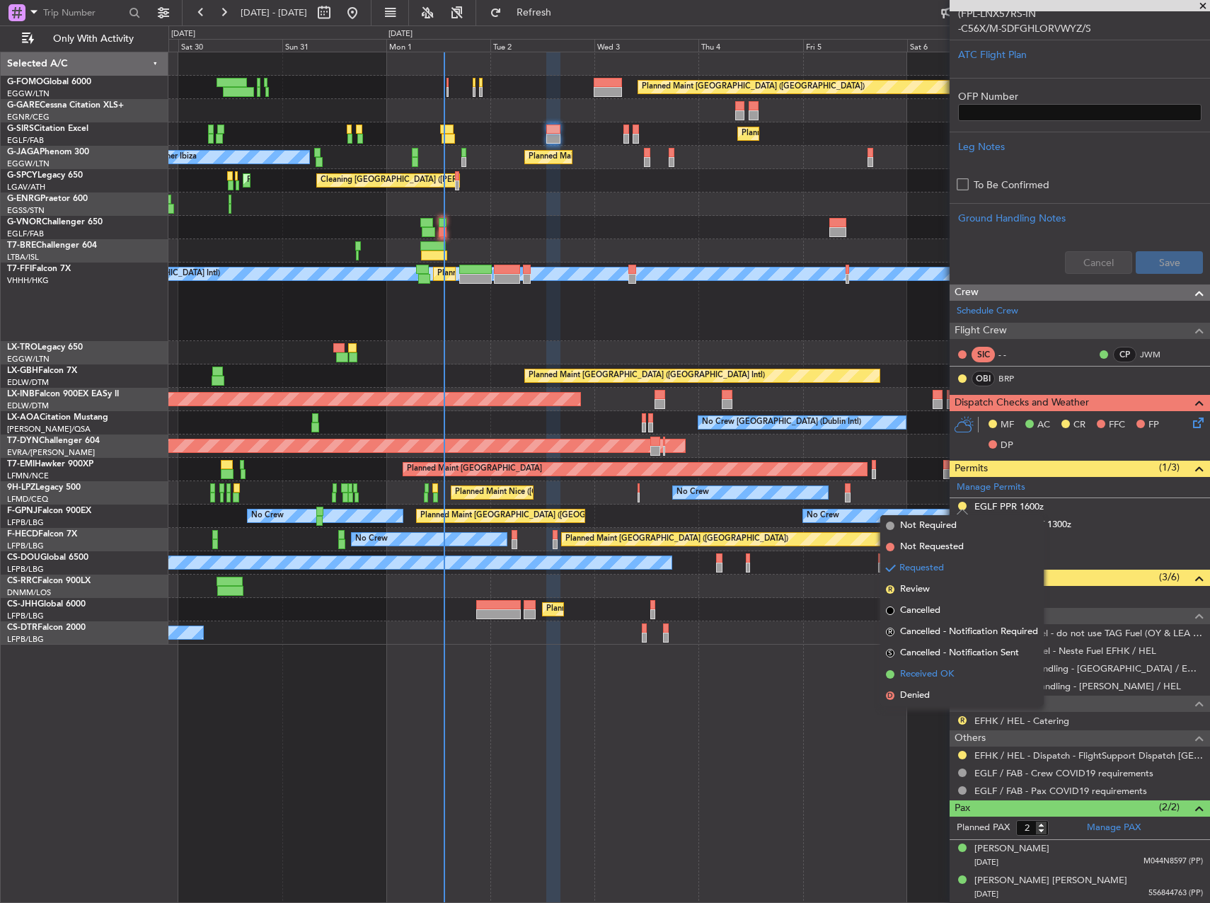
click at [954, 668] on span "Received OK" at bounding box center [927, 674] width 54 height 14
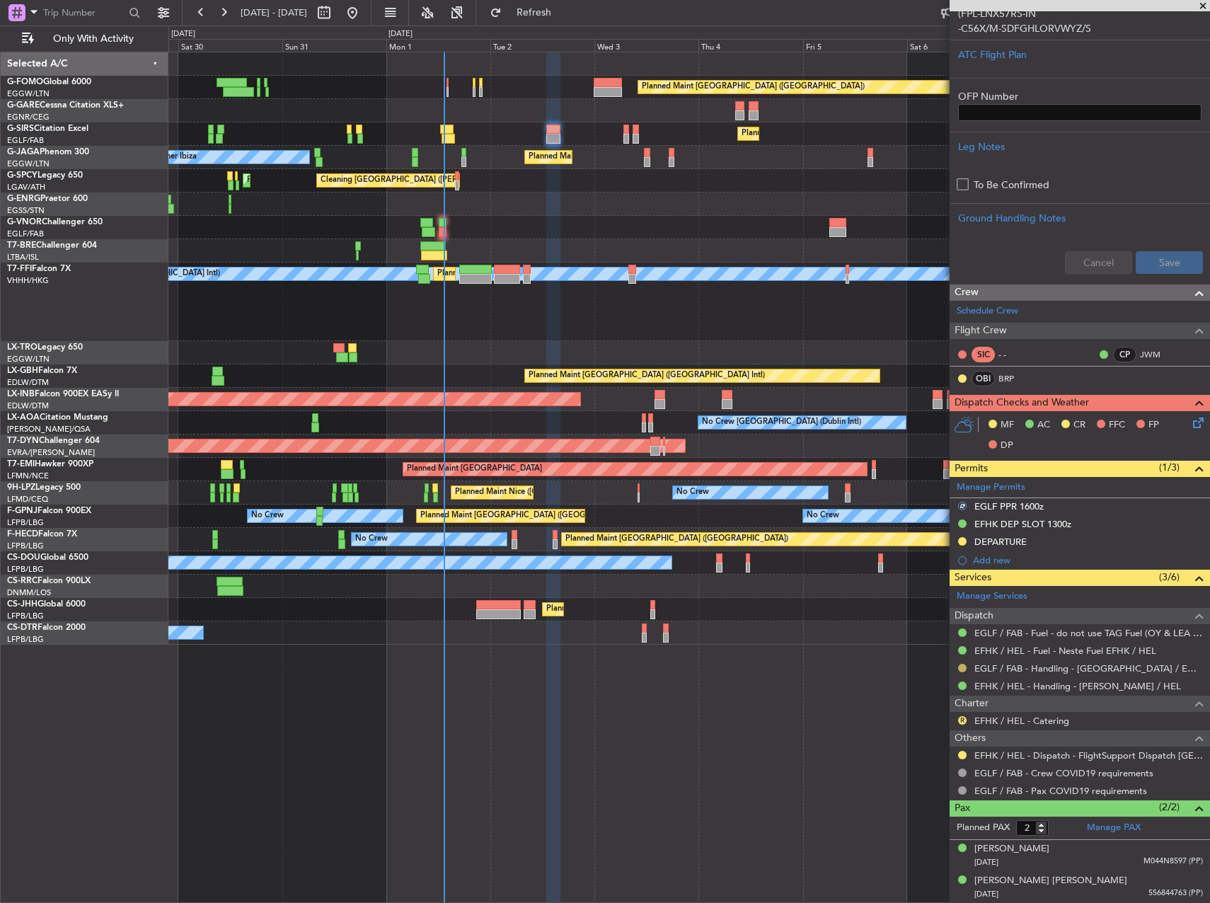
click at [964, 665] on button at bounding box center [962, 668] width 8 height 8
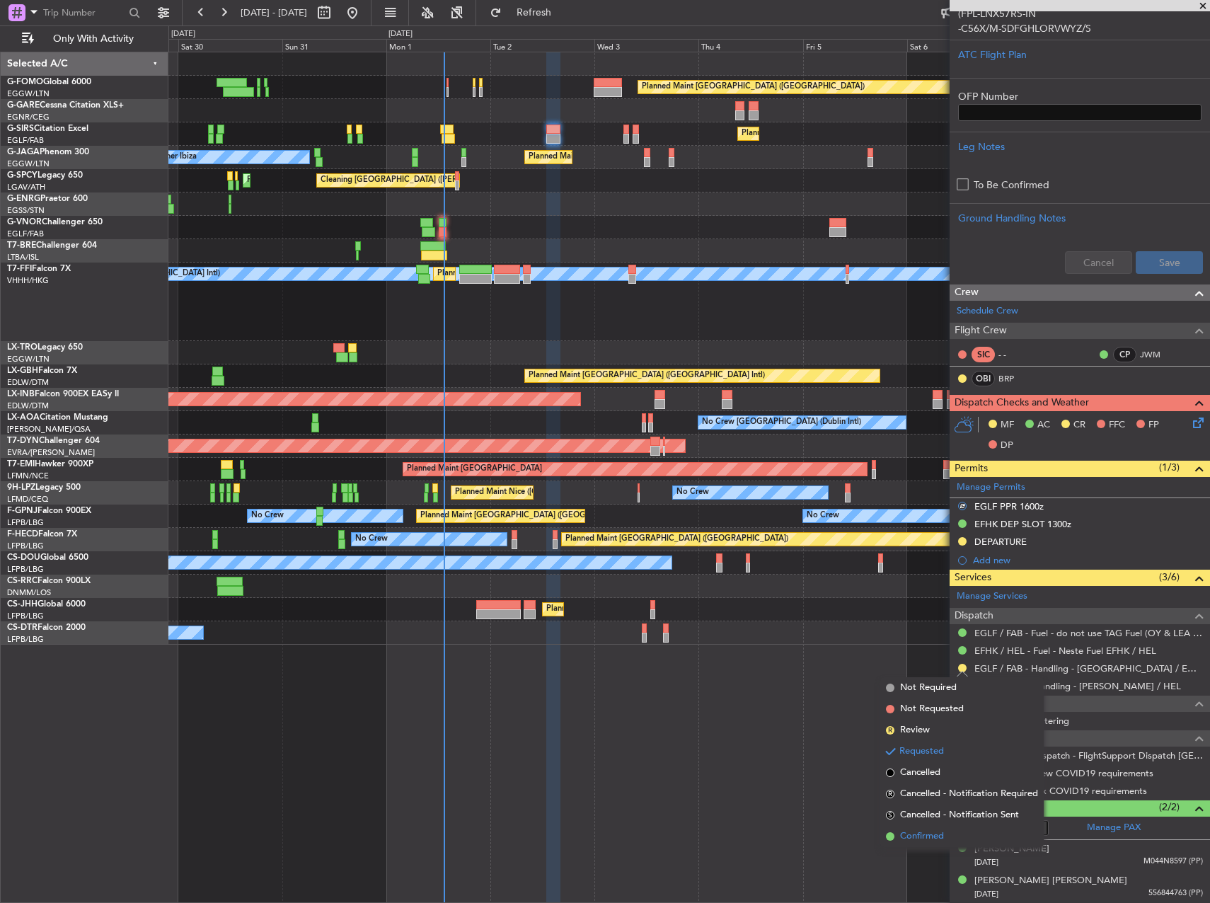
click at [941, 831] on span "Confirmed" at bounding box center [922, 836] width 44 height 14
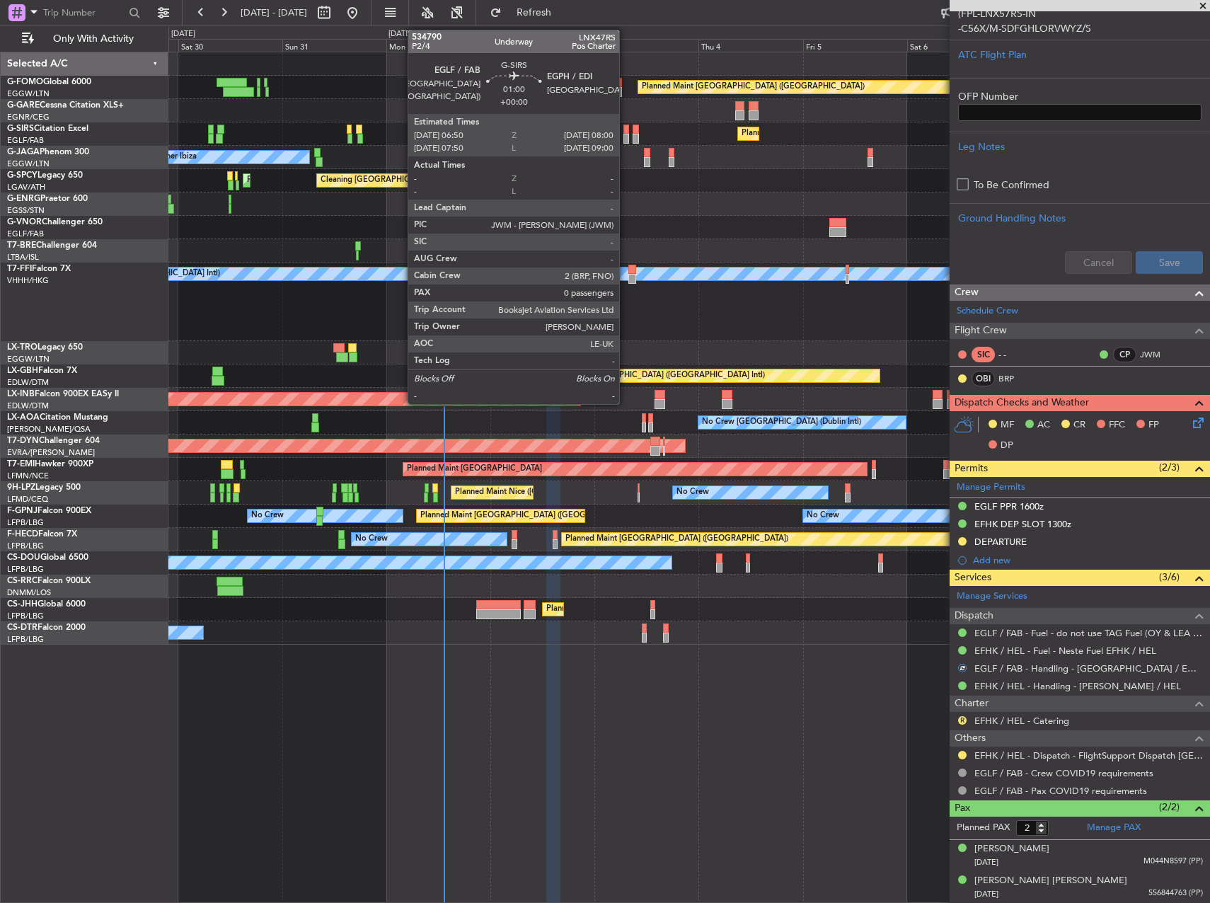
click at [628, 135] on div at bounding box center [626, 139] width 6 height 10
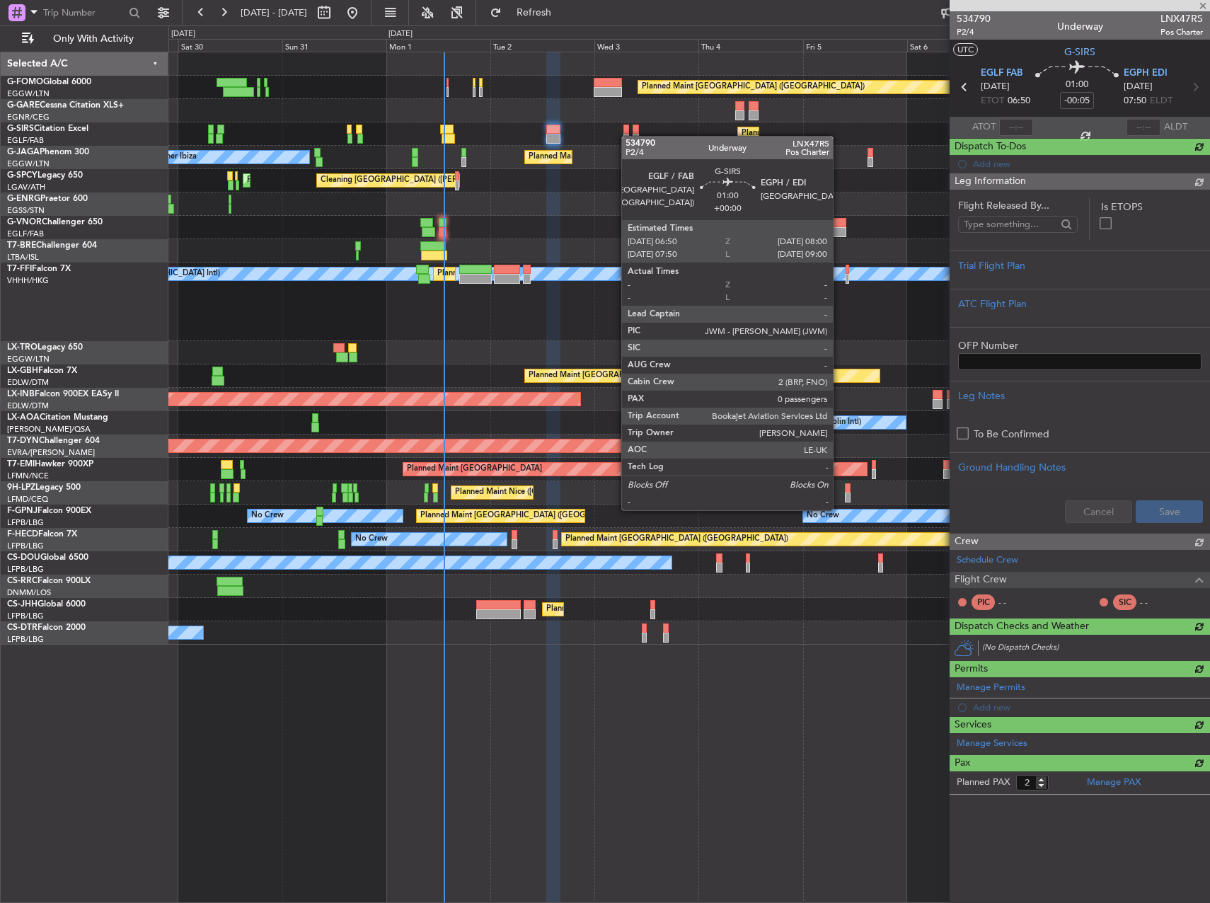
type input "0"
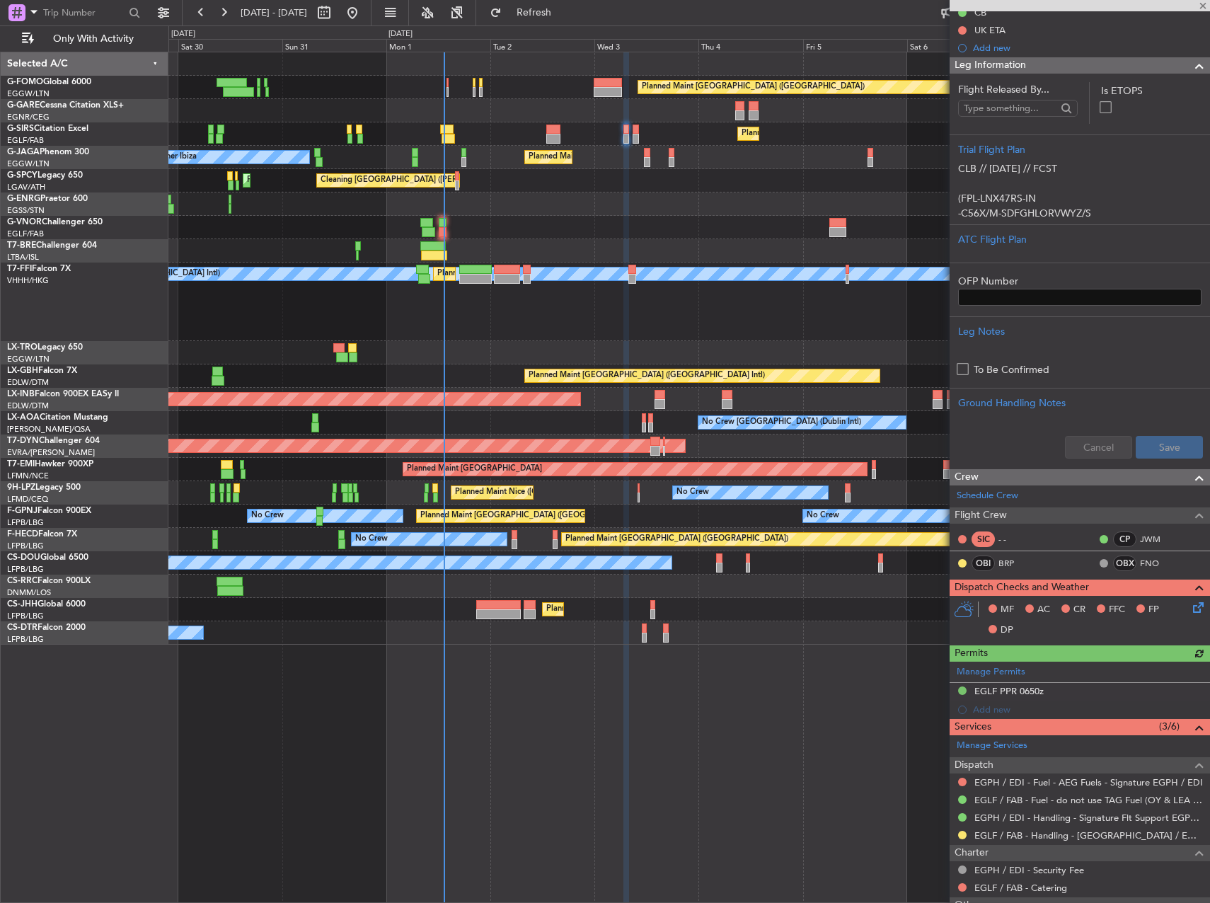
scroll to position [255, 0]
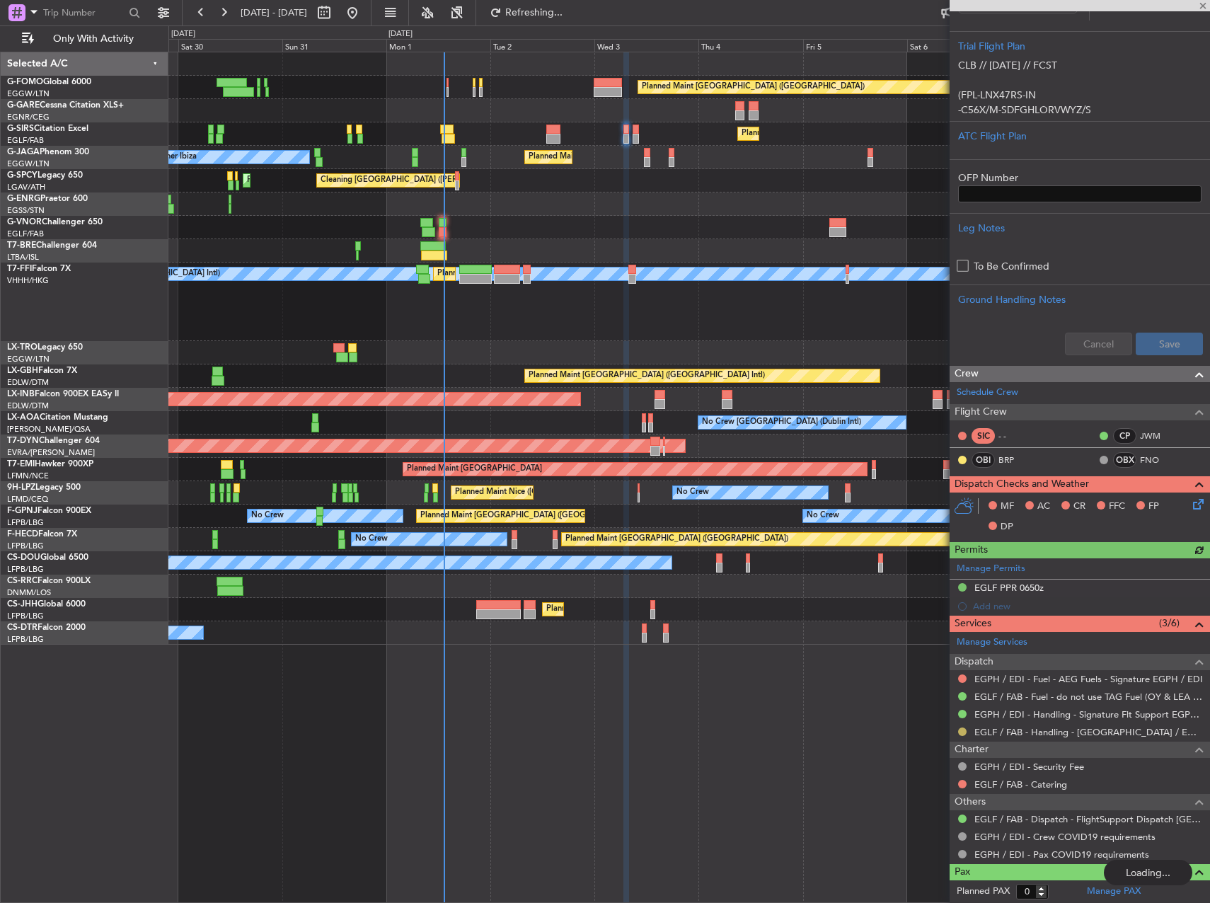
click at [960, 727] on button at bounding box center [962, 731] width 8 height 8
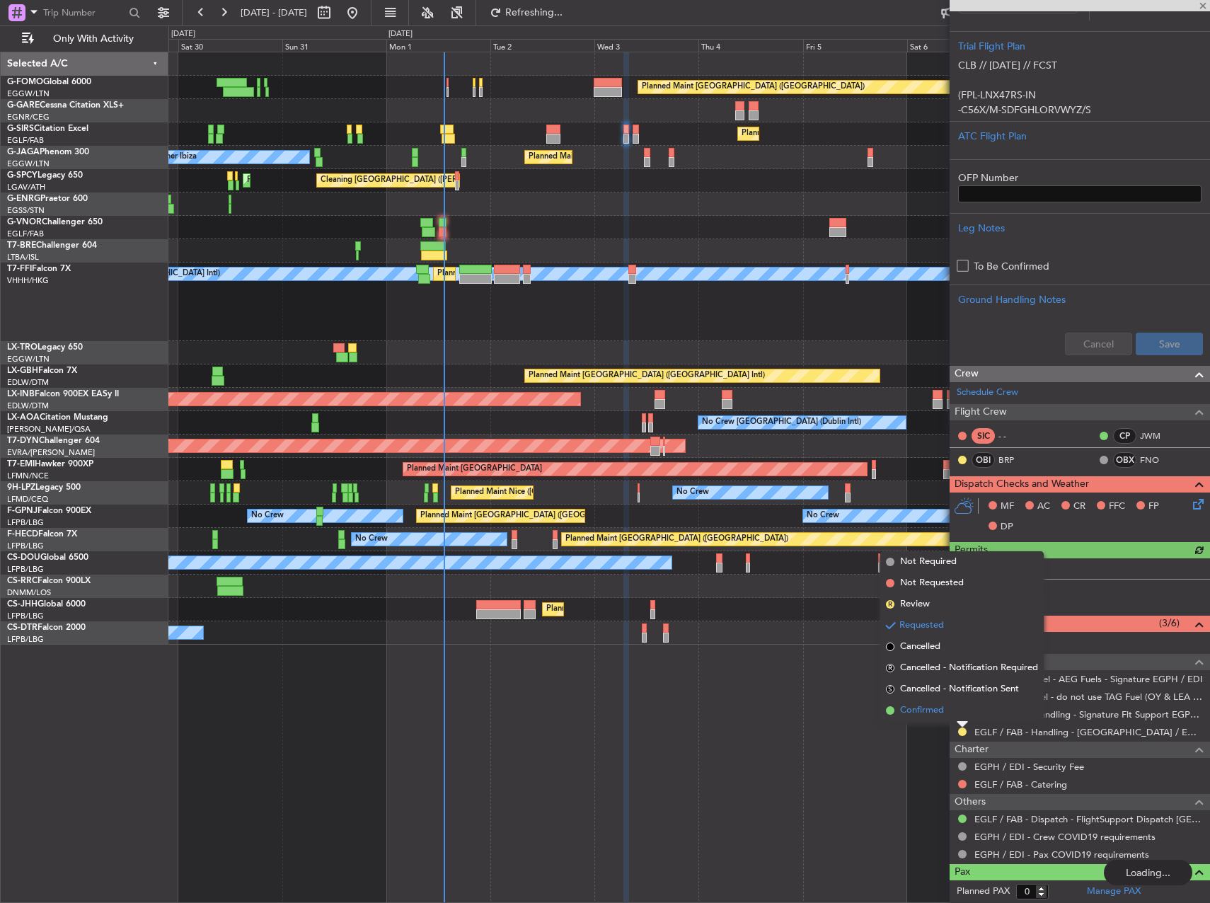
click at [926, 710] on span "Confirmed" at bounding box center [922, 710] width 44 height 14
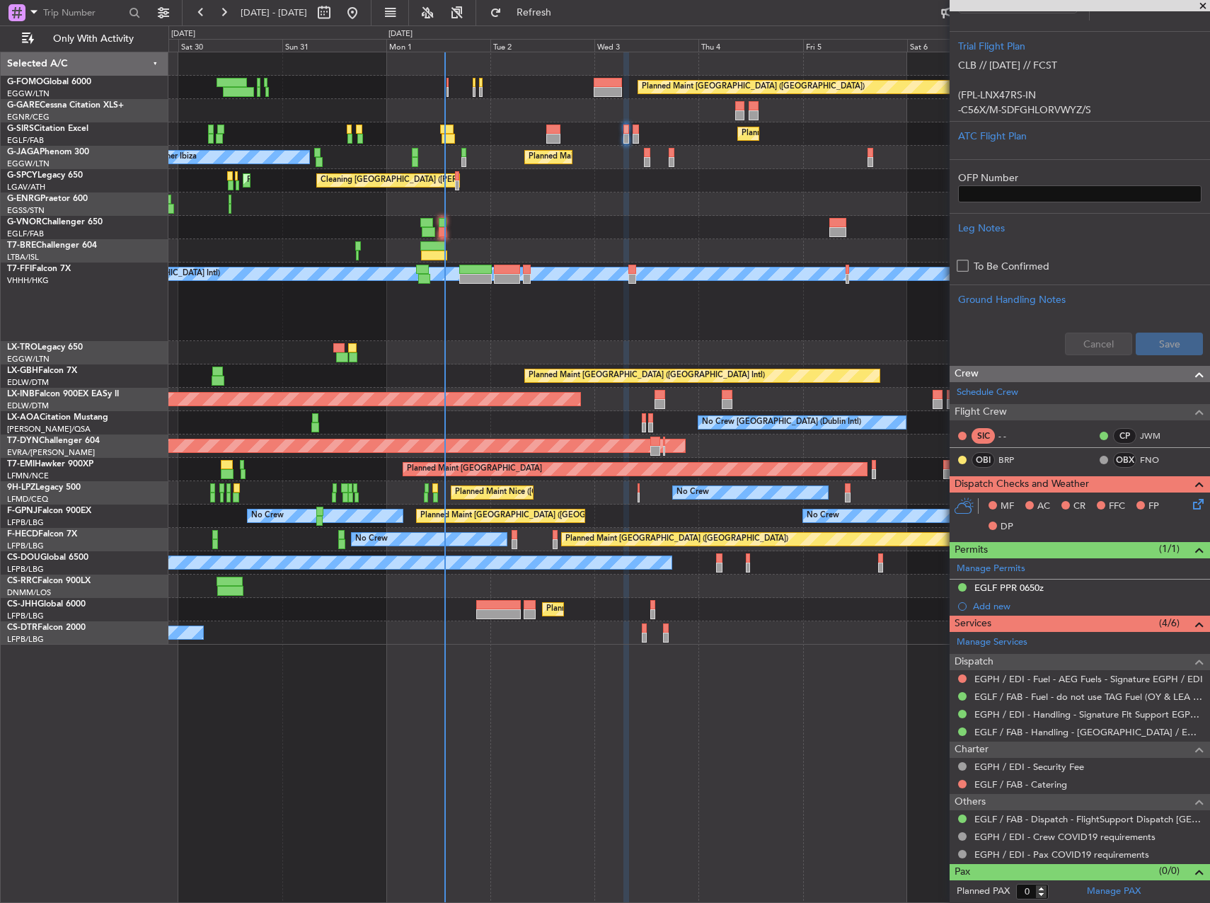
click at [445, 86] on div "Planned Maint [GEOGRAPHIC_DATA] ([GEOGRAPHIC_DATA])" at bounding box center [688, 87] width 1041 height 23
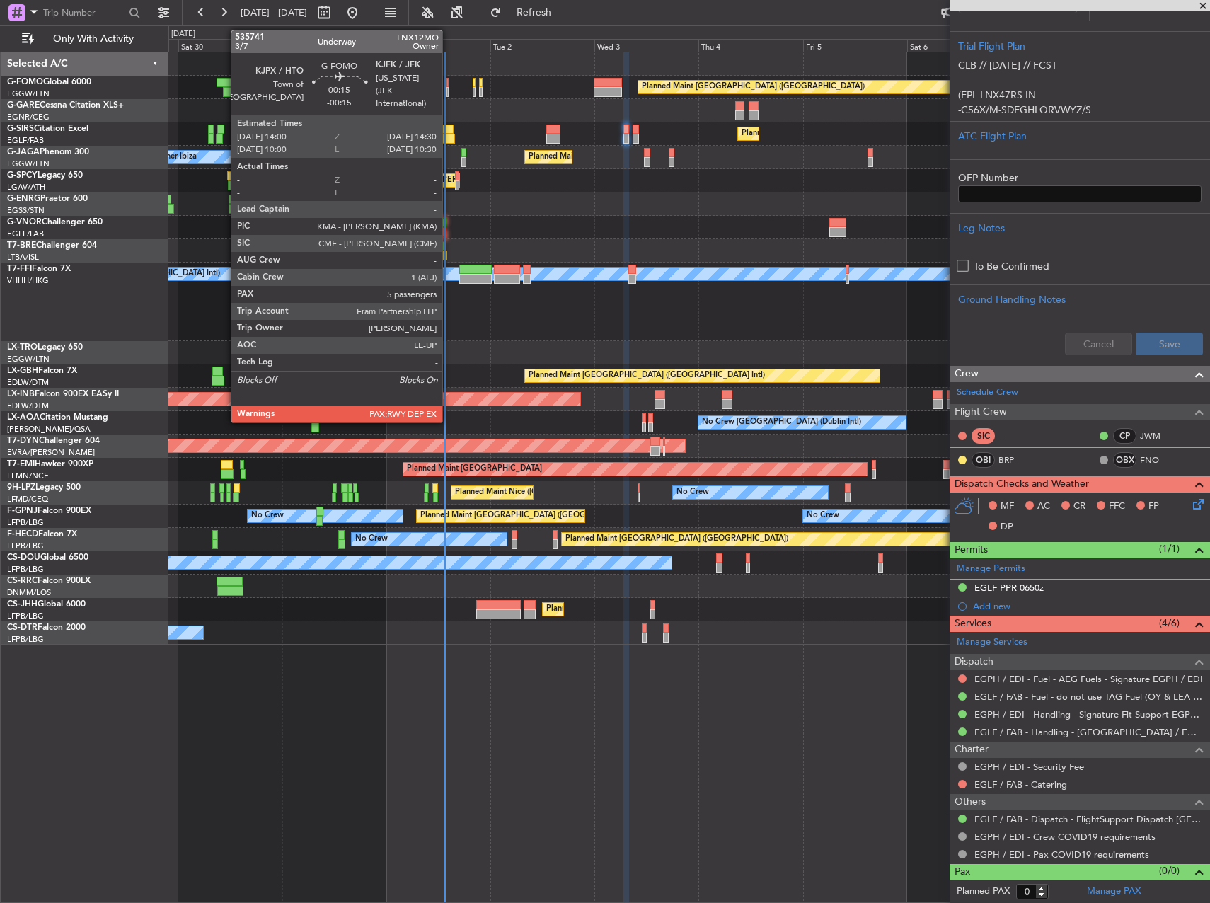
click at [449, 79] on div at bounding box center [448, 83] width 3 height 10
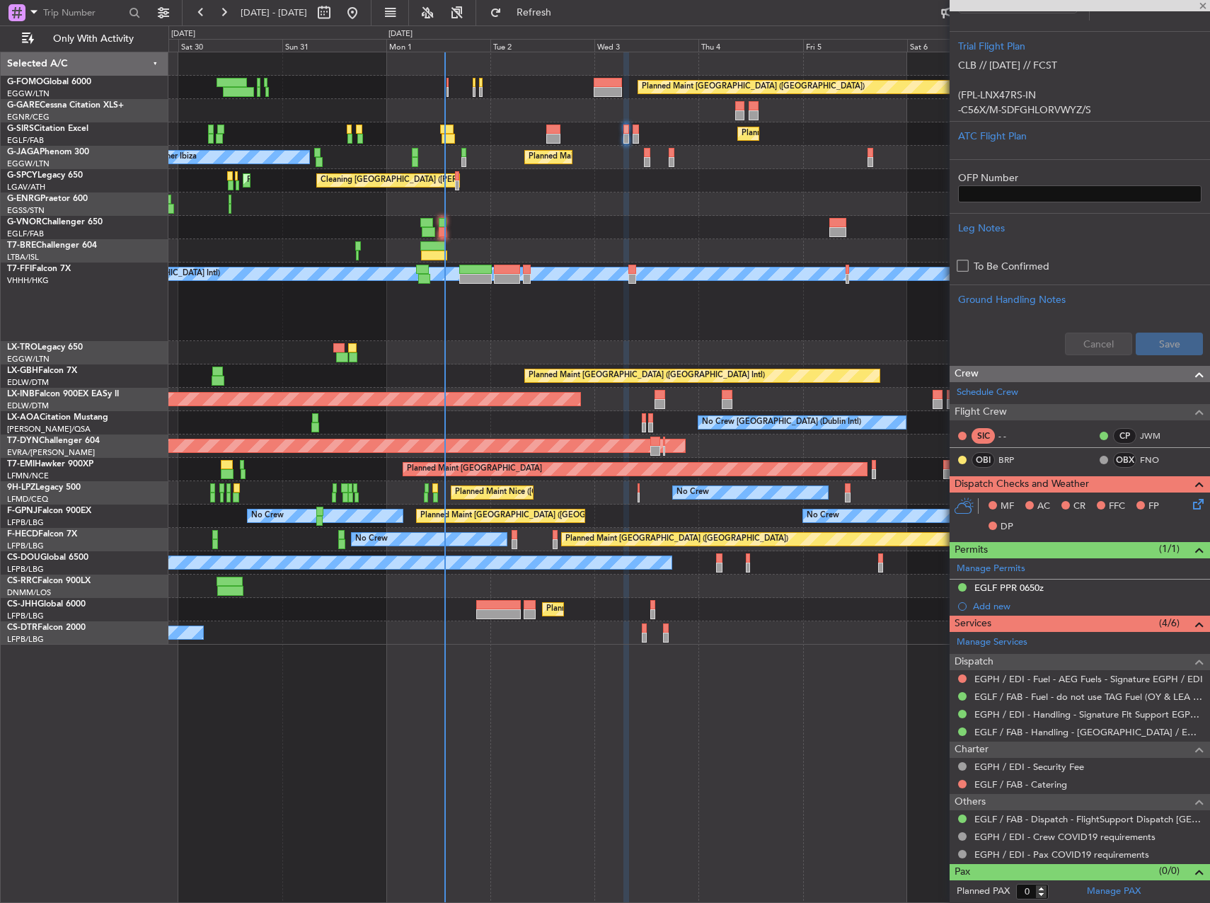
type input "-00:15"
type input "5"
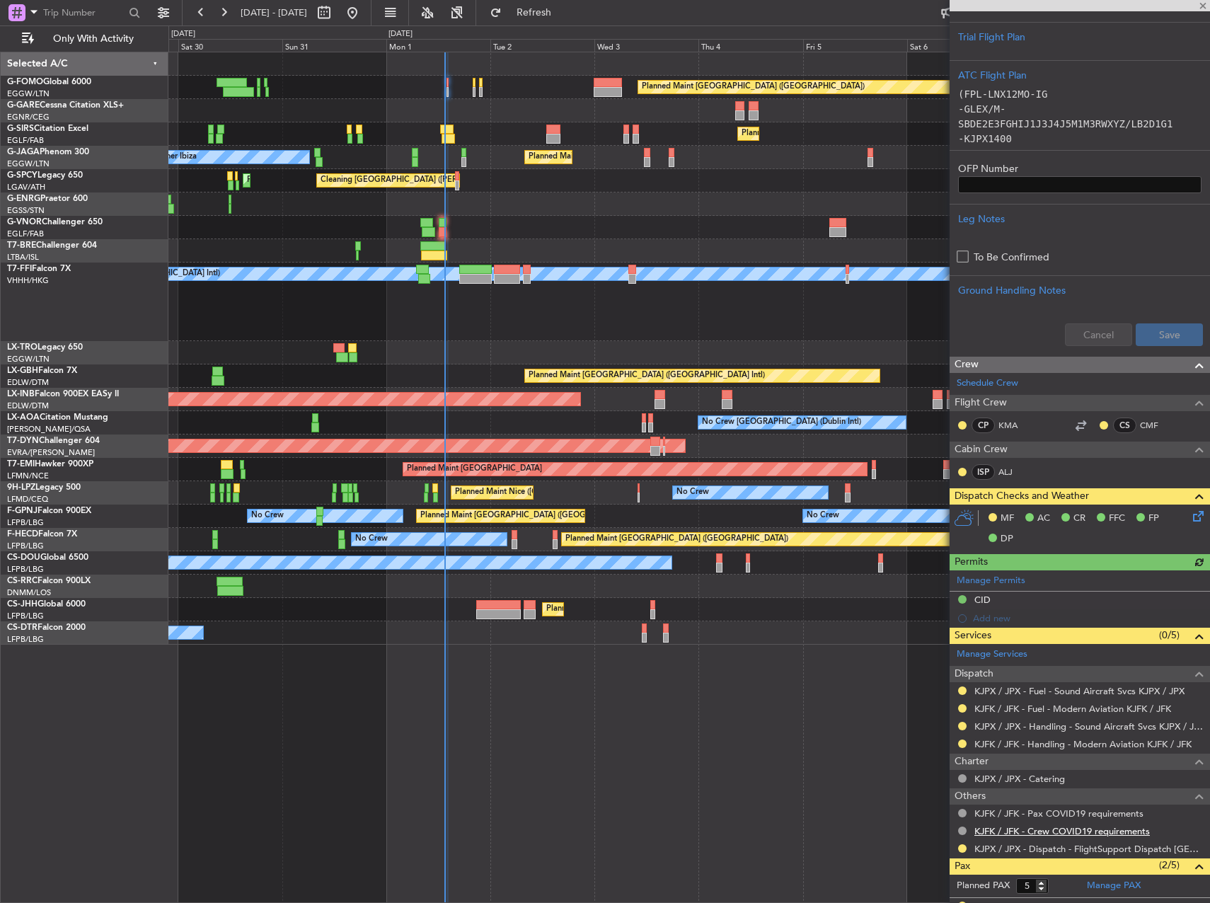
scroll to position [460, 0]
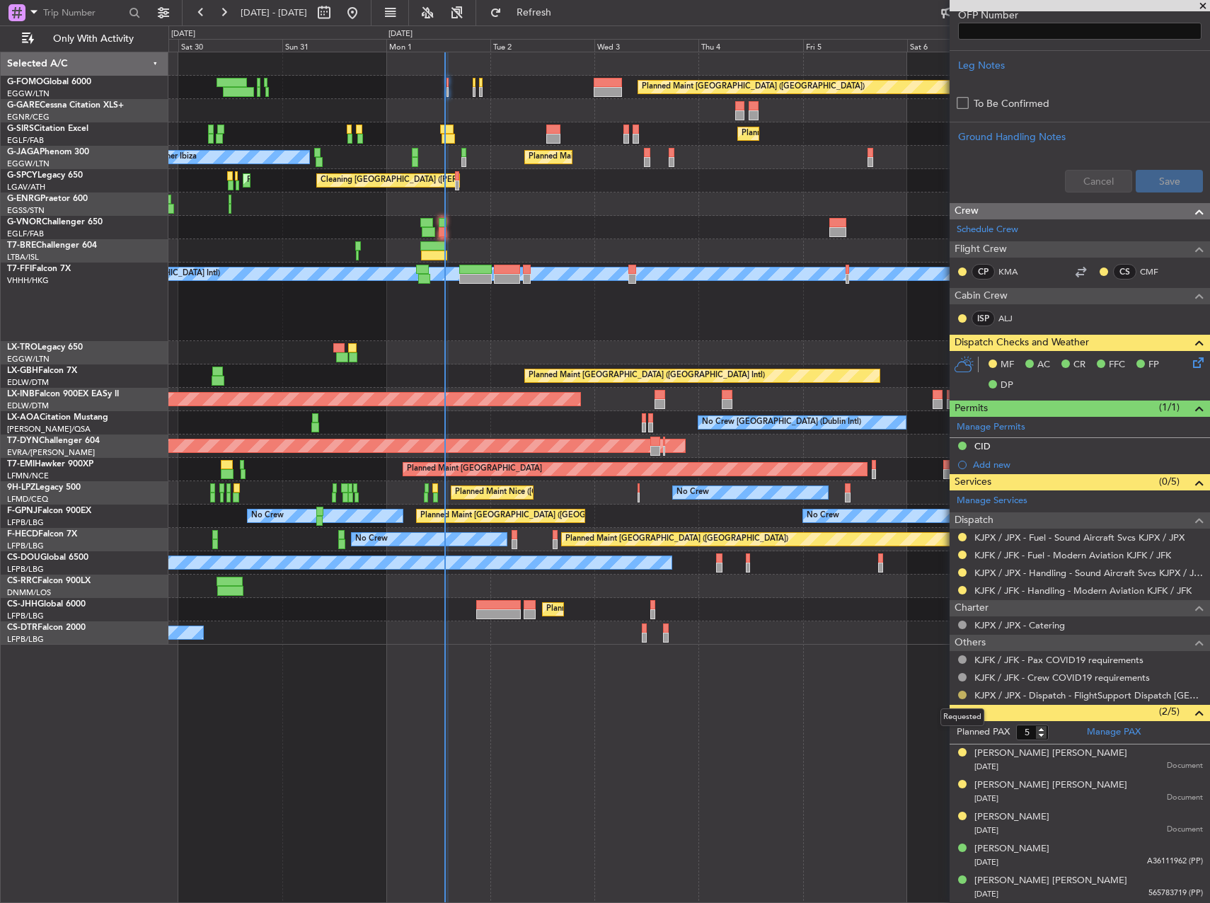
click at [964, 693] on button at bounding box center [962, 695] width 8 height 8
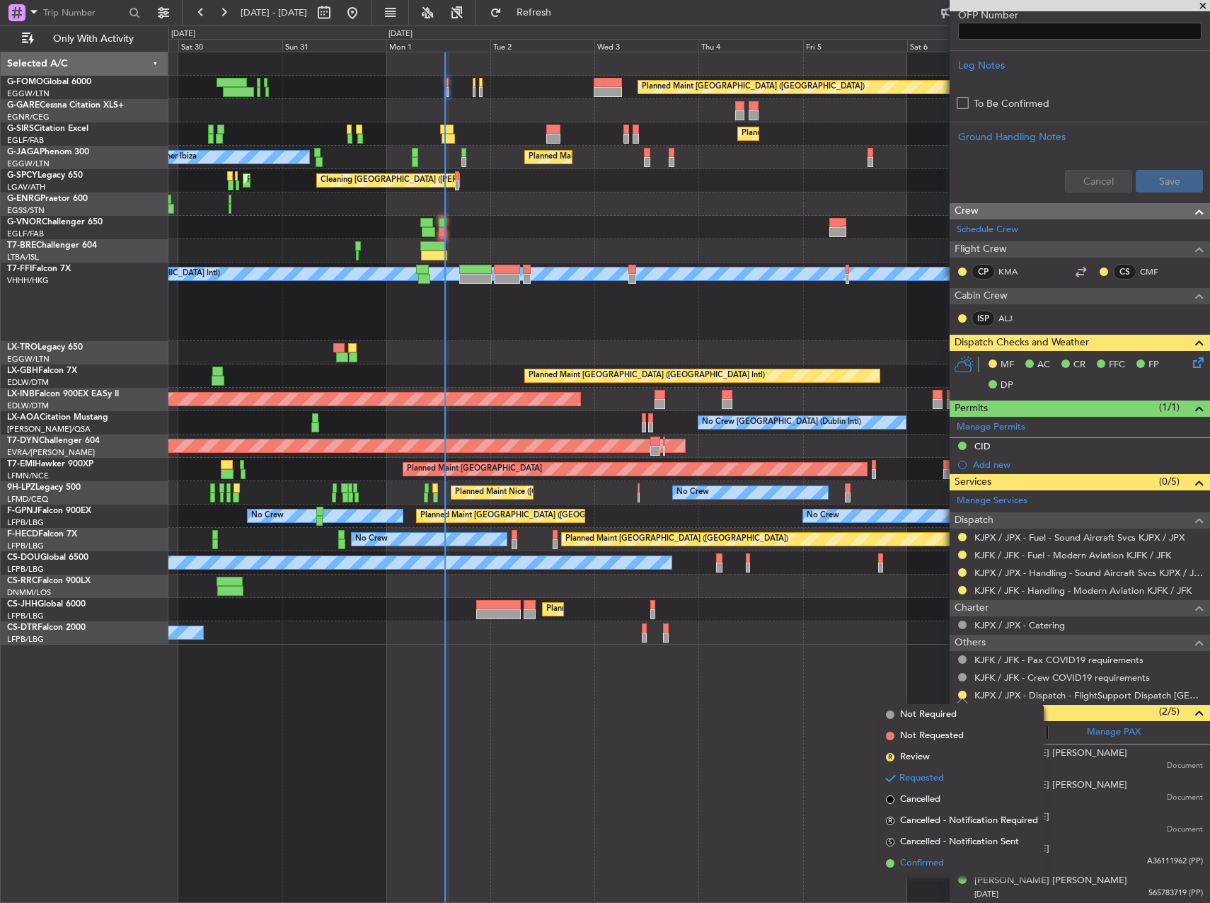
click at [972, 868] on li "Confirmed" at bounding box center [961, 863] width 163 height 21
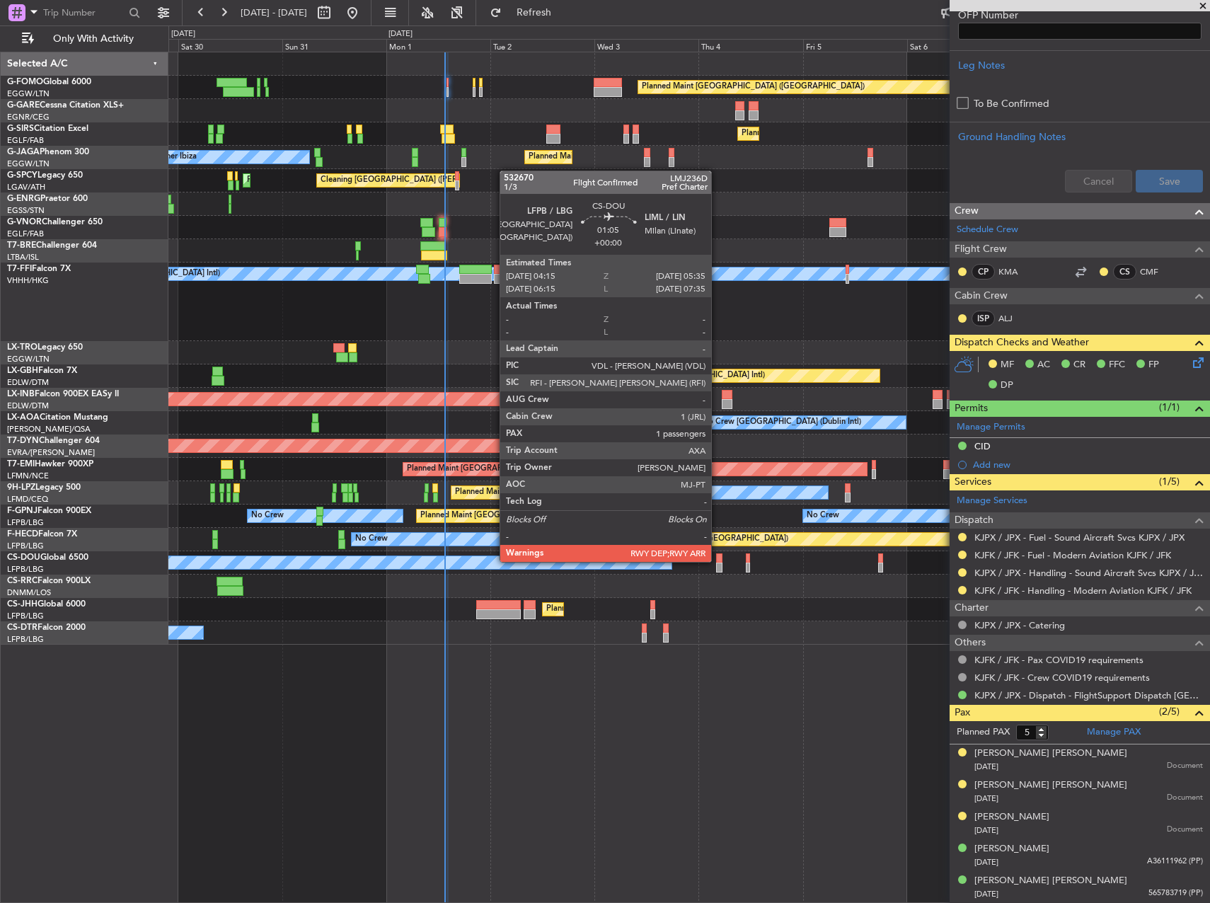
click at [718, 560] on div at bounding box center [719, 558] width 6 height 10
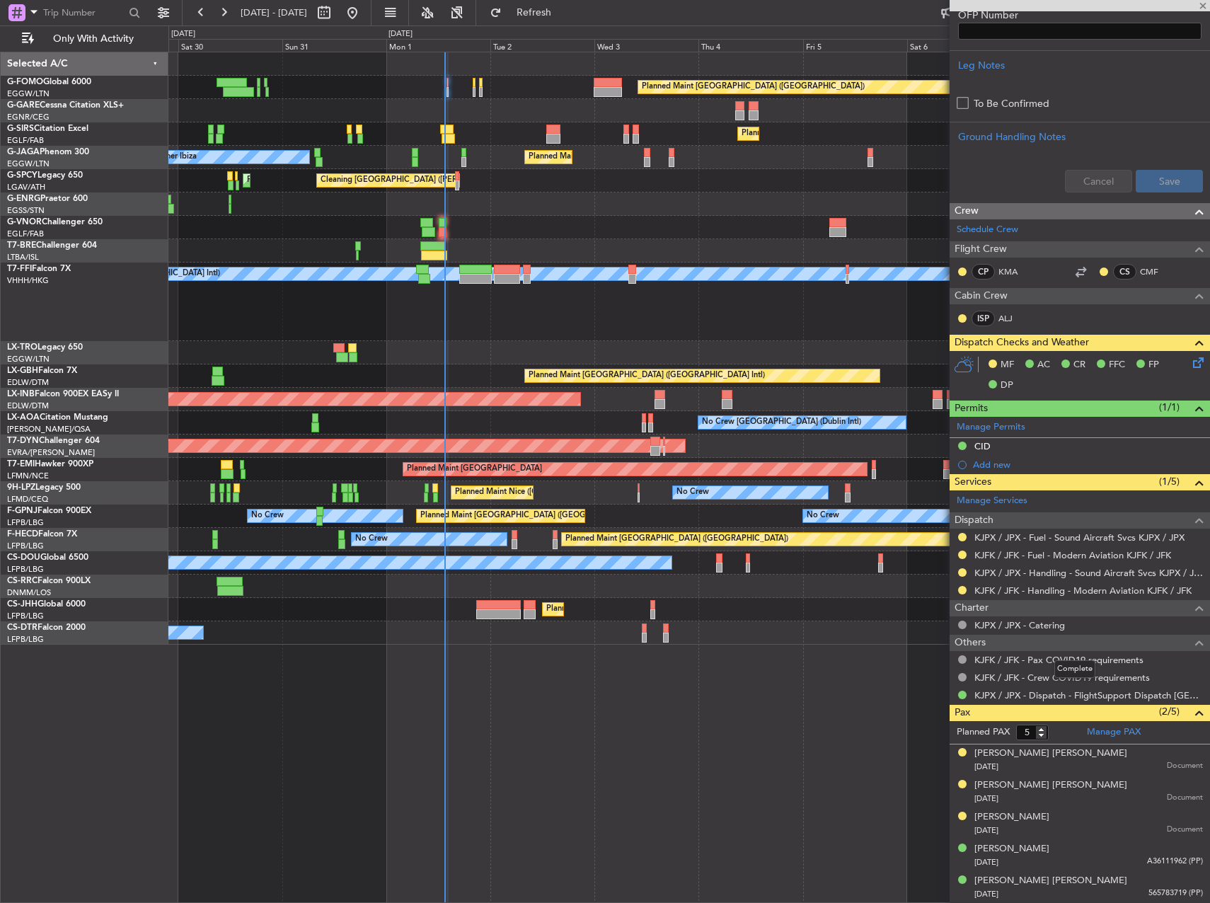
type input "1"
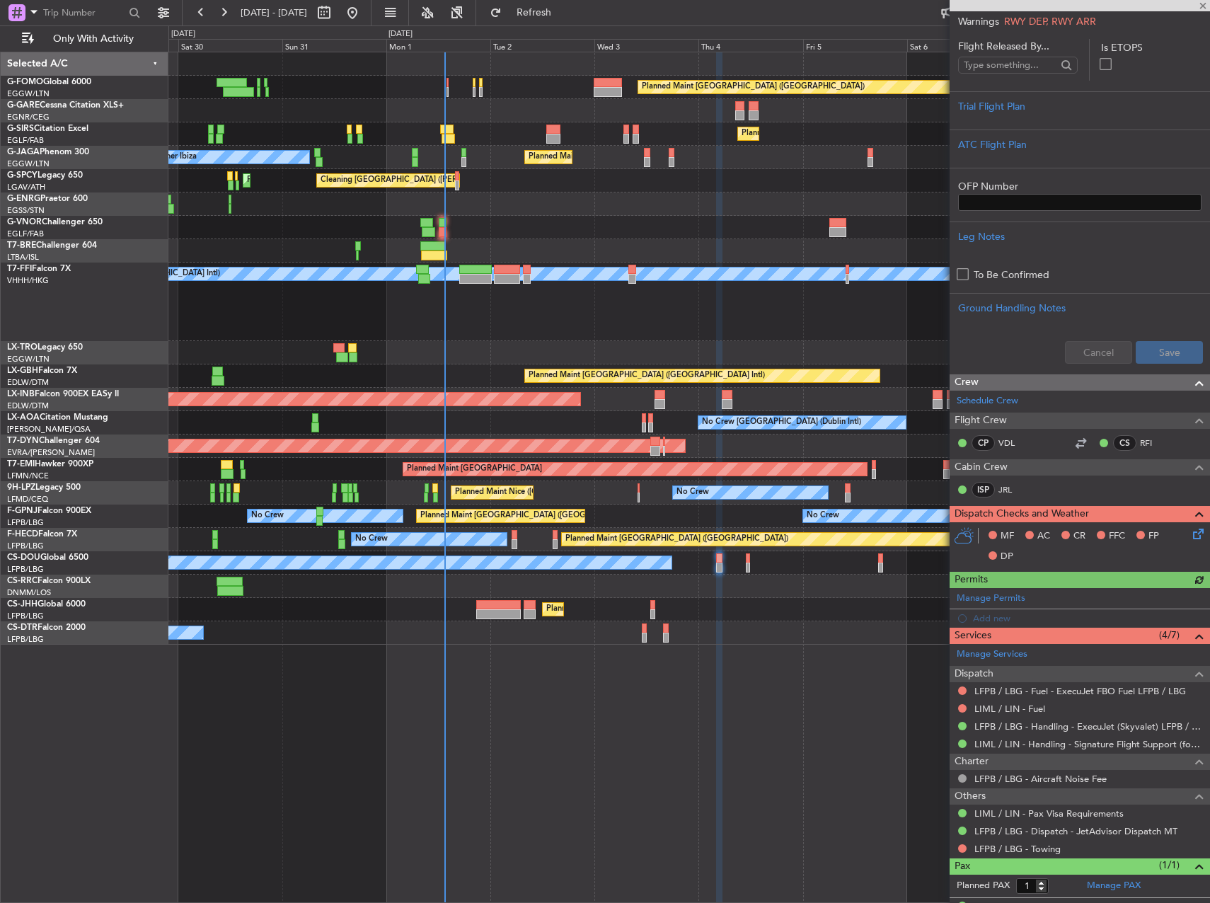
scroll to position [334, 0]
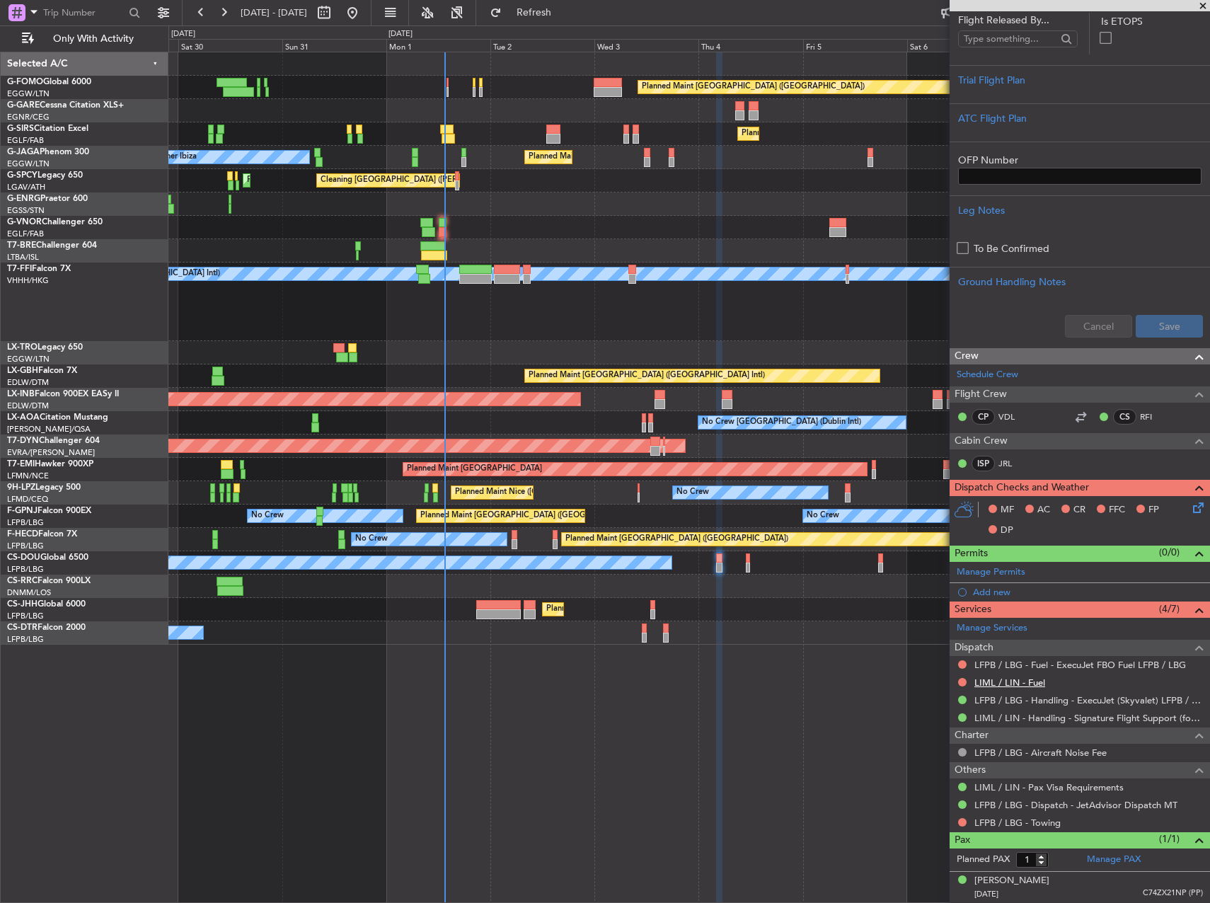
click at [1012, 683] on link "LIML / LIN - Fuel" at bounding box center [1009, 682] width 71 height 12
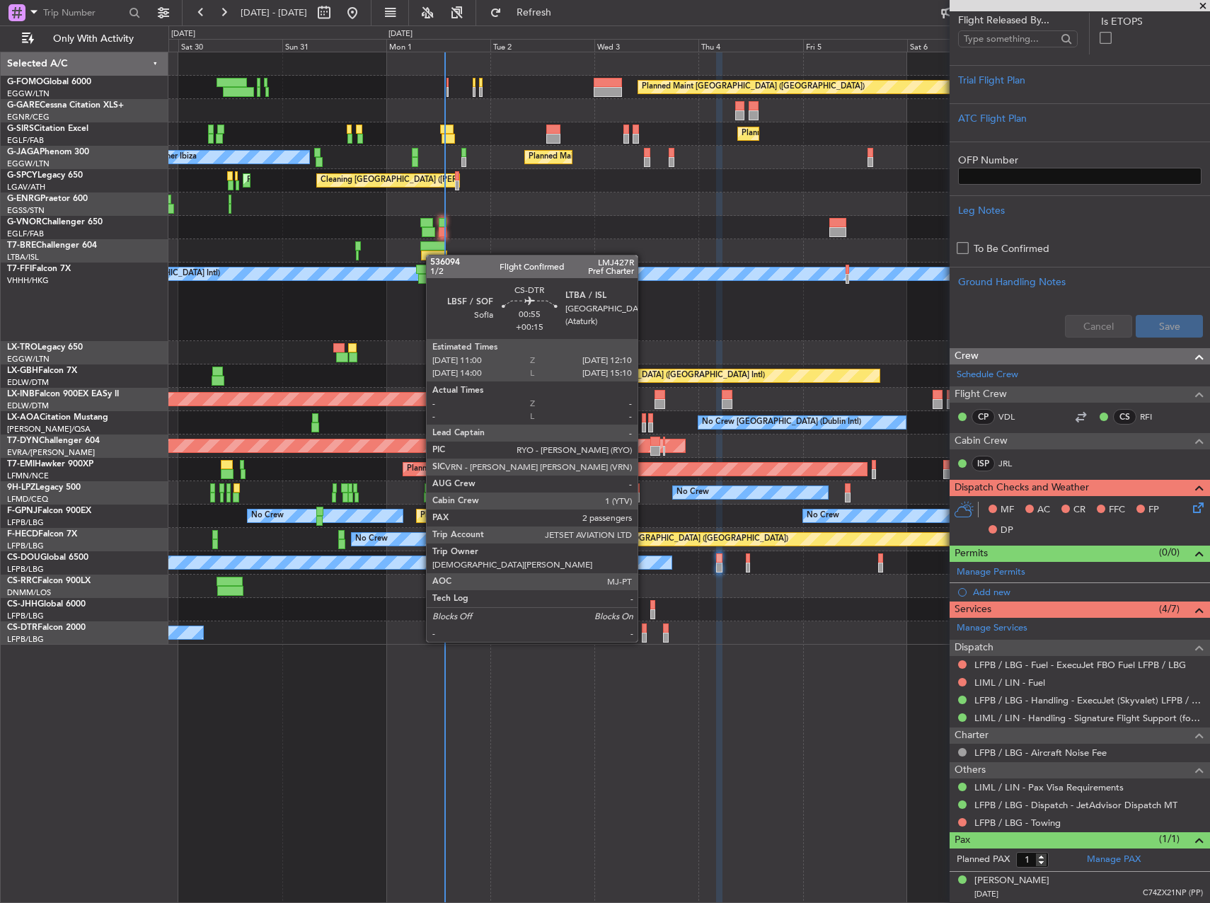
click at [644, 628] on div at bounding box center [645, 628] width 6 height 10
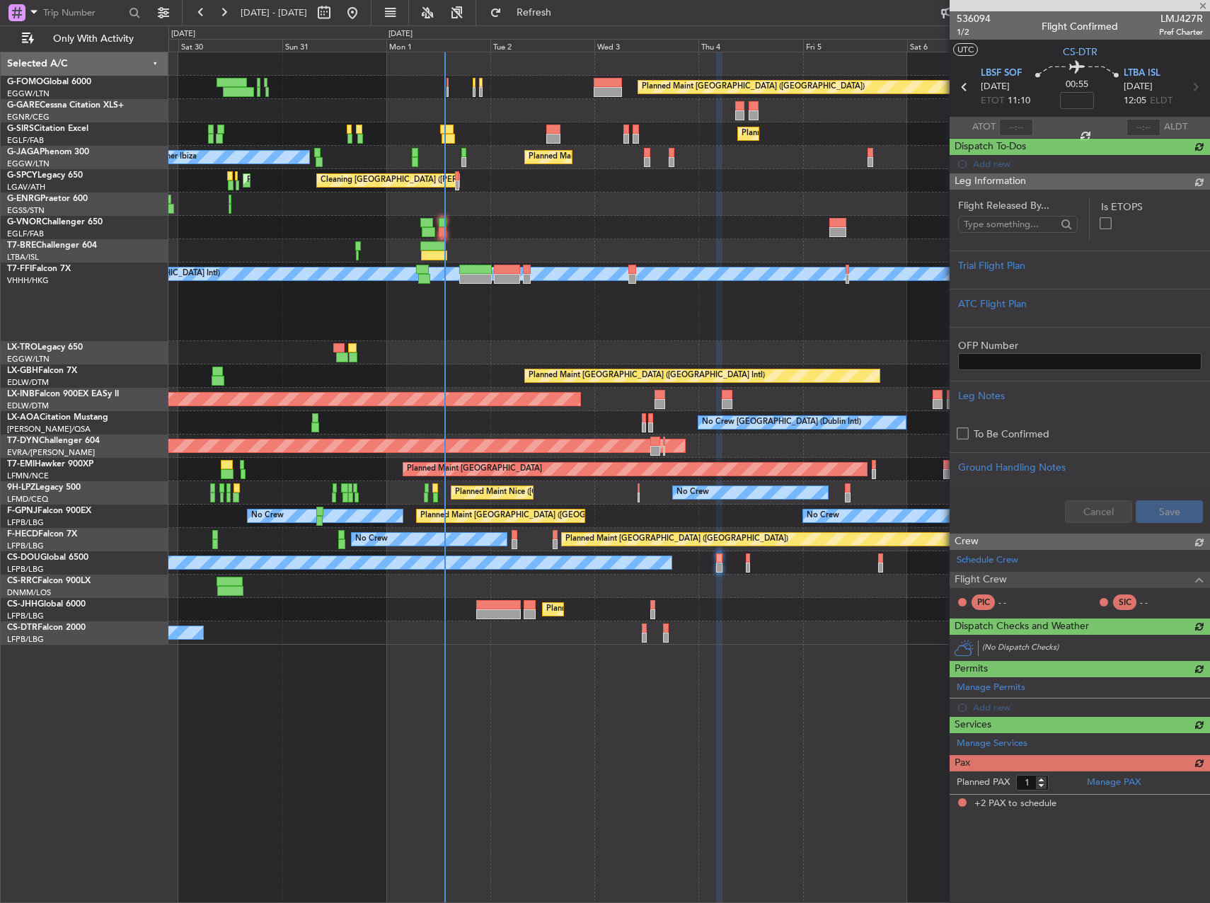
type input "+00:15"
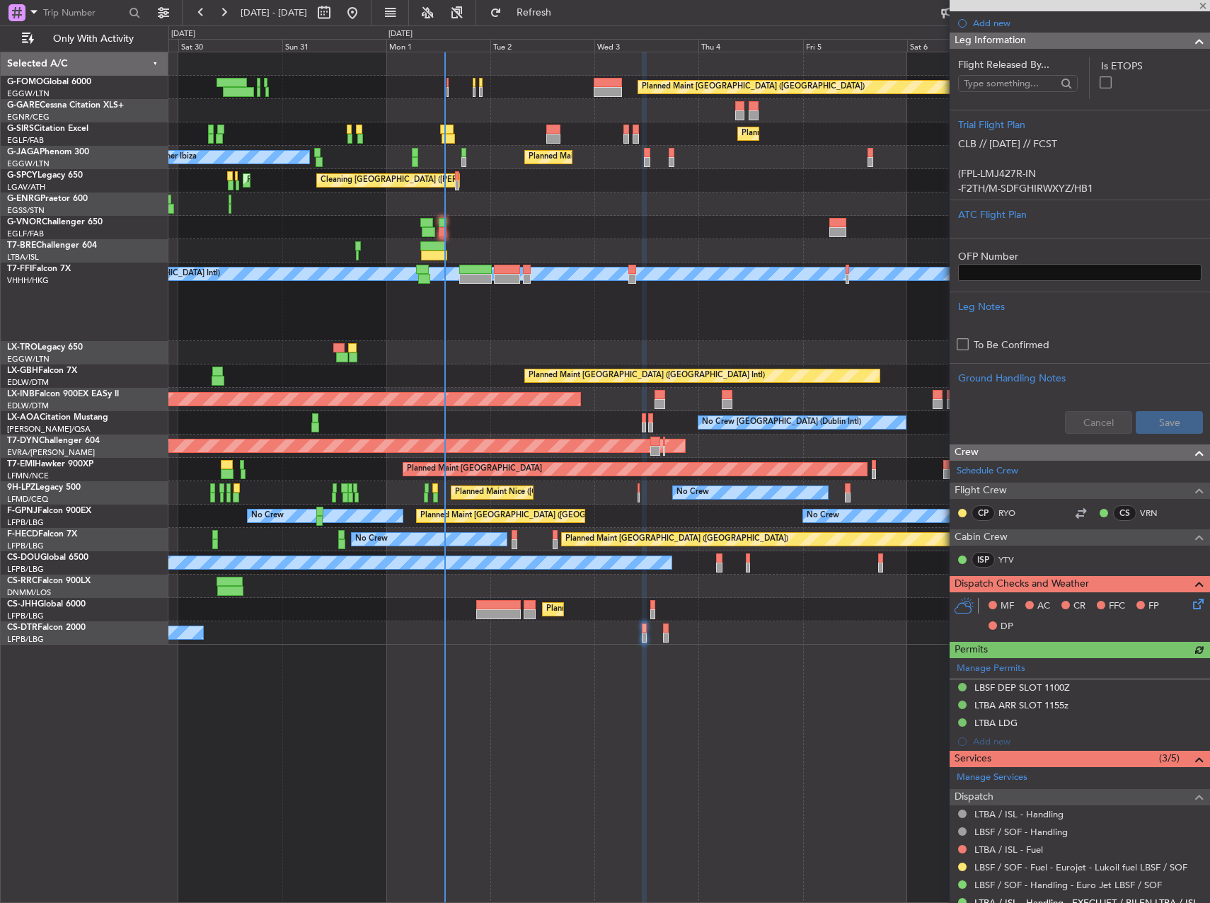
scroll to position [323, 0]
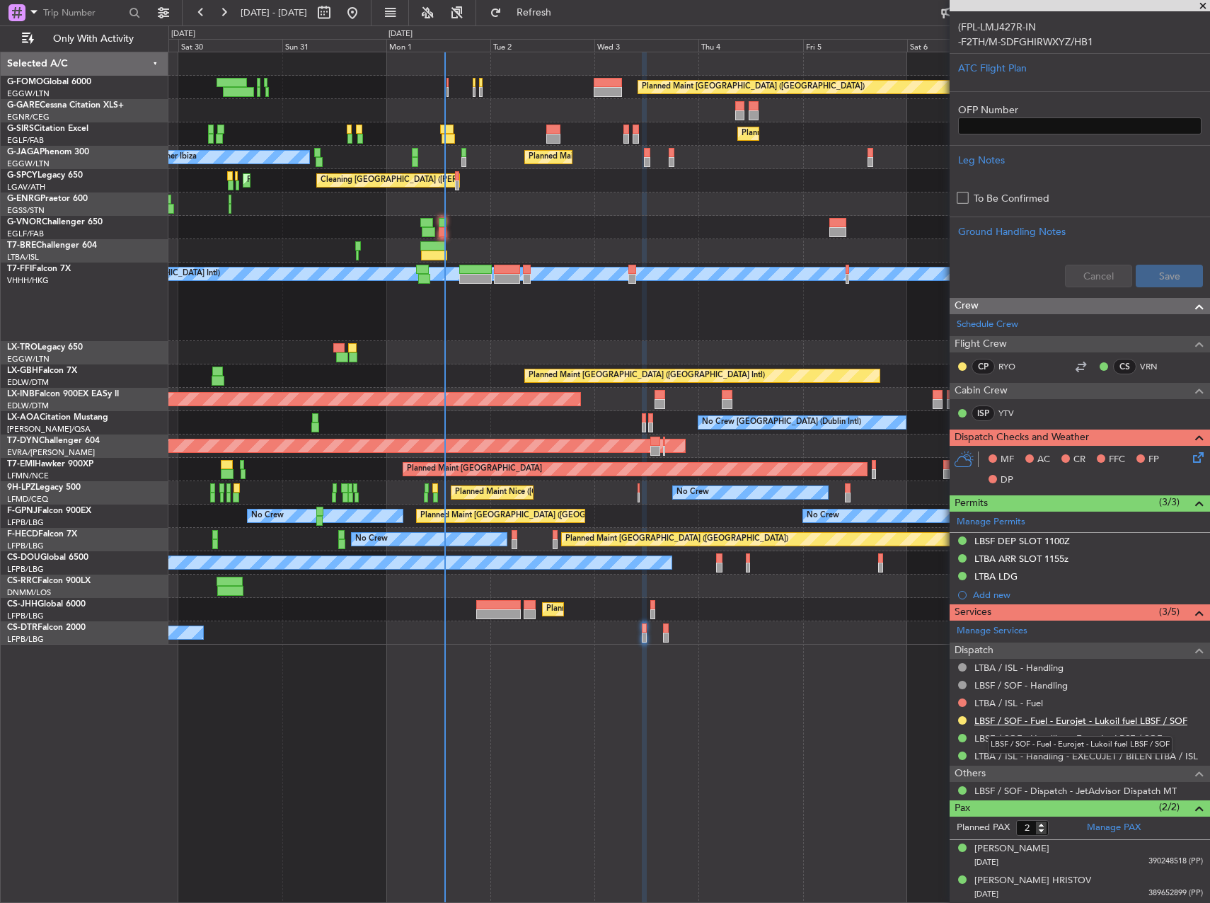
click at [1115, 719] on link "LBSF / SOF - Fuel - Eurojet - Lukoil fuel LBSF / SOF" at bounding box center [1080, 721] width 213 height 12
click at [1069, 751] on link "LTBA / ISL - Handling - EXECUJET / BILEN LTBA / ISL" at bounding box center [1086, 756] width 224 height 12
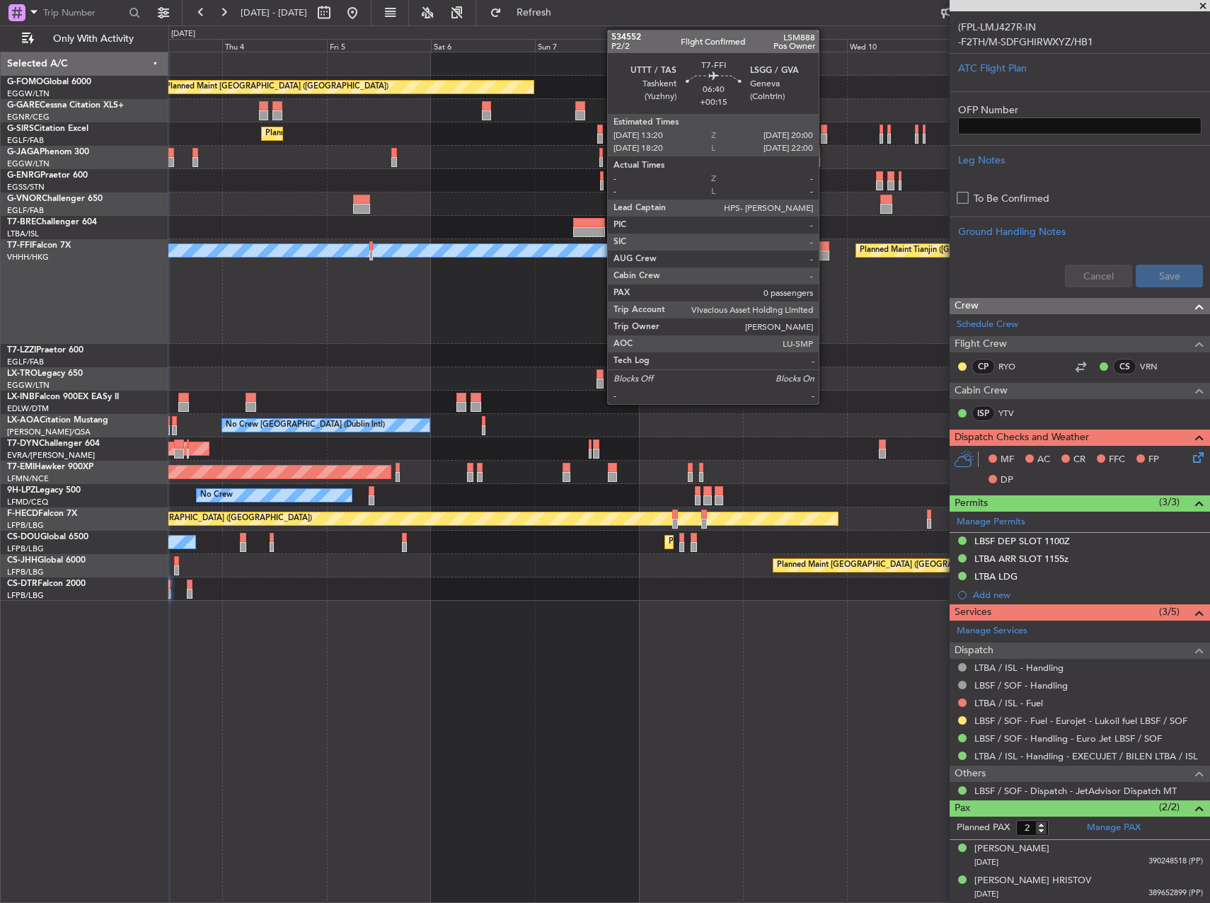
click at [825, 250] on div at bounding box center [814, 246] width 29 height 10
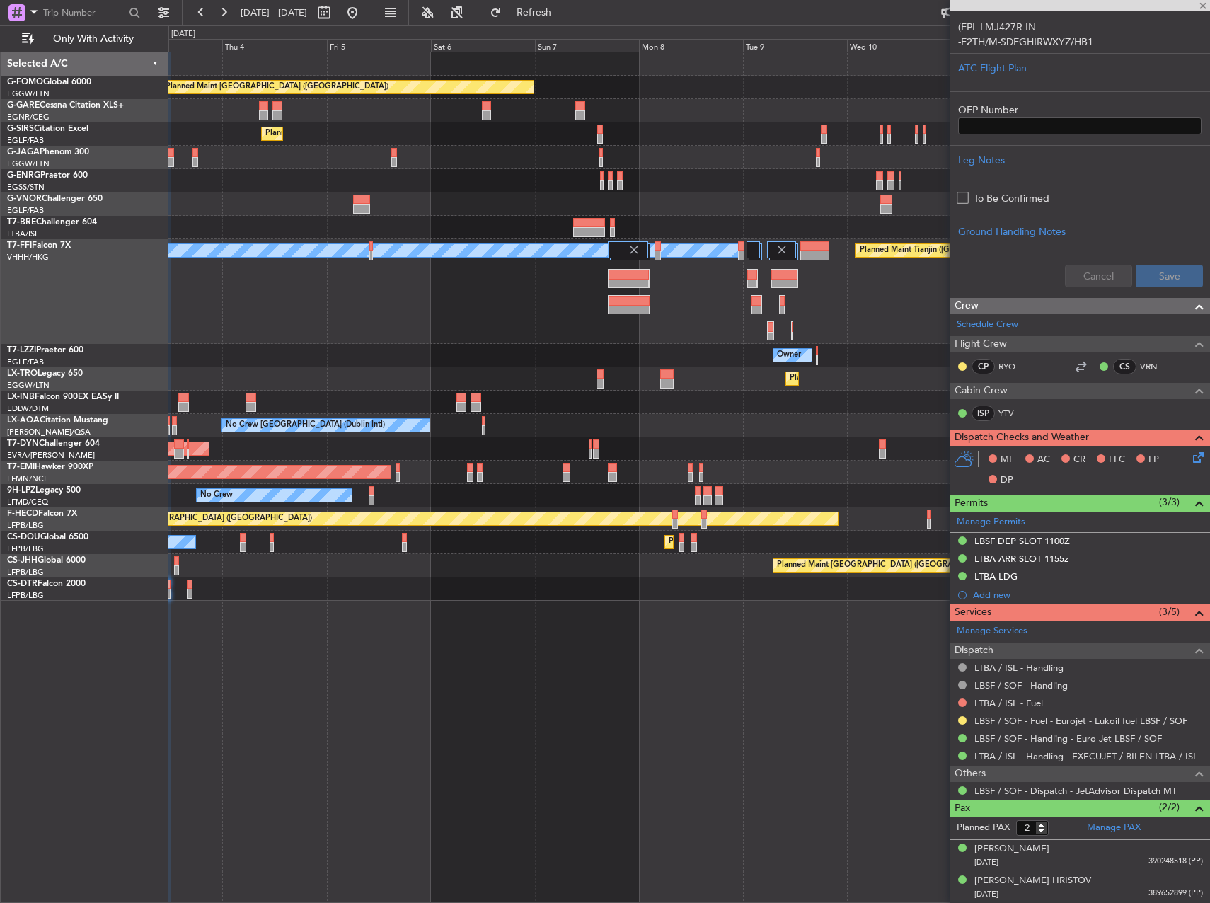
type input "0"
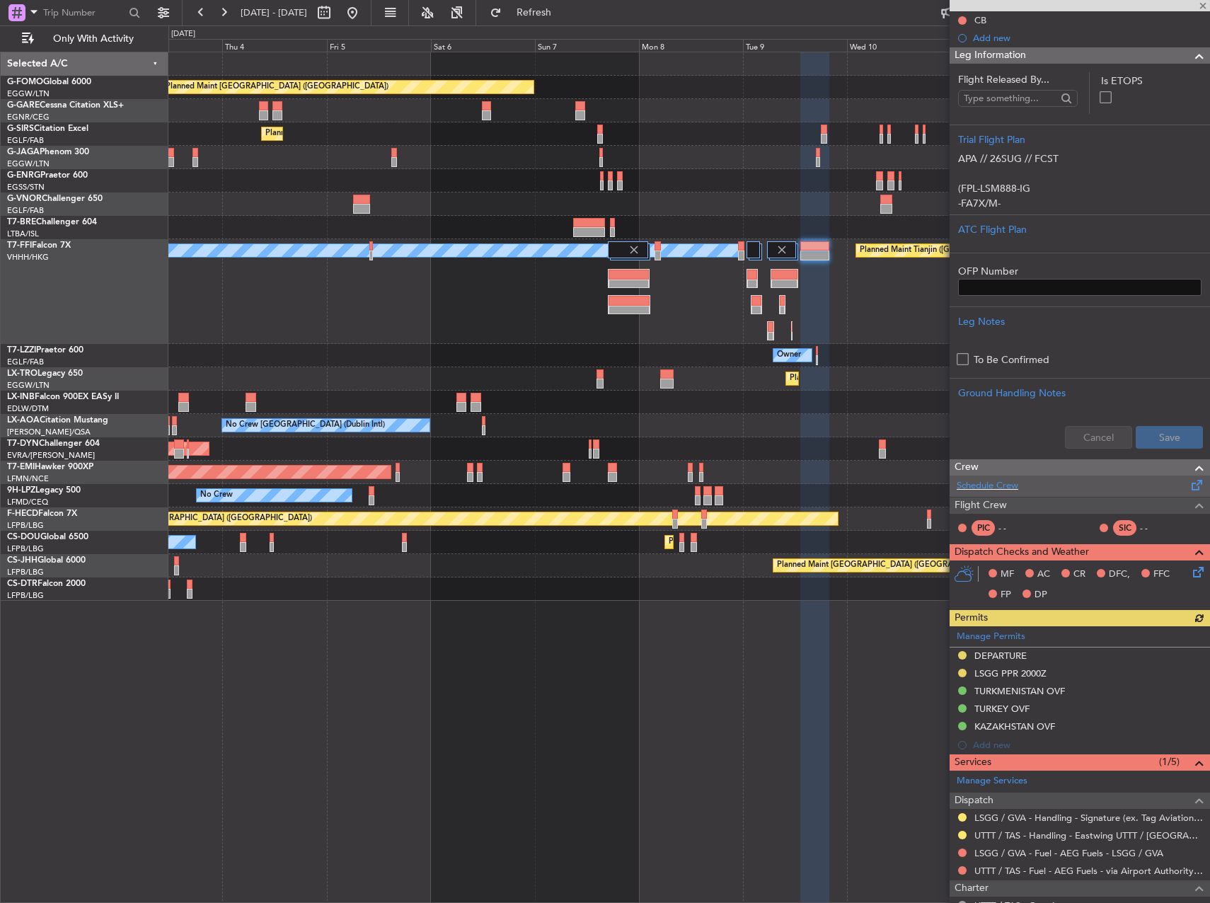
scroll to position [282, 0]
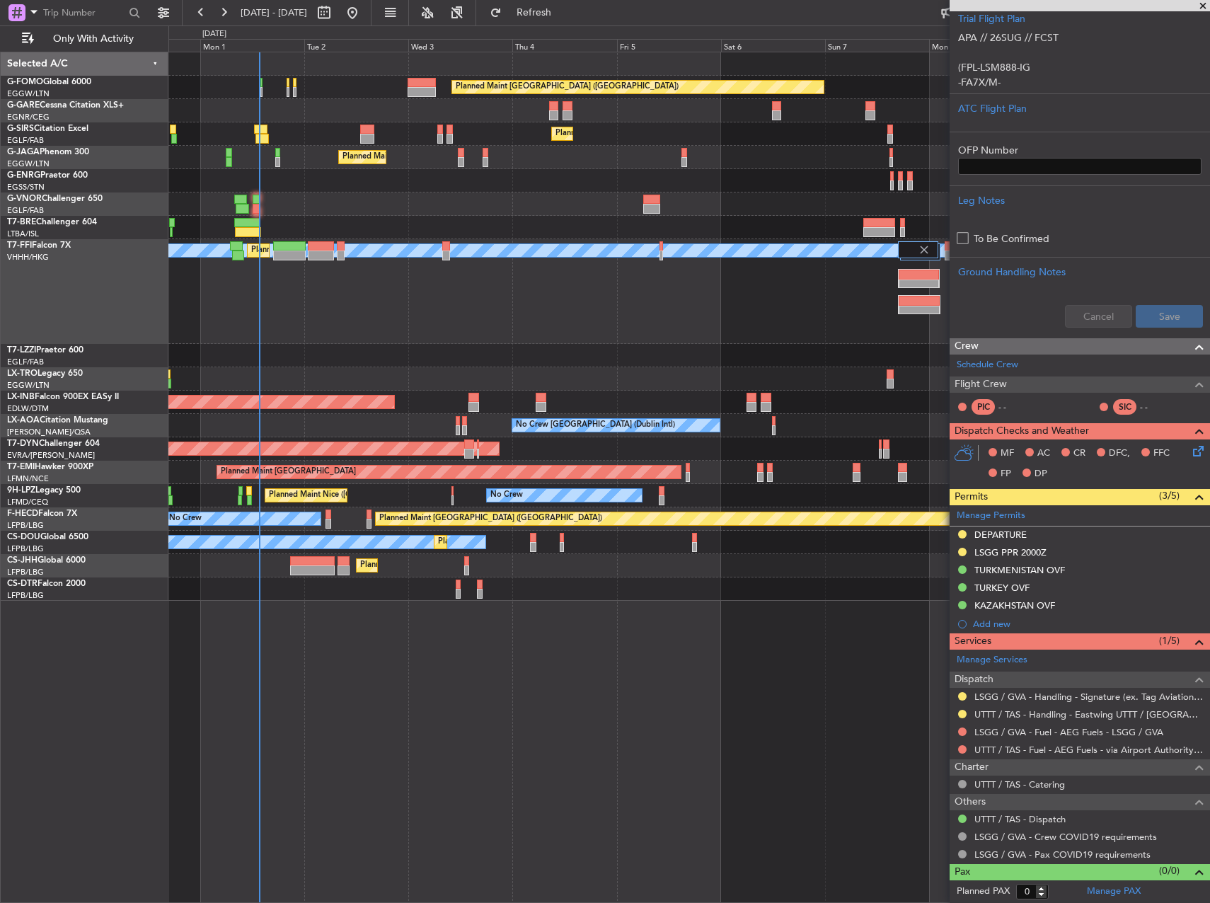
click at [1023, 628] on fb-app "03 Sep 2025 - 13 Sep 2025 Refresh Quick Links Only With Activity Planned Maint …" at bounding box center [605, 457] width 1210 height 892
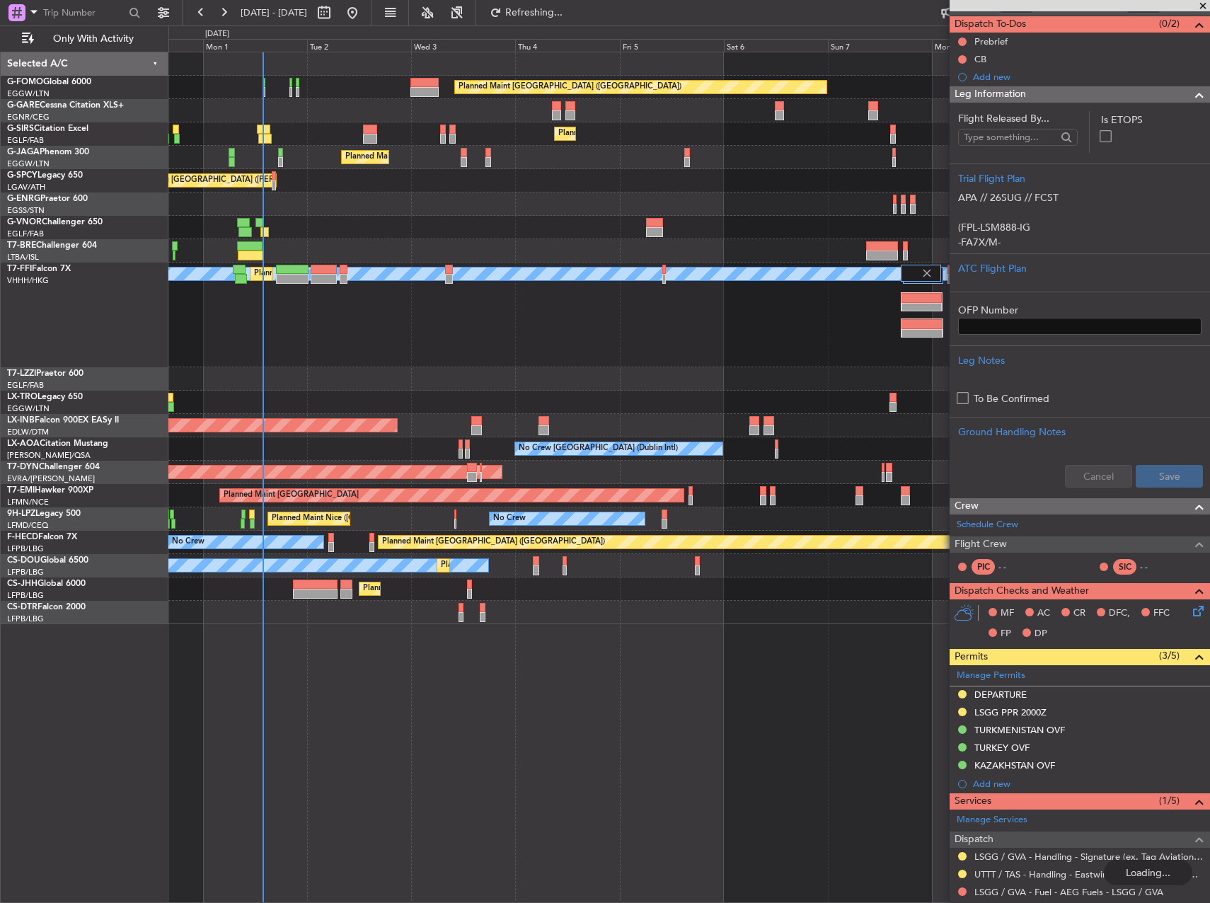
scroll to position [0, 0]
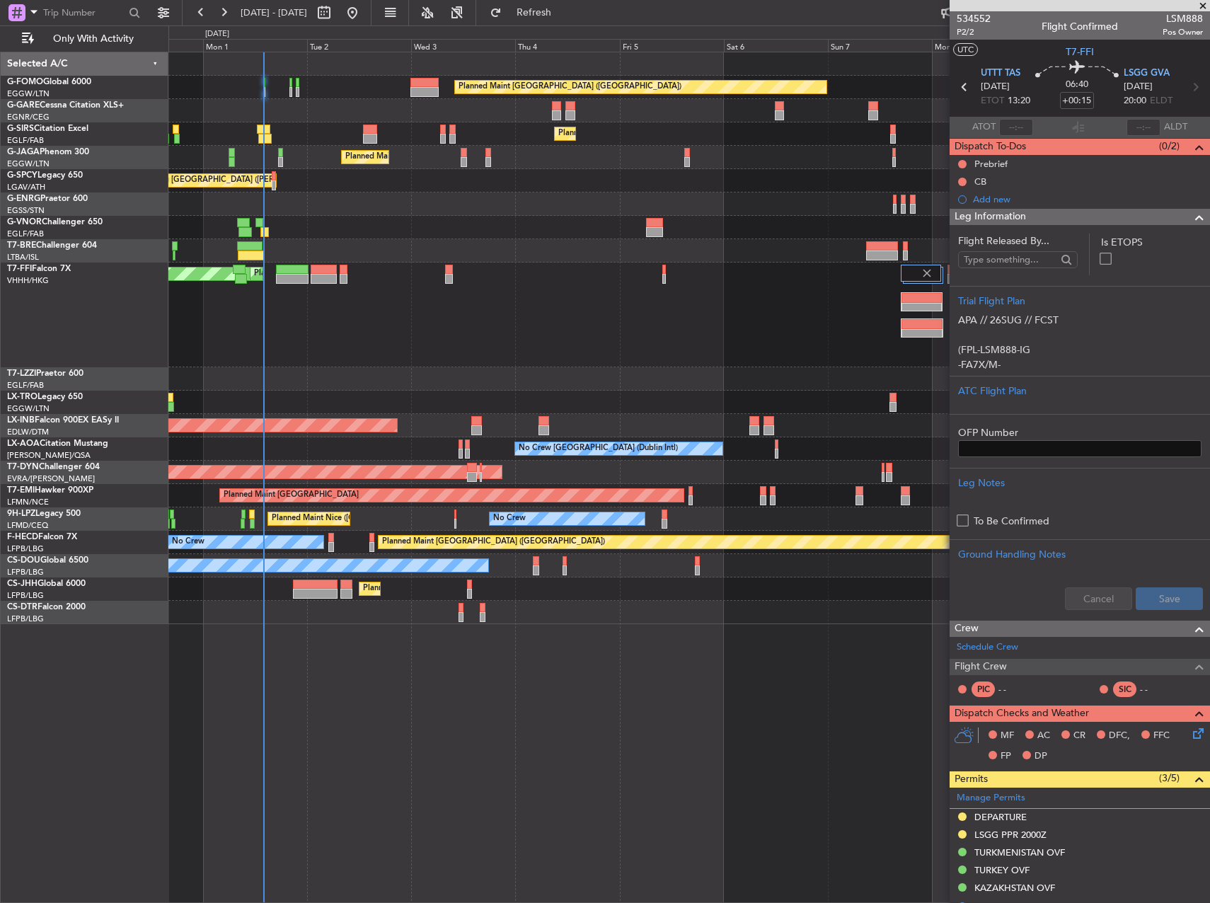
click at [275, 180] on div at bounding box center [274, 176] width 4 height 10
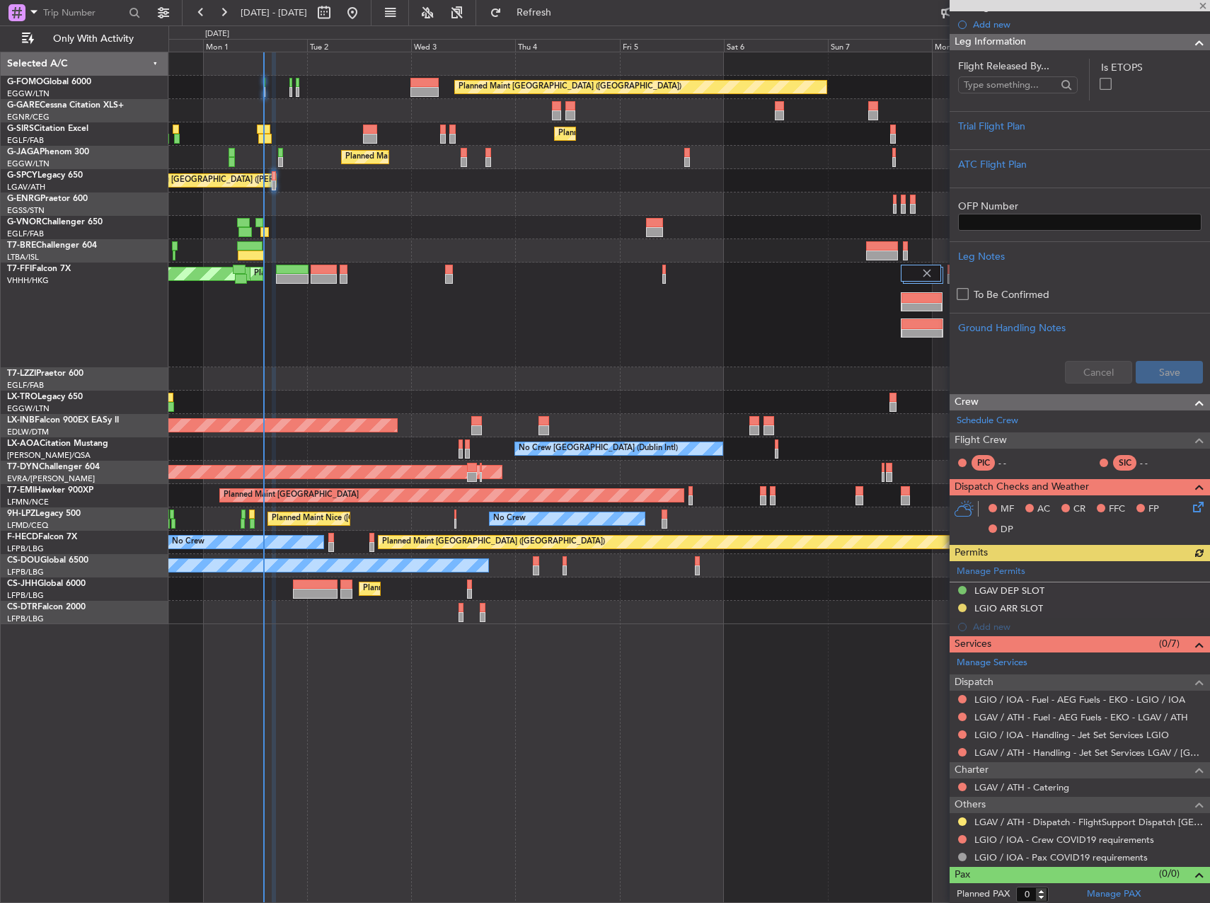
scroll to position [195, 0]
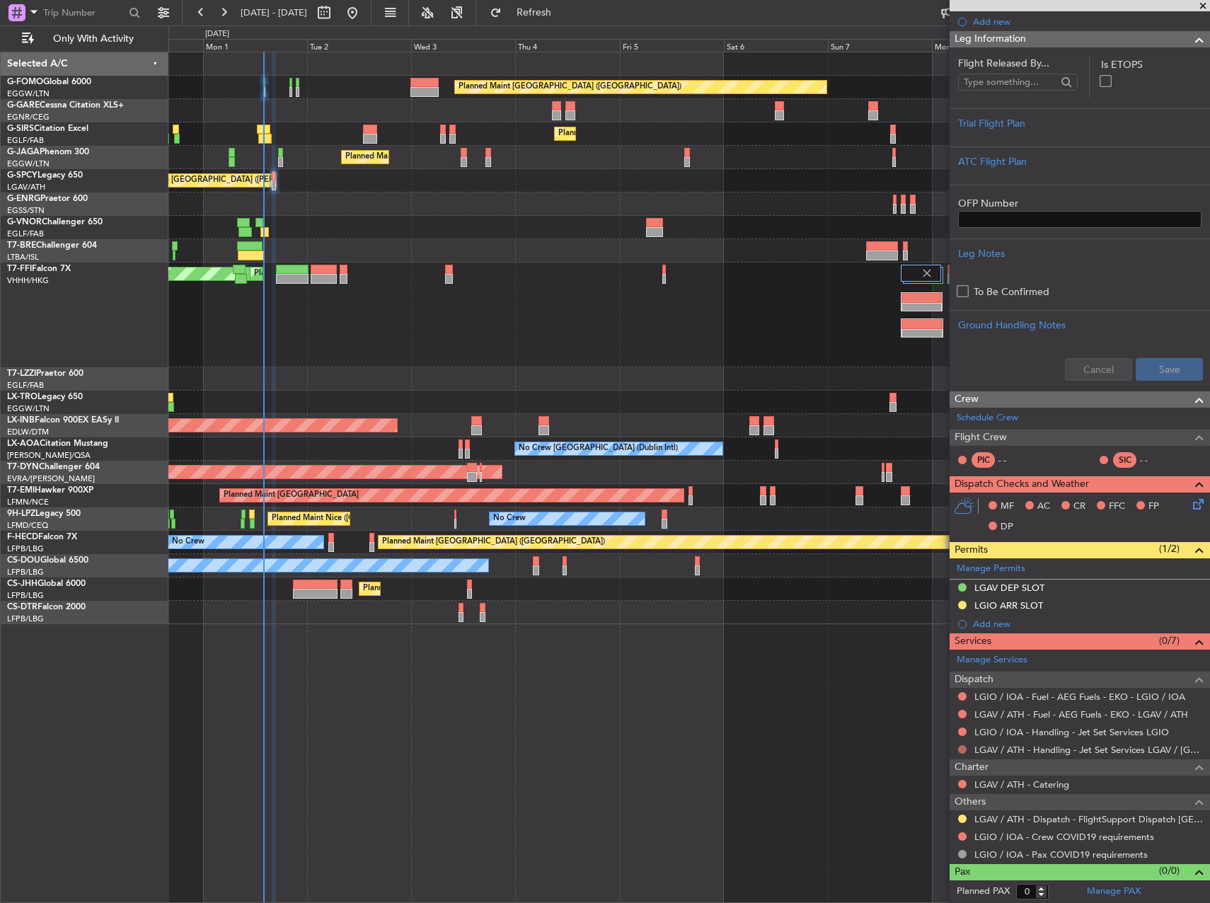
click at [961, 749] on button at bounding box center [962, 749] width 8 height 8
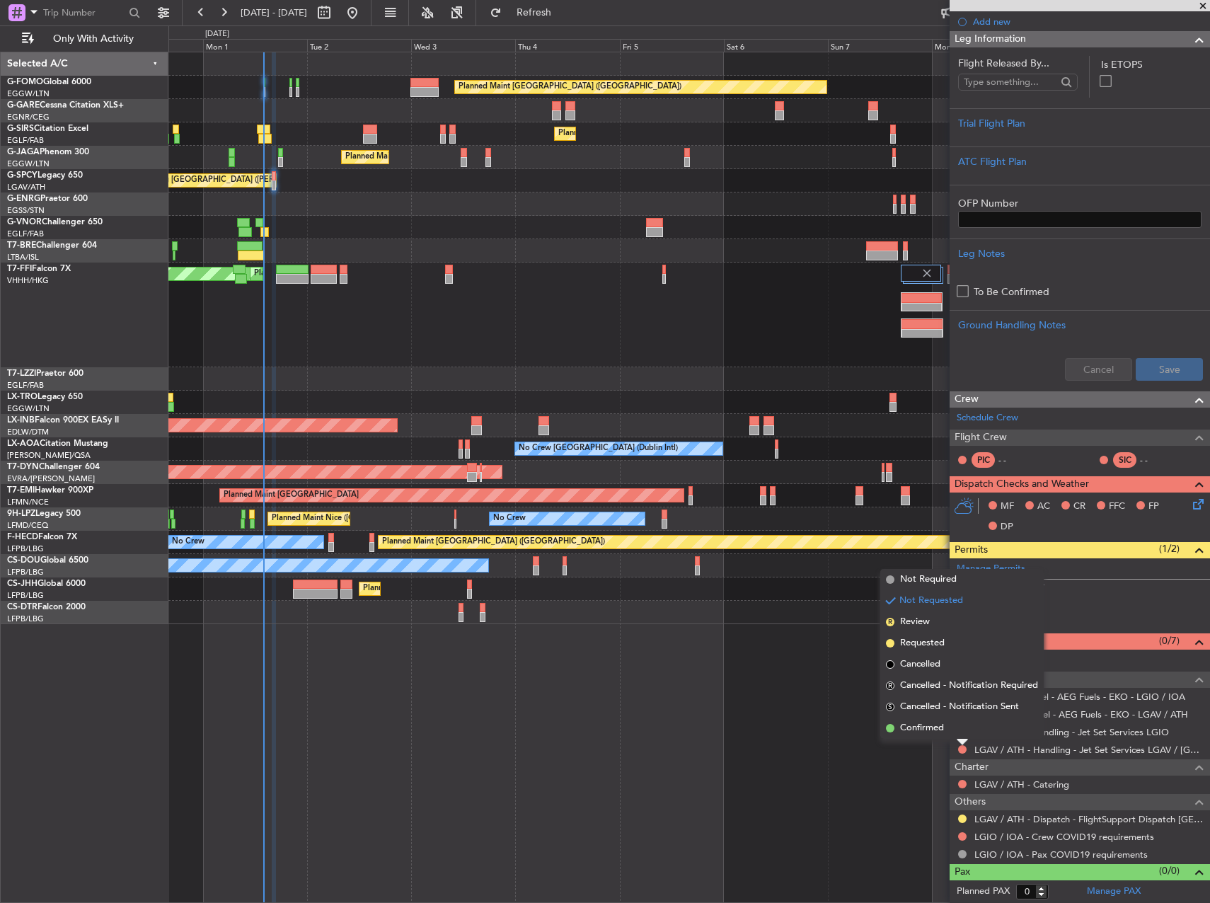
click at [948, 739] on div "Planned Maint London (Luton) Planned Maint London (Farnborough) Planned Maint L…" at bounding box center [689, 477] width 1042 height 851
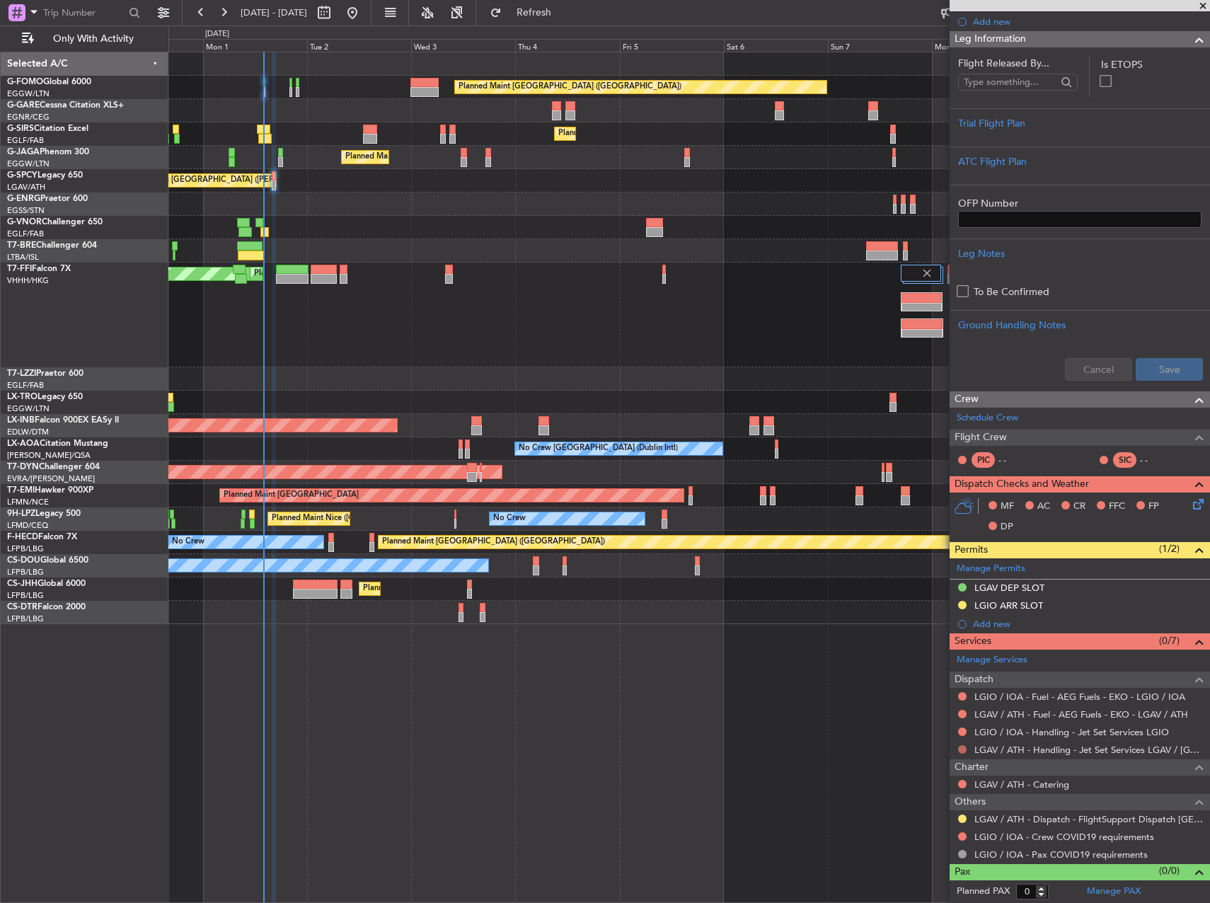
click at [962, 750] on button at bounding box center [962, 749] width 8 height 8
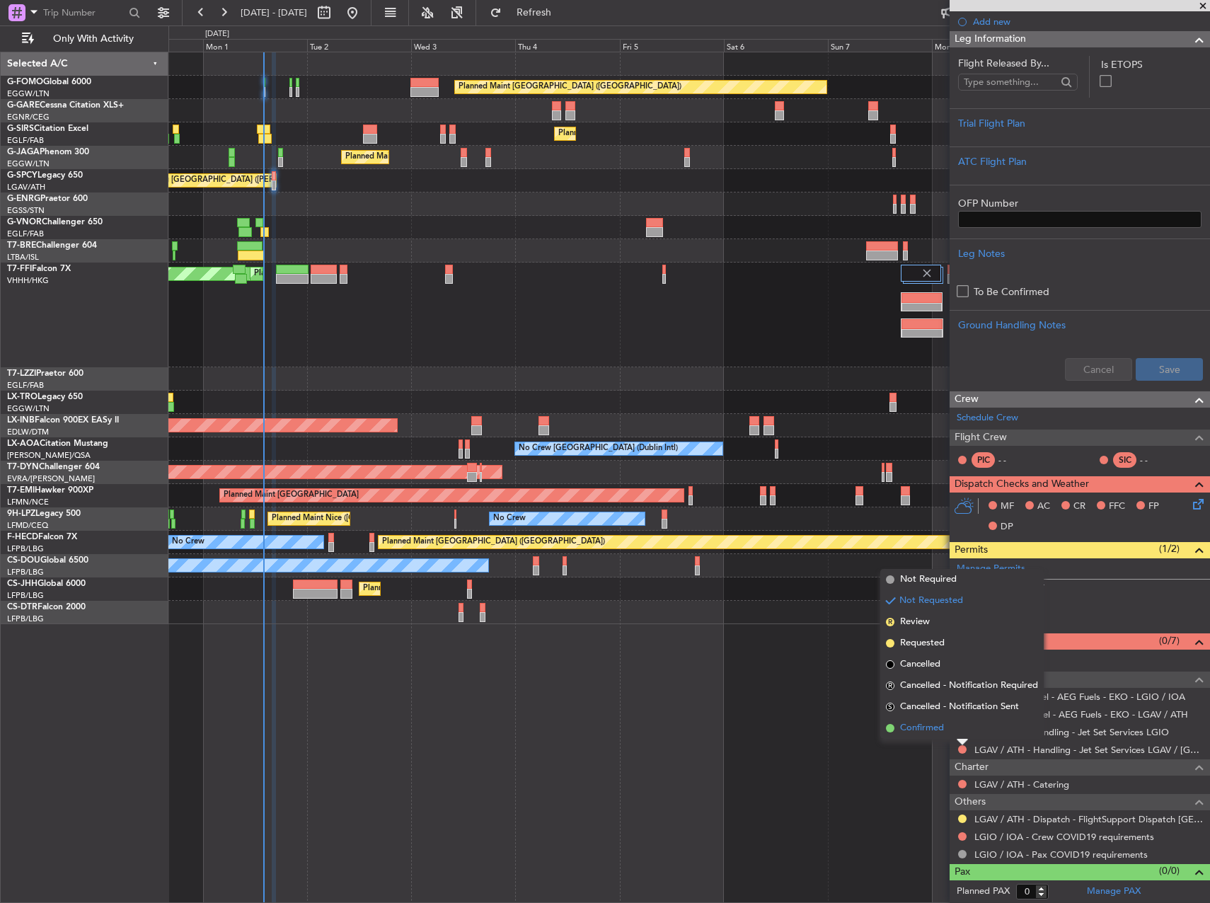
click at [935, 734] on span "Confirmed" at bounding box center [922, 728] width 44 height 14
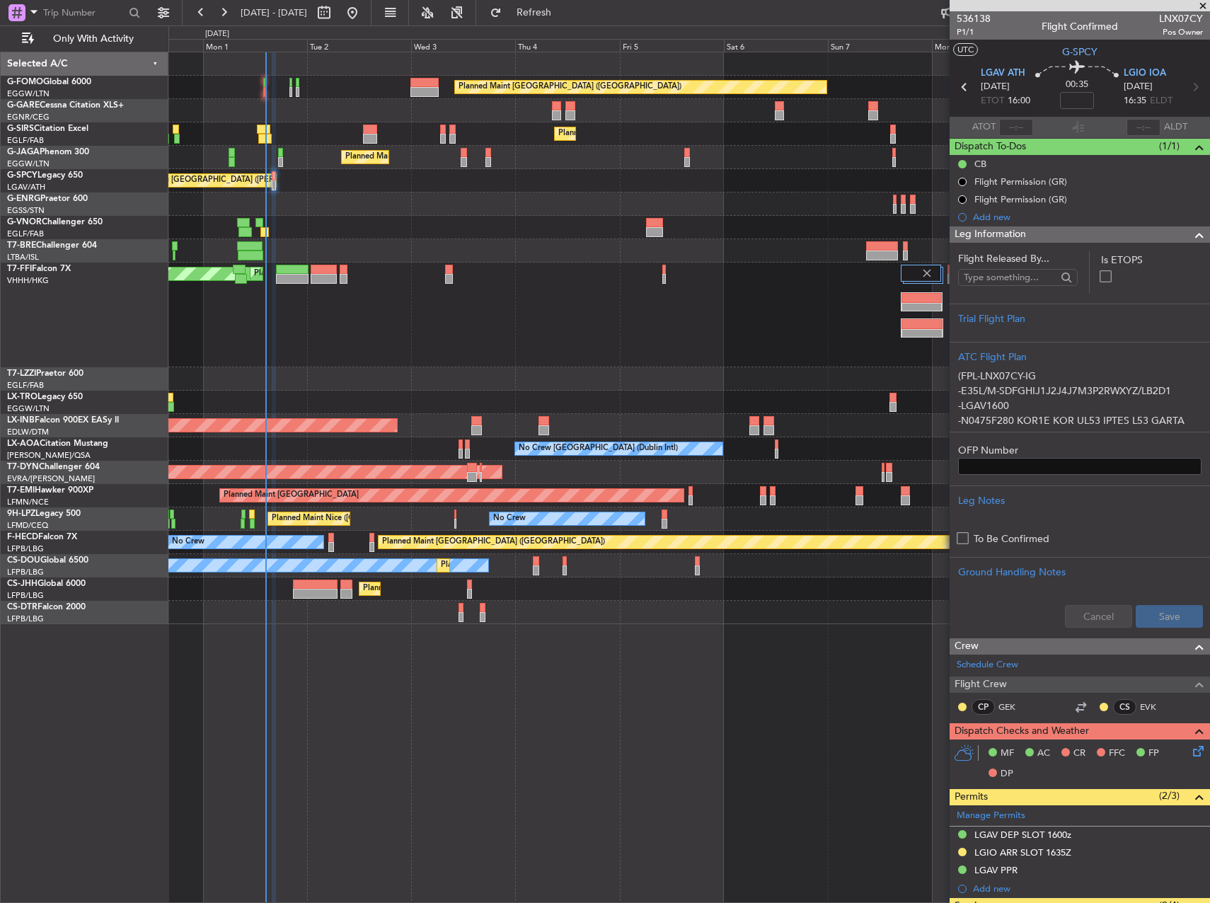
scroll to position [195, 0]
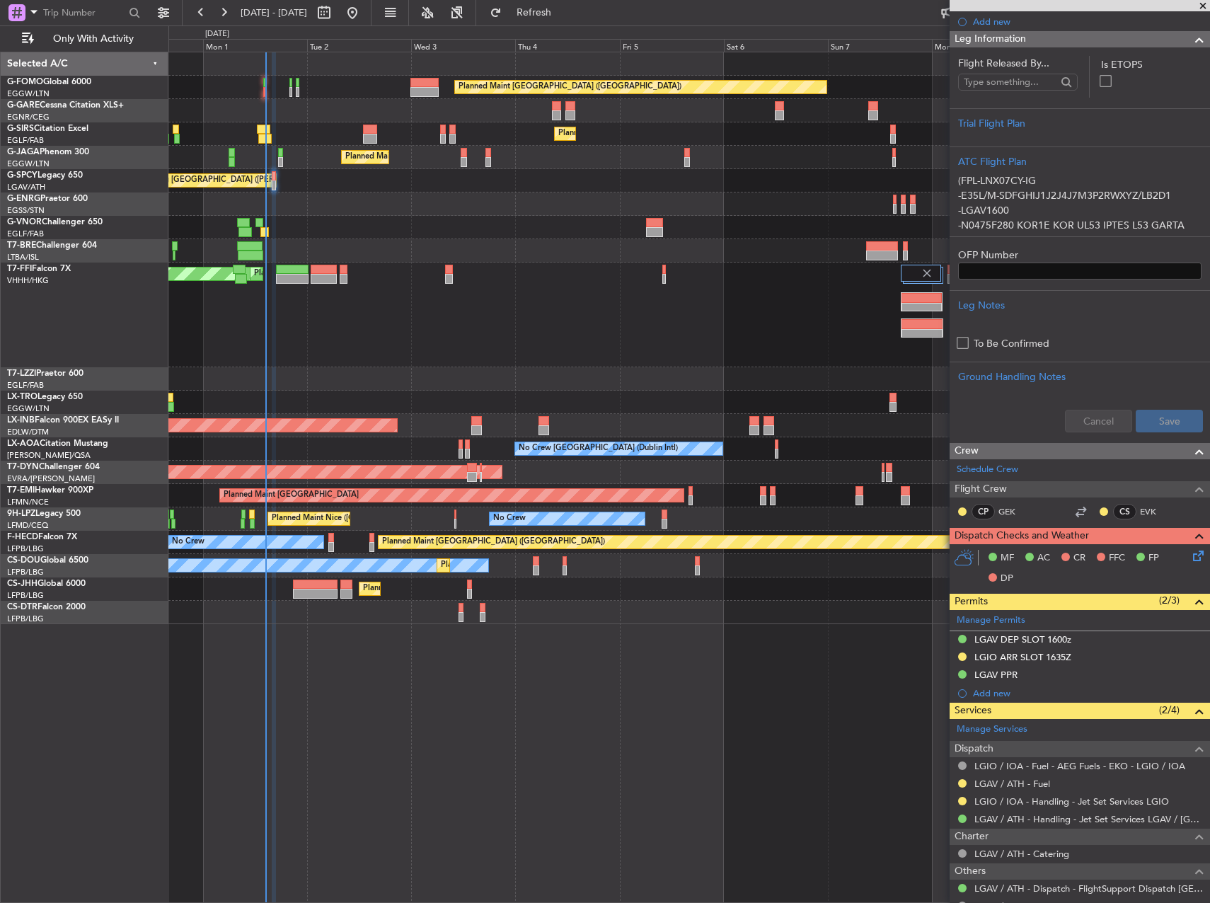
click at [312, 577] on div "Planned Maint [GEOGRAPHIC_DATA] ([GEOGRAPHIC_DATA]) Planned Maint [GEOGRAPHIC_D…" at bounding box center [688, 588] width 1041 height 23
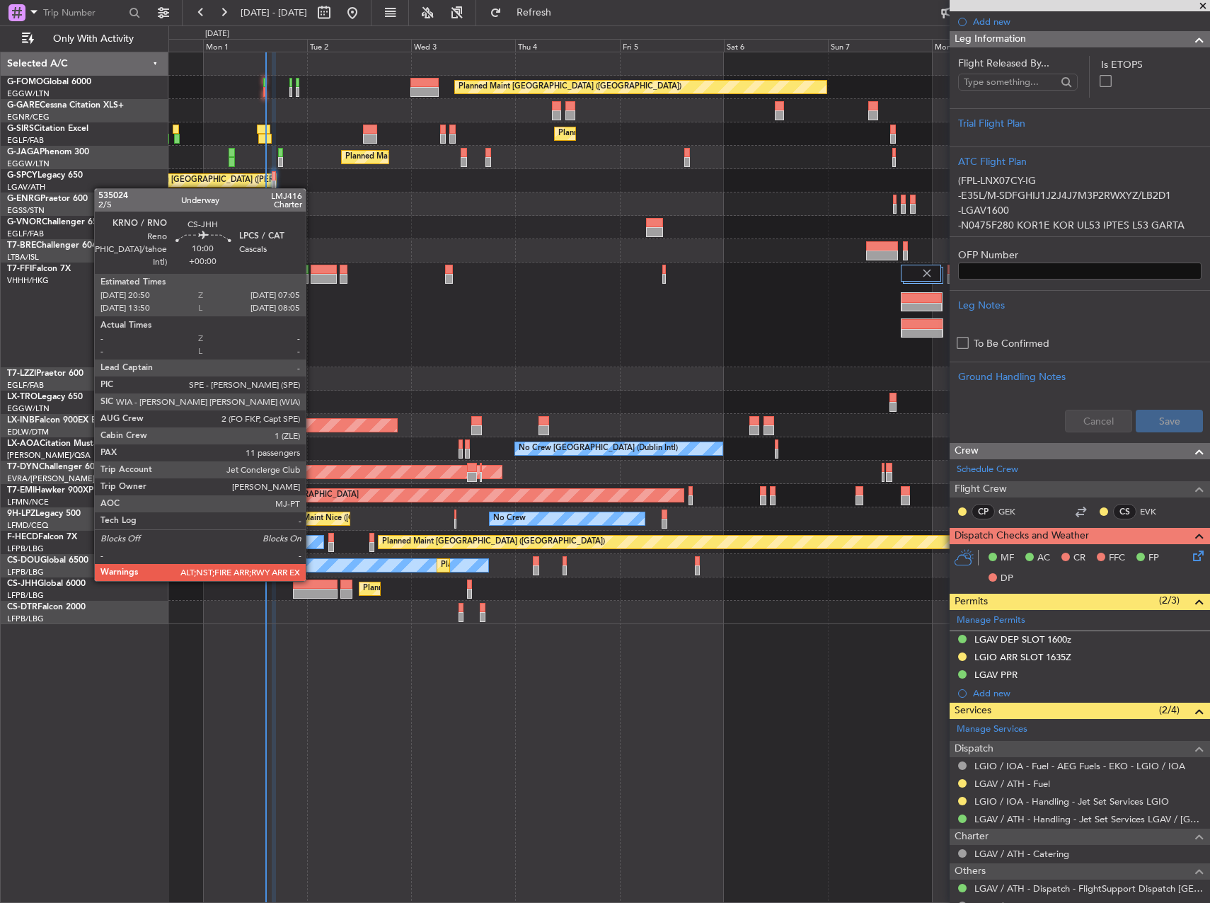
click at [312, 580] on div at bounding box center [315, 585] width 45 height 10
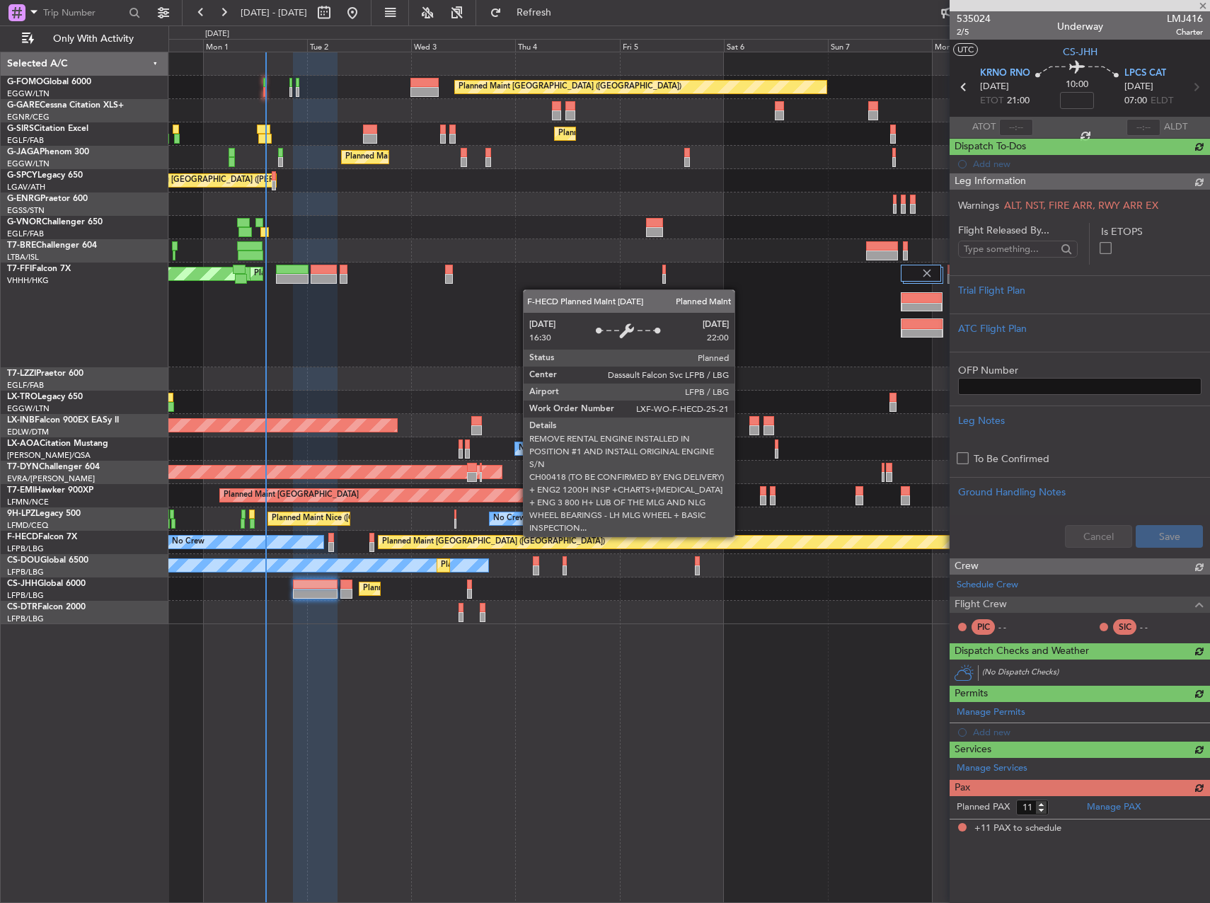
scroll to position [0, 0]
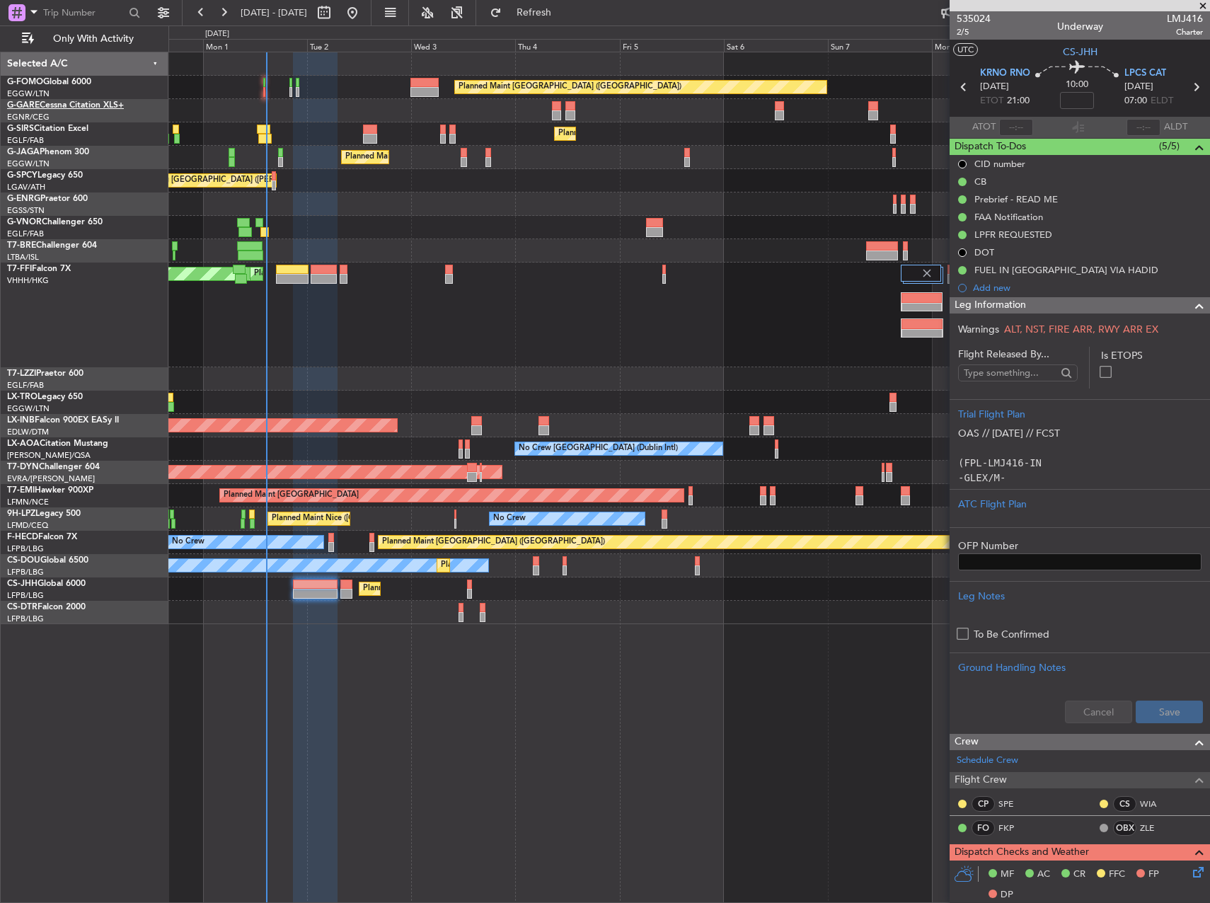
click at [67, 103] on link "G-GARE Cessna Citation XLS+" at bounding box center [65, 105] width 117 height 8
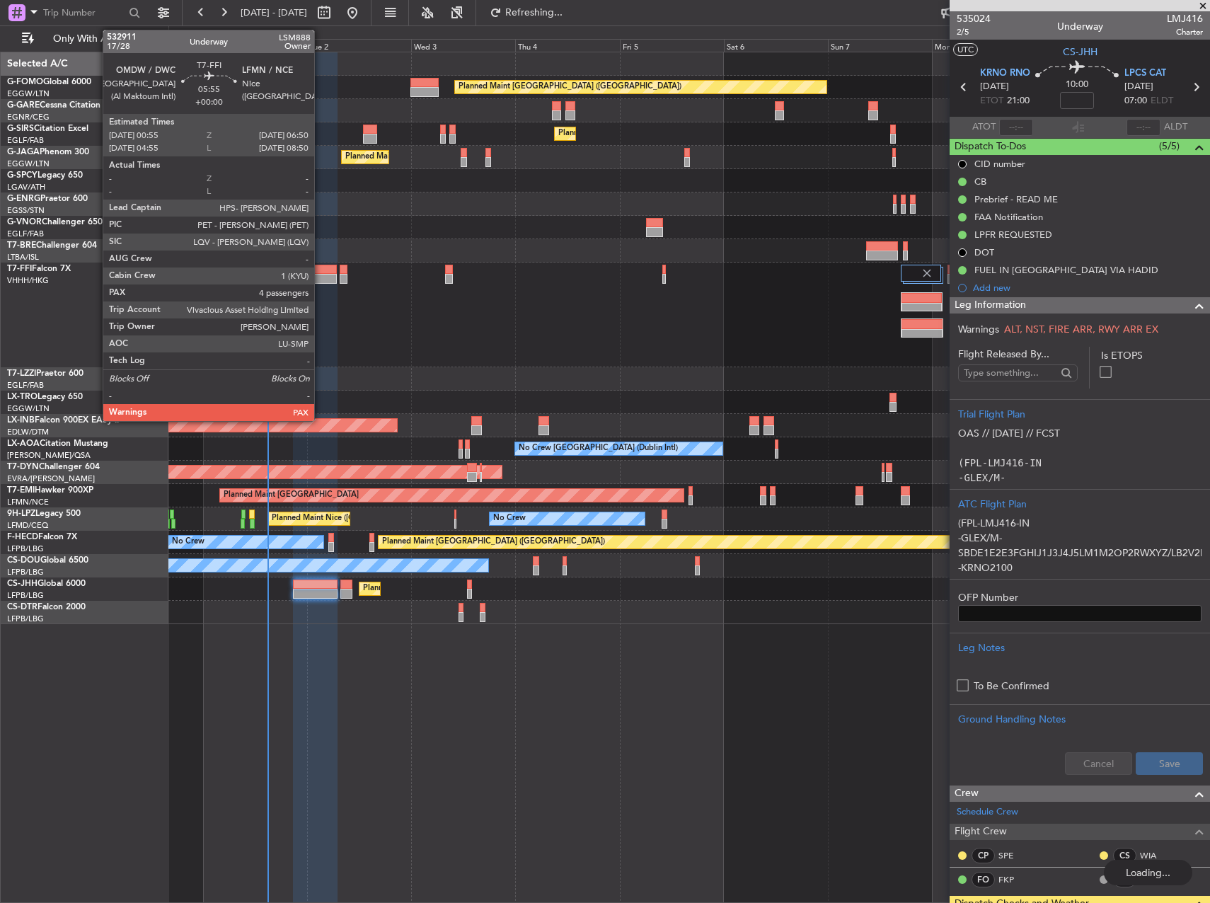
click at [321, 277] on div at bounding box center [324, 279] width 26 height 10
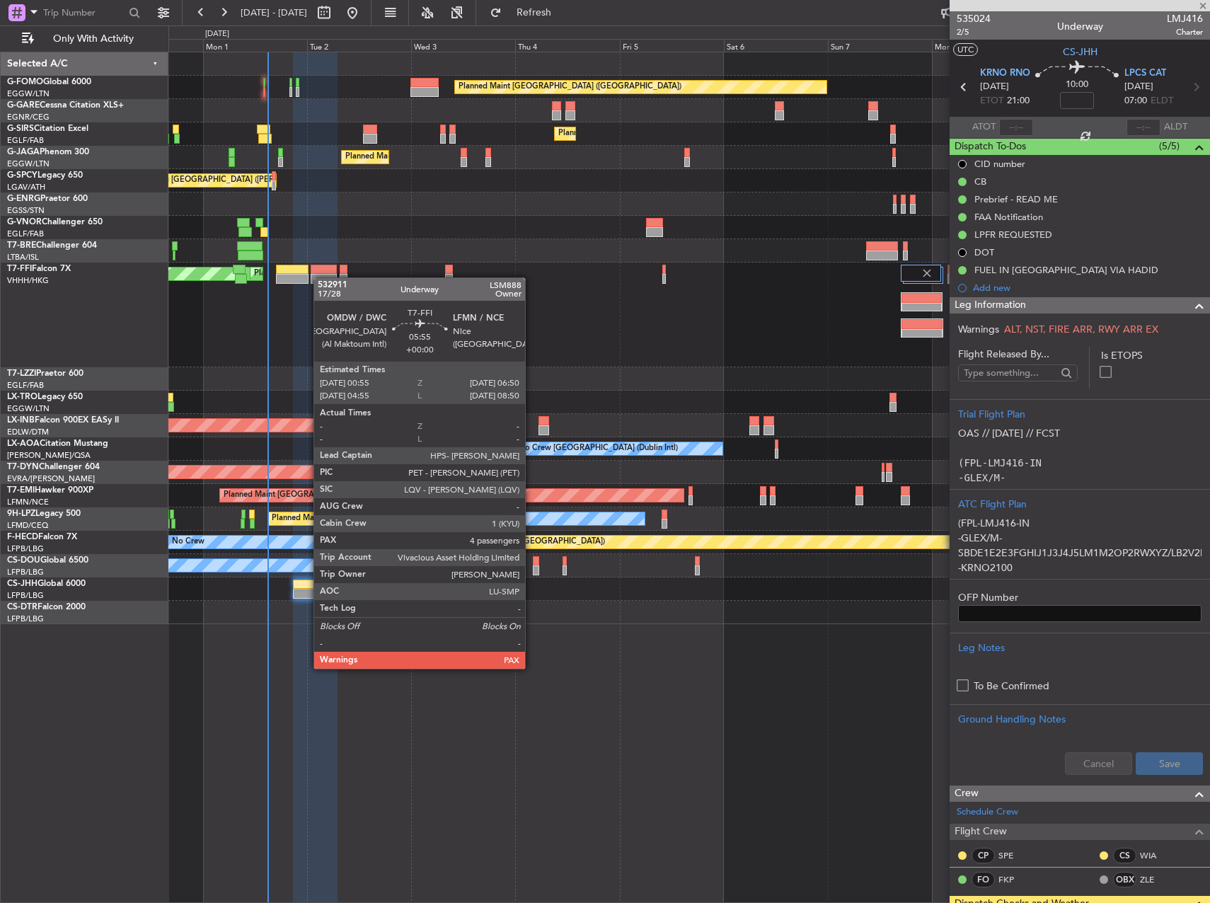
type input "4"
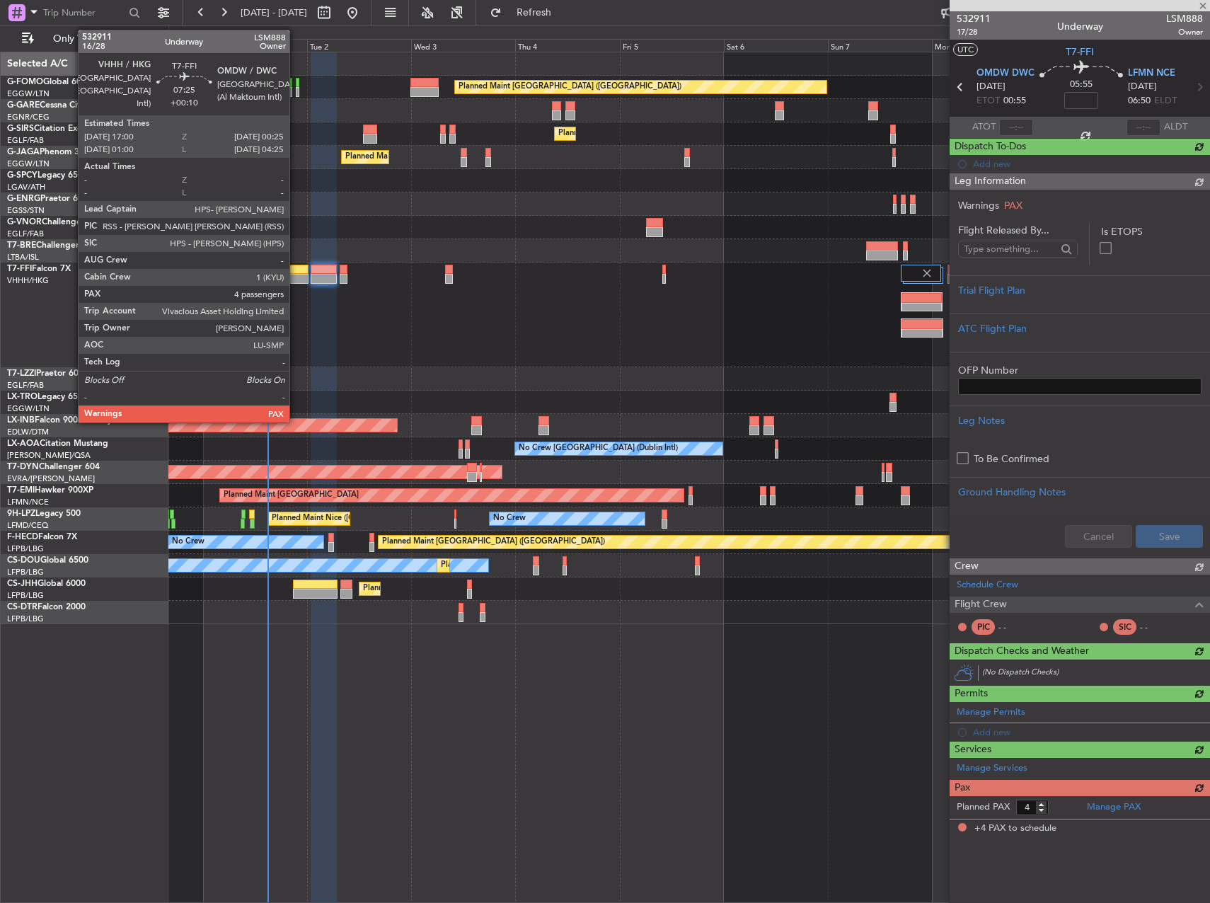
click at [296, 276] on div at bounding box center [292, 279] width 33 height 10
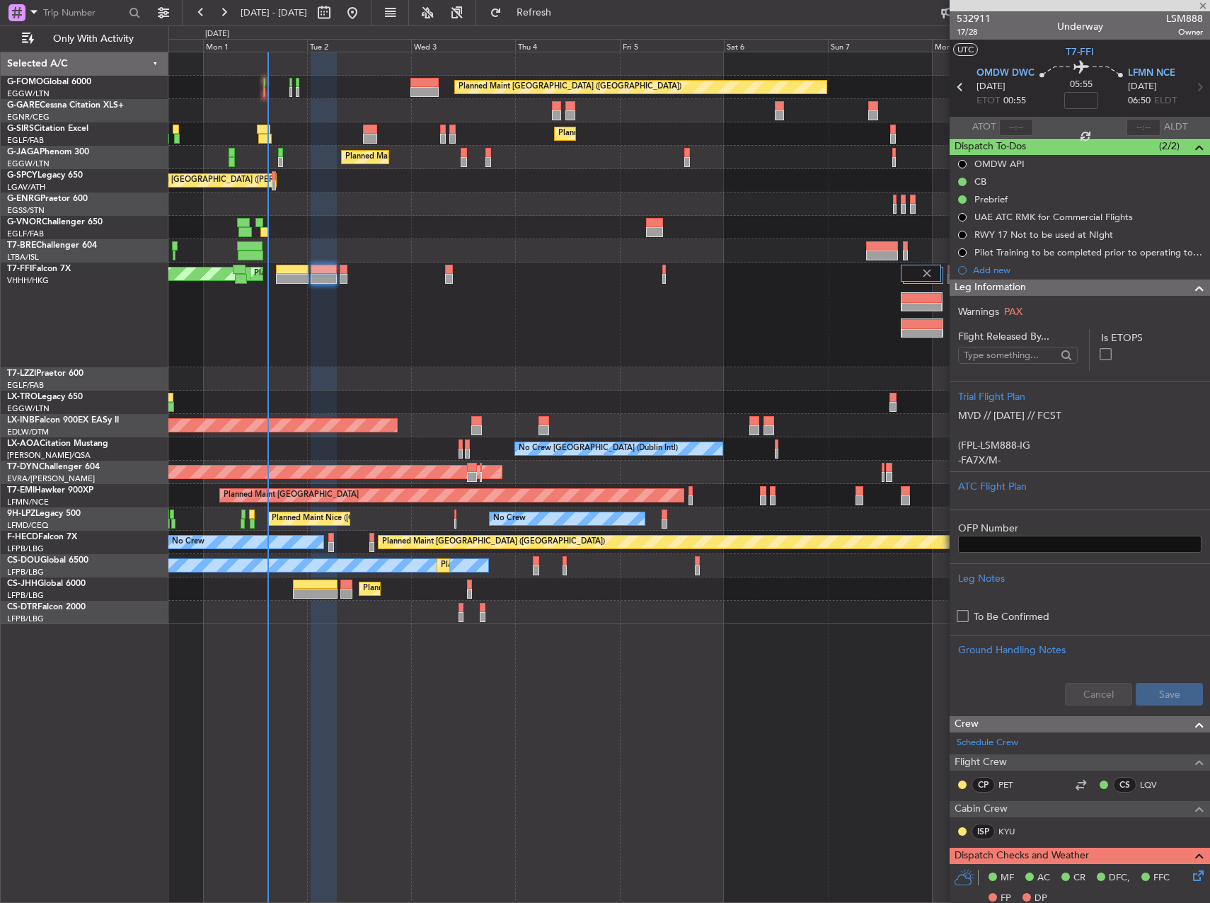
type input "+00:10"
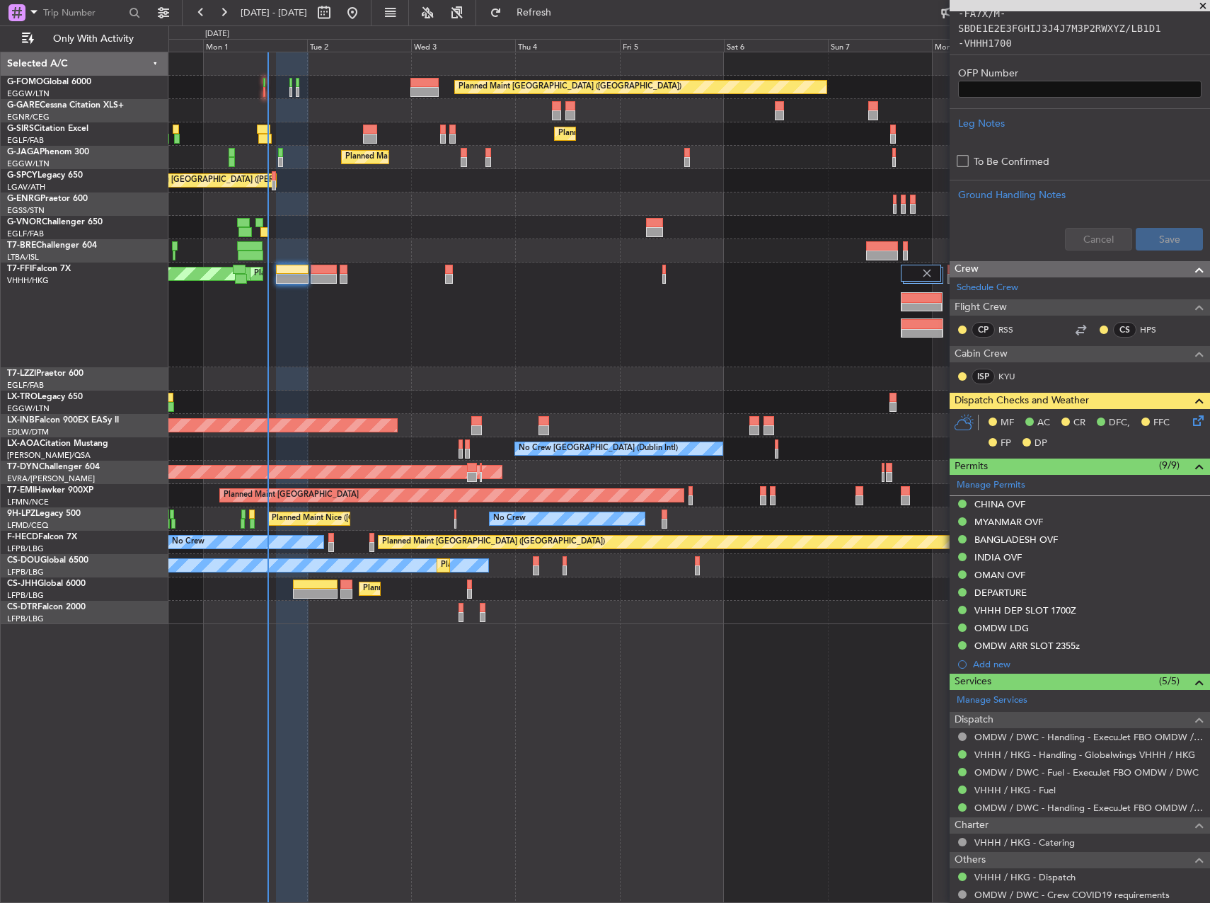
scroll to position [637, 0]
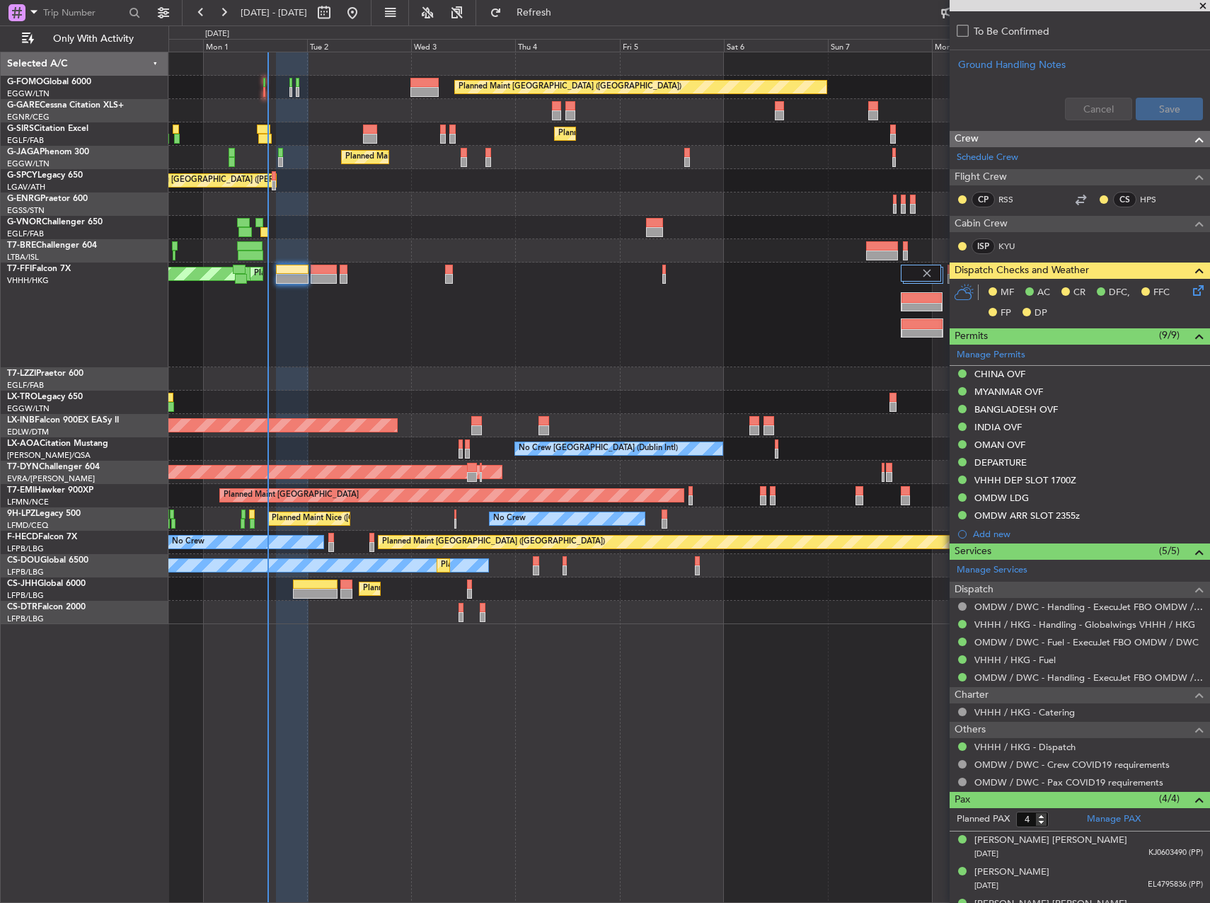
click at [1192, 286] on icon at bounding box center [1195, 287] width 11 height 11
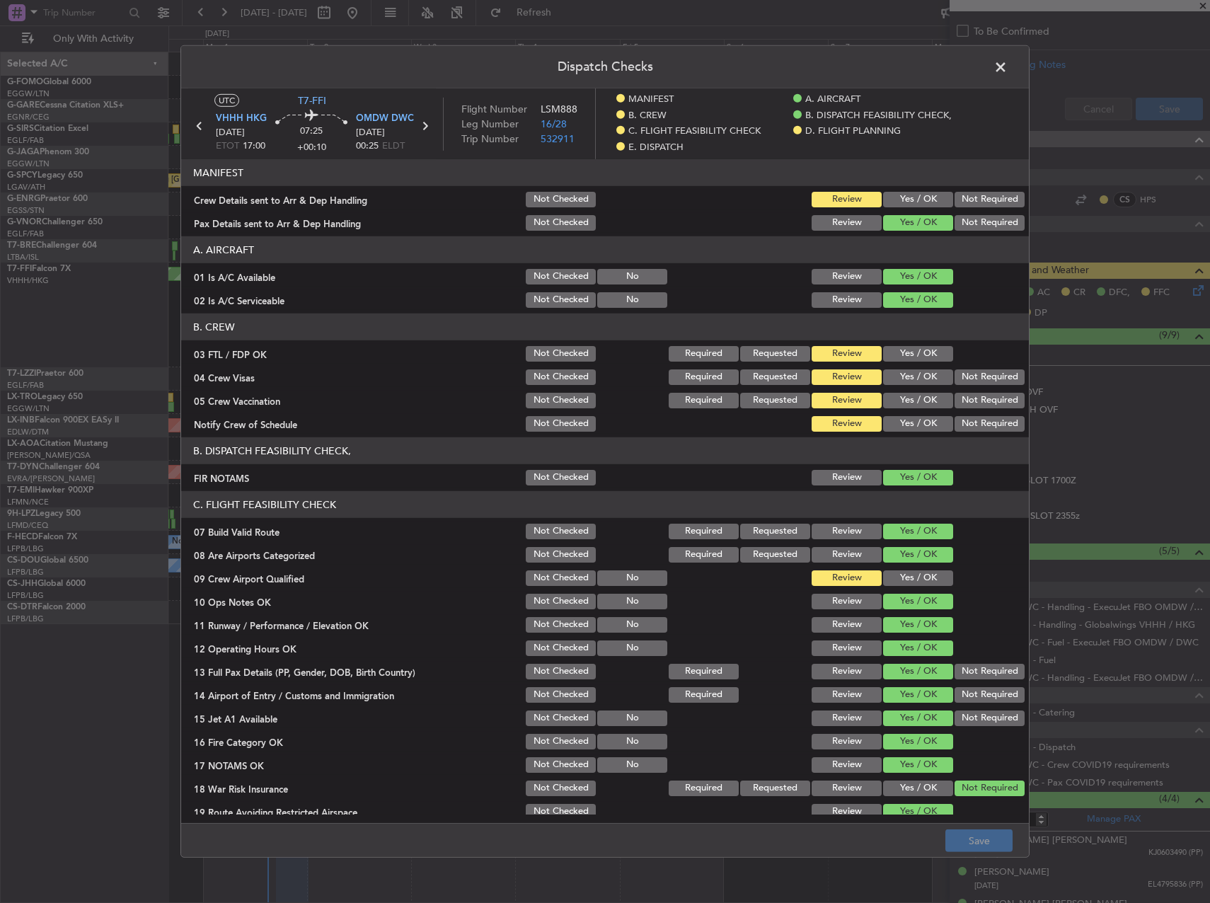
click at [899, 183] on header "MANIFEST" at bounding box center [605, 172] width 848 height 27
click at [903, 193] on button "Yes / OK" at bounding box center [918, 200] width 70 height 16
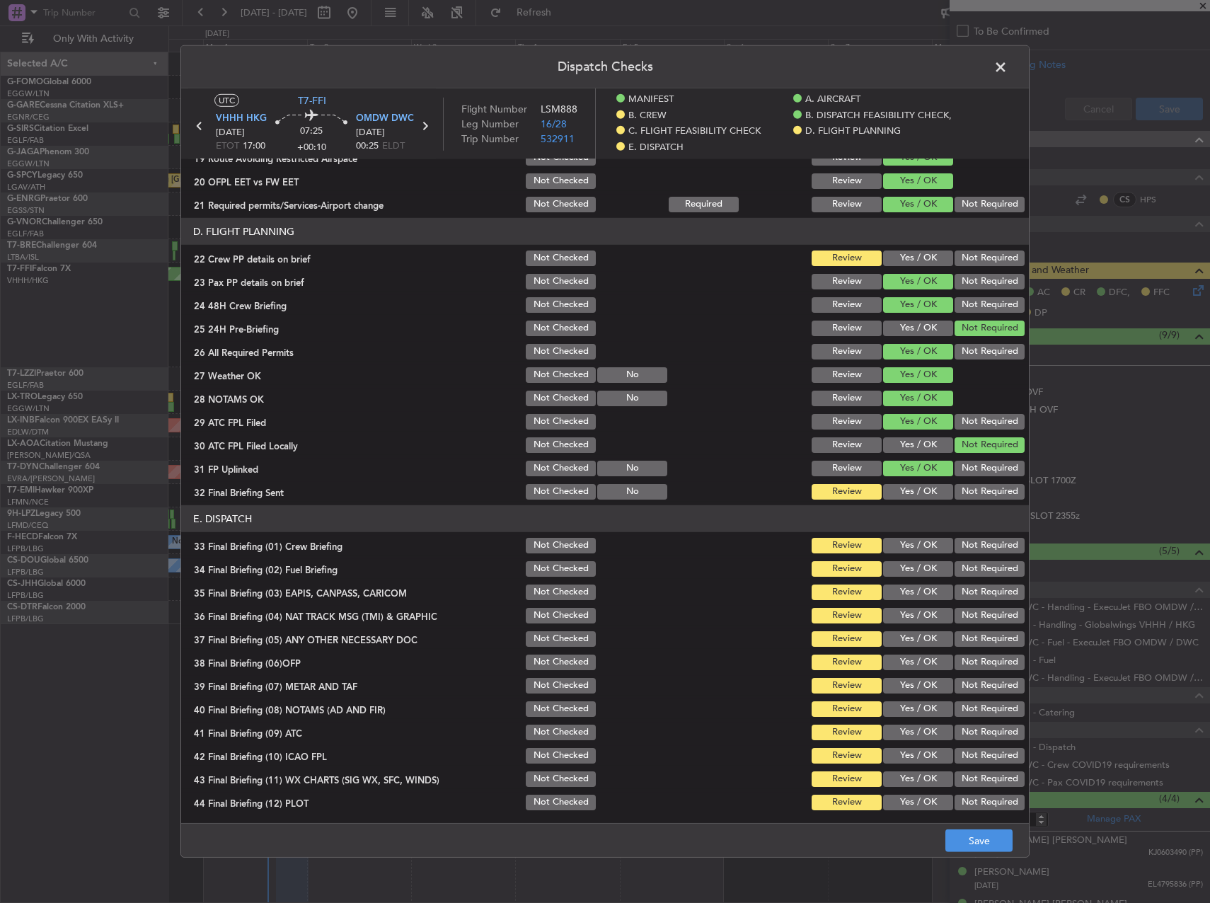
scroll to position [655, 0]
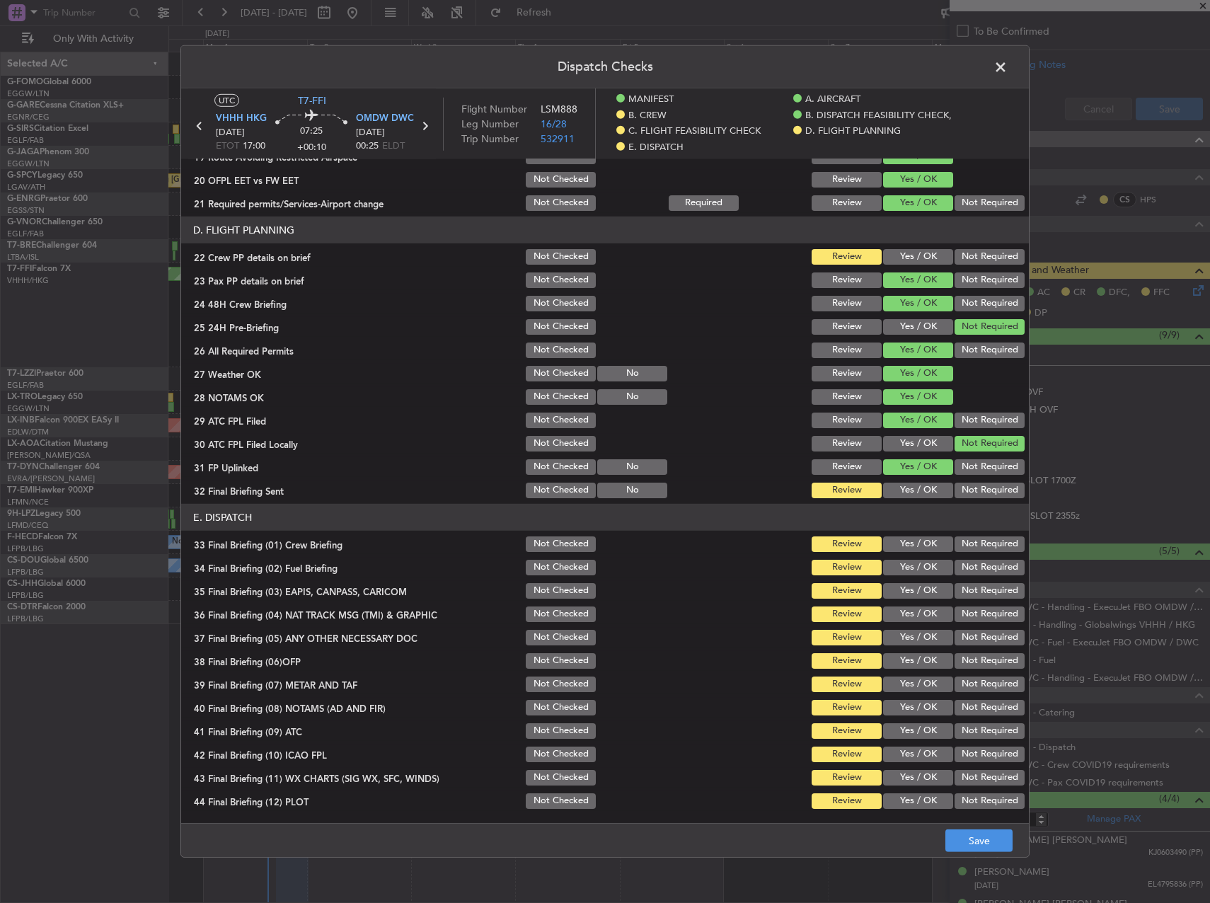
click at [921, 246] on section "D. FLIGHT PLANNING 22 Crew PP details on brief Not Checked Review Yes / OK Not …" at bounding box center [605, 359] width 848 height 284
click at [918, 253] on button "Yes / OK" at bounding box center [918, 257] width 70 height 16
click at [913, 490] on button "Yes / OK" at bounding box center [918, 491] width 70 height 16
click at [923, 558] on div "Yes / OK" at bounding box center [916, 568] width 71 height 20
drag, startPoint x: 909, startPoint y: 548, endPoint x: 905, endPoint y: 567, distance: 18.7
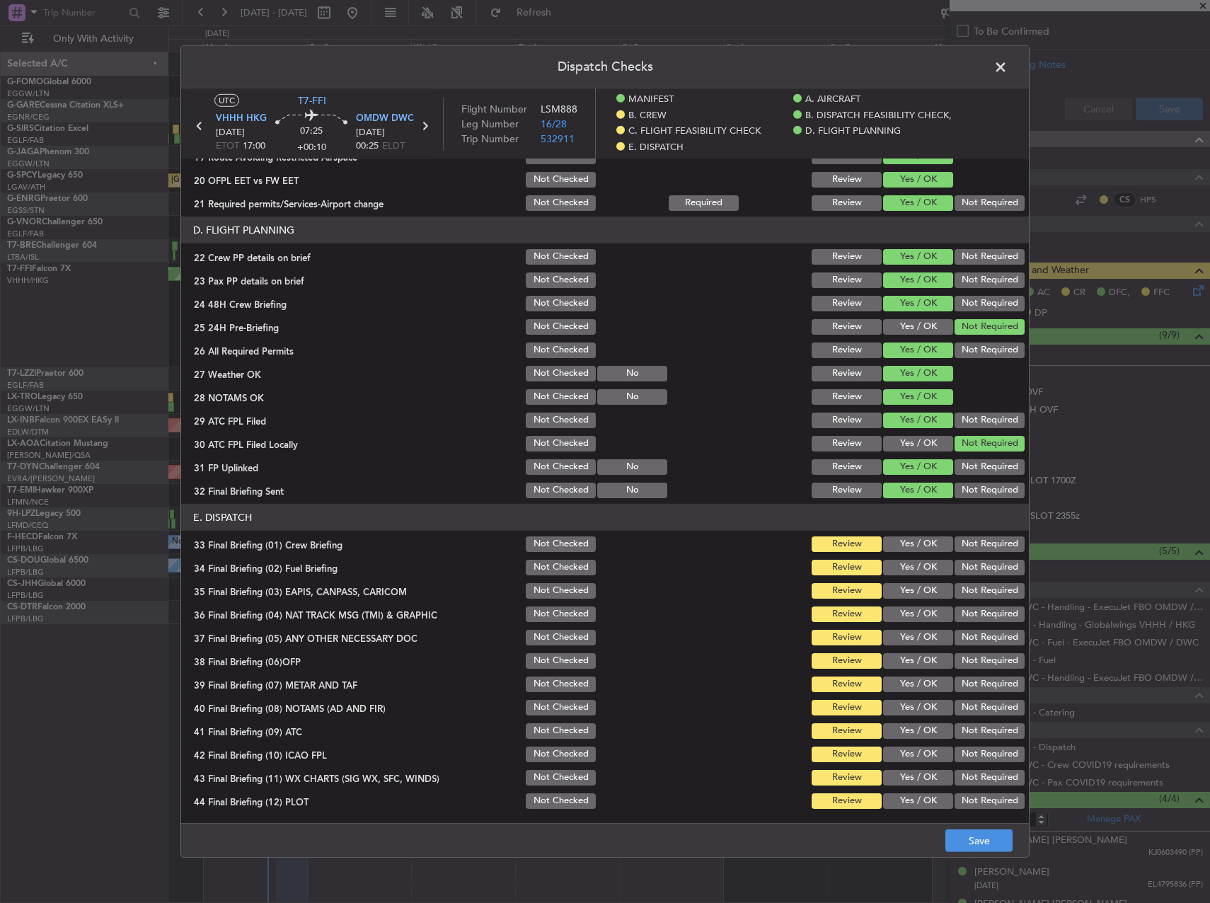
click at [906, 548] on button "Yes / OK" at bounding box center [918, 544] width 70 height 16
drag, startPoint x: 905, startPoint y: 568, endPoint x: 914, endPoint y: 582, distance: 17.1
click at [904, 568] on button "Yes / OK" at bounding box center [918, 568] width 70 height 16
click at [959, 597] on button "Not Required" at bounding box center [990, 591] width 70 height 16
click at [959, 607] on button "Not Required" at bounding box center [990, 614] width 70 height 16
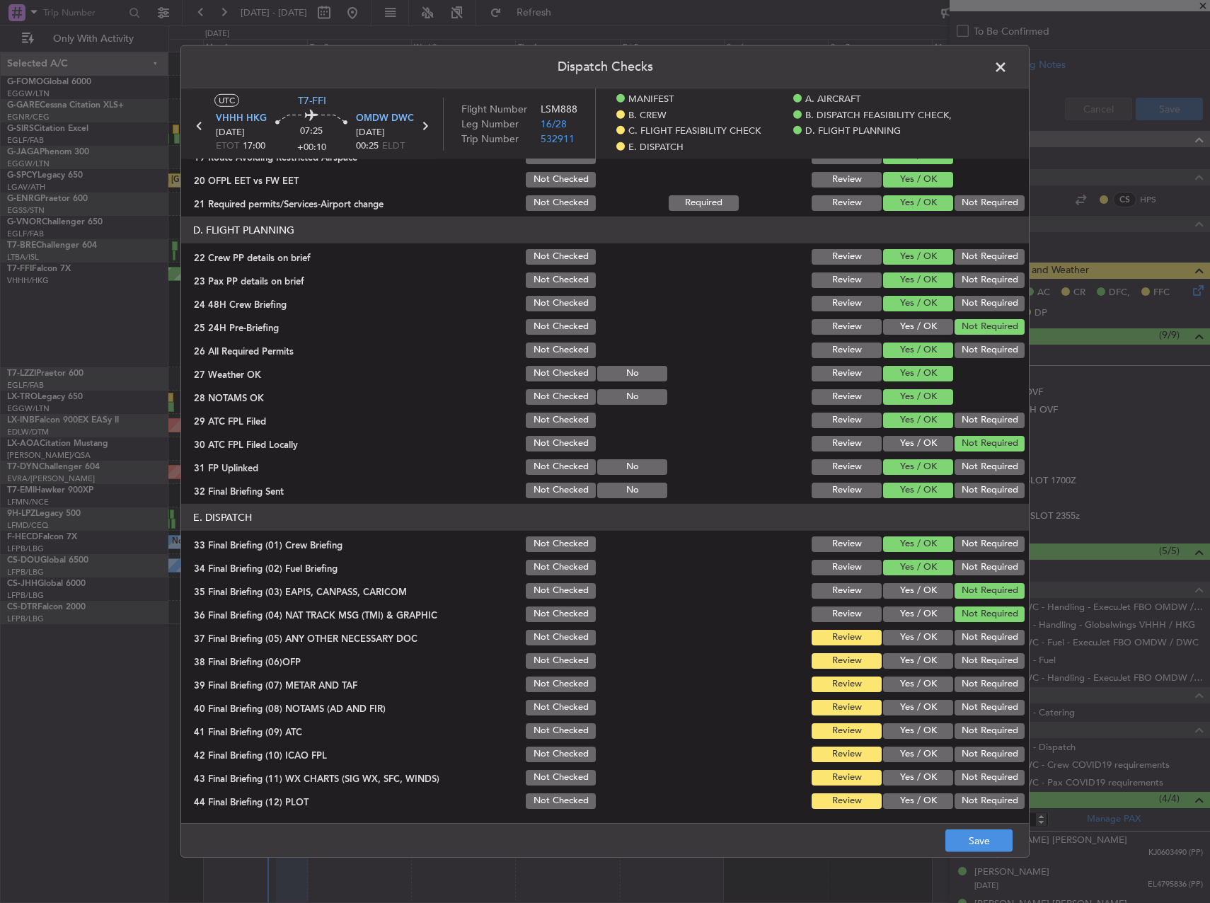
click at [960, 631] on button "Not Required" at bounding box center [990, 638] width 70 height 16
click at [928, 658] on button "Yes / OK" at bounding box center [918, 661] width 70 height 16
drag, startPoint x: 912, startPoint y: 684, endPoint x: 906, endPoint y: 698, distance: 15.9
click at [911, 684] on button "Yes / OK" at bounding box center [918, 684] width 70 height 16
click at [906, 700] on button "Yes / OK" at bounding box center [918, 708] width 70 height 16
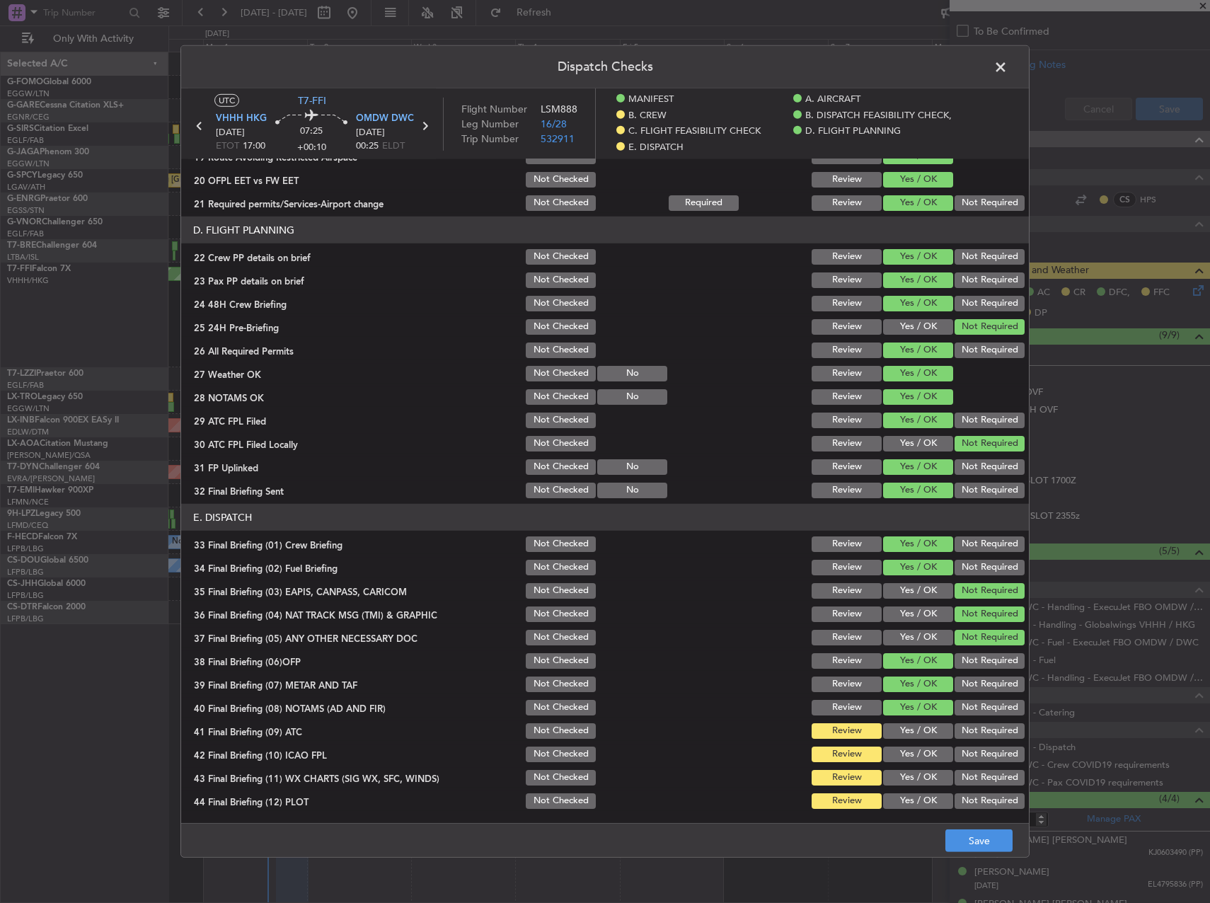
click at [904, 730] on button "Yes / OK" at bounding box center [918, 731] width 70 height 16
click at [900, 758] on button "Yes / OK" at bounding box center [918, 755] width 70 height 16
click at [897, 778] on button "Yes / OK" at bounding box center [918, 778] width 70 height 16
click at [904, 817] on main "UTC T7-FFI VHHH HKG 01/09/2025 ETOT 17:00 07:25 +00:10 OMDW DWC 02/09/2025 00:2…" at bounding box center [605, 458] width 848 height 740
drag, startPoint x: 904, startPoint y: 800, endPoint x: 947, endPoint y: 817, distance: 46.6
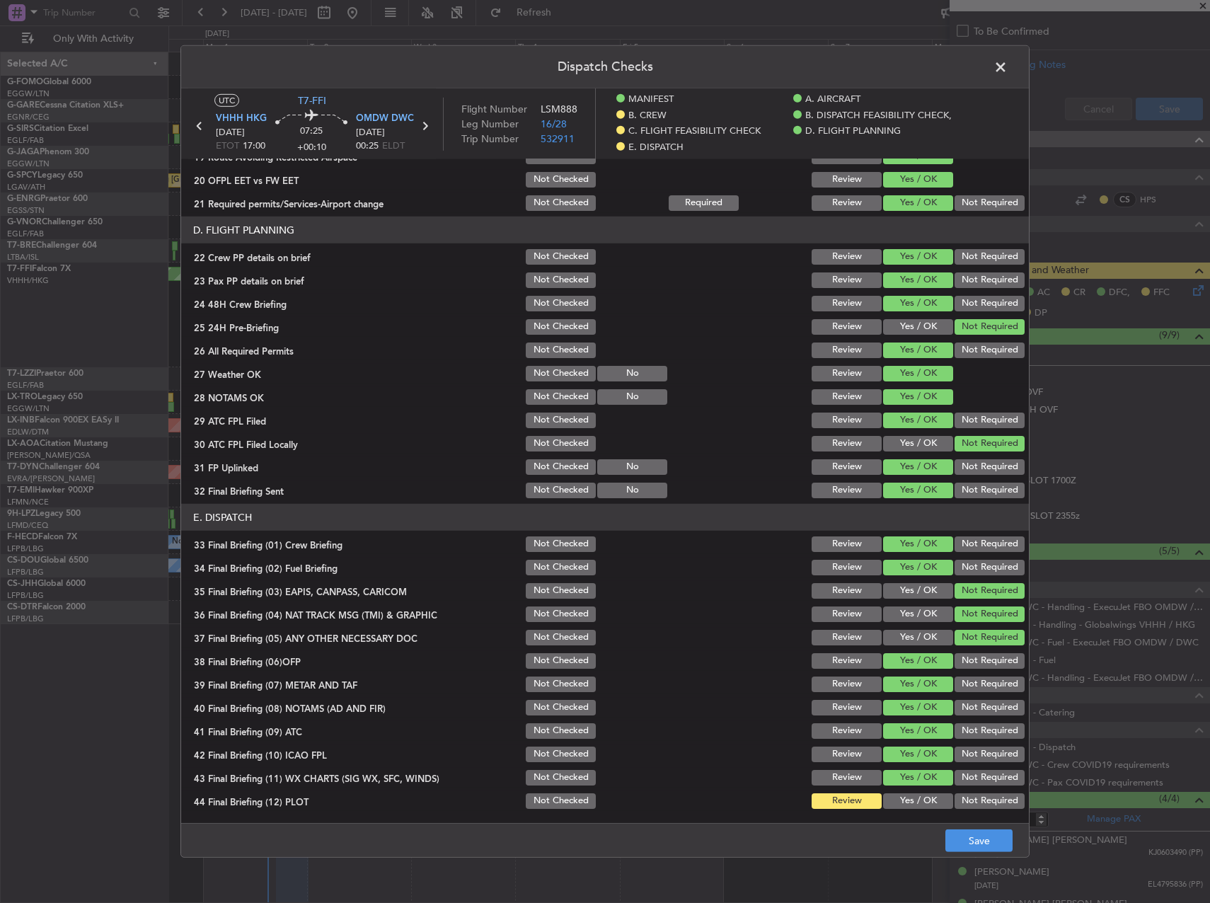
click at [904, 799] on button "Yes / OK" at bounding box center [918, 801] width 70 height 16
click at [964, 822] on main "UTC T7-FFI VHHH HKG 01/09/2025 ETOT 17:00 07:25 +00:10 OMDW DWC 02/09/2025 00:2…" at bounding box center [605, 458] width 848 height 740
click at [983, 839] on button "Save" at bounding box center [978, 840] width 67 height 23
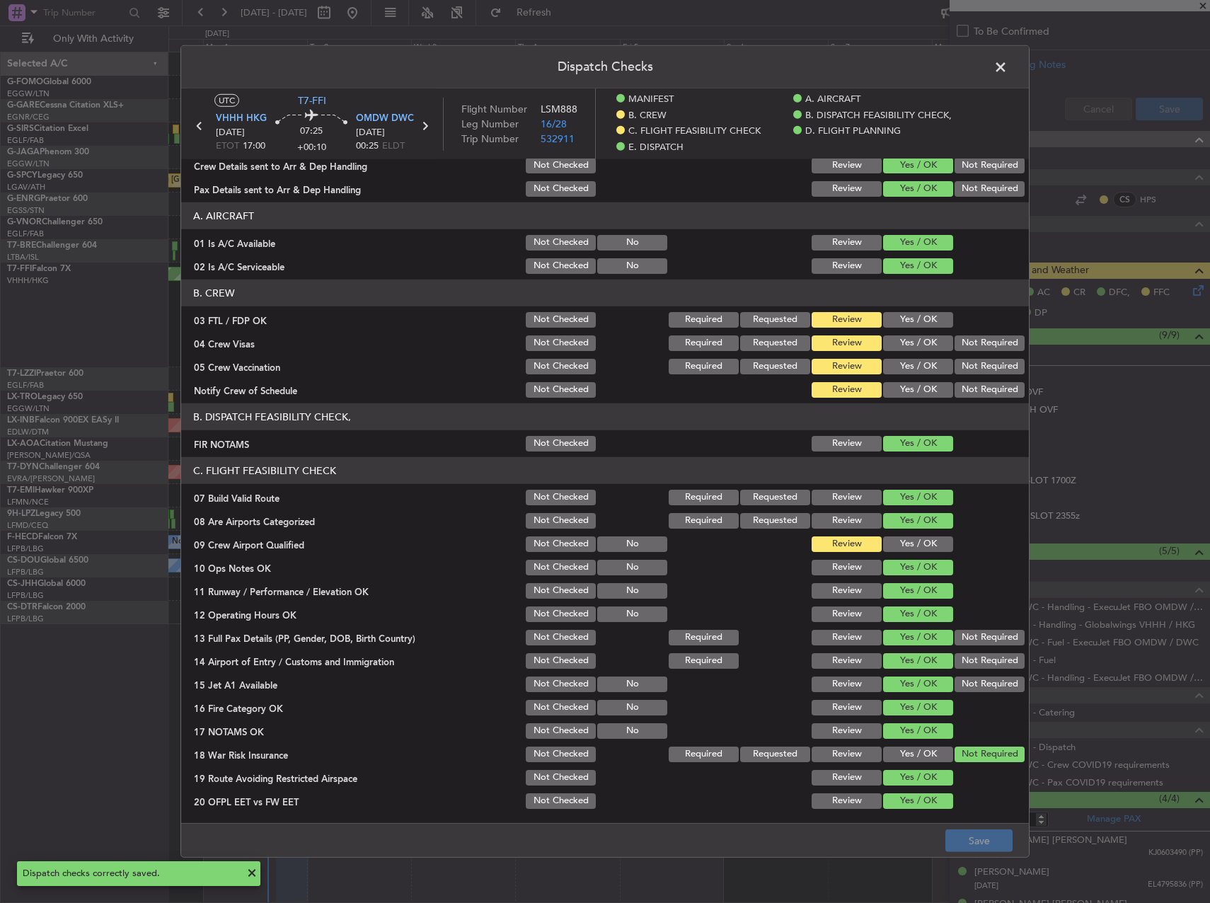
scroll to position [0, 0]
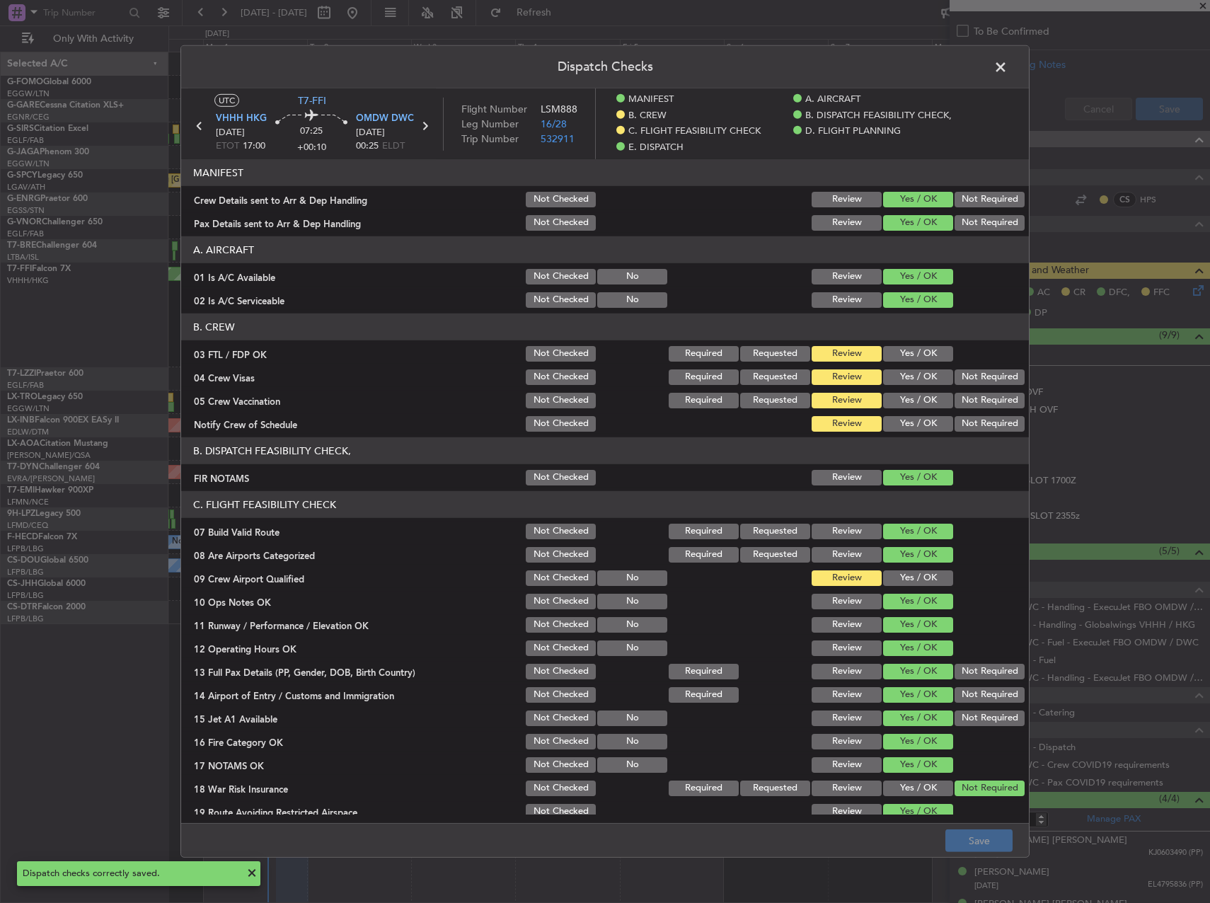
click at [1008, 63] on span at bounding box center [1008, 71] width 0 height 28
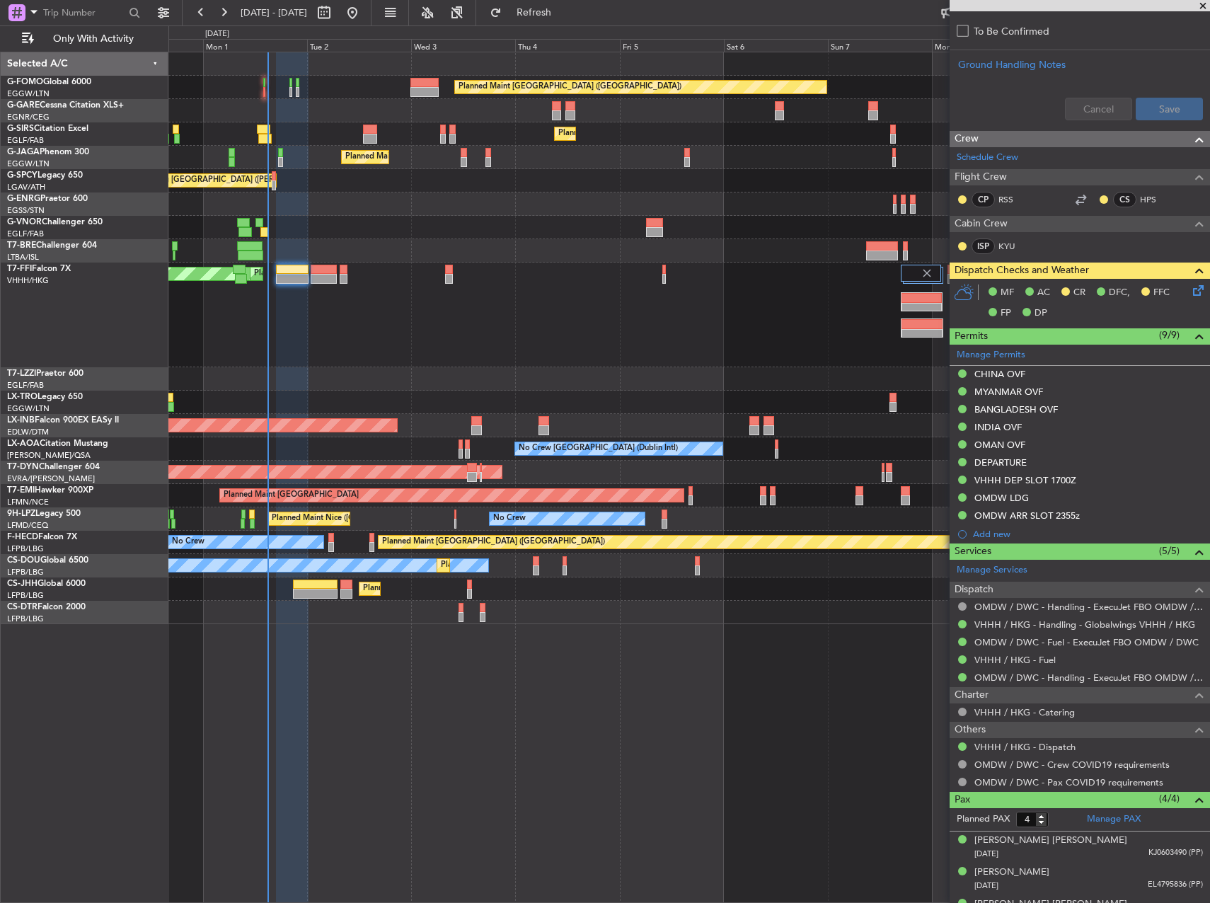
click at [323, 285] on div "MEL Hong Kong (Hong Kong Intl) Planned Maint Tianjin (Binhai) Planned Maint Hon…" at bounding box center [688, 315] width 1041 height 105
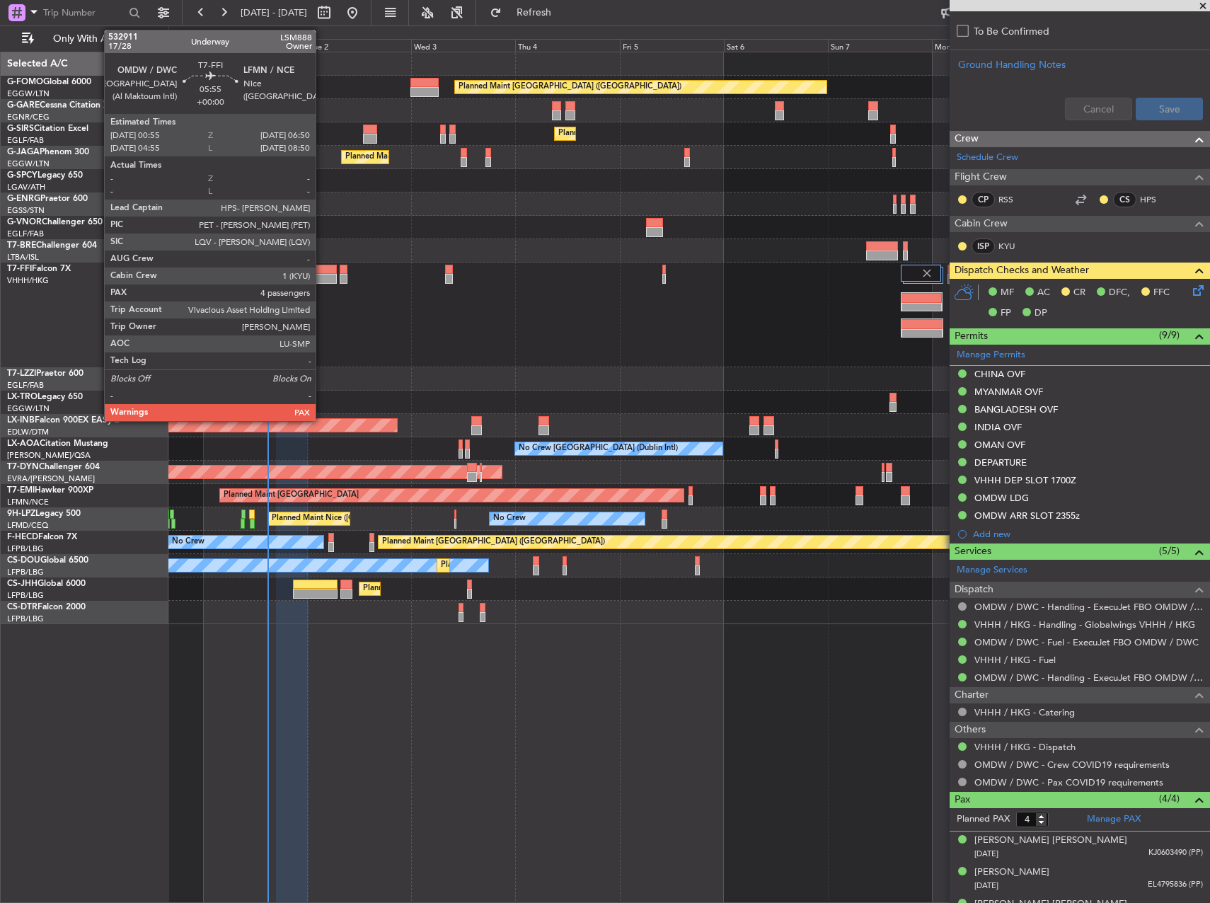
click at [322, 279] on div at bounding box center [324, 279] width 26 height 10
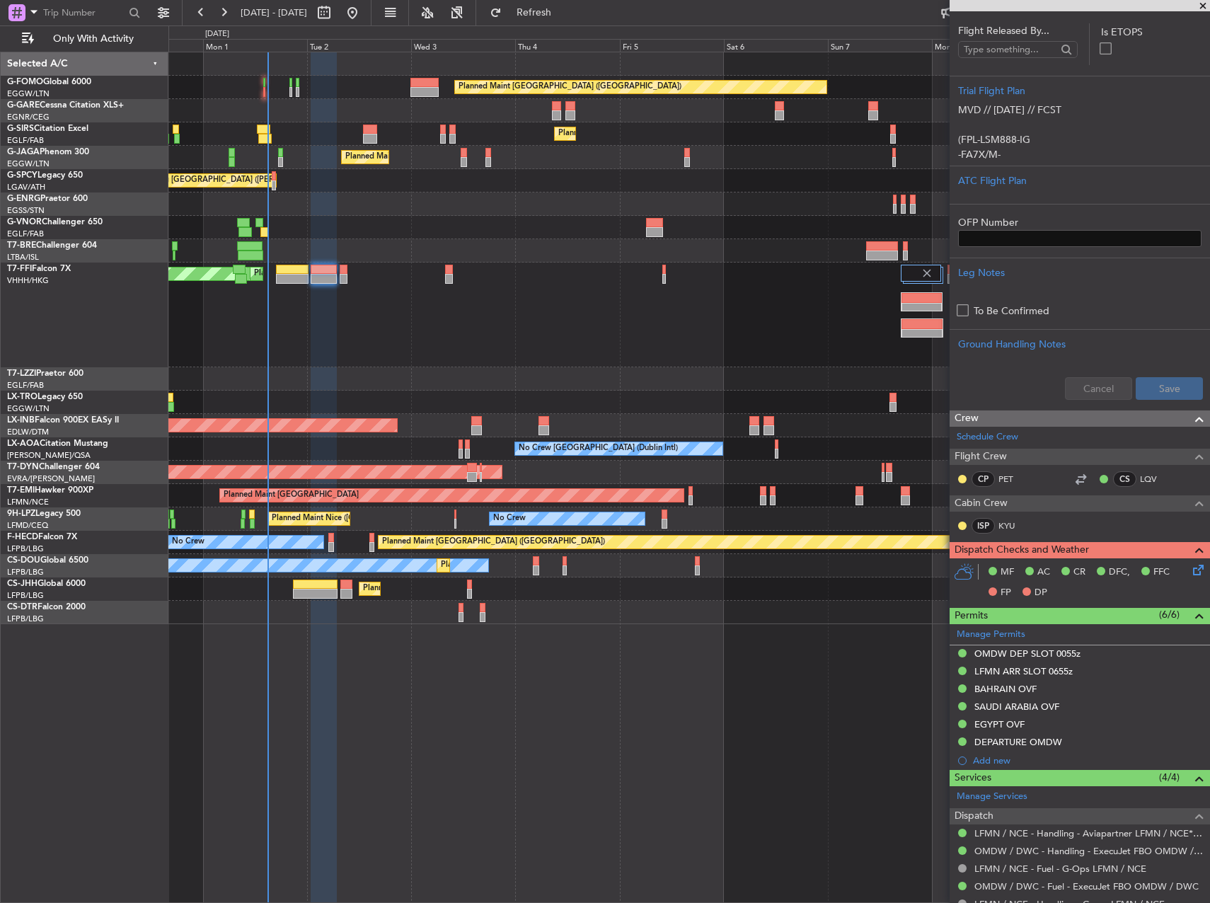
scroll to position [322, 0]
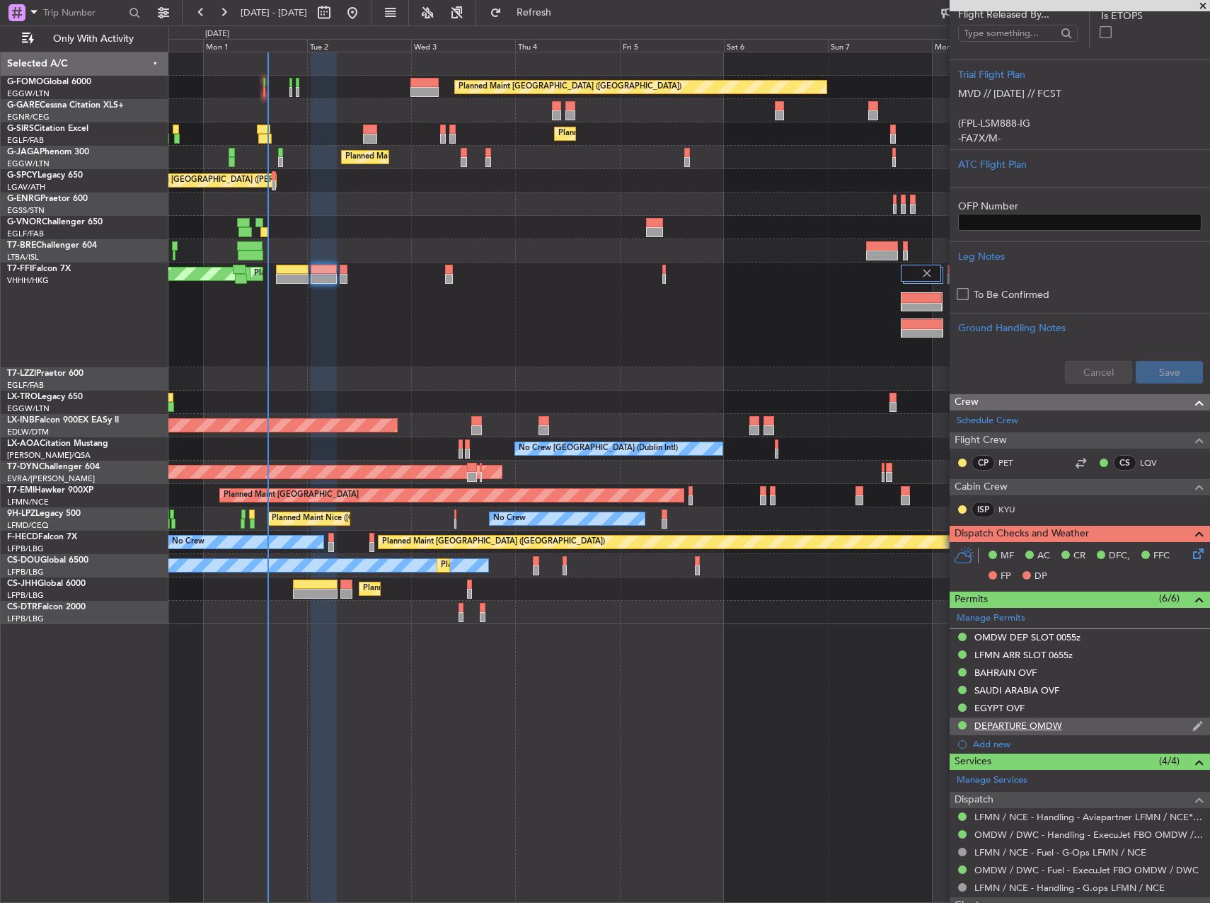
click at [1114, 722] on div "DEPARTURE OMDW" at bounding box center [1080, 727] width 260 height 18
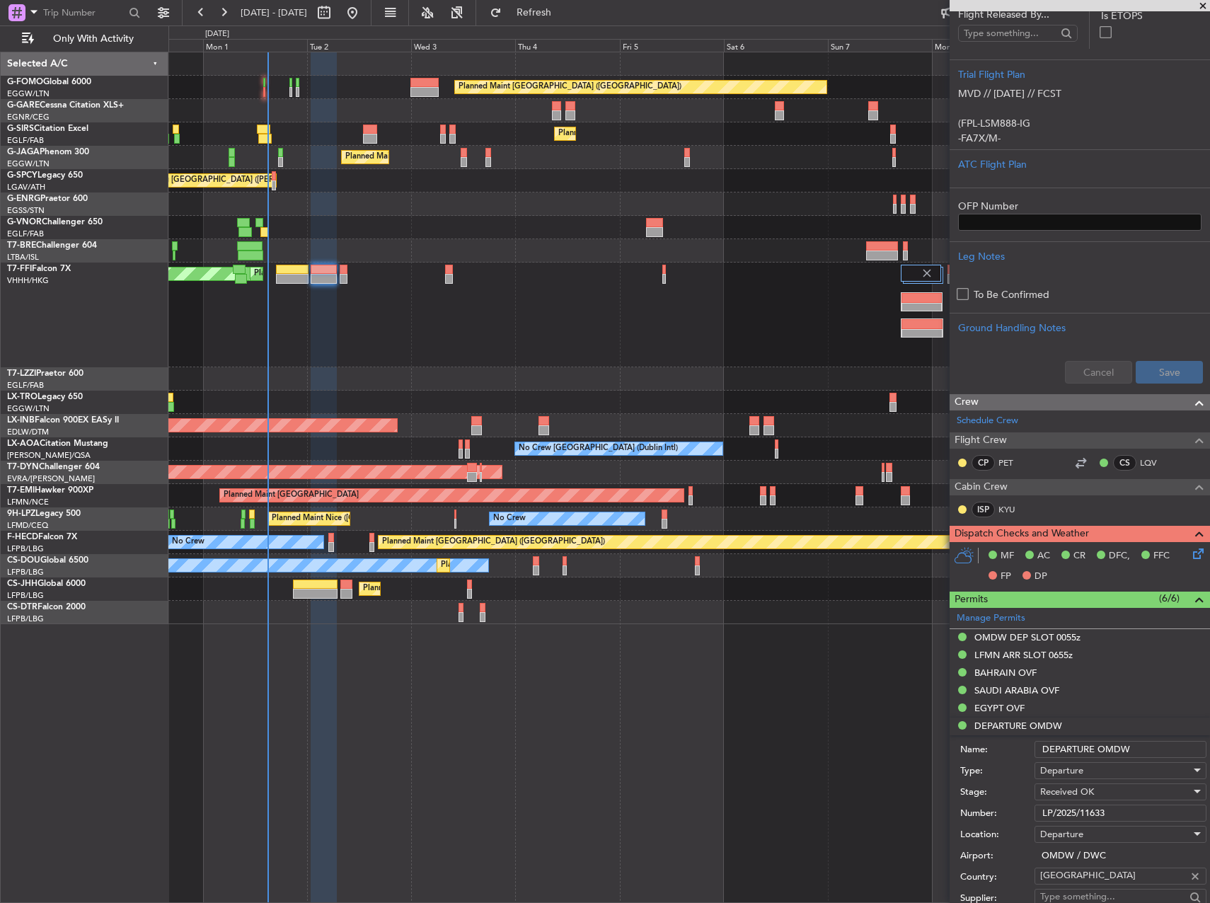
click at [1119, 811] on input "LP/2025/11633" at bounding box center [1121, 813] width 172 height 17
click at [1047, 689] on div "SAUDI ARABIA OVF" at bounding box center [1016, 690] width 85 height 12
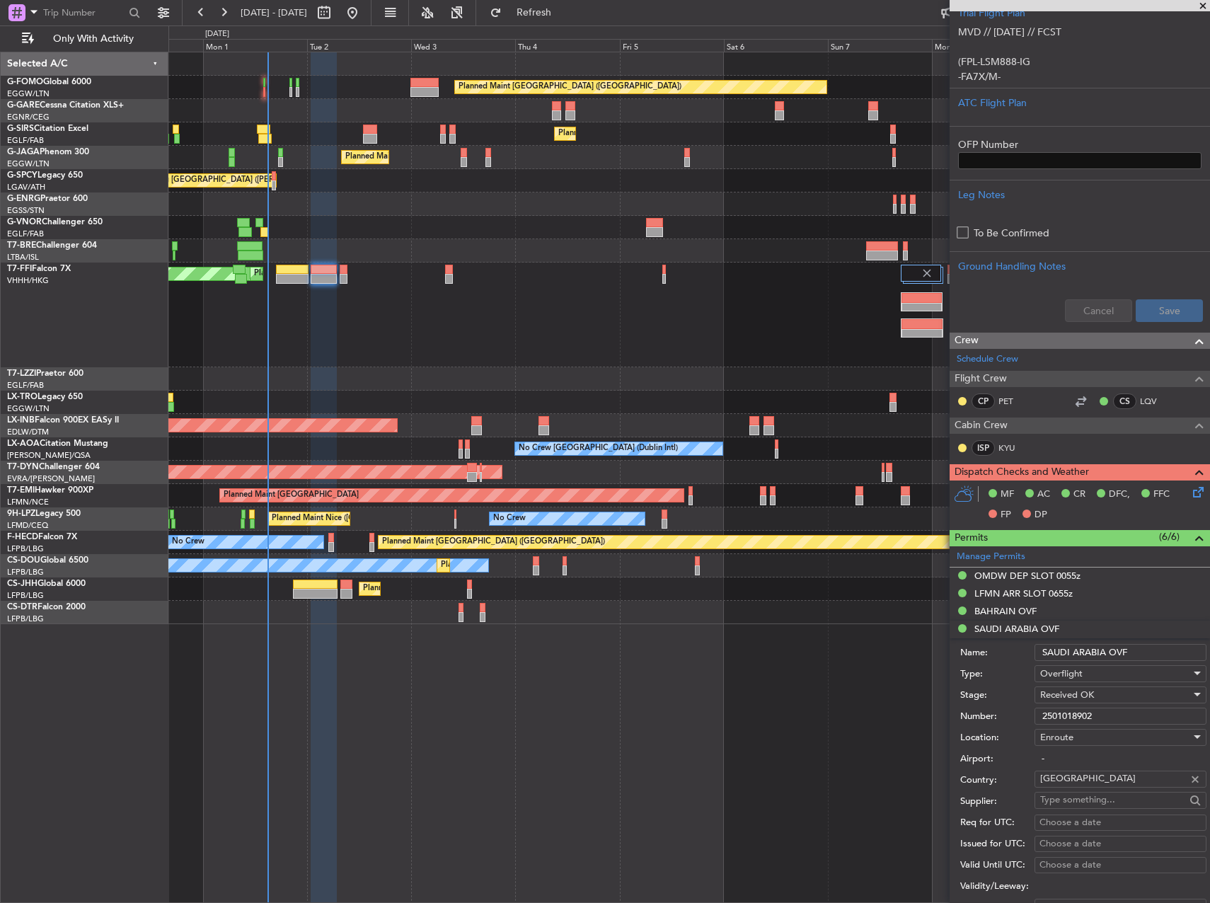
scroll to position [463, 0]
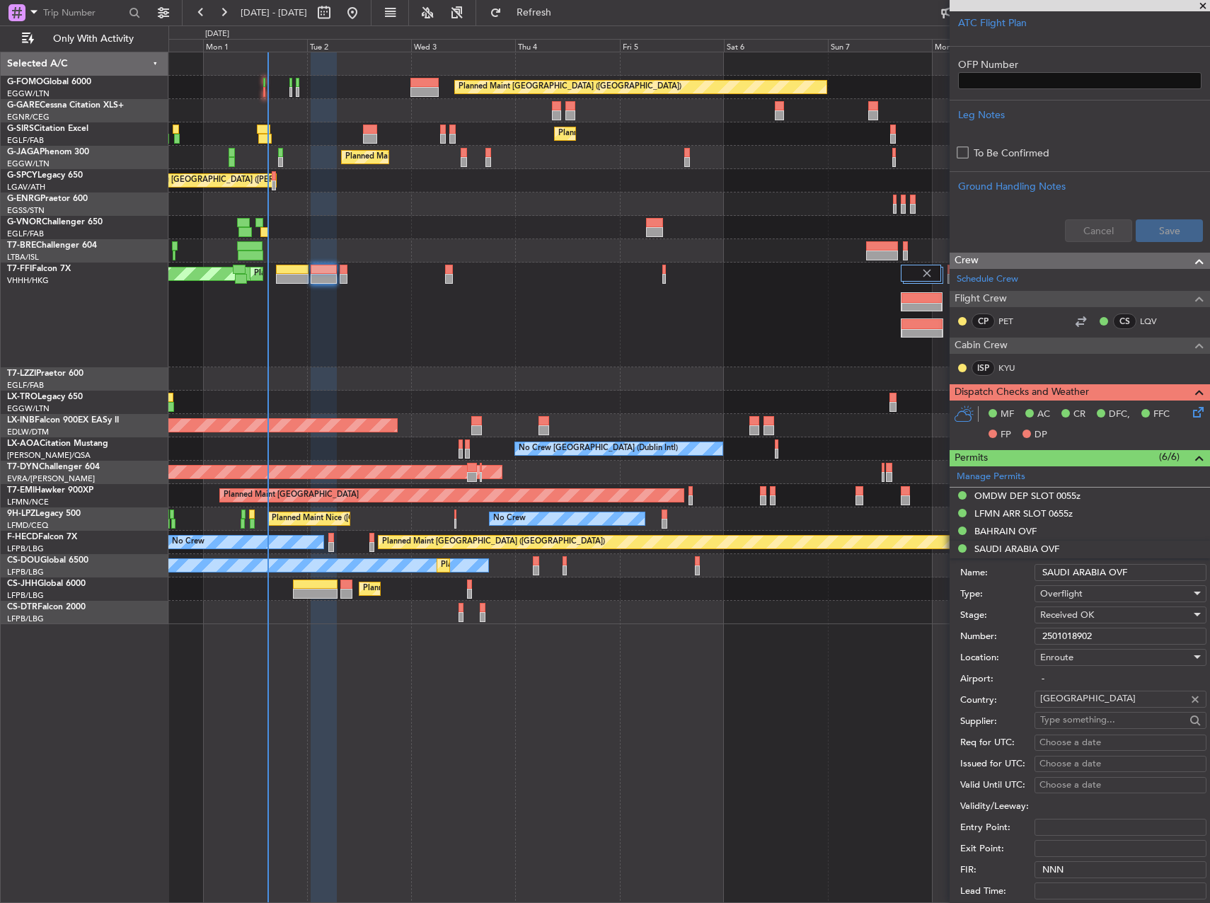
click at [1095, 634] on input "2501018902" at bounding box center [1121, 636] width 172 height 17
click at [1024, 526] on div "BAHRAIN OVF" at bounding box center [1005, 531] width 62 height 12
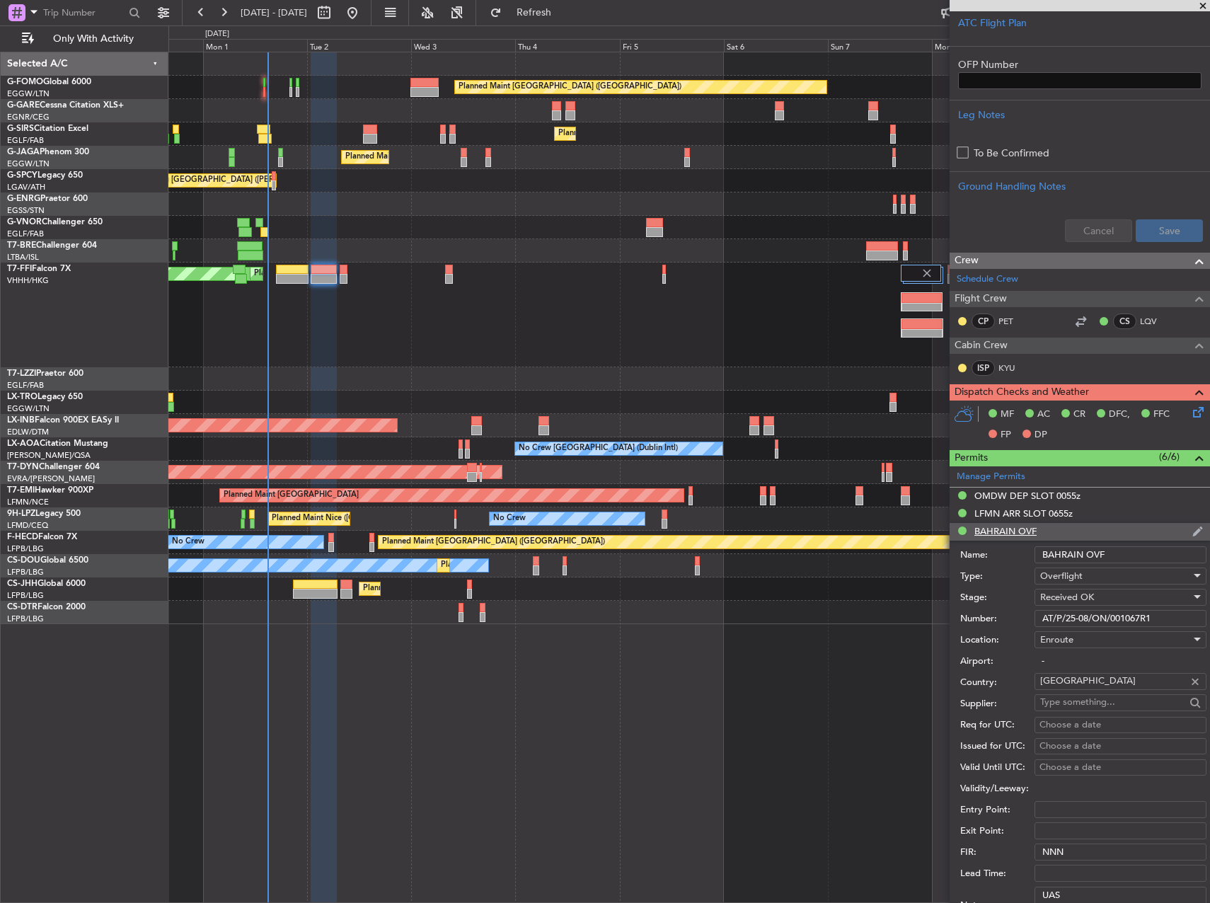
scroll to position [393, 0]
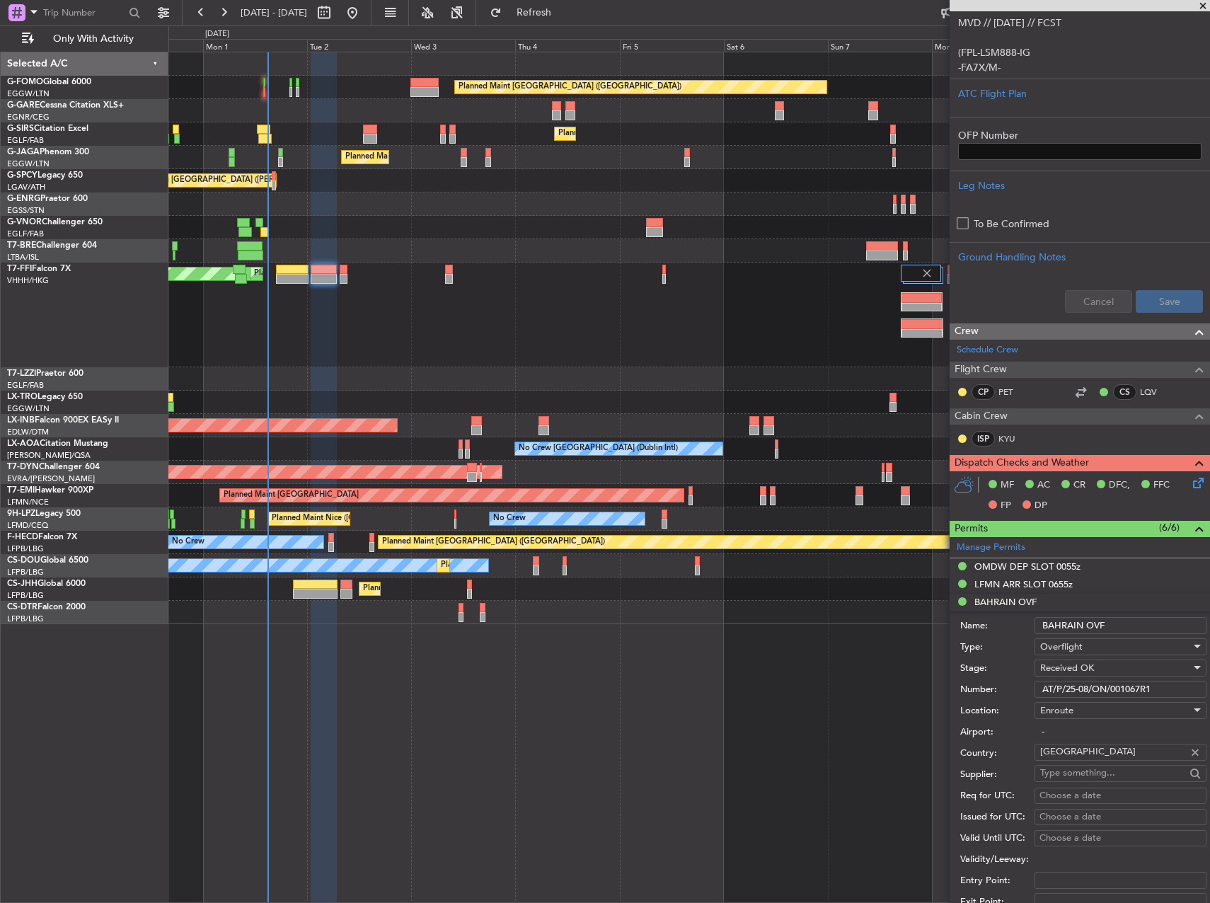
click at [1107, 690] on input "AT/P/25-08/ON/001067R1" at bounding box center [1121, 689] width 172 height 17
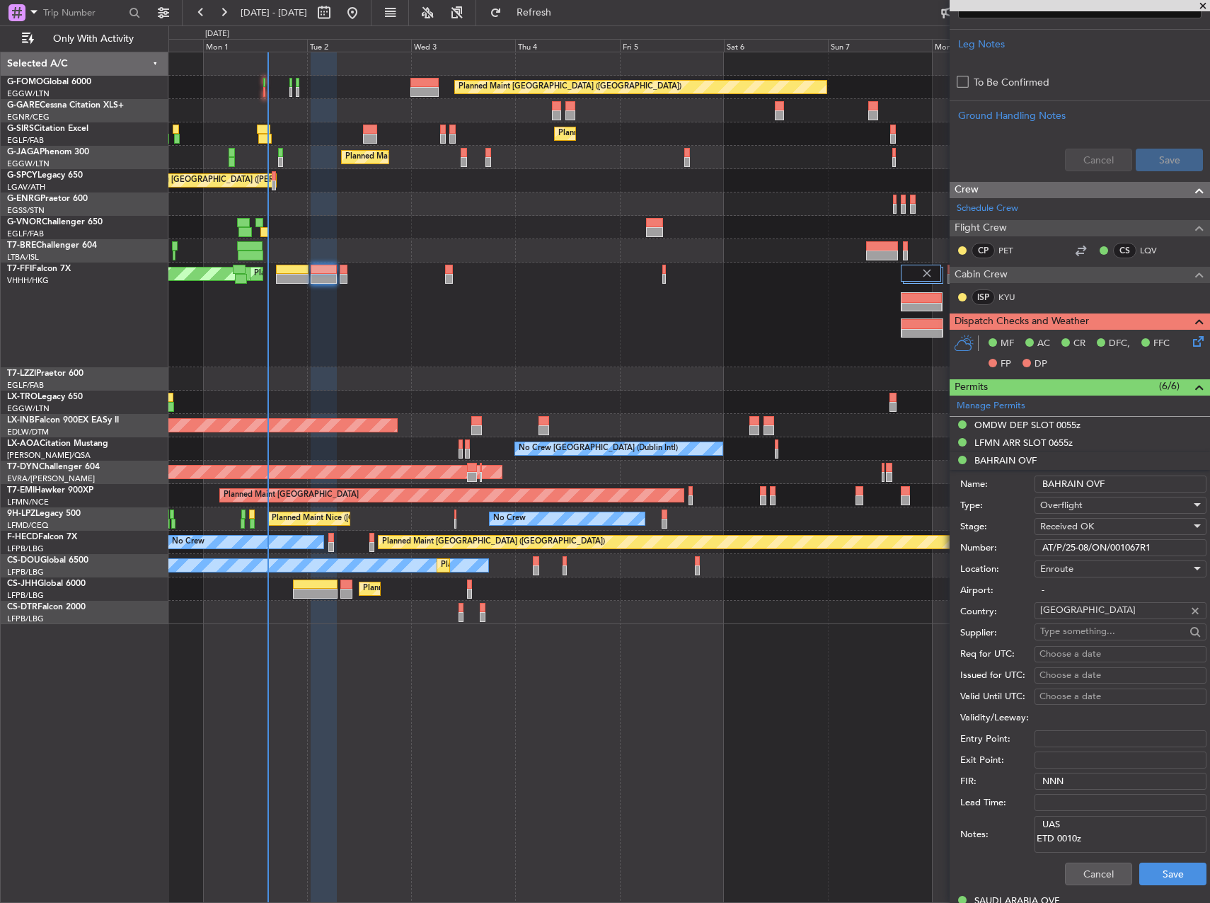
scroll to position [676, 0]
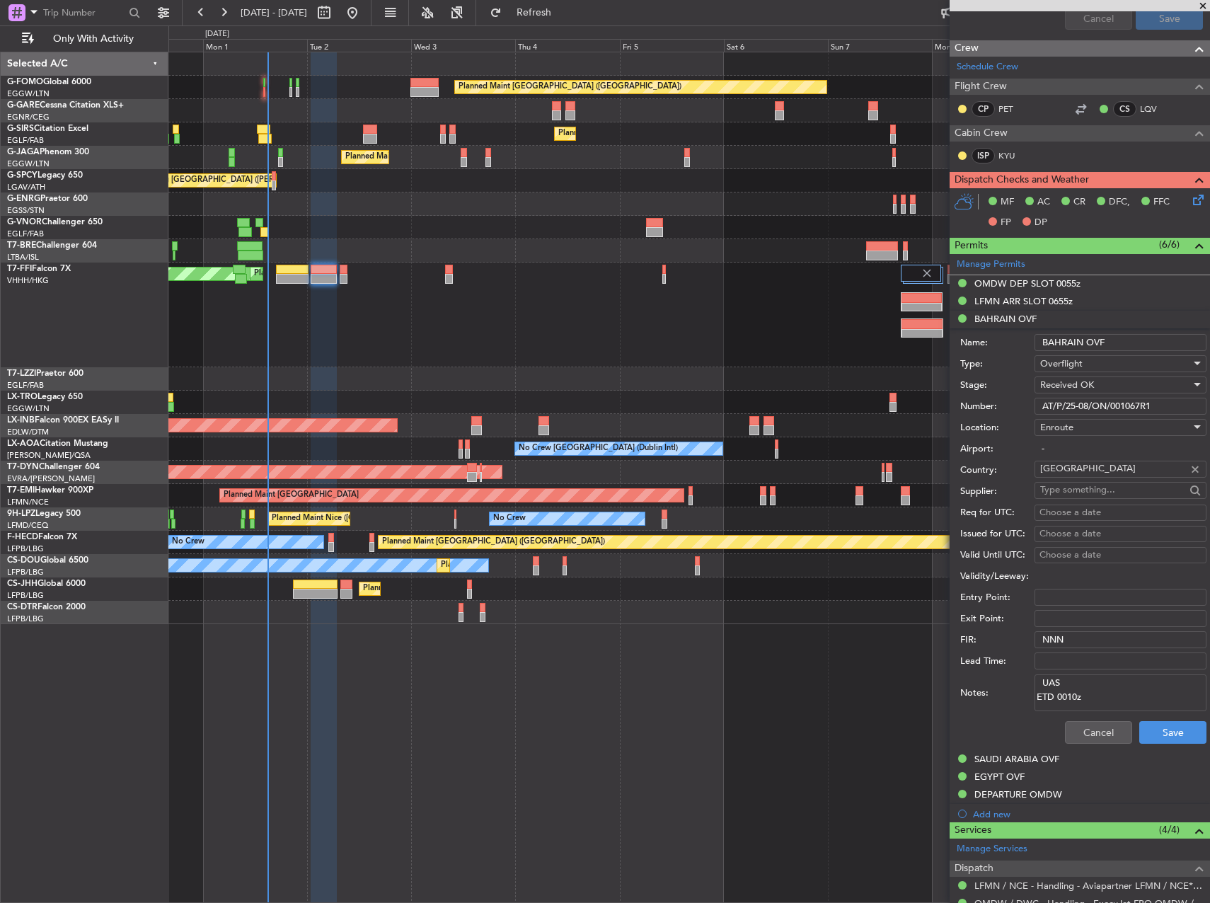
click at [1002, 778] on mat-tooltip-component "SAUDI ARABIA OVF" at bounding box center [1017, 783] width 98 height 38
click at [1003, 763] on div "SAUDI ARABIA OVF" at bounding box center [1016, 759] width 85 height 12
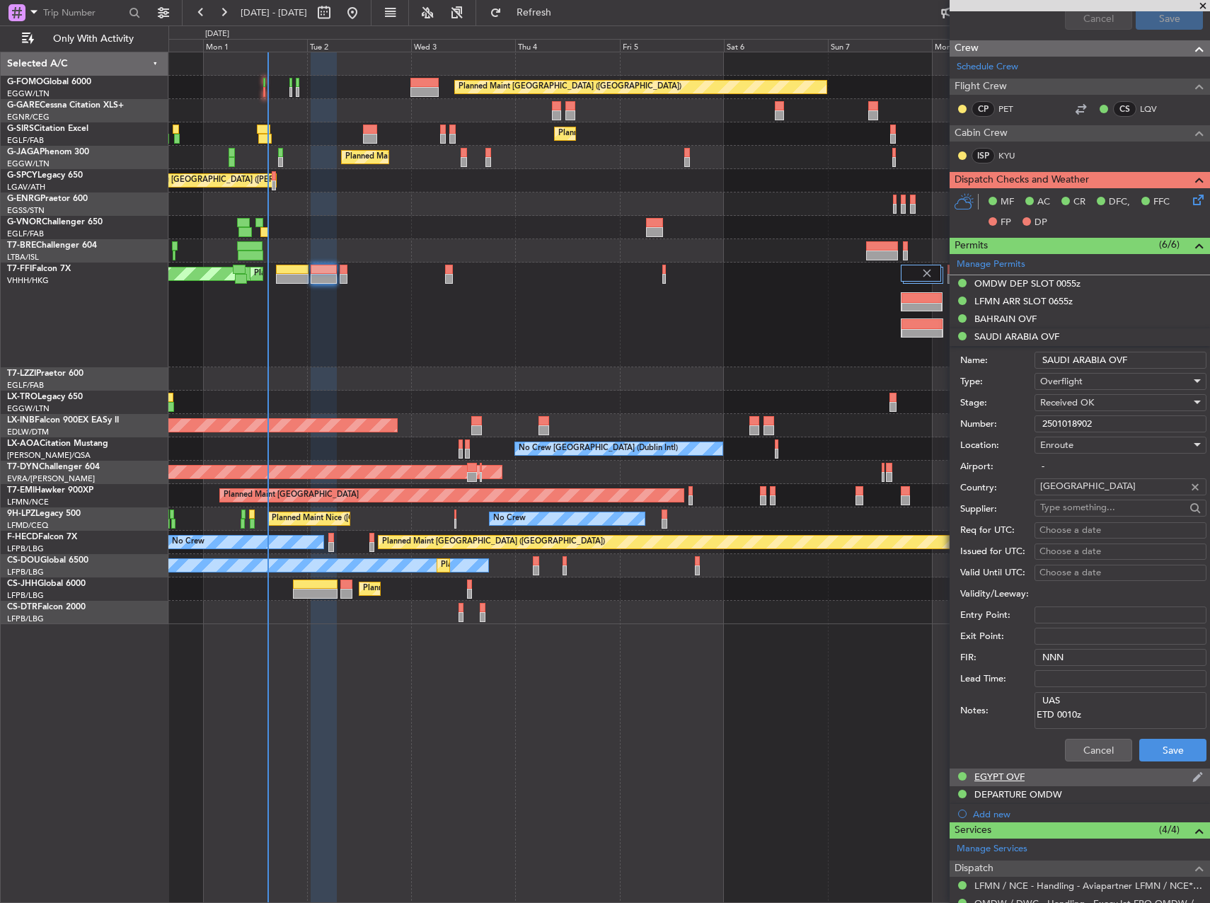
click at [1037, 774] on div "EGYPT OVF" at bounding box center [1080, 777] width 260 height 18
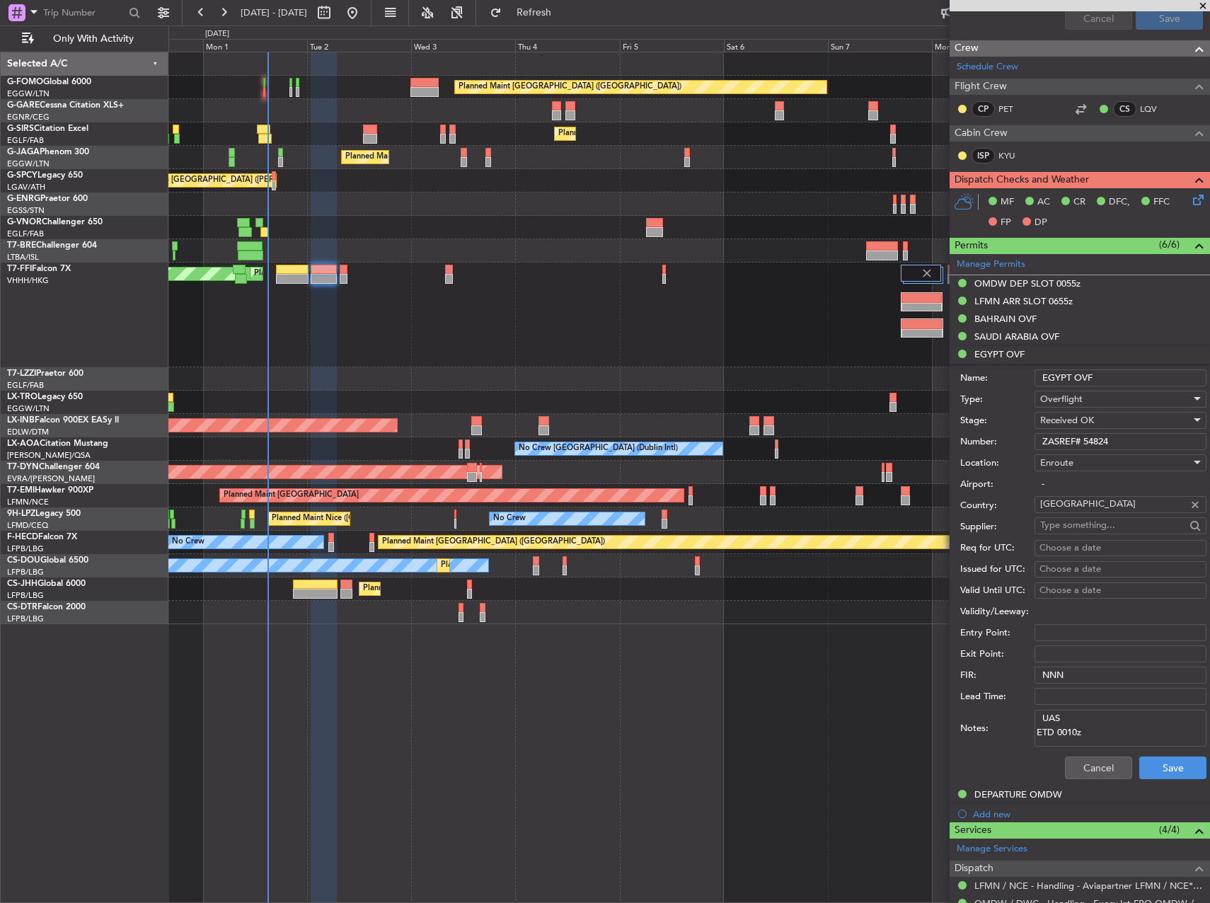
click at [1073, 440] on input "ZASREF# 54824" at bounding box center [1121, 441] width 172 height 17
click at [1093, 768] on button "Cancel" at bounding box center [1098, 767] width 67 height 23
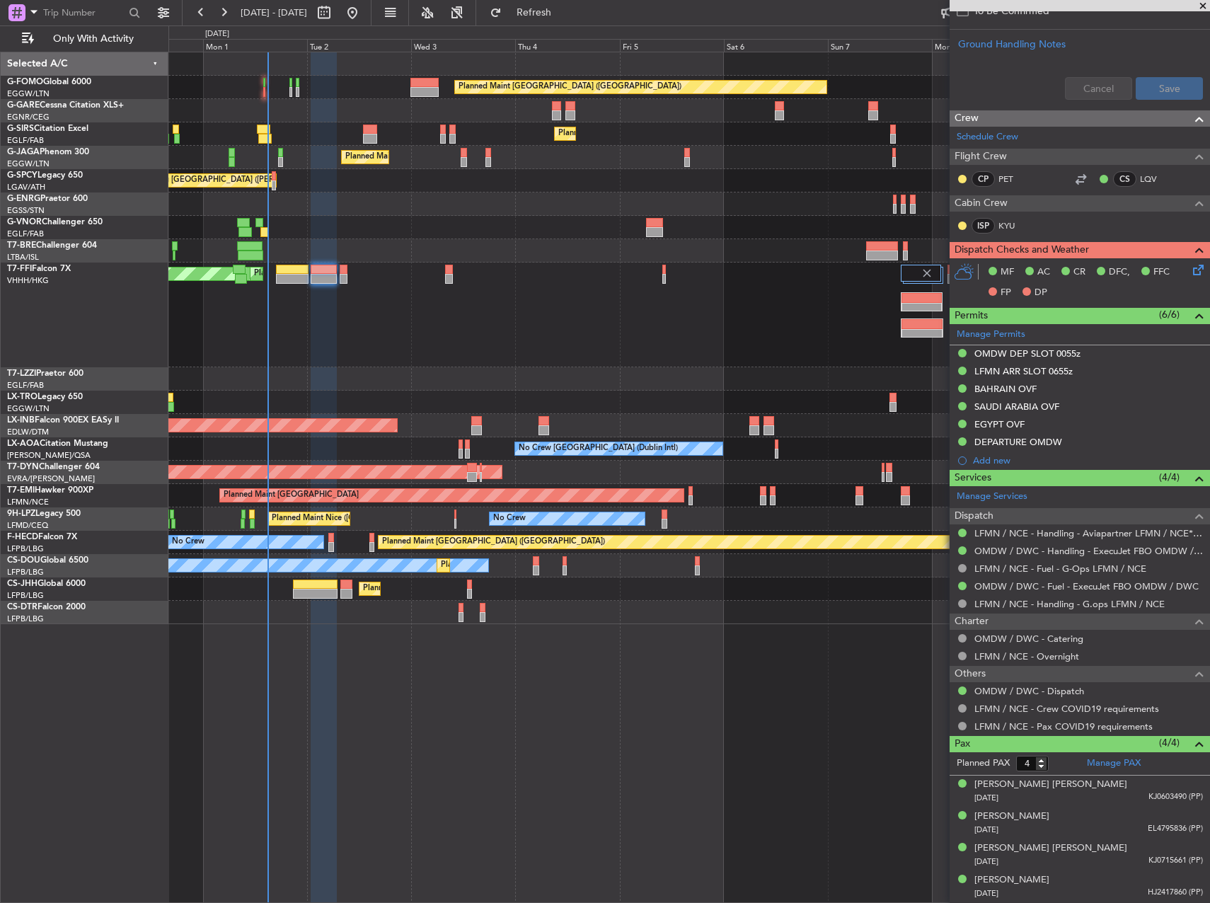
scroll to position [605, 0]
click at [1050, 367] on div "LFMN ARR SLOT 0655z" at bounding box center [1023, 372] width 98 height 12
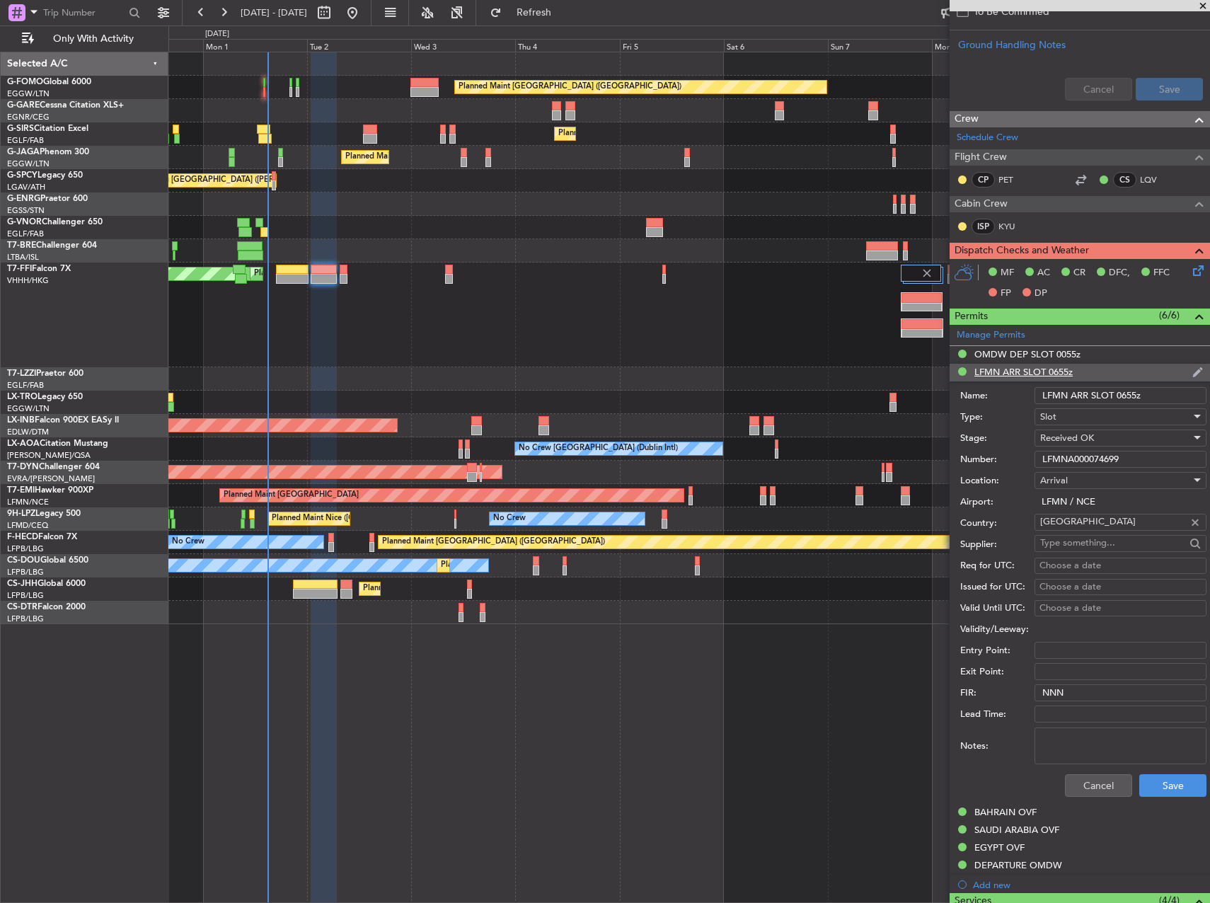
scroll to position [676, 0]
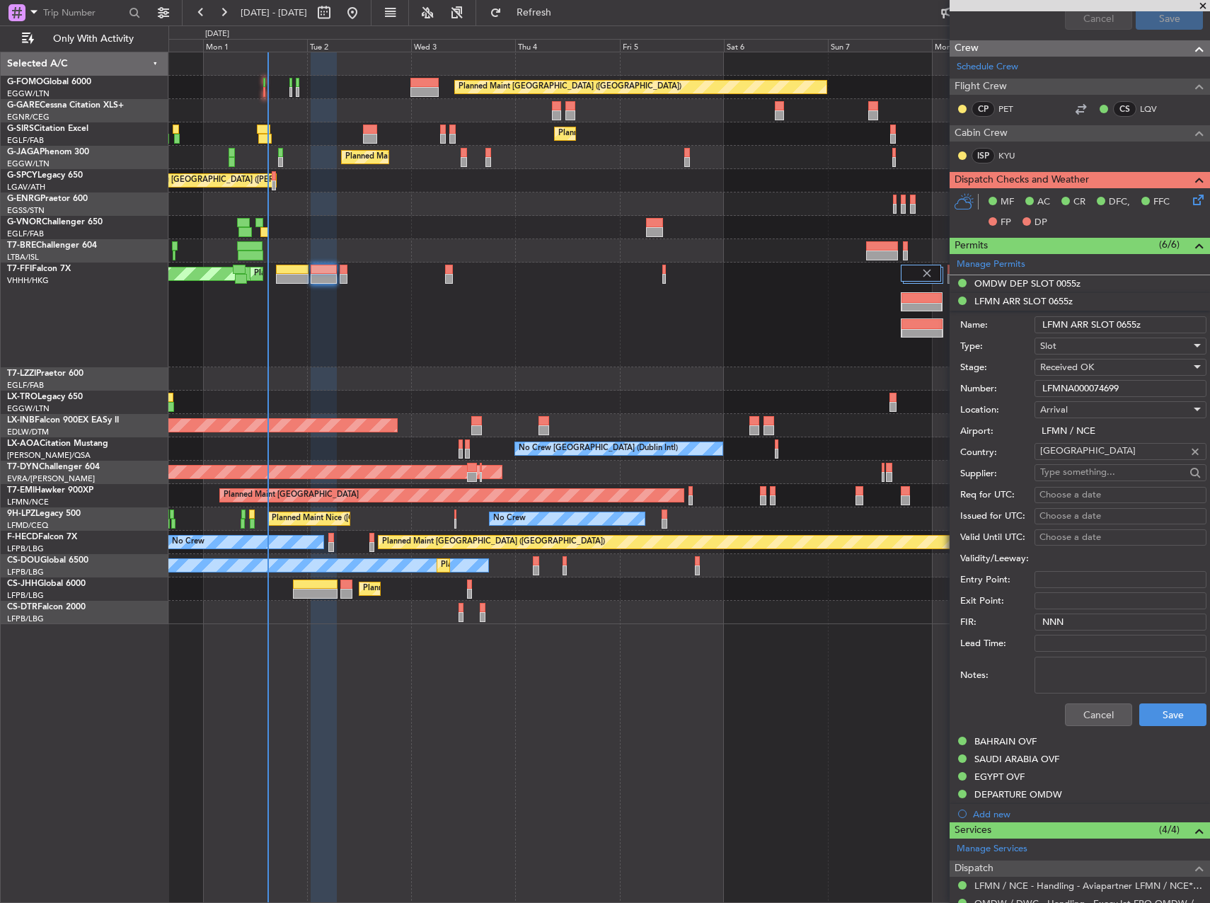
click at [1077, 395] on input "LFMNA000074699" at bounding box center [1121, 388] width 172 height 17
click at [1065, 719] on button "Cancel" at bounding box center [1098, 714] width 67 height 23
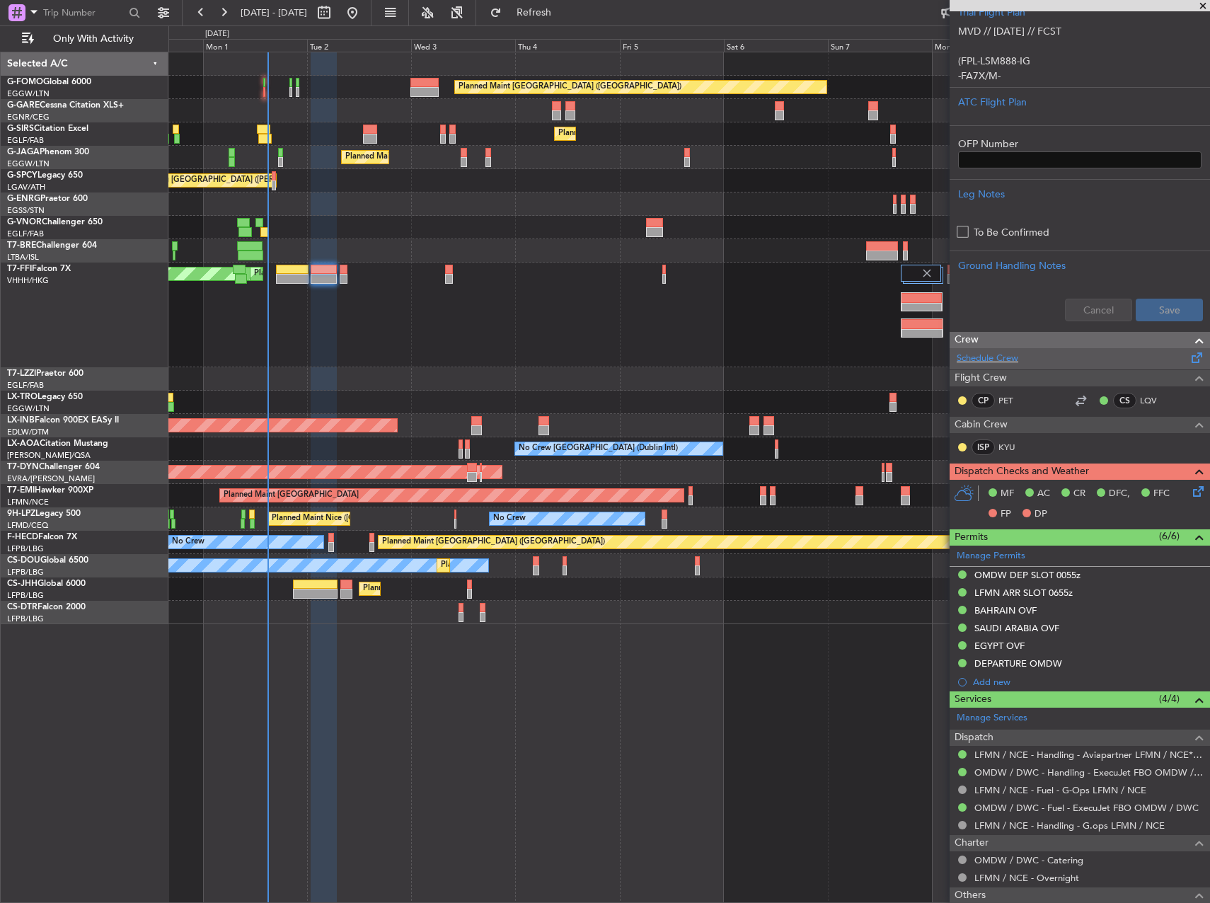
scroll to position [251, 0]
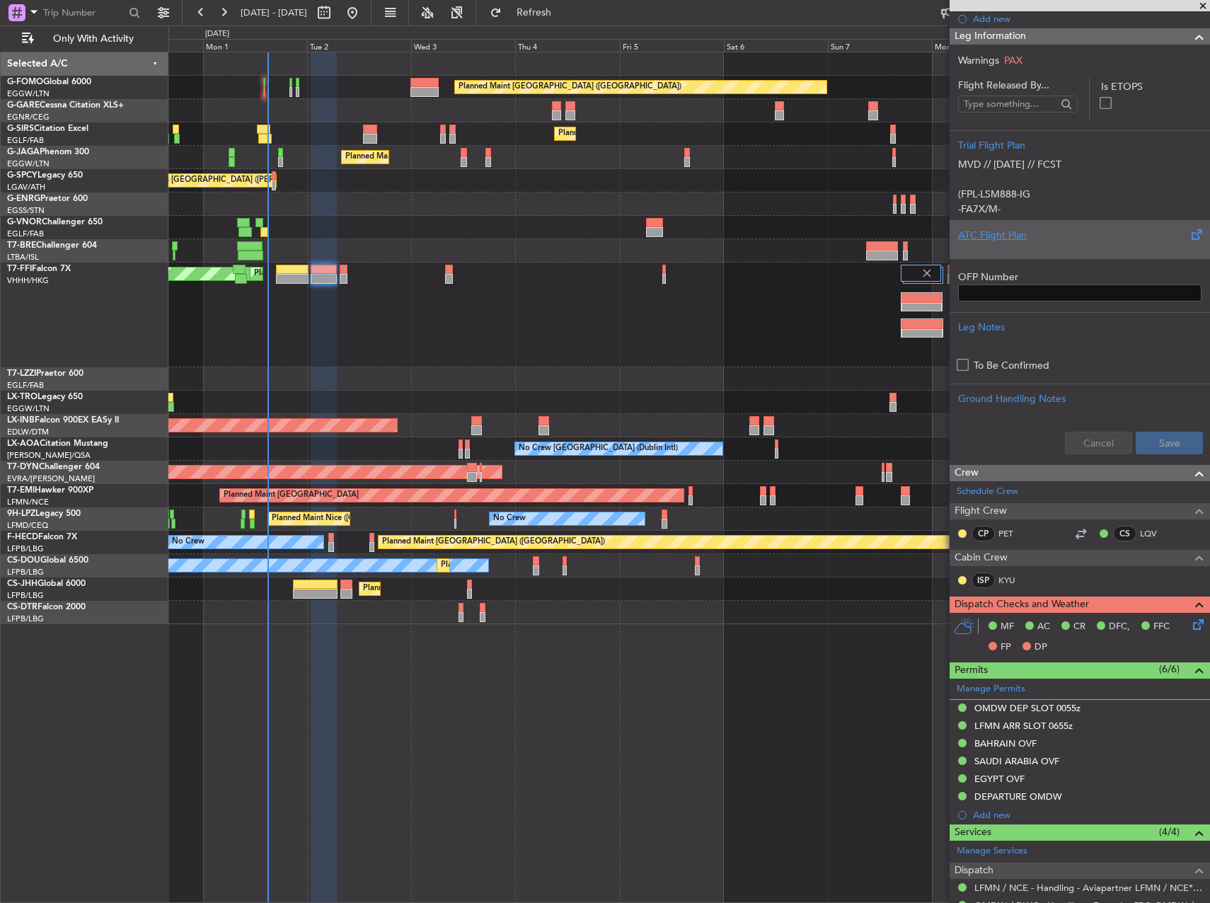
click at [1030, 248] on div at bounding box center [1079, 247] width 243 height 8
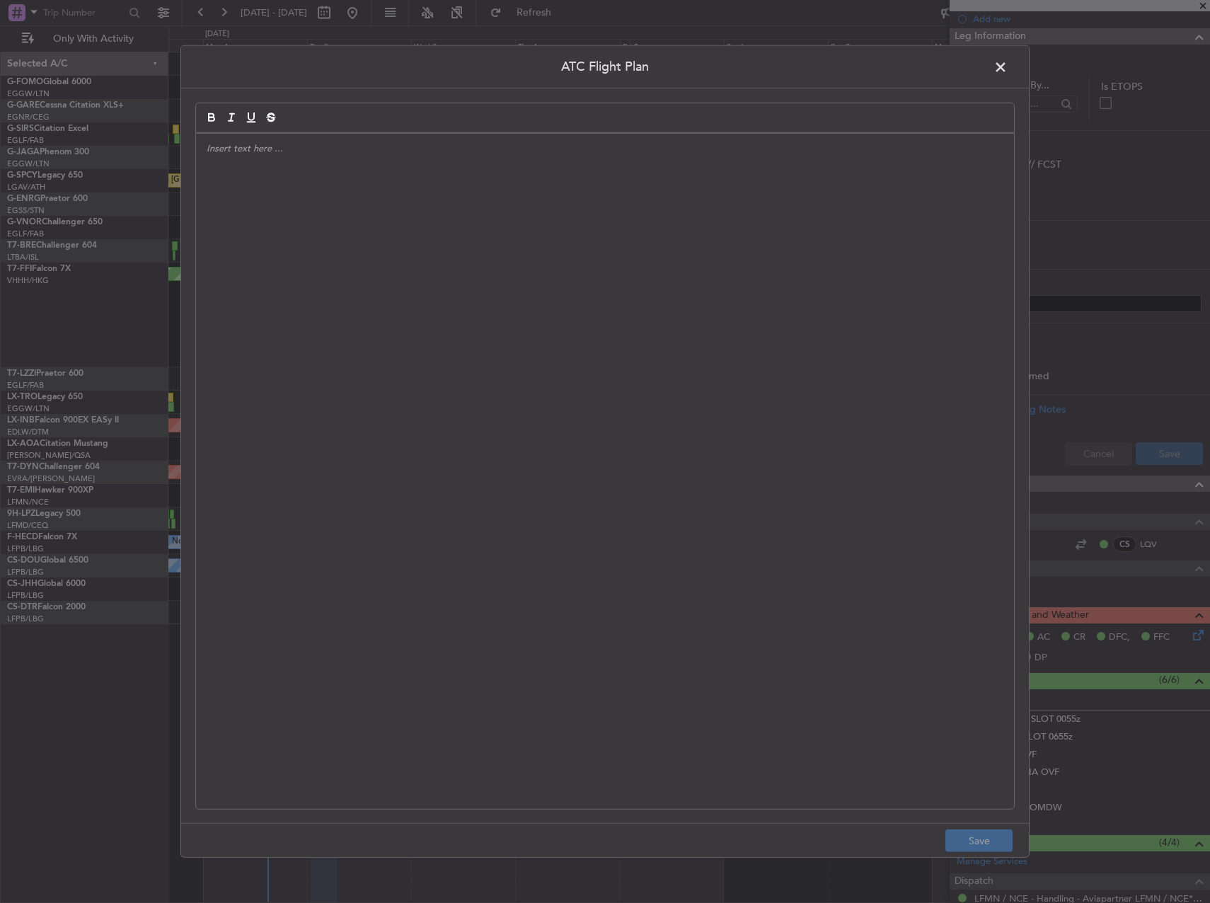
click at [630, 272] on div at bounding box center [605, 471] width 818 height 675
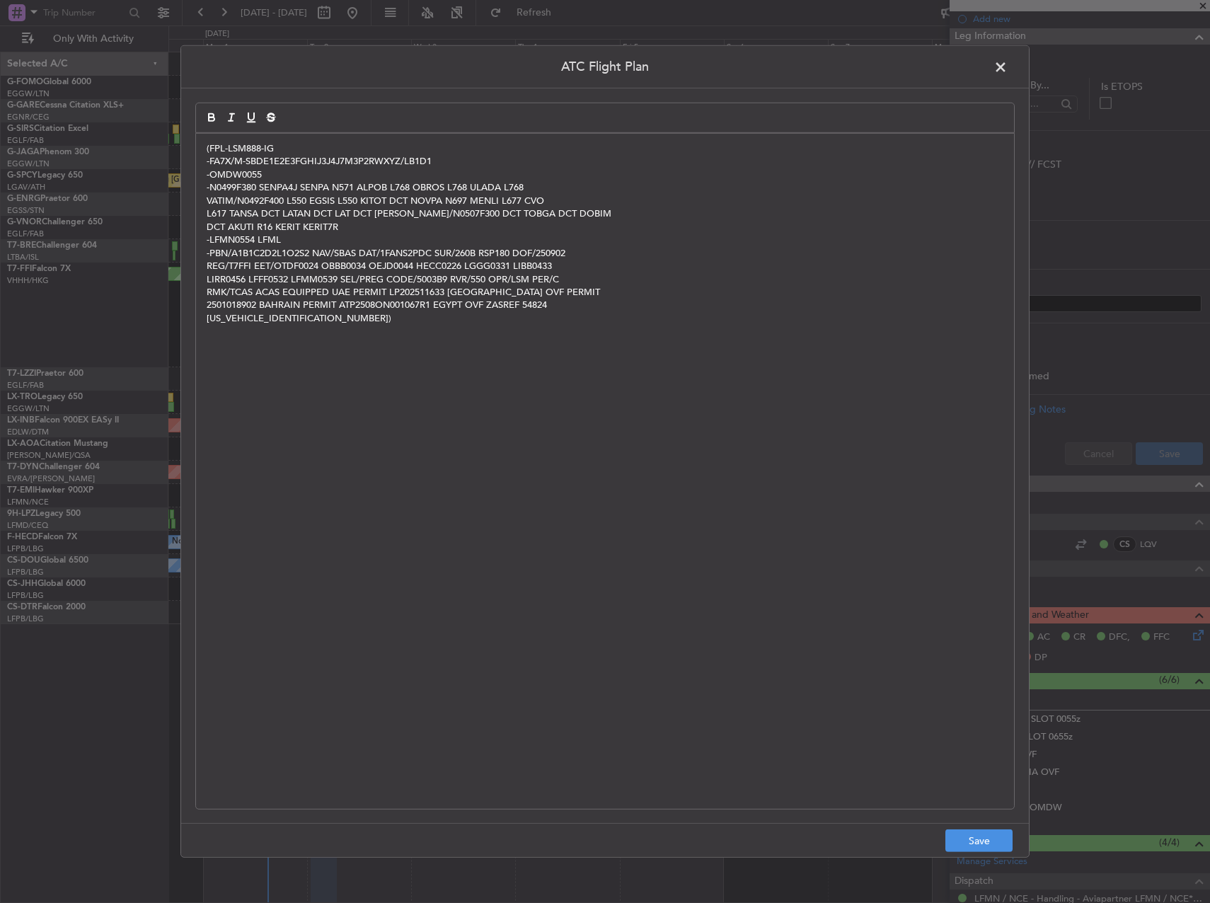
scroll to position [0, 0]
click at [994, 834] on button "Save" at bounding box center [978, 840] width 67 height 23
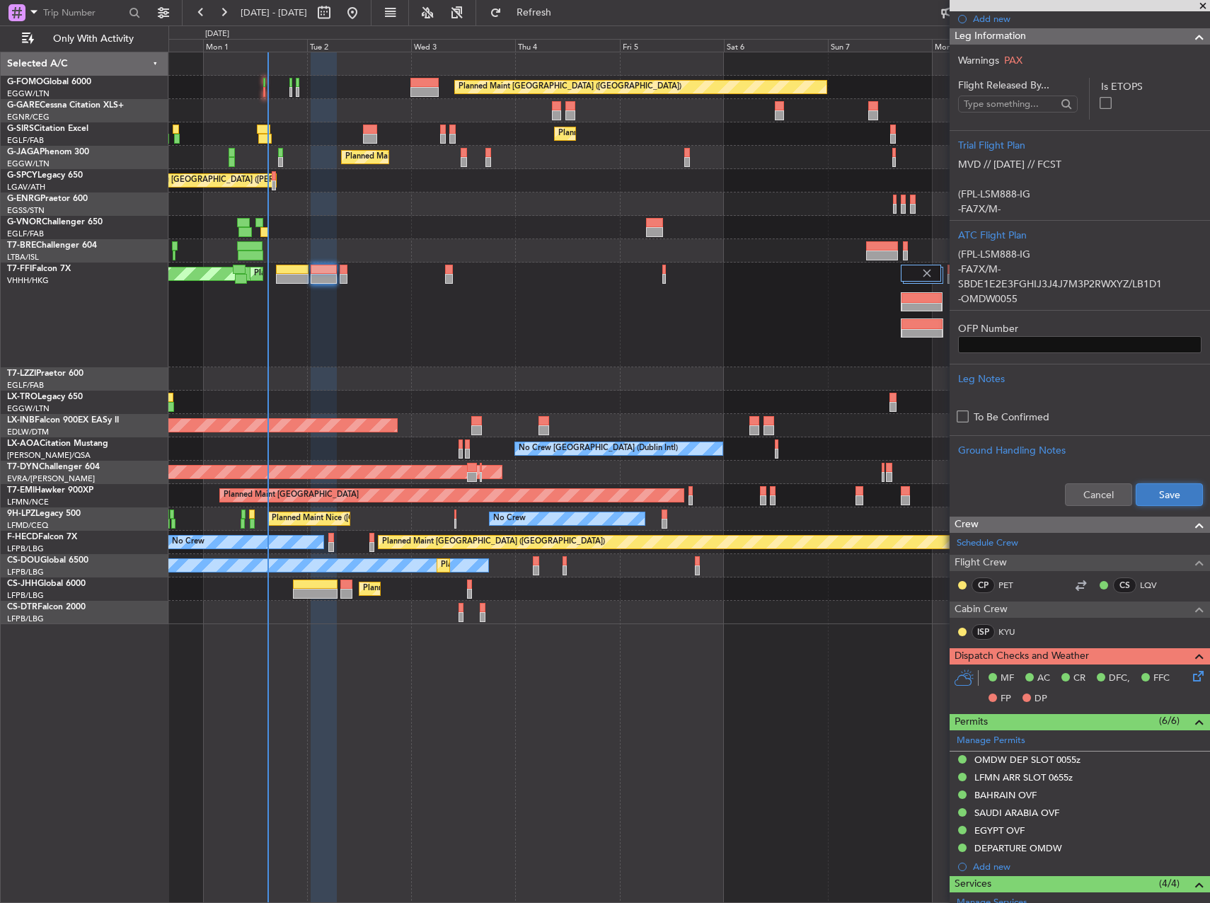
click at [1171, 488] on button "Save" at bounding box center [1169, 494] width 67 height 23
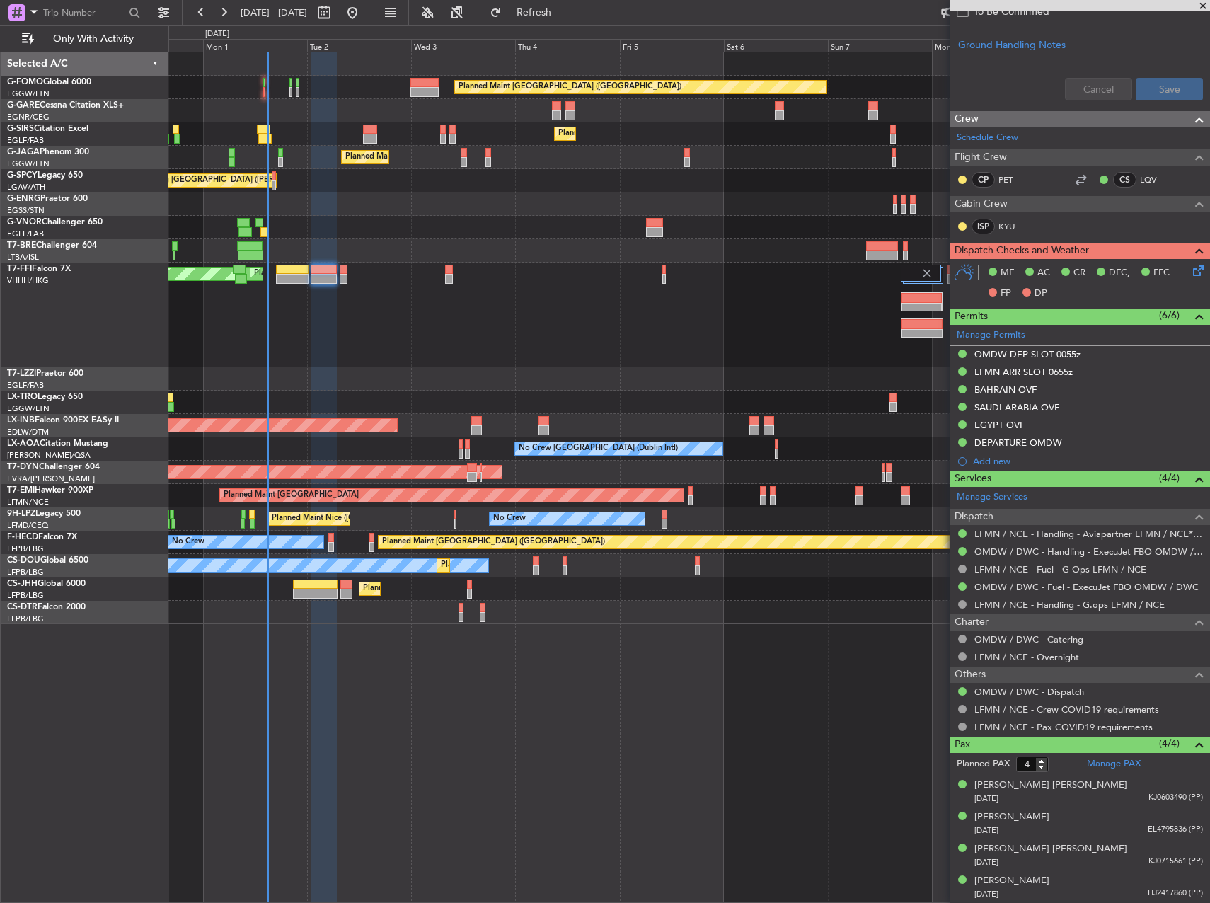
scroll to position [632, 0]
click at [1190, 273] on icon at bounding box center [1195, 268] width 11 height 11
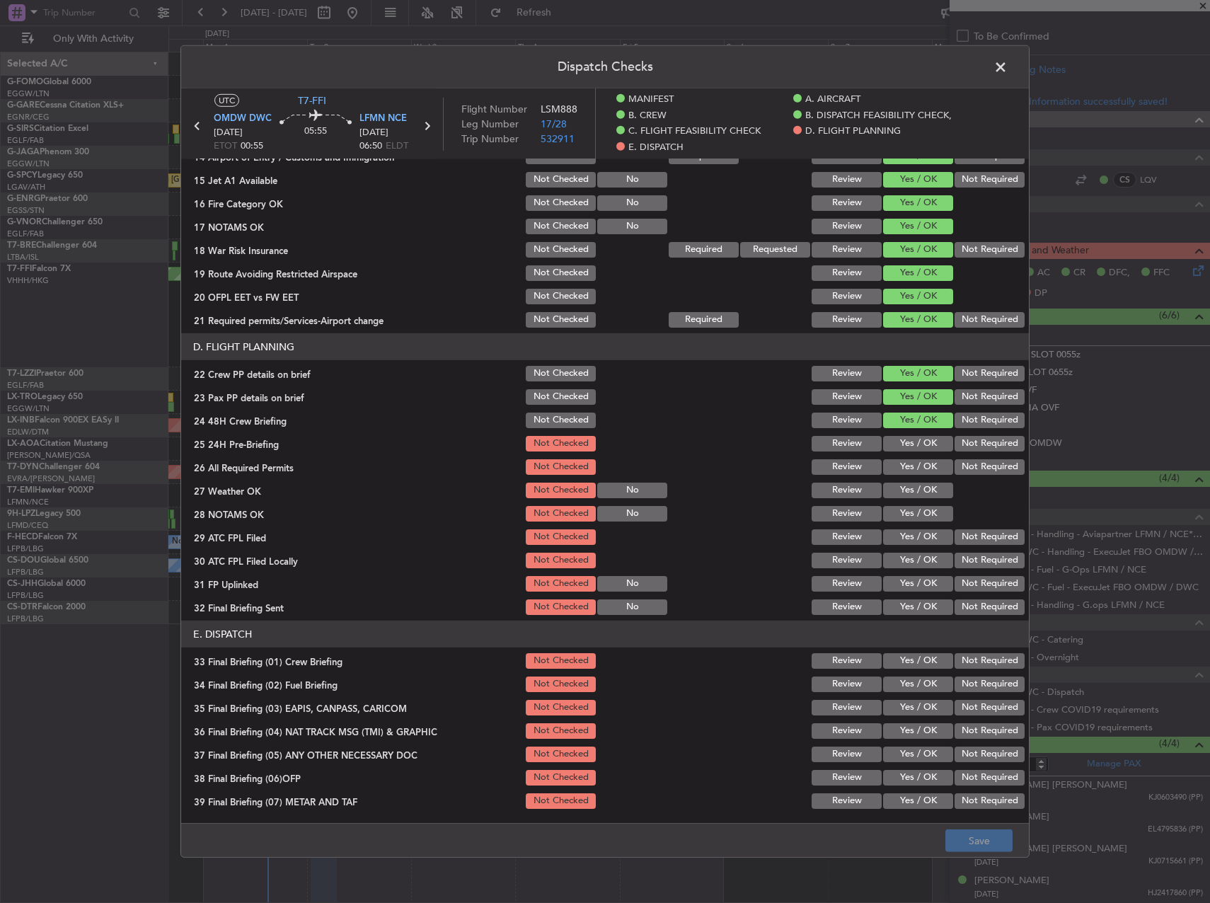
scroll to position [566, 0]
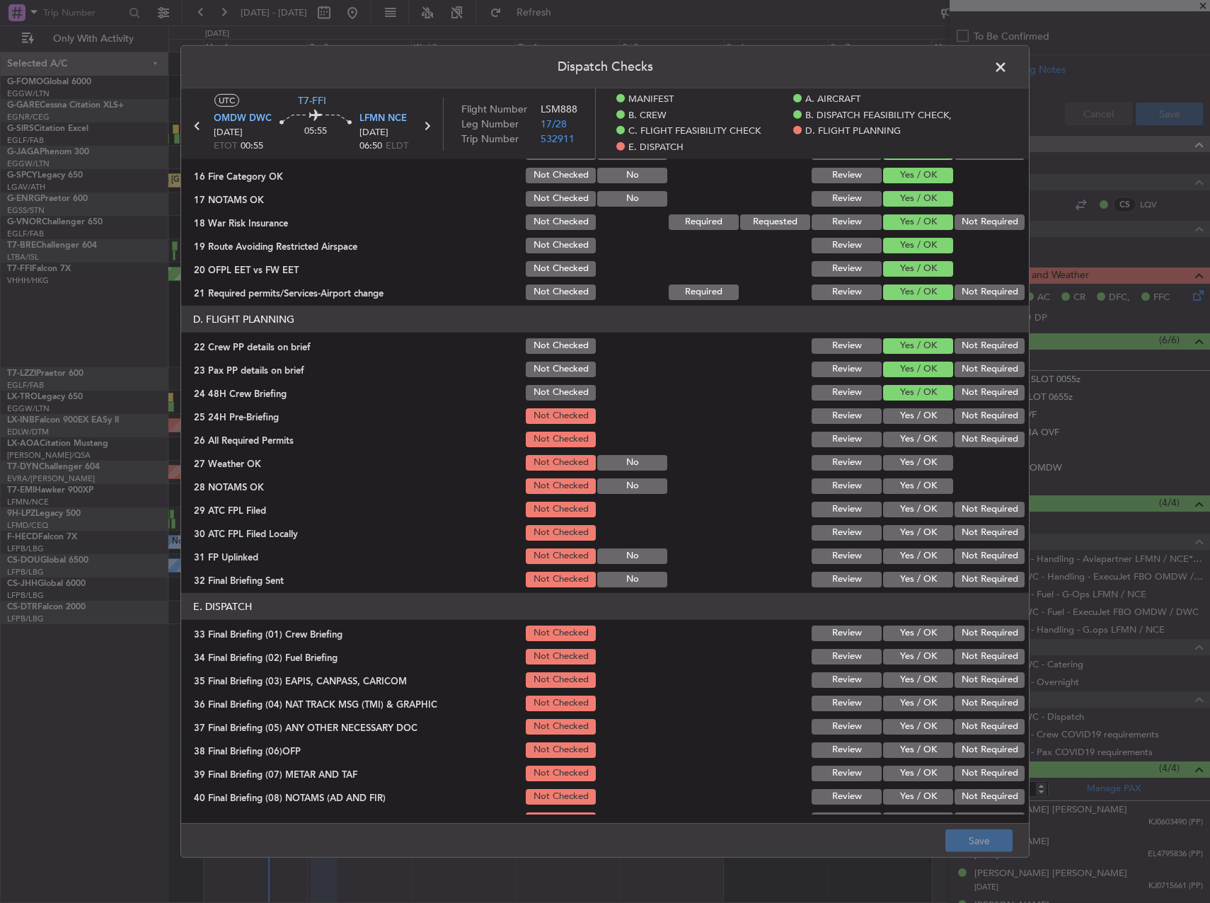
click at [899, 413] on button "Yes / OK" at bounding box center [918, 416] width 70 height 16
click at [900, 439] on button "Yes / OK" at bounding box center [918, 440] width 70 height 16
click at [896, 459] on button "Yes / OK" at bounding box center [918, 463] width 70 height 16
click at [896, 488] on button "Yes / OK" at bounding box center [918, 486] width 70 height 16
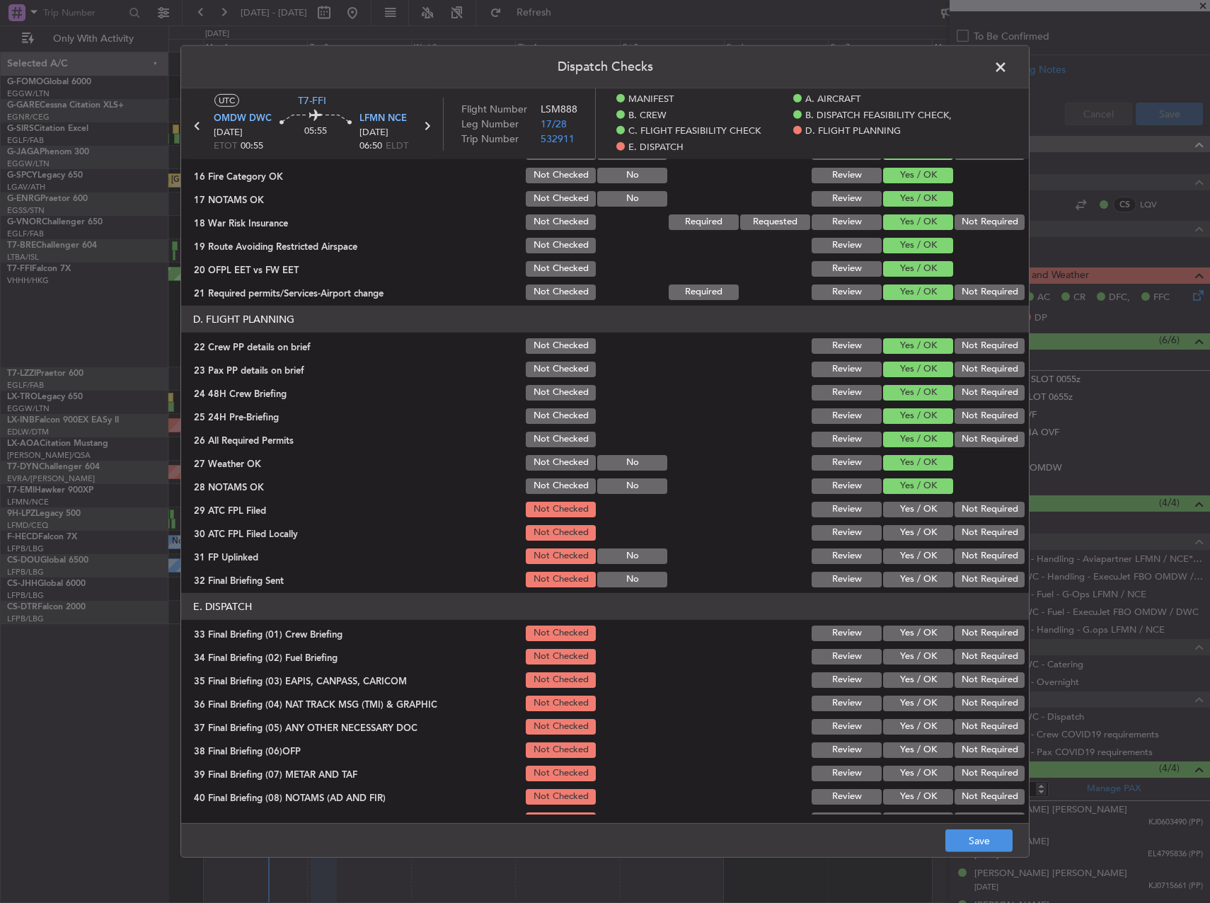
click at [897, 511] on button "Yes / OK" at bounding box center [918, 510] width 70 height 16
click at [994, 541] on div "Not Required" at bounding box center [987, 533] width 71 height 20
click at [976, 534] on button "Not Required" at bounding box center [990, 533] width 70 height 16
click at [974, 557] on button "Not Required" at bounding box center [990, 556] width 70 height 16
click at [893, 598] on header "E. DISPATCH" at bounding box center [605, 606] width 848 height 27
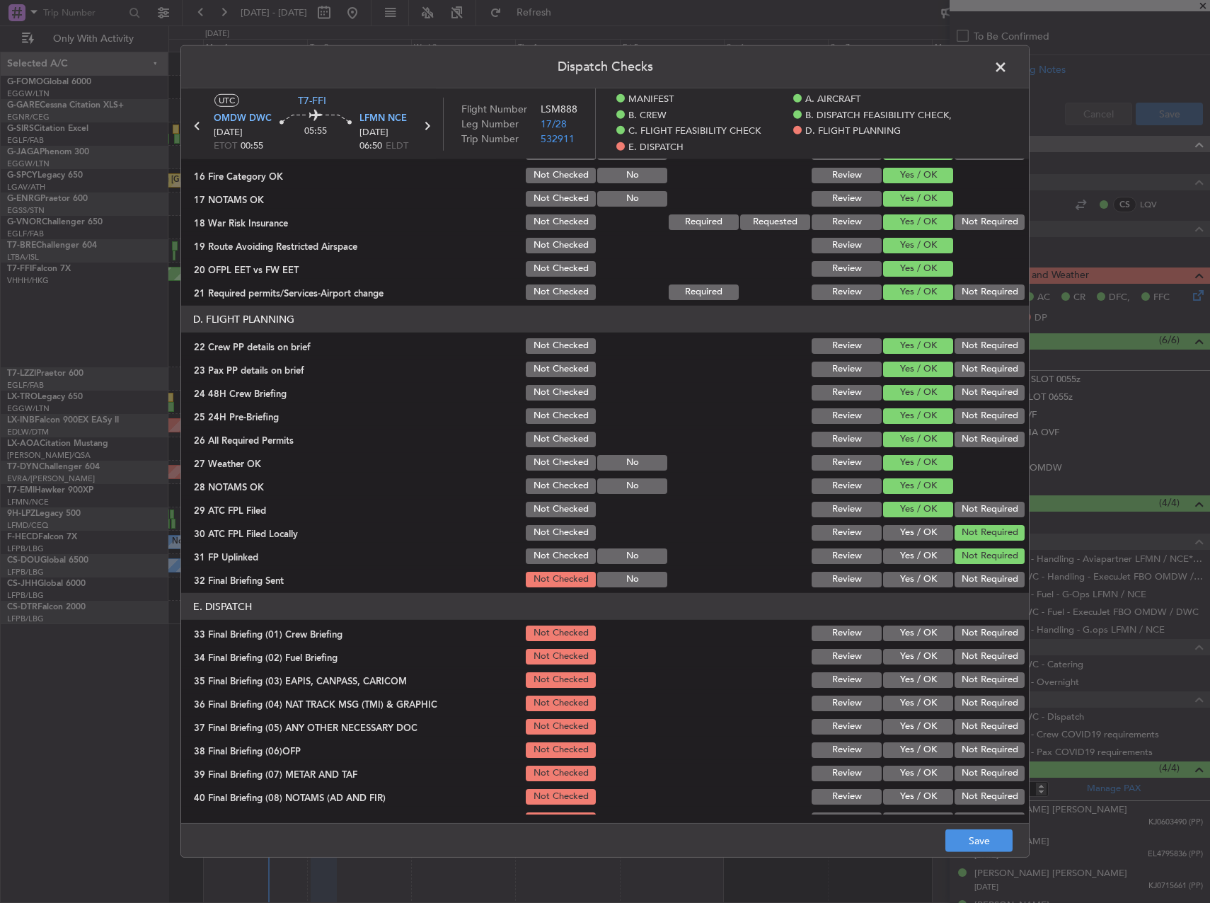
click at [898, 580] on button "Yes / OK" at bounding box center [918, 580] width 70 height 16
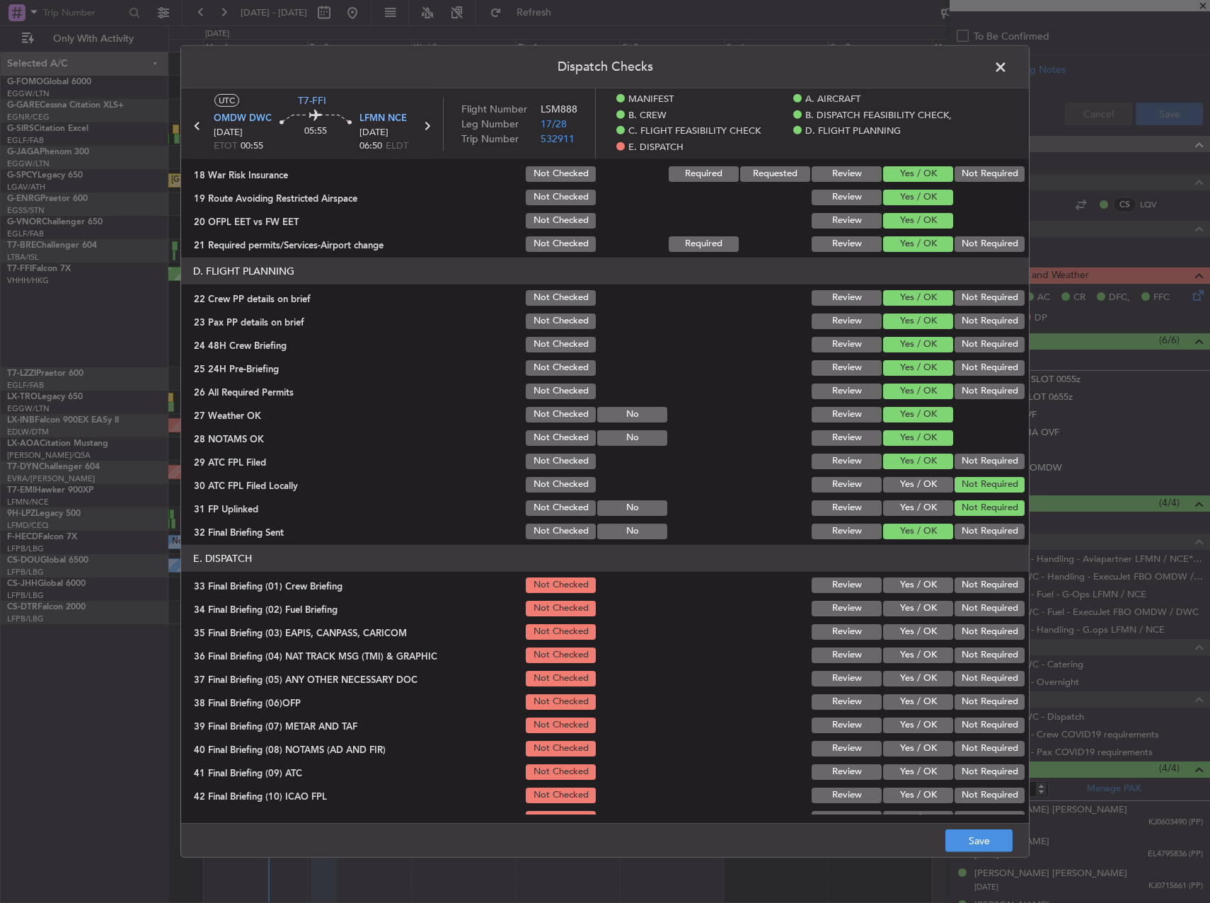
scroll to position [655, 0]
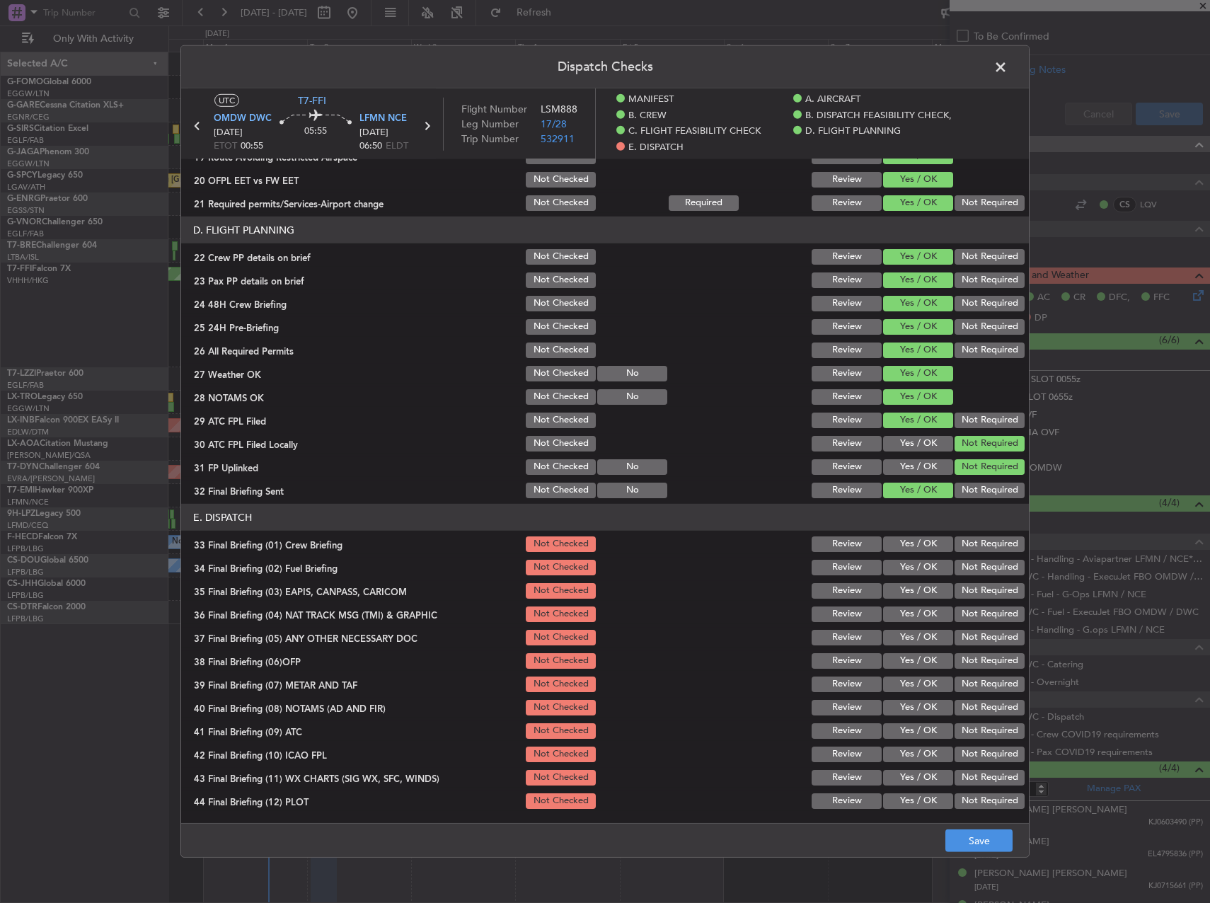
click at [899, 543] on button "Yes / OK" at bounding box center [918, 544] width 70 height 16
click at [906, 566] on button "Yes / OK" at bounding box center [918, 568] width 70 height 16
click at [974, 586] on button "Not Required" at bounding box center [990, 591] width 70 height 16
click at [977, 607] on button "Not Required" at bounding box center [990, 614] width 70 height 16
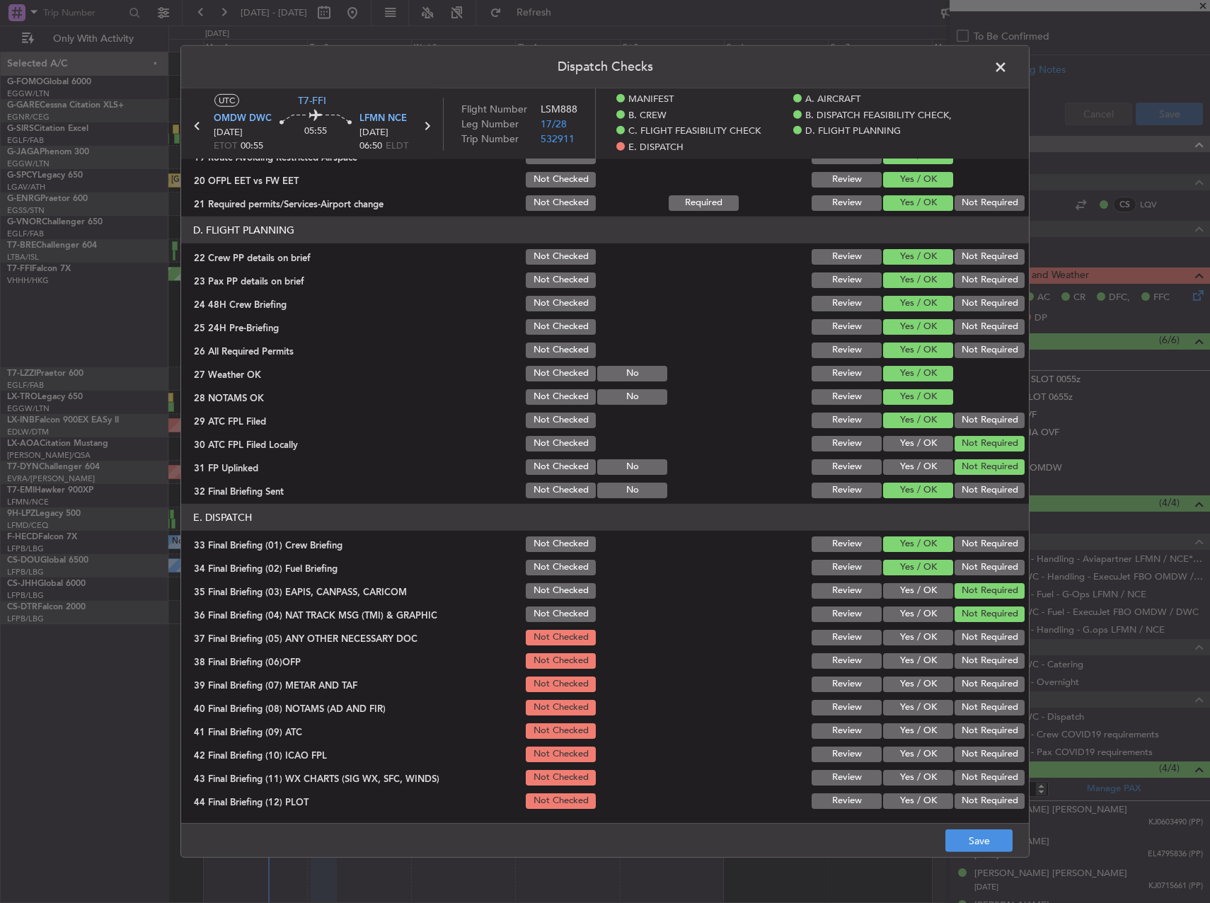
click at [977, 635] on button "Not Required" at bounding box center [990, 638] width 70 height 16
click at [916, 661] on button "Yes / OK" at bounding box center [918, 661] width 70 height 16
click at [916, 681] on button "Yes / OK" at bounding box center [918, 684] width 70 height 16
drag, startPoint x: 910, startPoint y: 707, endPoint x: 909, endPoint y: 740, distance: 33.3
click at [909, 707] on button "Yes / OK" at bounding box center [918, 708] width 70 height 16
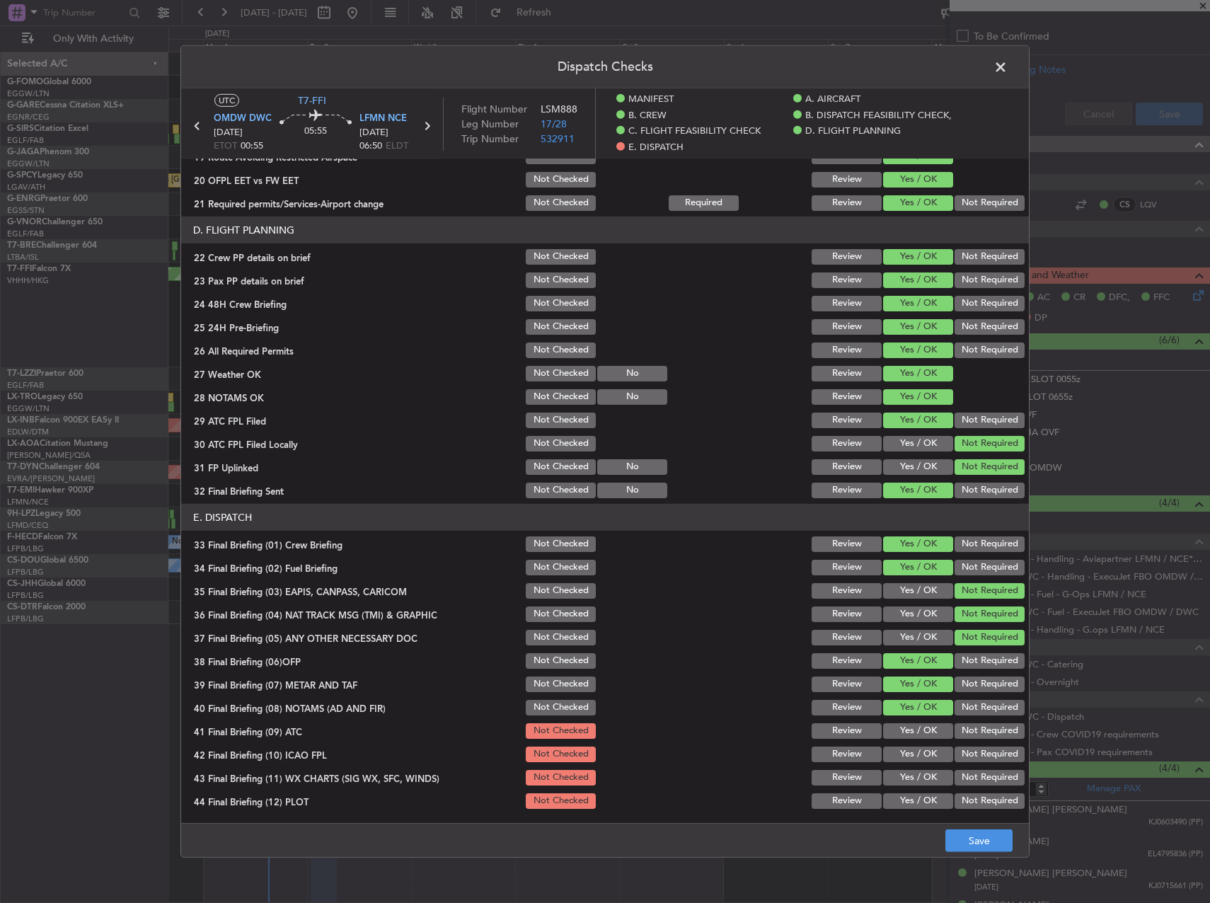
click at [909, 740] on div "Yes / OK" at bounding box center [916, 731] width 71 height 20
click at [901, 737] on button "Yes / OK" at bounding box center [918, 731] width 70 height 16
click at [907, 761] on button "Yes / OK" at bounding box center [918, 755] width 70 height 16
click at [909, 776] on button "Yes / OK" at bounding box center [918, 778] width 70 height 16
click at [906, 793] on button "Yes / OK" at bounding box center [918, 801] width 70 height 16
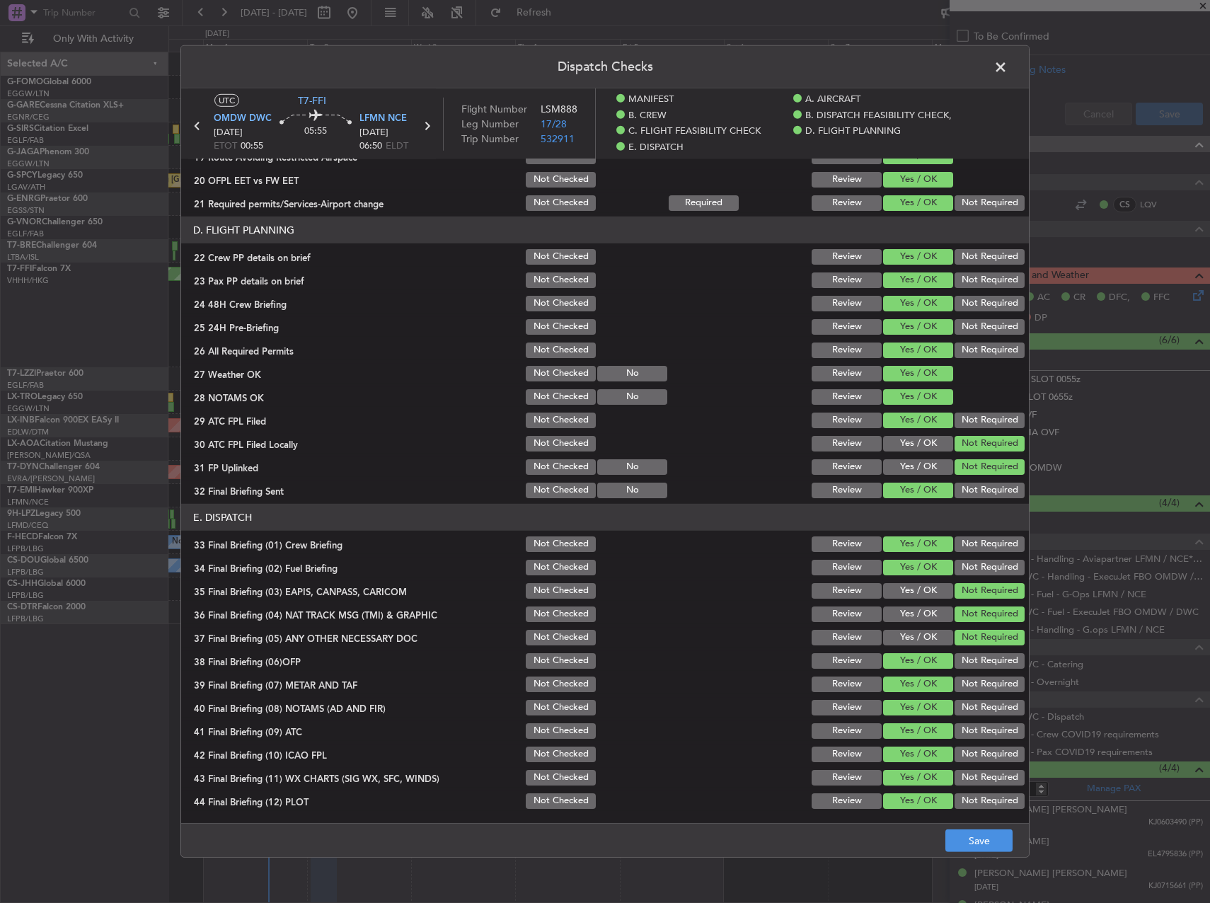
click at [974, 824] on footer "Save" at bounding box center [605, 840] width 848 height 34
click at [989, 850] on button "Save" at bounding box center [978, 840] width 67 height 23
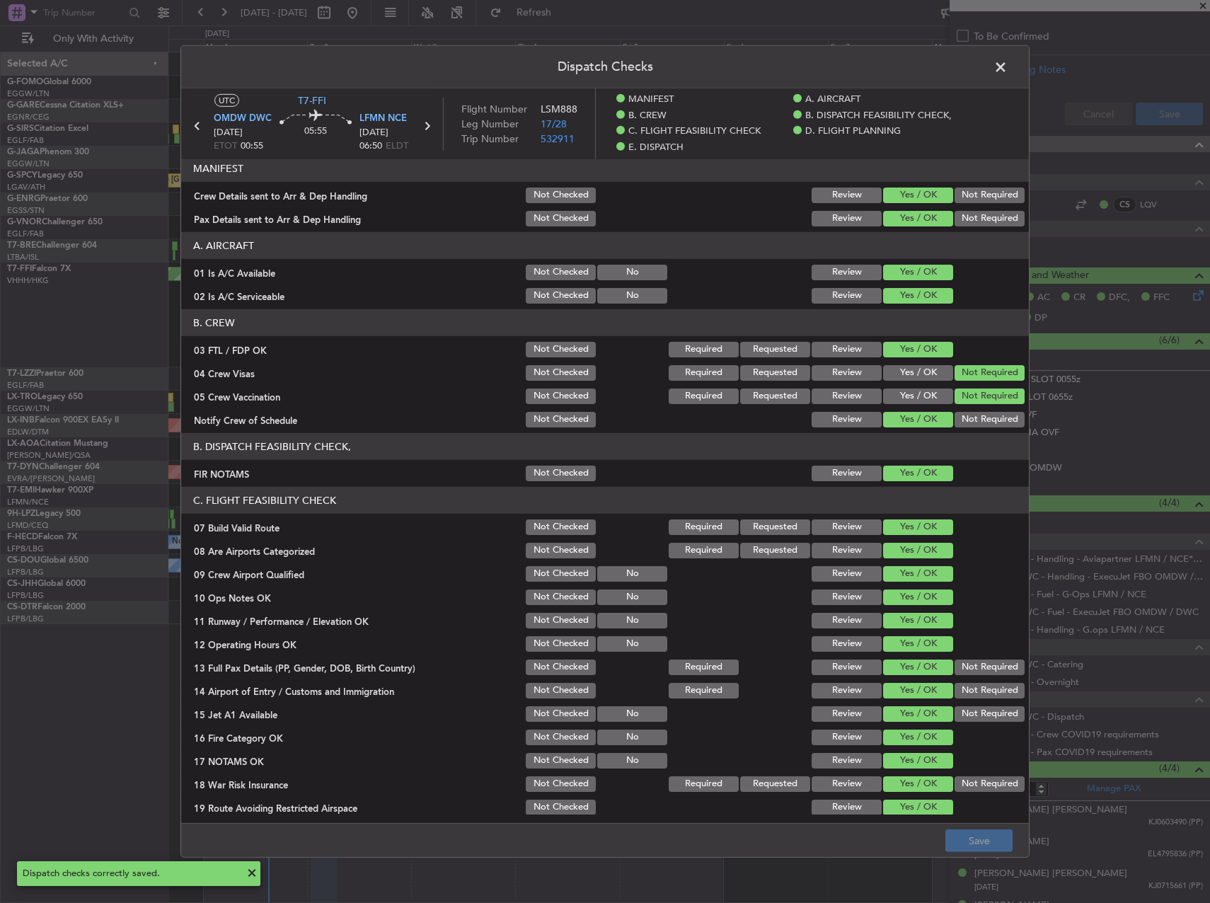
scroll to position [0, 0]
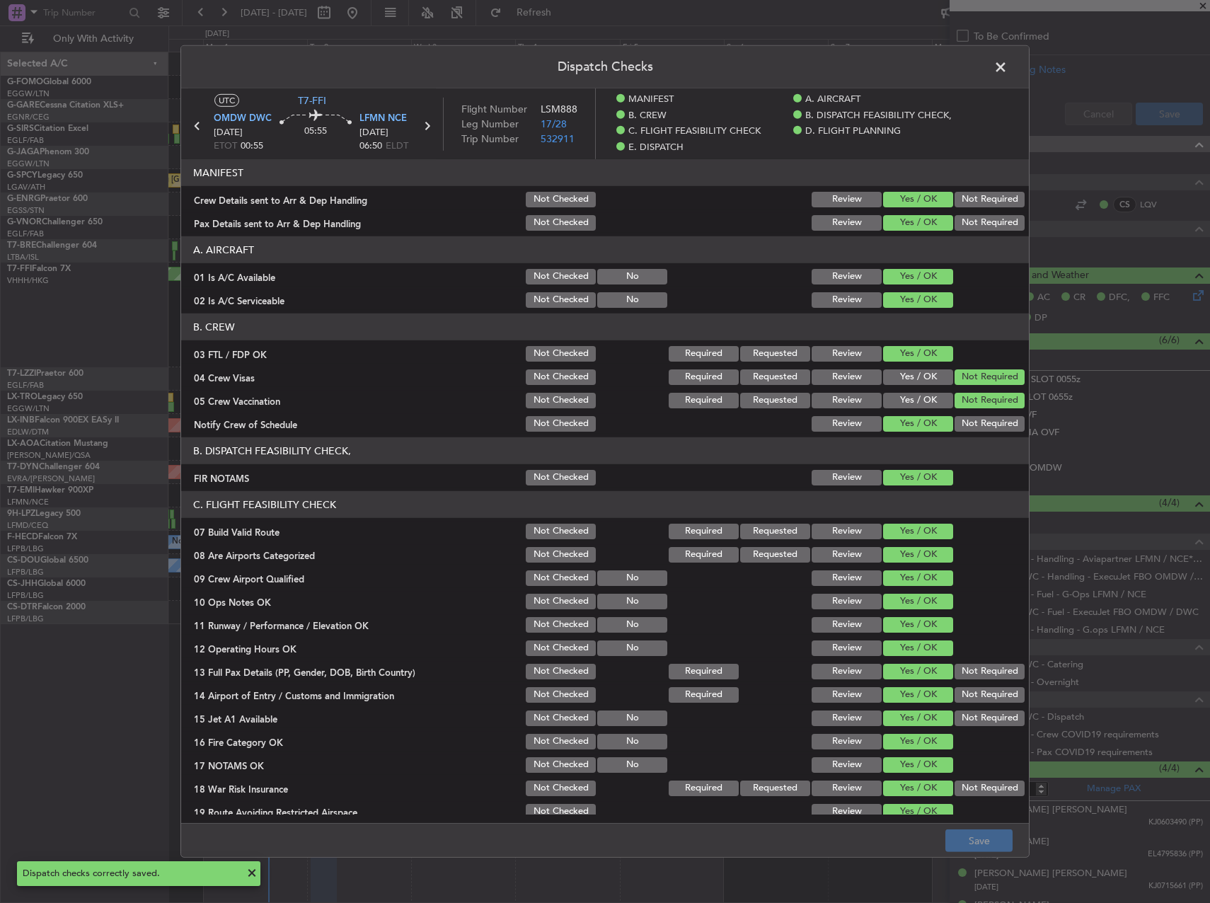
click at [1008, 72] on span at bounding box center [1008, 71] width 0 height 28
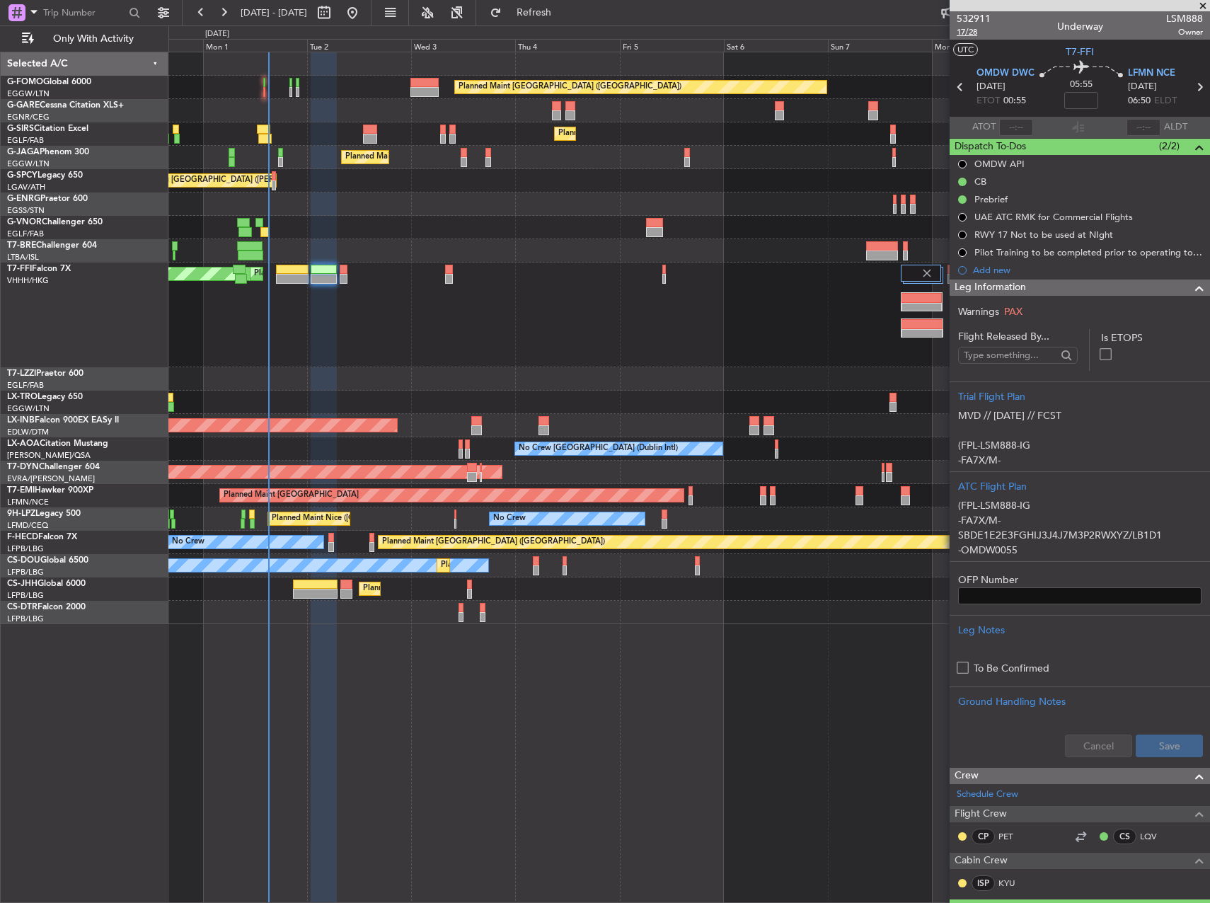
click at [967, 37] on span "17/28" at bounding box center [974, 32] width 34 height 12
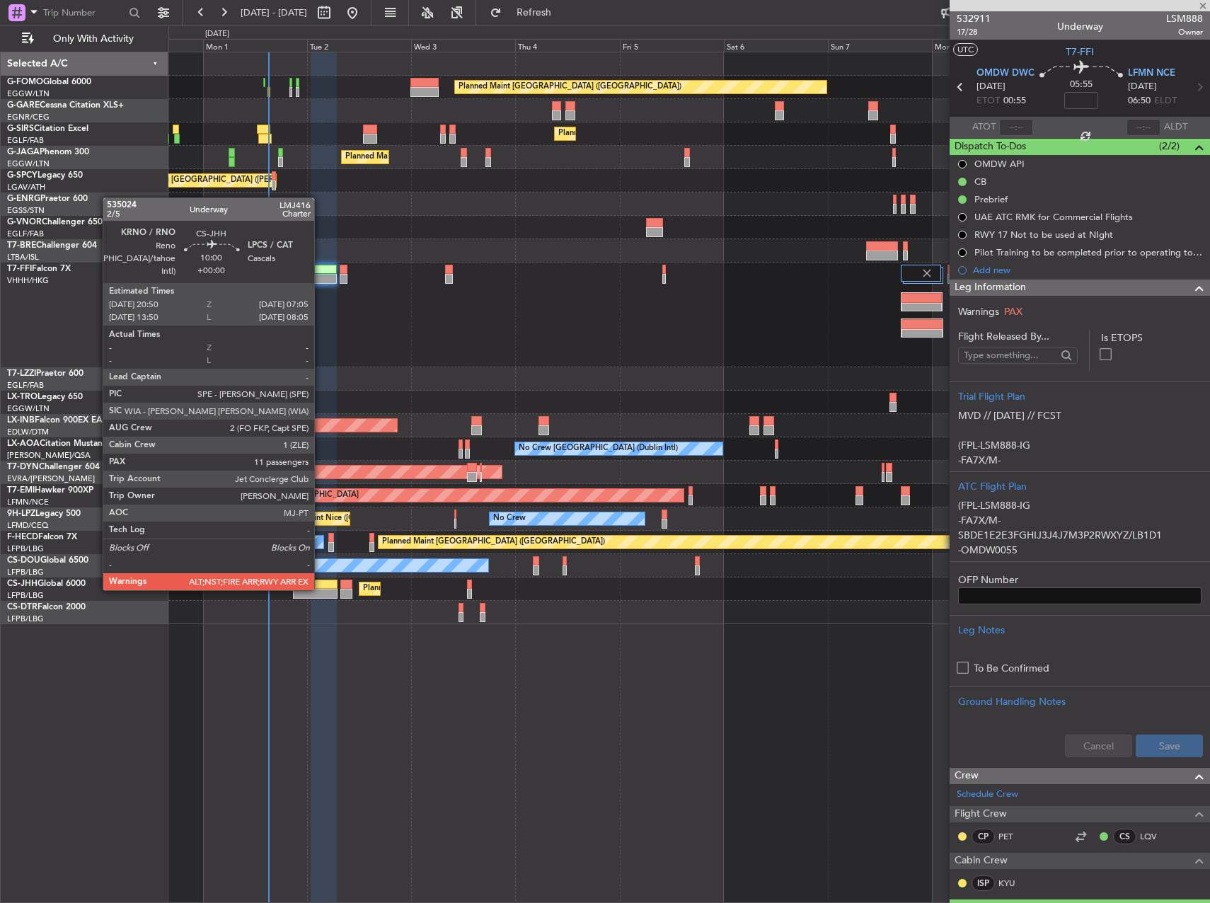
click at [321, 589] on div at bounding box center [315, 594] width 45 height 10
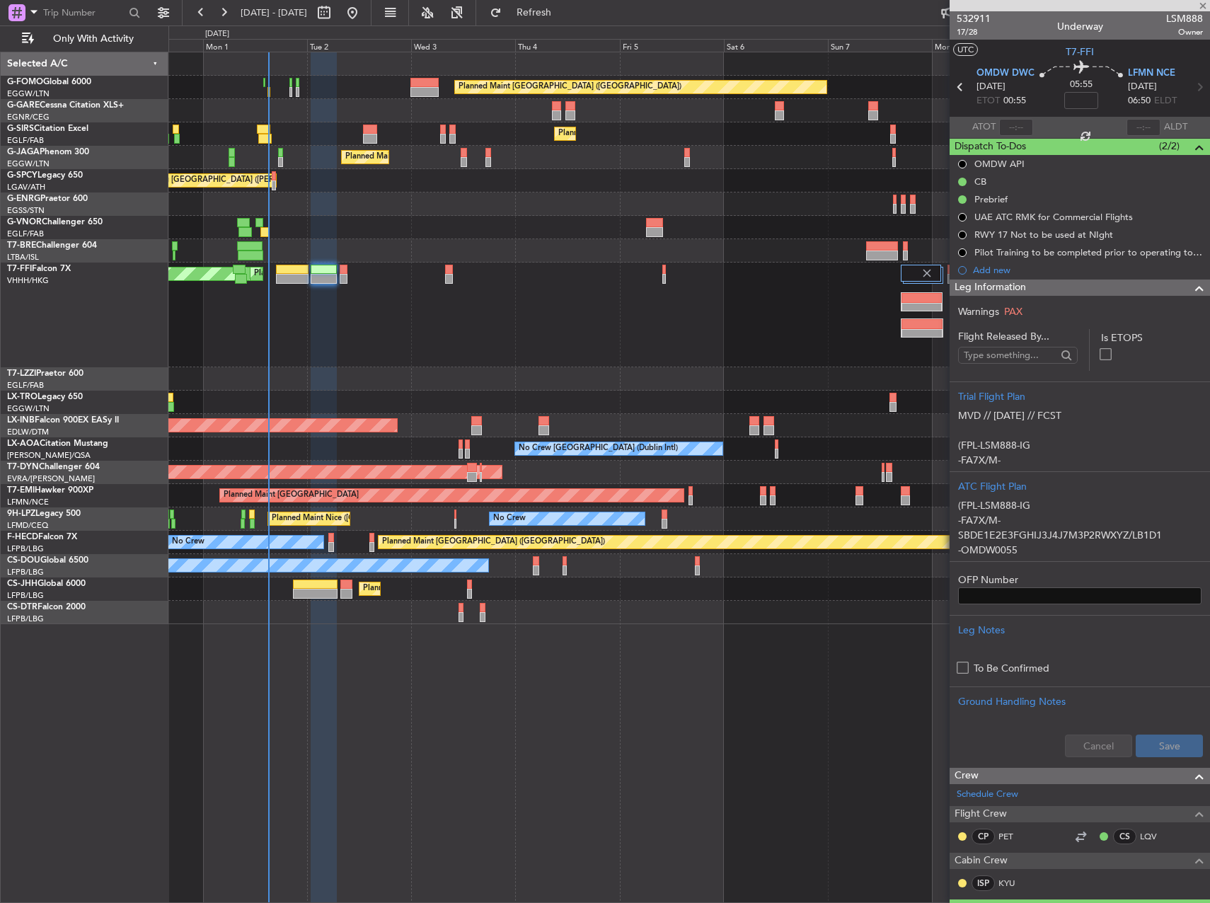
type input "11"
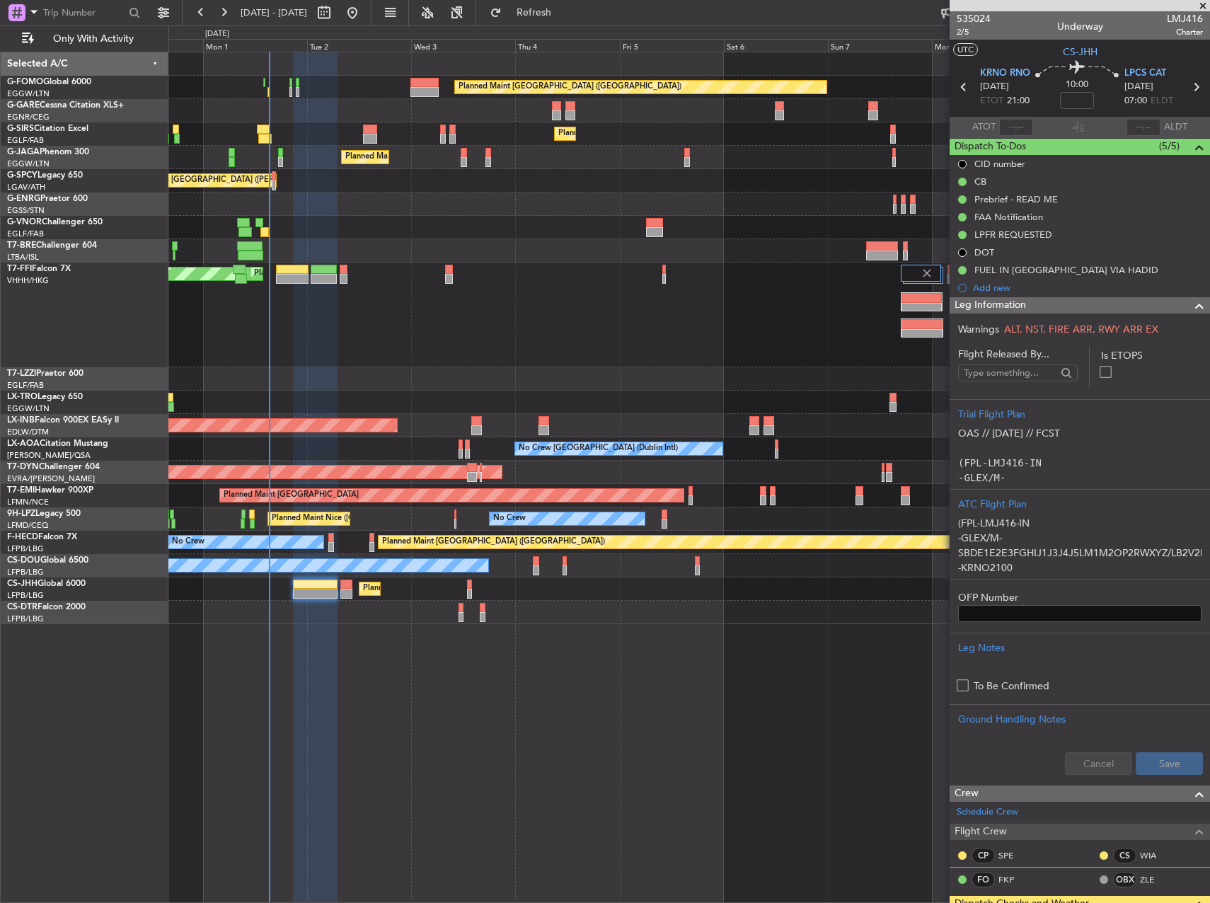
click at [319, 618] on div "No Crew" at bounding box center [688, 612] width 1041 height 23
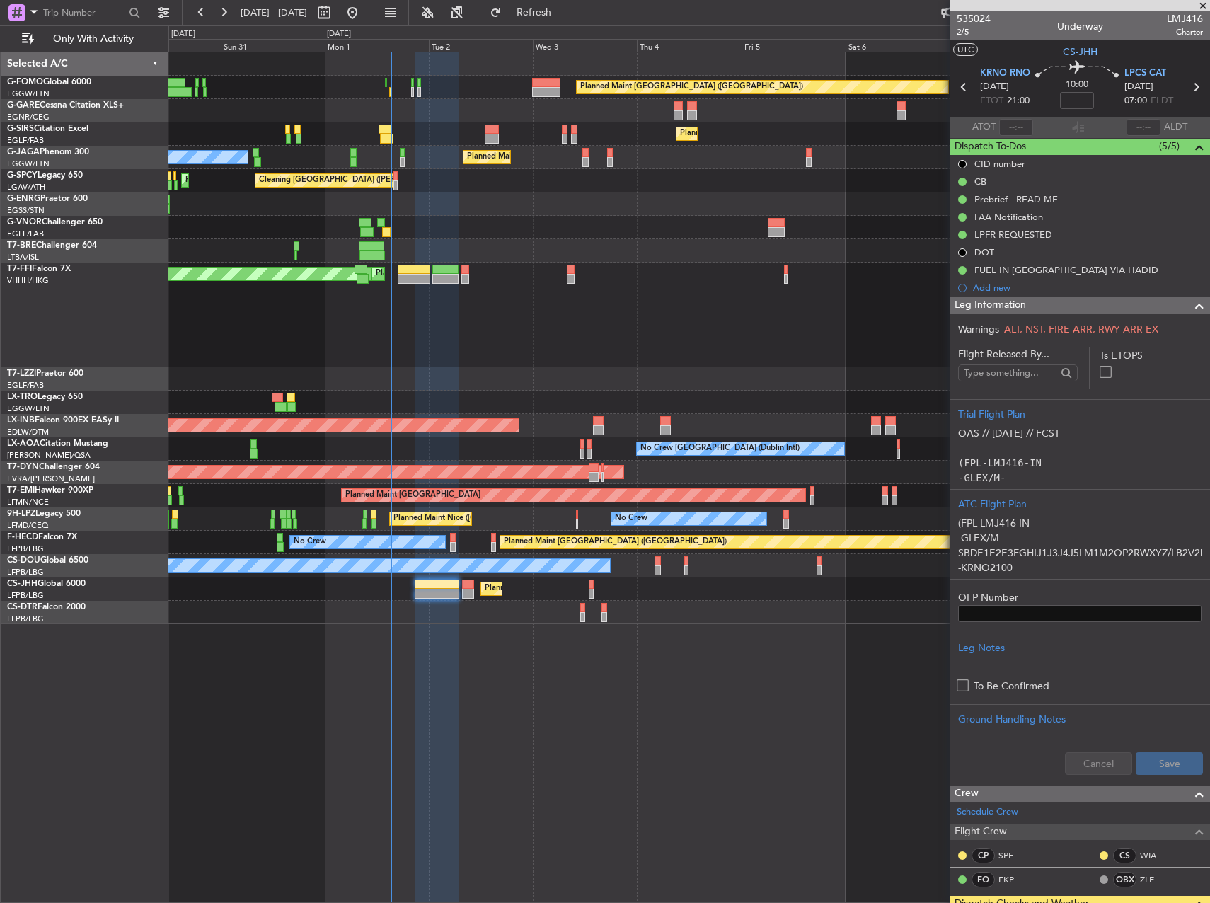
click at [330, 371] on div "Owner" at bounding box center [688, 378] width 1041 height 23
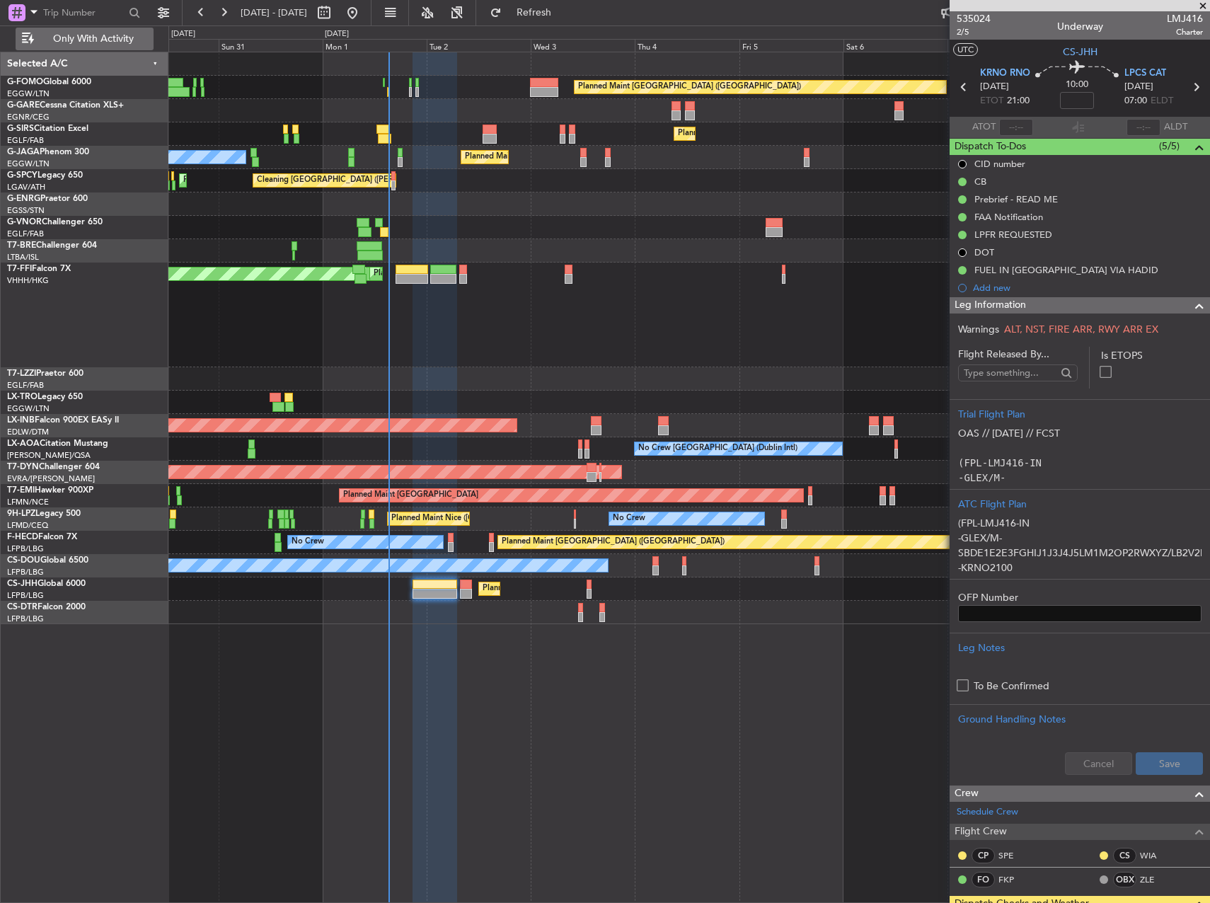
click at [78, 44] on span "Only With Activity" at bounding box center [93, 39] width 113 height 10
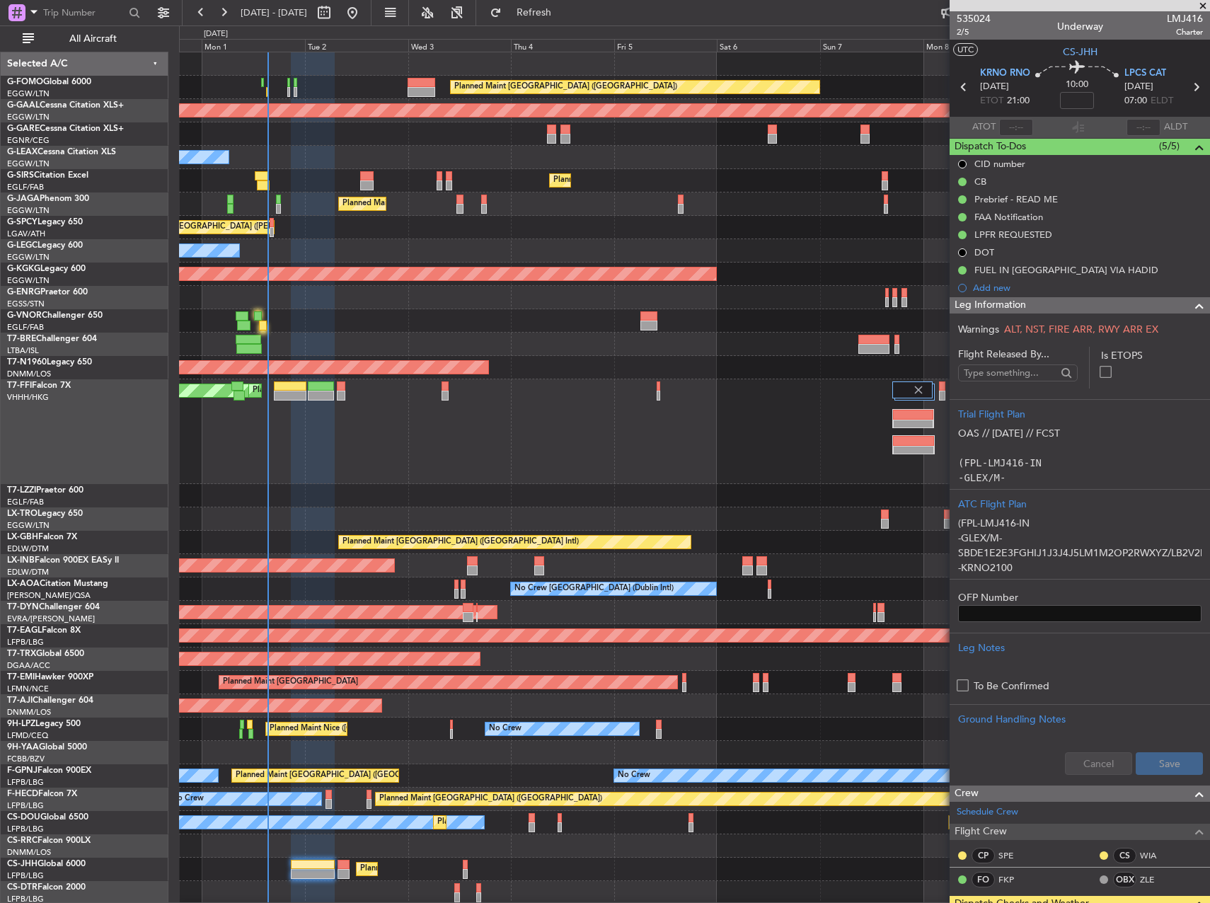
scroll to position [1, 0]
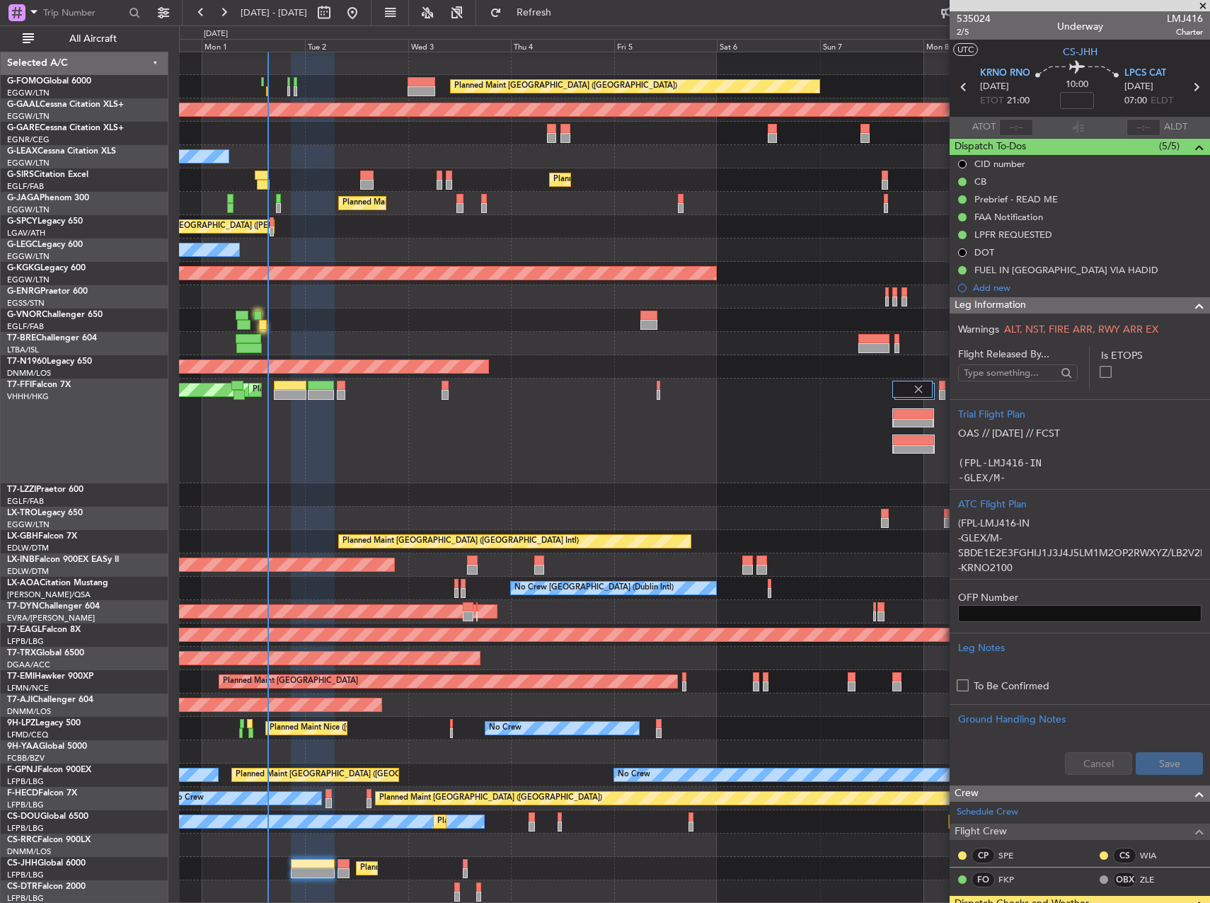
click at [74, 59] on div "Selected A/C" at bounding box center [85, 63] width 168 height 23
